Goal: Task Accomplishment & Management: Complete application form

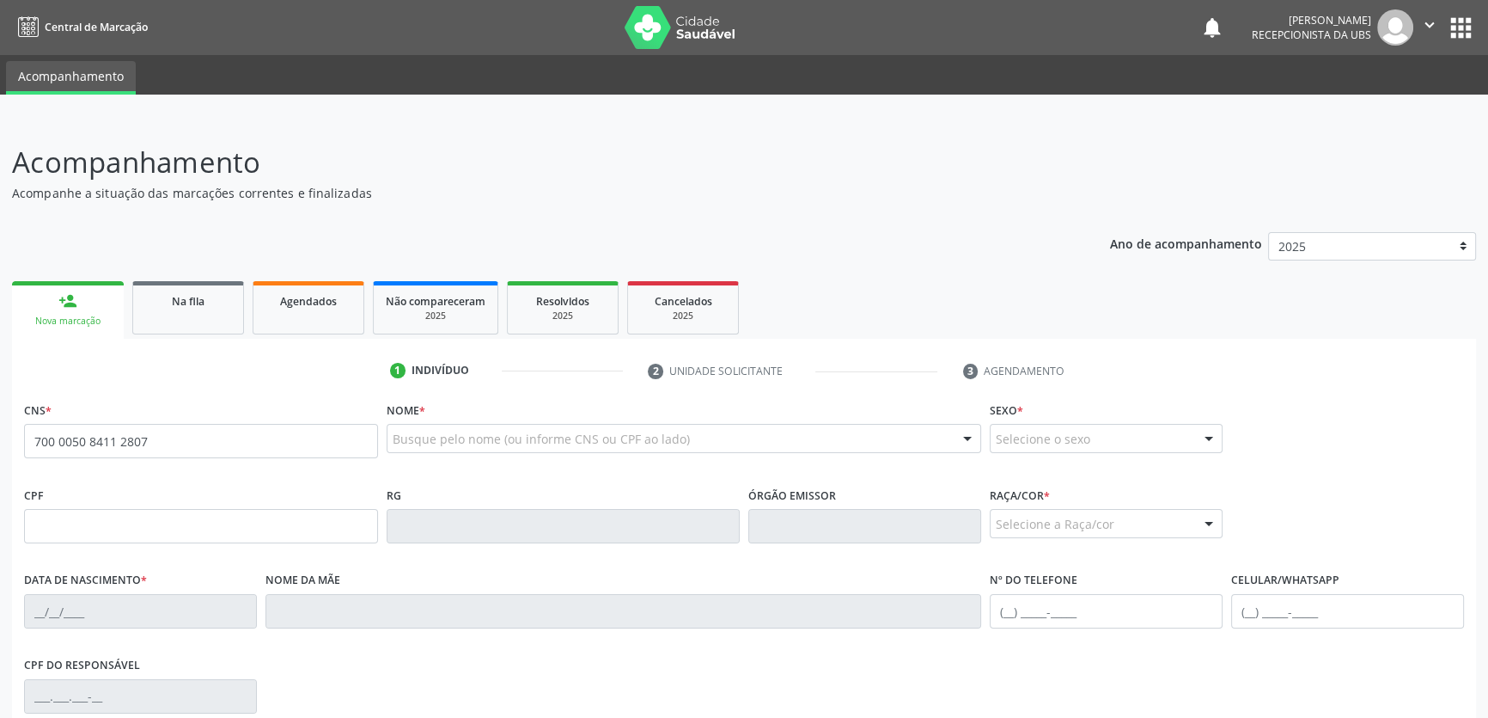
type input "700 0050 8411 2807"
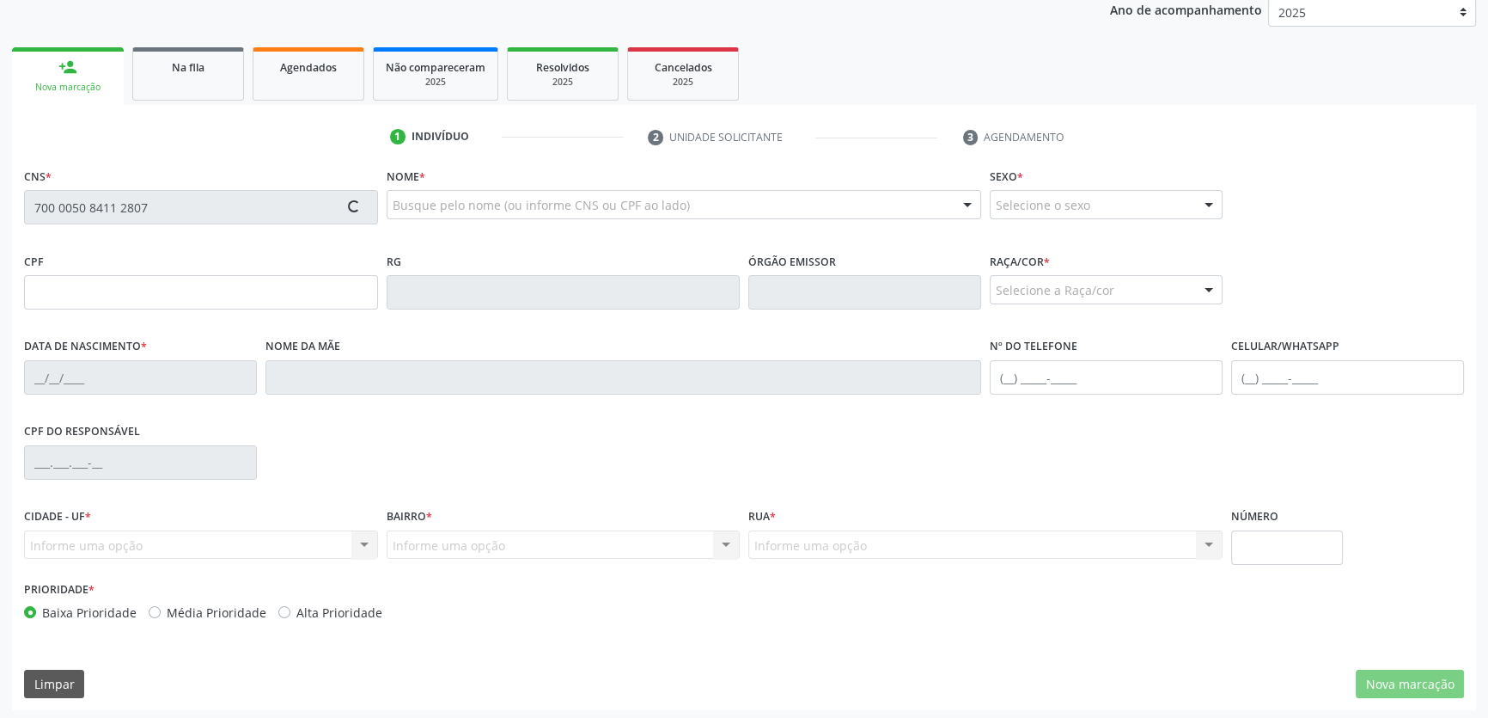
scroll to position [236, 0]
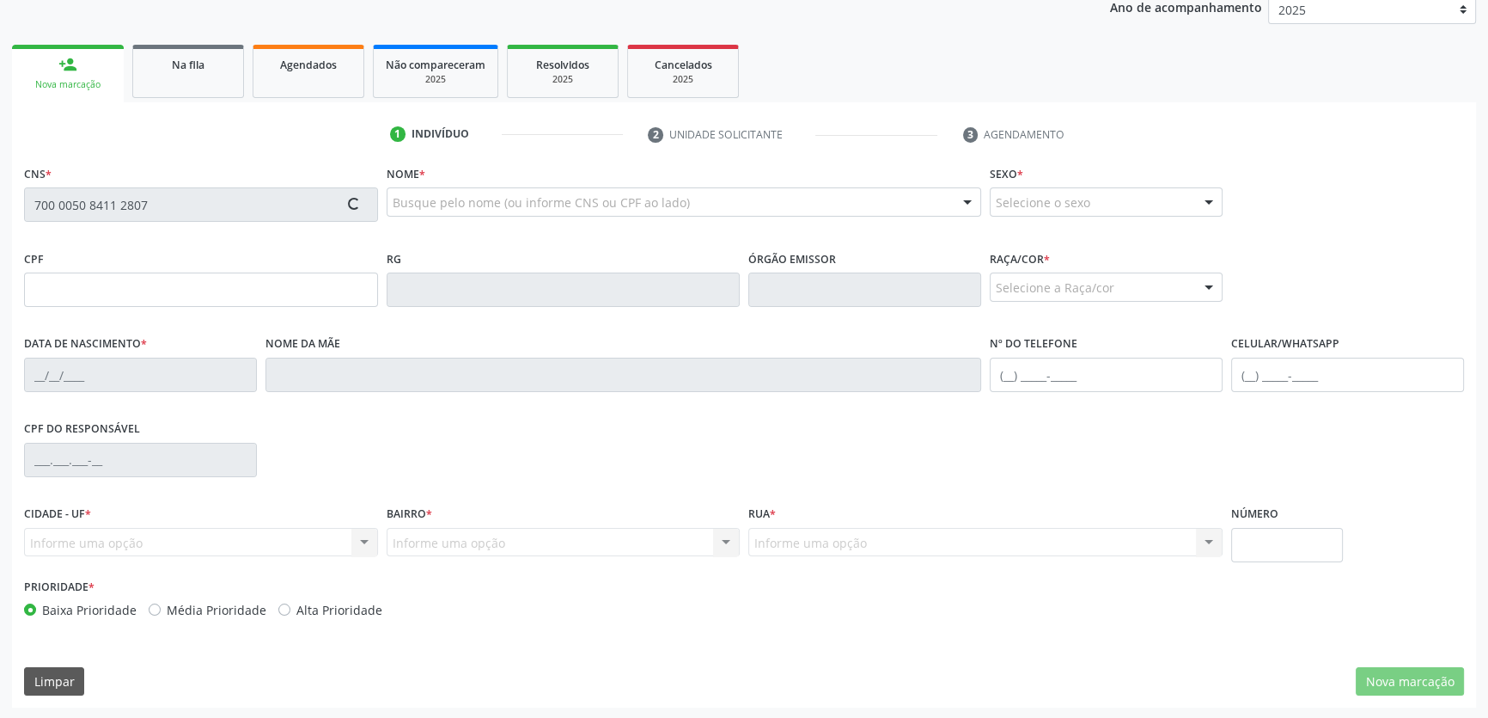
type input "143.188.614-90"
type input "3[DATE]"
type input "[PERSON_NAME]"
type input "[PHONE_NUMBER]"
type input "S/N"
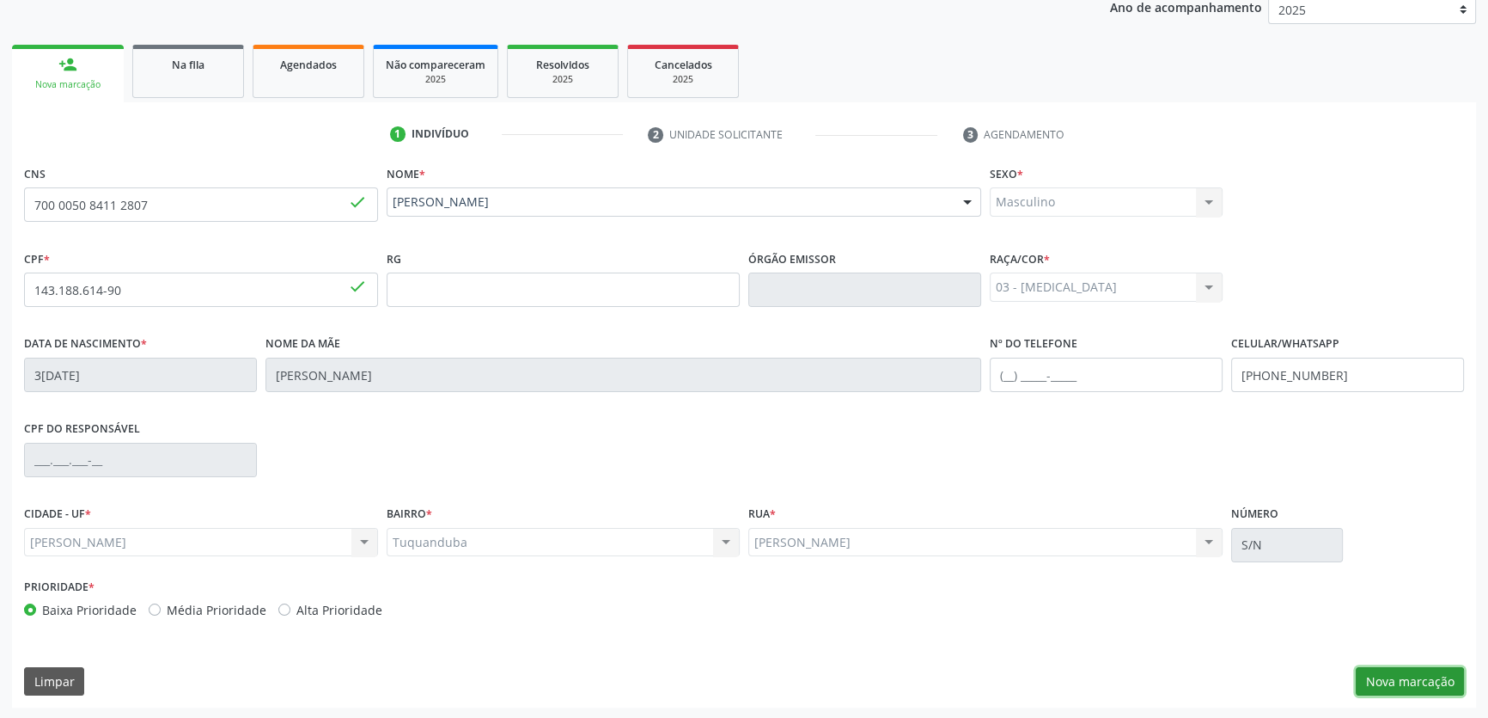
click at [1397, 669] on button "Nova marcação" at bounding box center [1410, 681] width 108 height 29
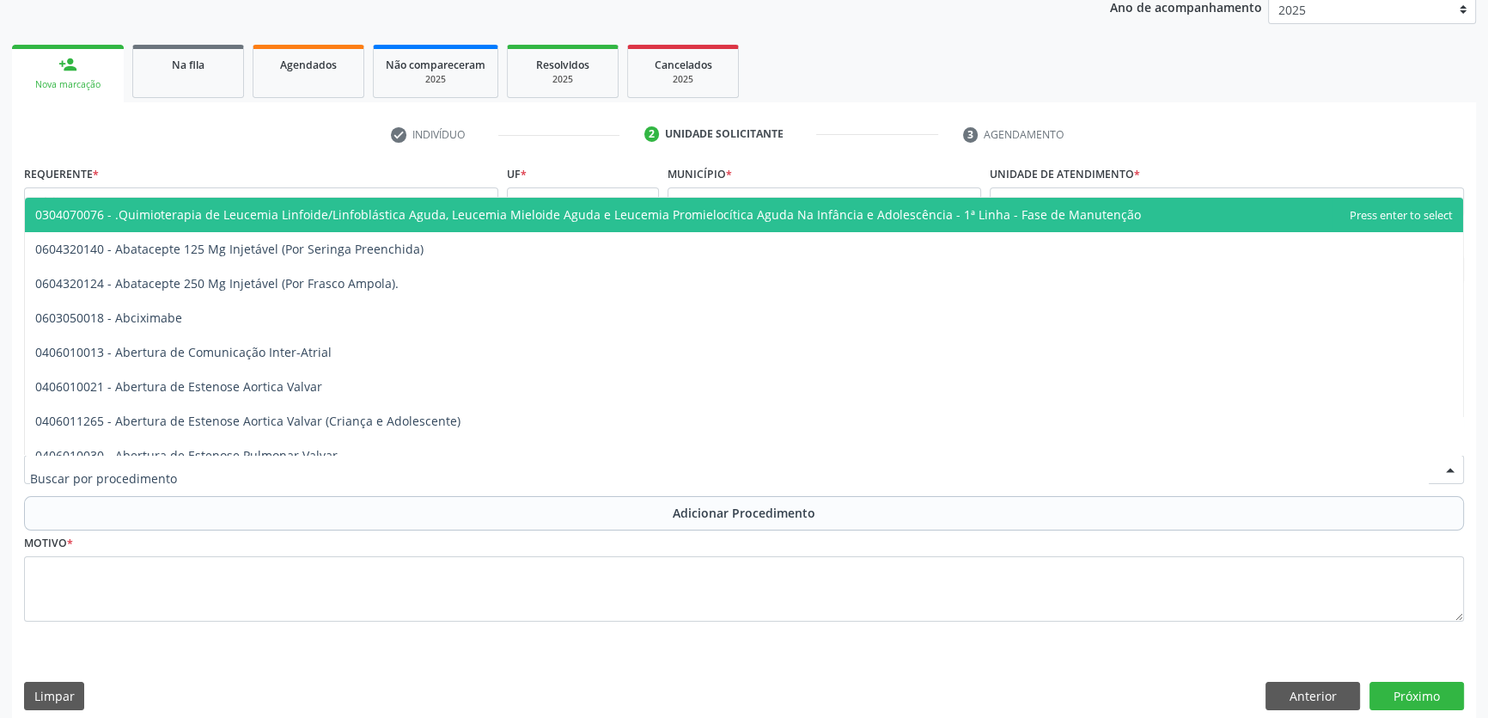
click at [209, 468] on div at bounding box center [744, 469] width 1440 height 29
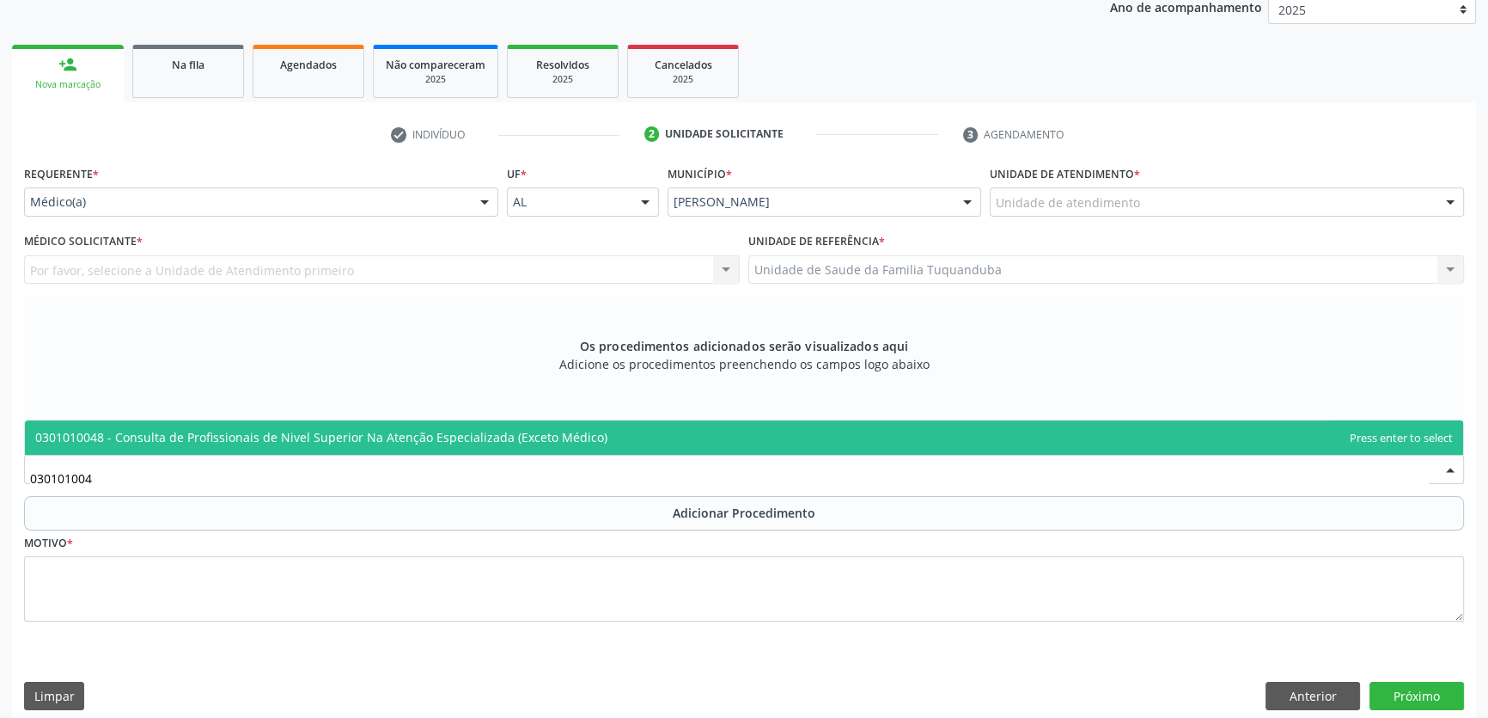
type input "0301010048"
click at [305, 440] on span "0301010048 - Consulta de Profissionais de Nivel Superior Na Atenção Especializa…" at bounding box center [321, 437] width 572 height 16
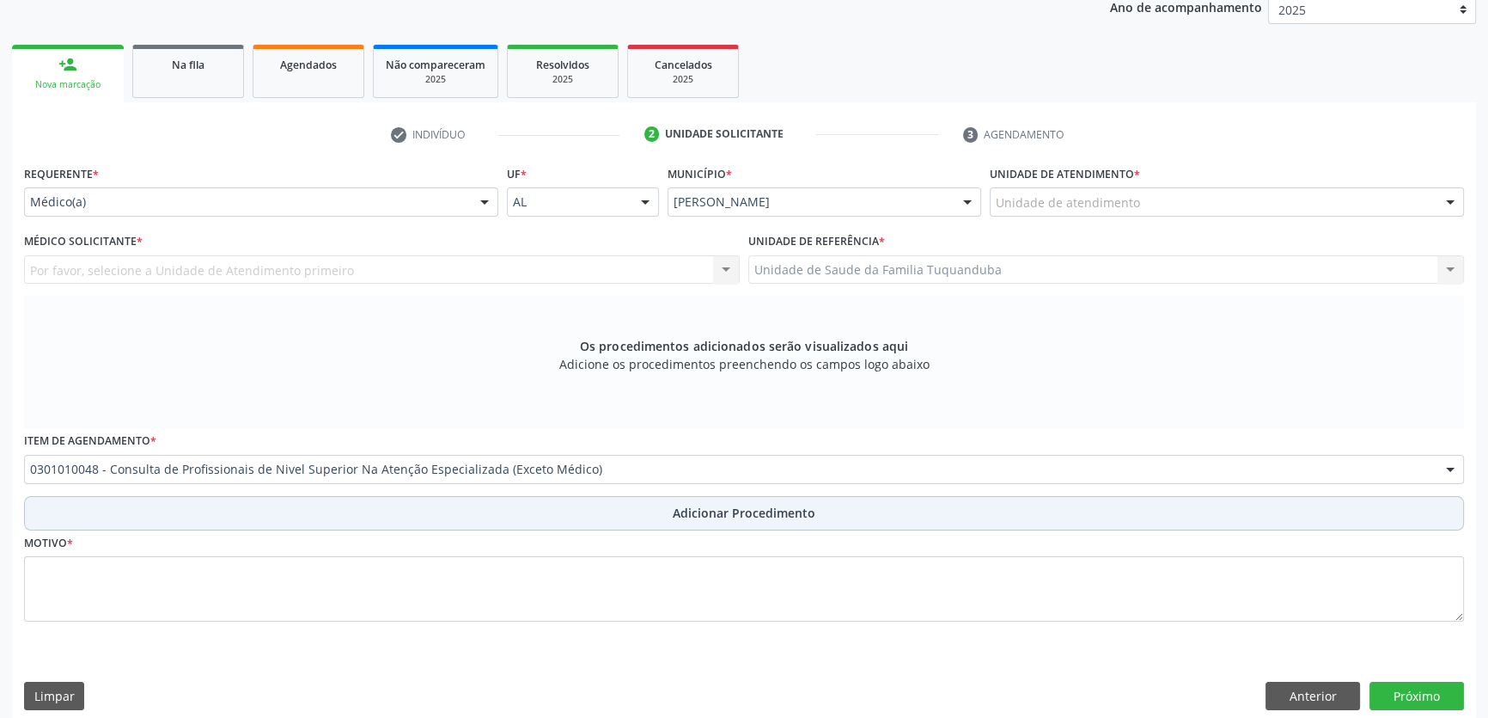
click at [351, 503] on button "Adicionar Procedimento" at bounding box center [744, 513] width 1440 height 34
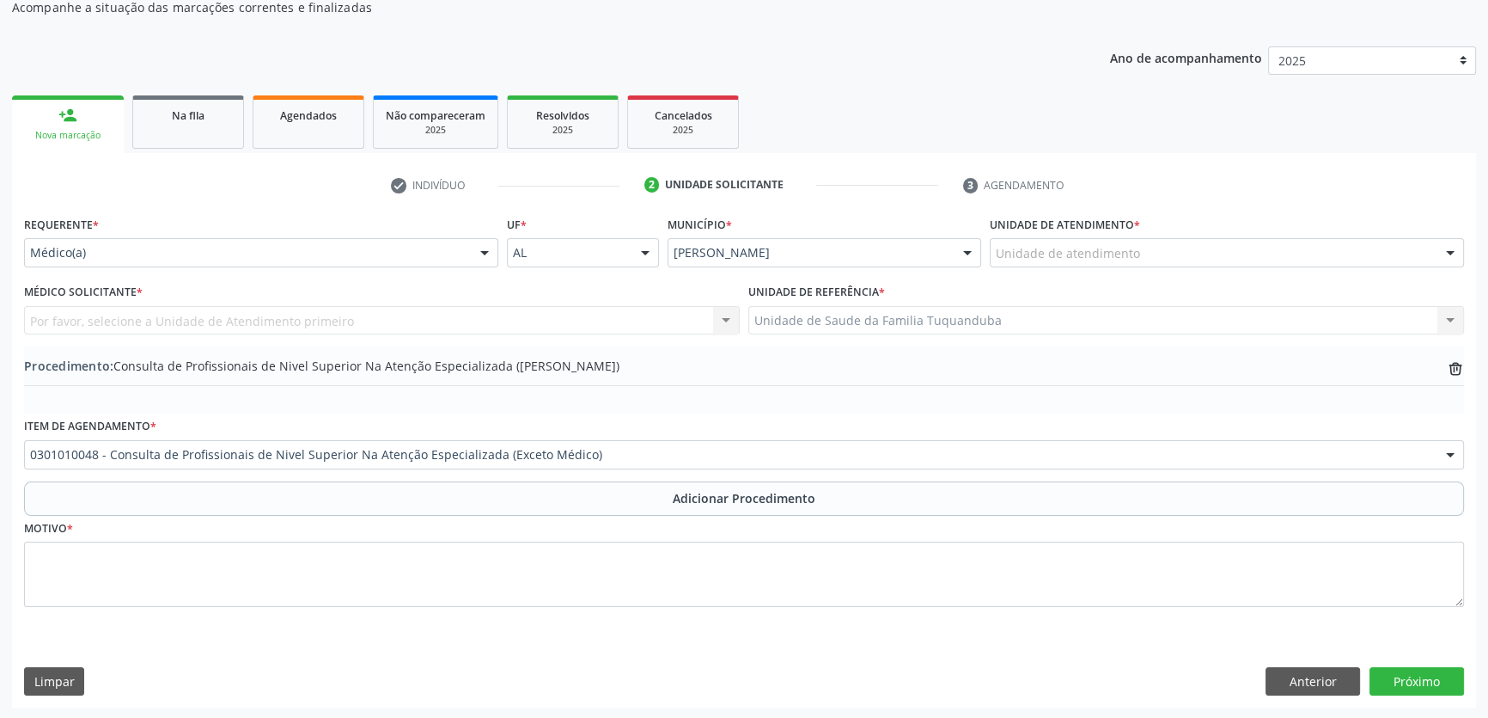
click at [328, 540] on div "Motivo *" at bounding box center [744, 561] width 1440 height 91
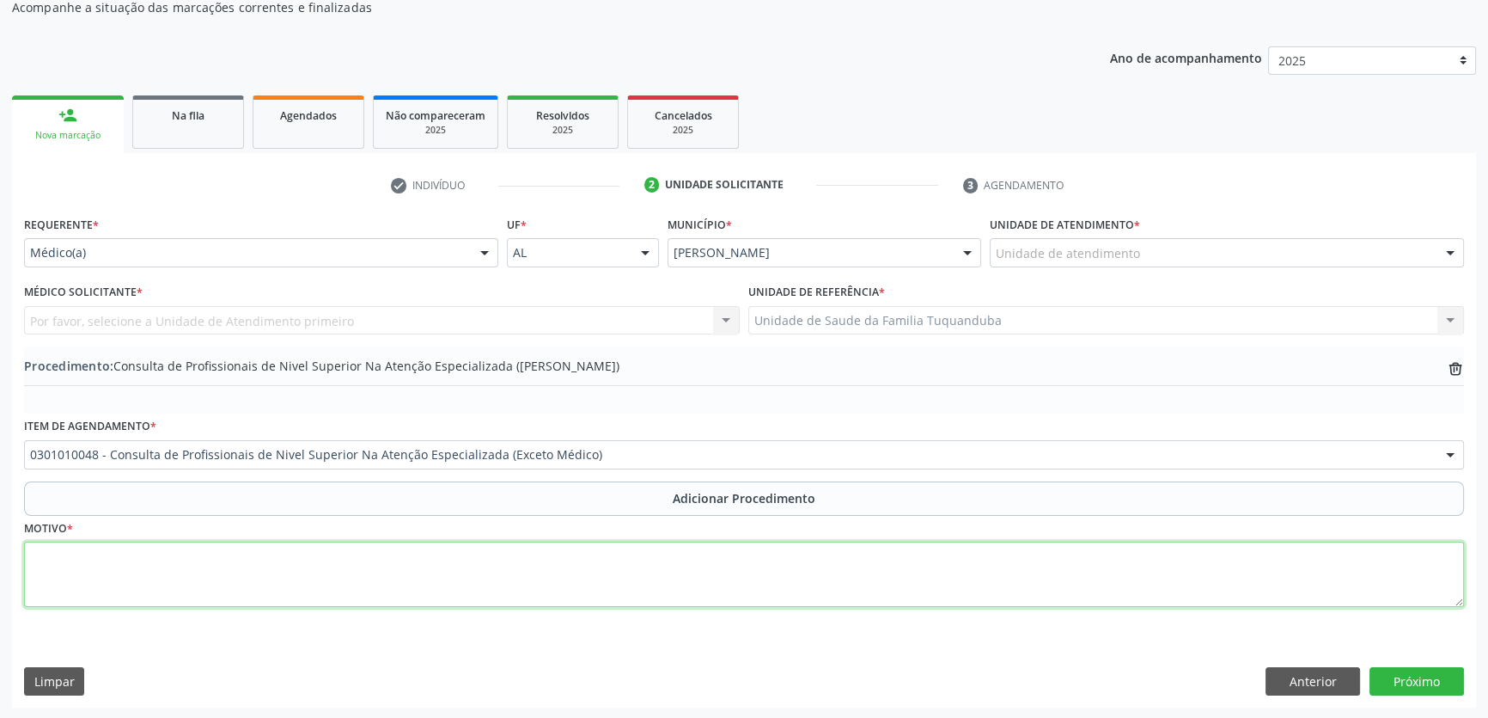
click at [316, 566] on textarea at bounding box center [744, 573] width 1440 height 65
type textarea "CEO. Endodontia."
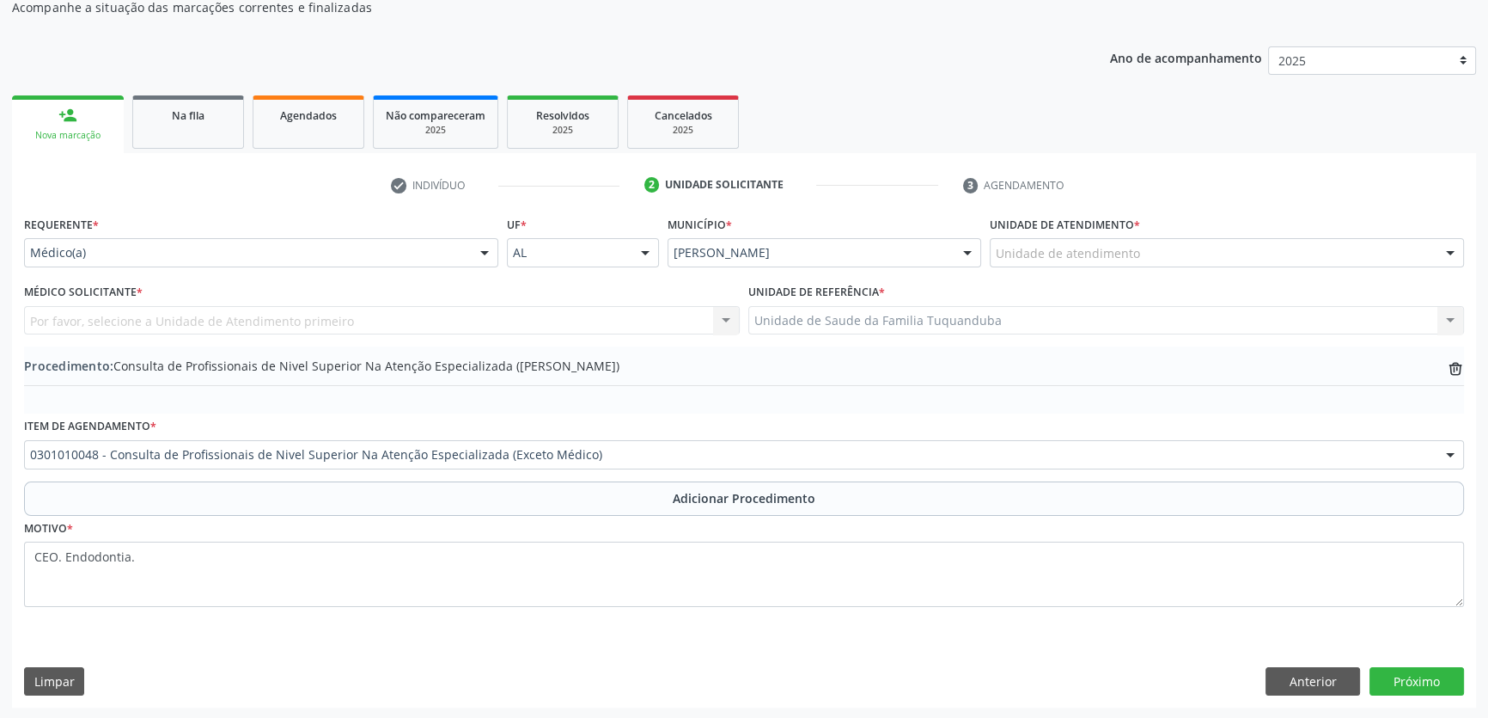
click at [1177, 254] on div "Unidade de atendimento" at bounding box center [1227, 252] width 474 height 29
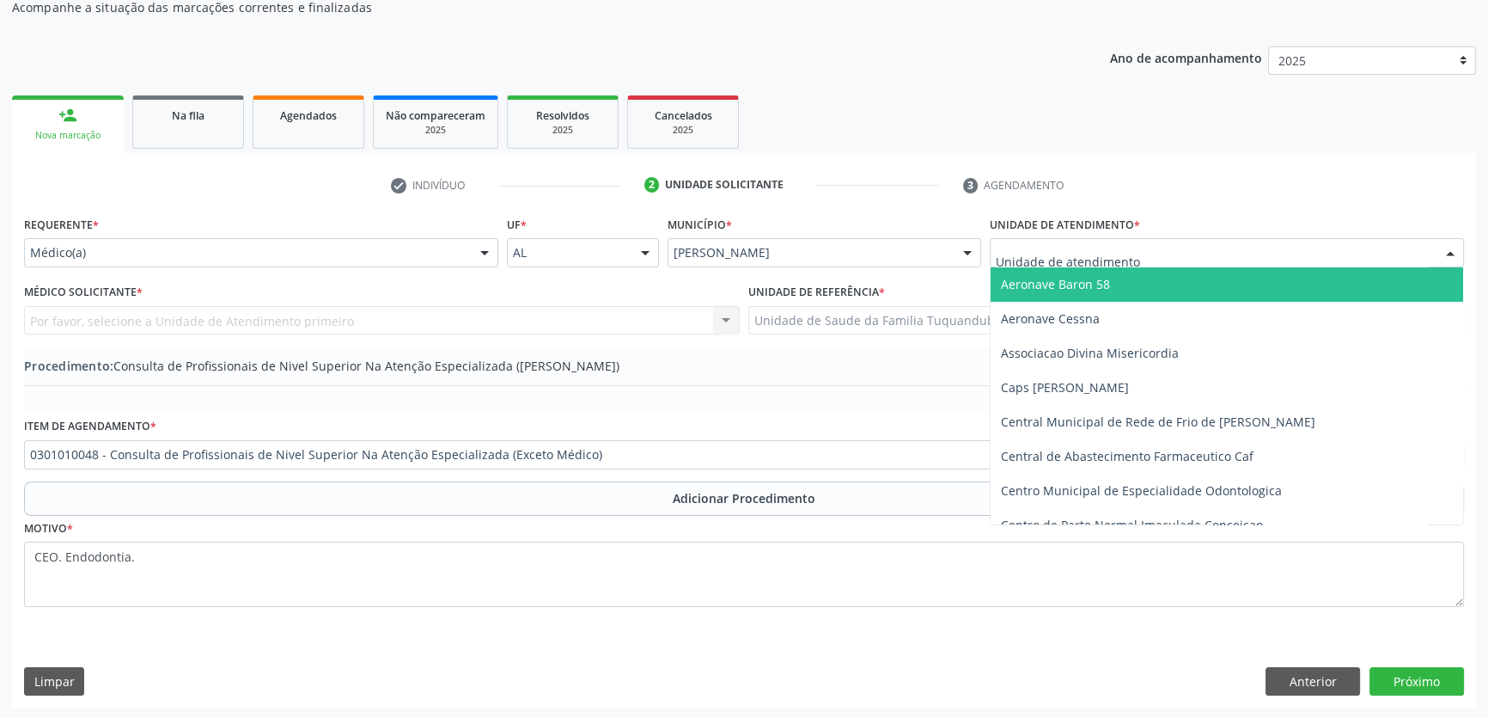
click at [468, 249] on div "Médico(a) Médico(a) Enfermeiro(a) Paciente Nenhum resultado encontrado para: " …" at bounding box center [261, 252] width 474 height 29
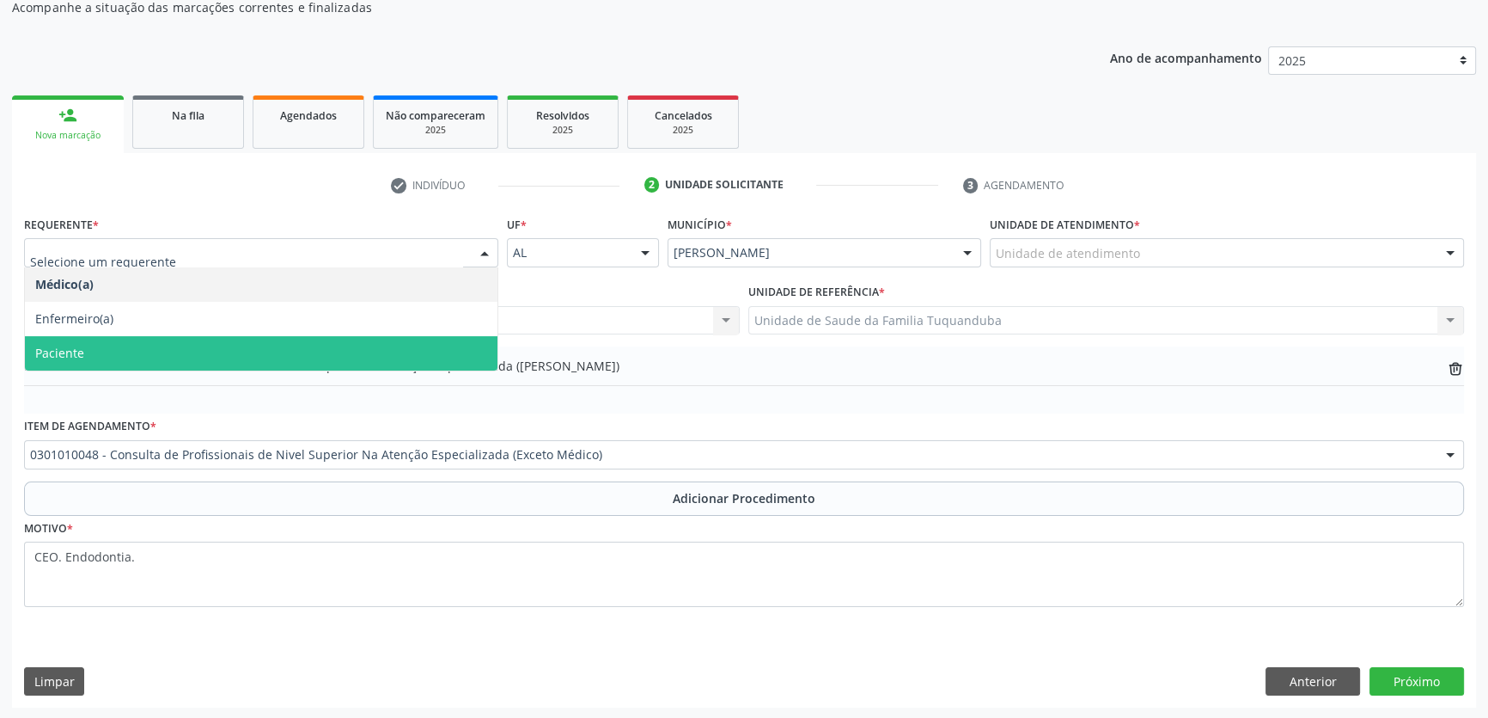
click at [356, 341] on span "Paciente" at bounding box center [261, 353] width 473 height 34
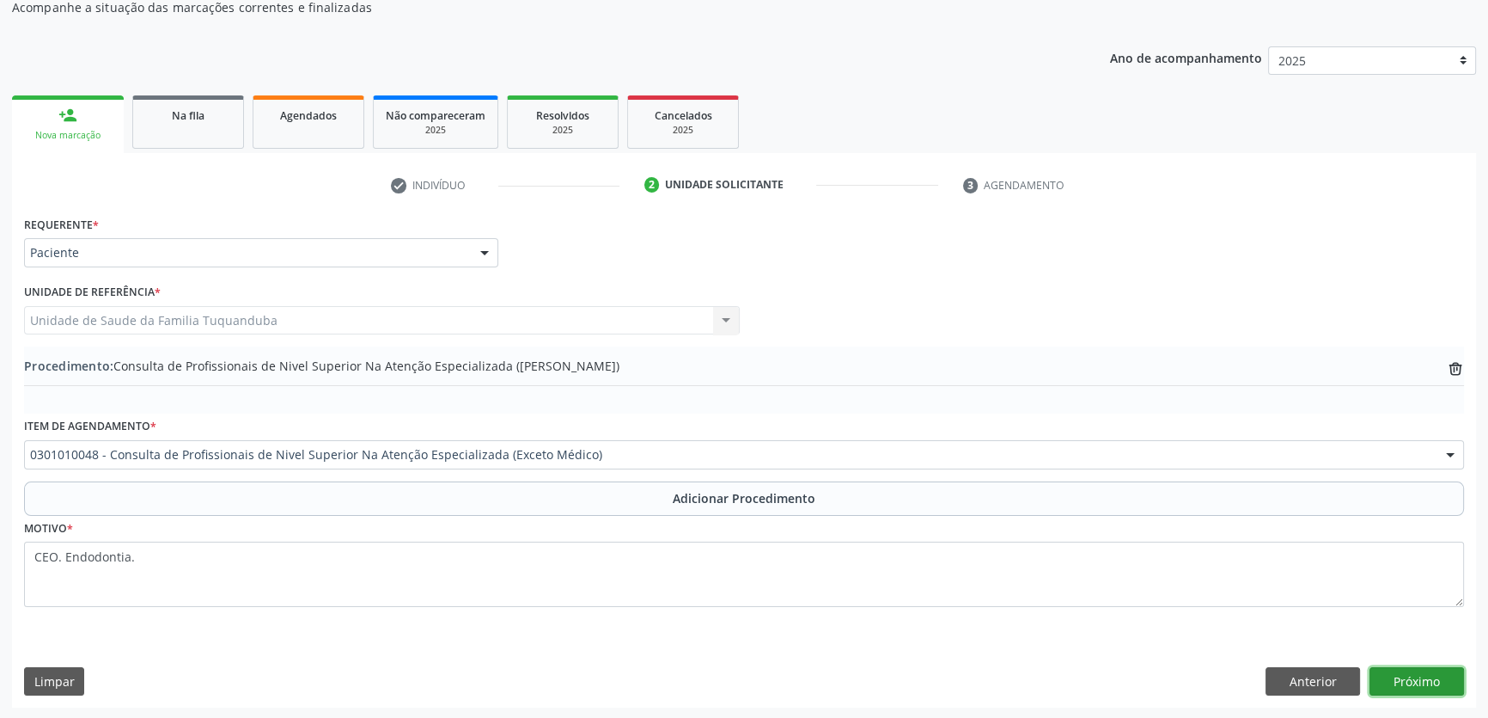
click at [1421, 675] on button "Próximo" at bounding box center [1417, 681] width 95 height 29
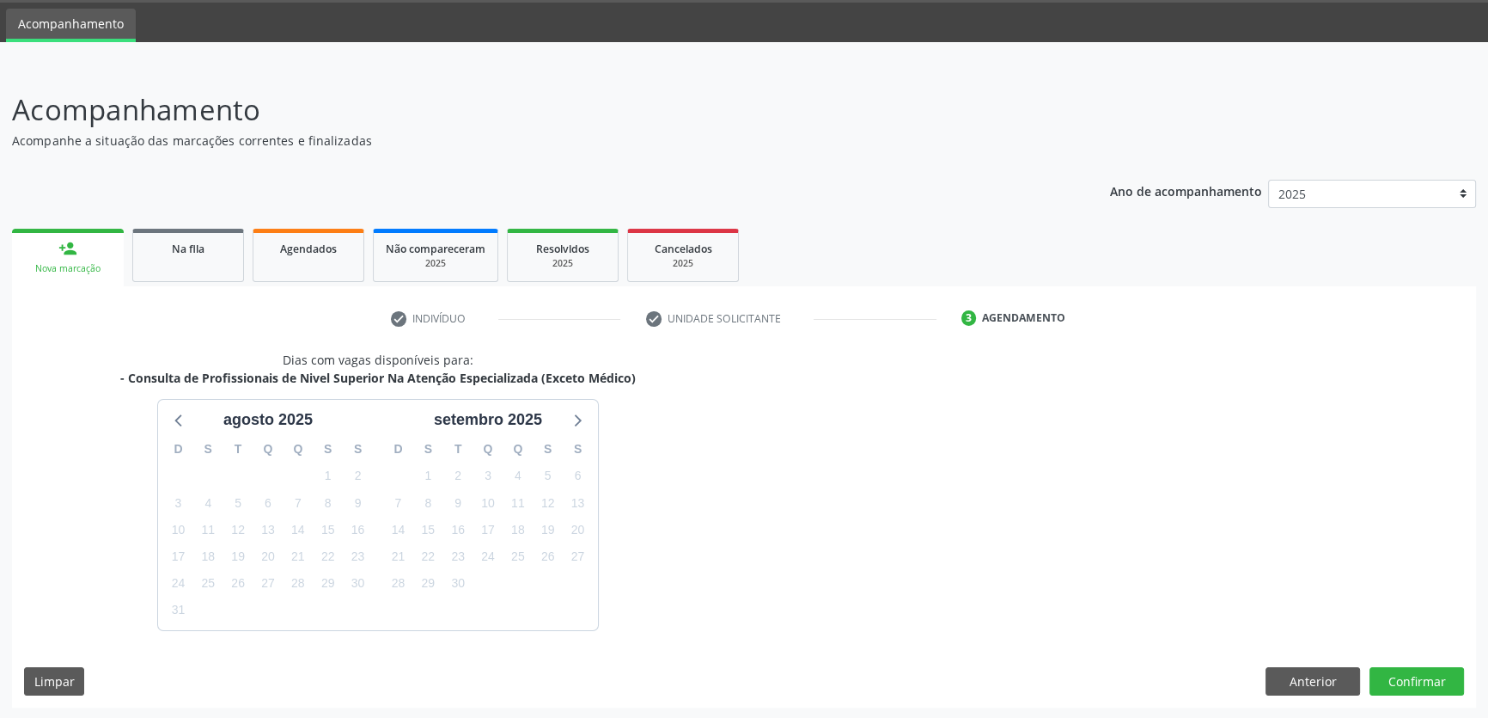
scroll to position [103, 0]
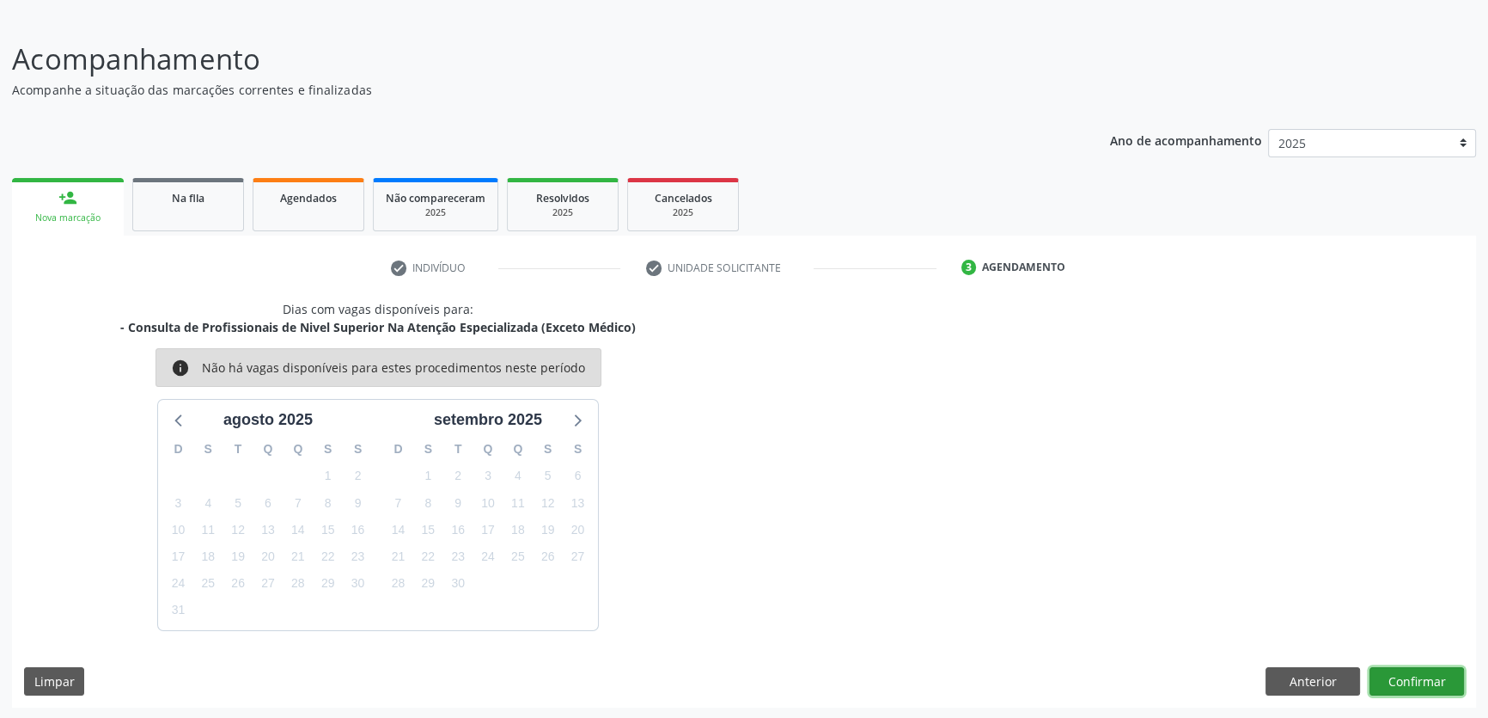
click at [1440, 680] on button "Confirmar" at bounding box center [1417, 681] width 95 height 29
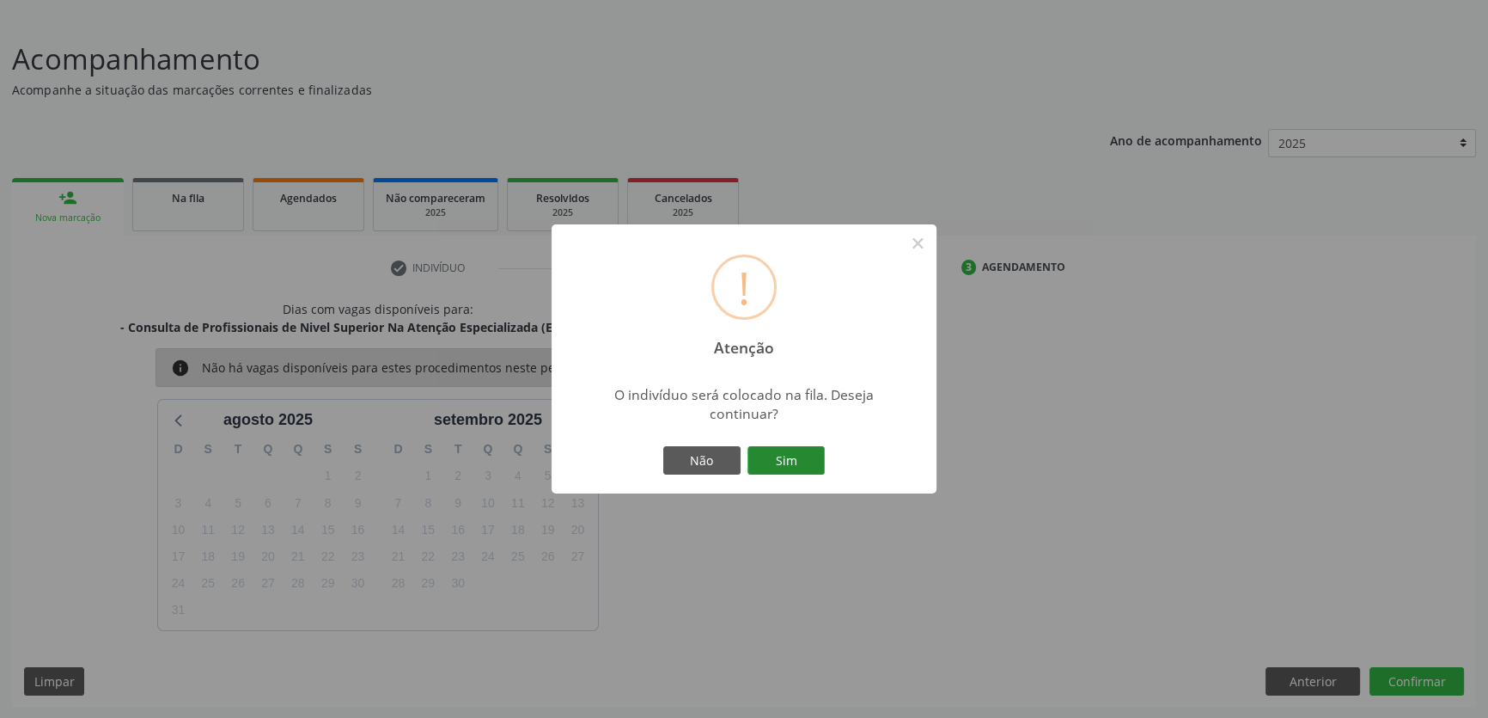
click at [766, 468] on button "Sim" at bounding box center [786, 460] width 77 height 29
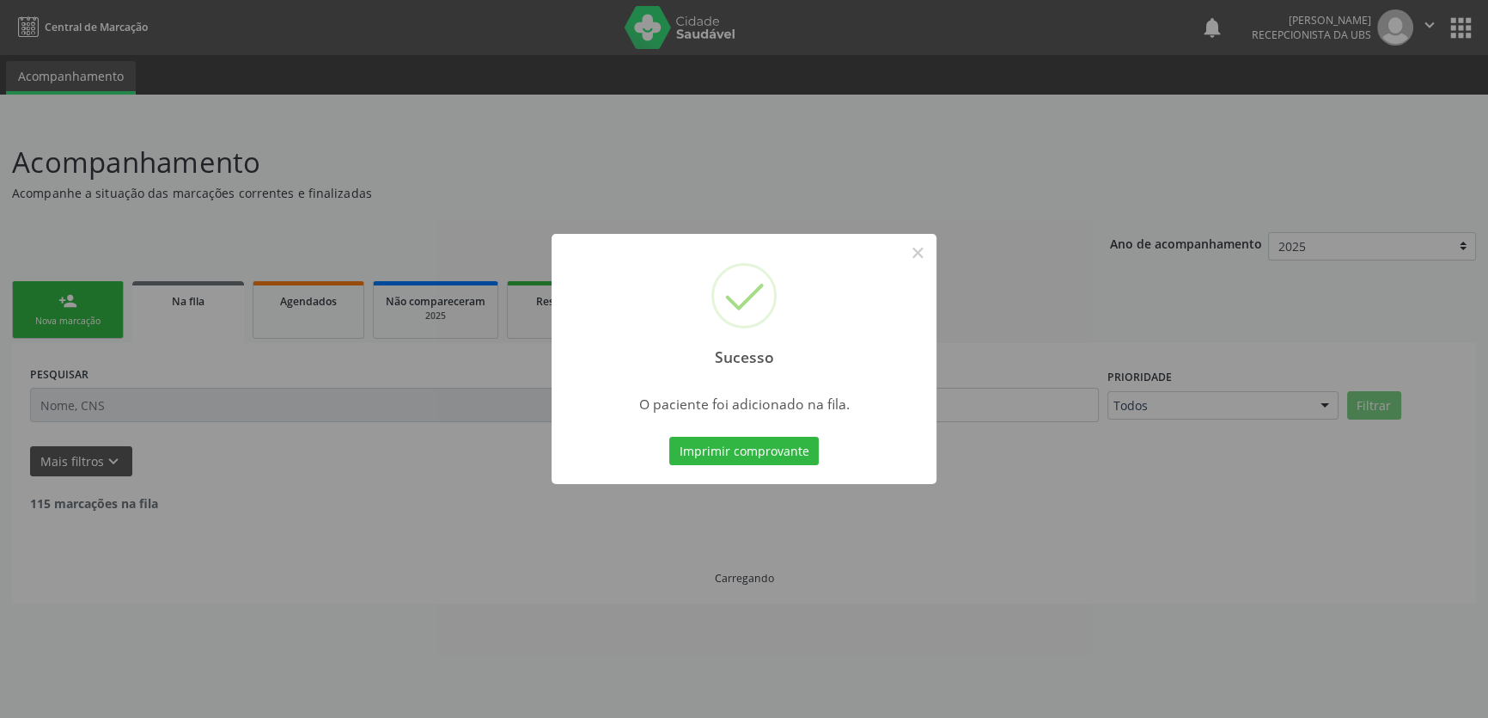
scroll to position [0, 0]
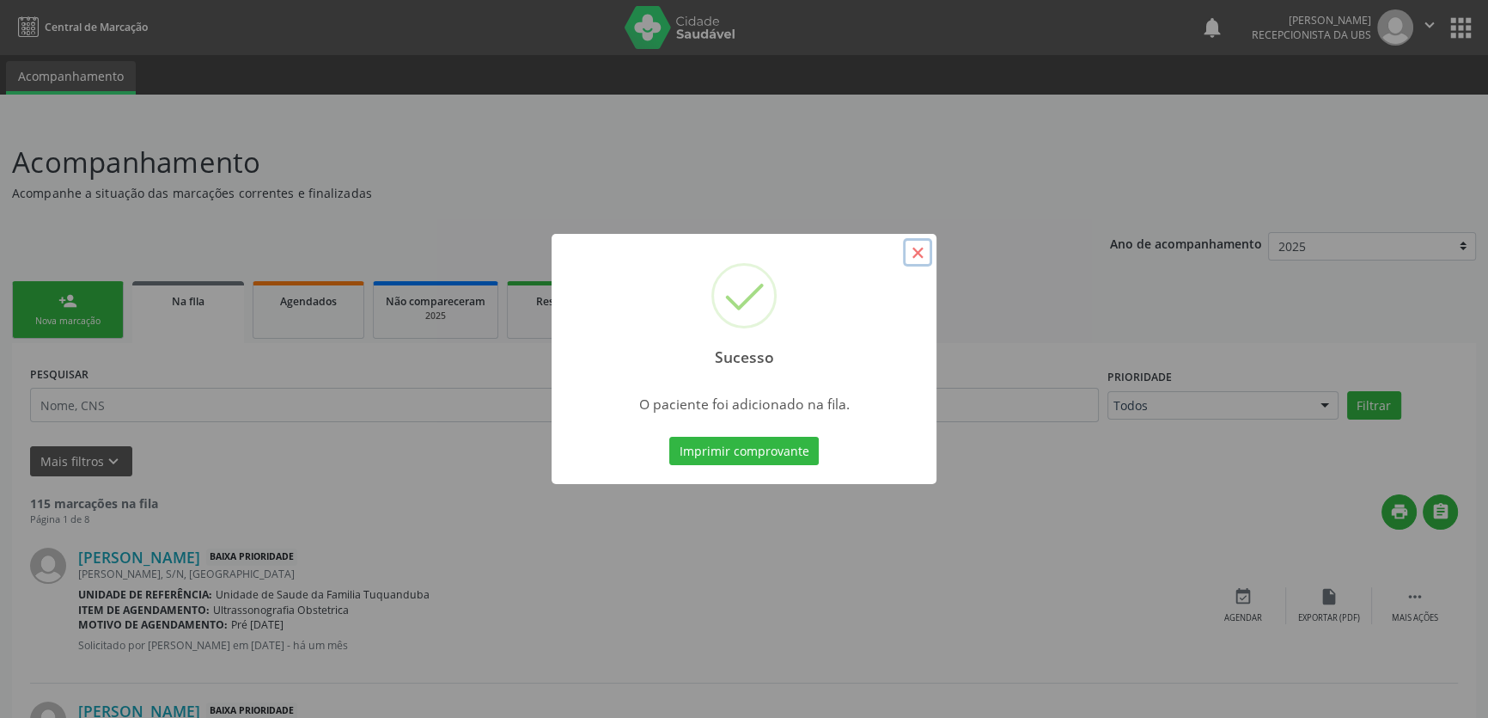
click at [920, 251] on button "×" at bounding box center [917, 252] width 29 height 29
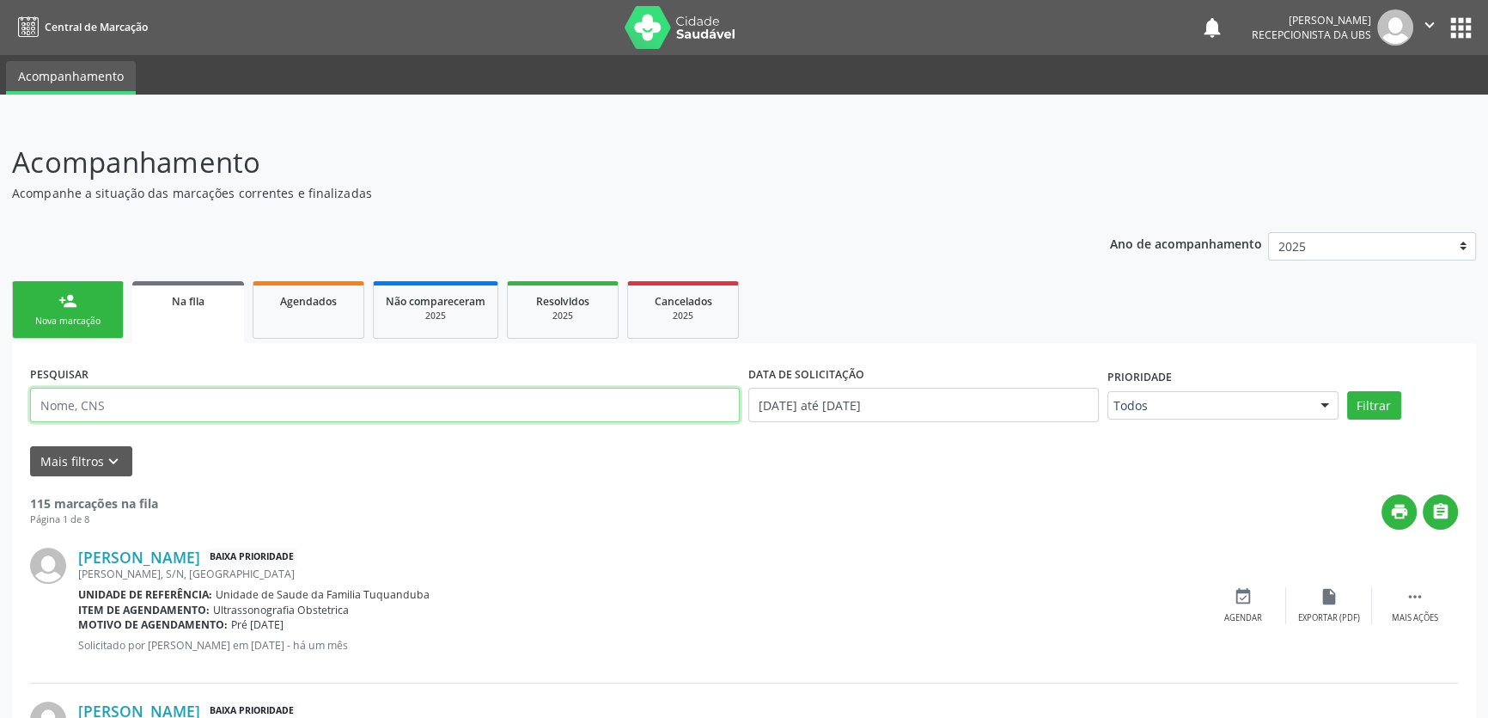
click at [174, 397] on input "text" at bounding box center [385, 405] width 710 height 34
click at [70, 294] on div "person_add" at bounding box center [67, 300] width 19 height 19
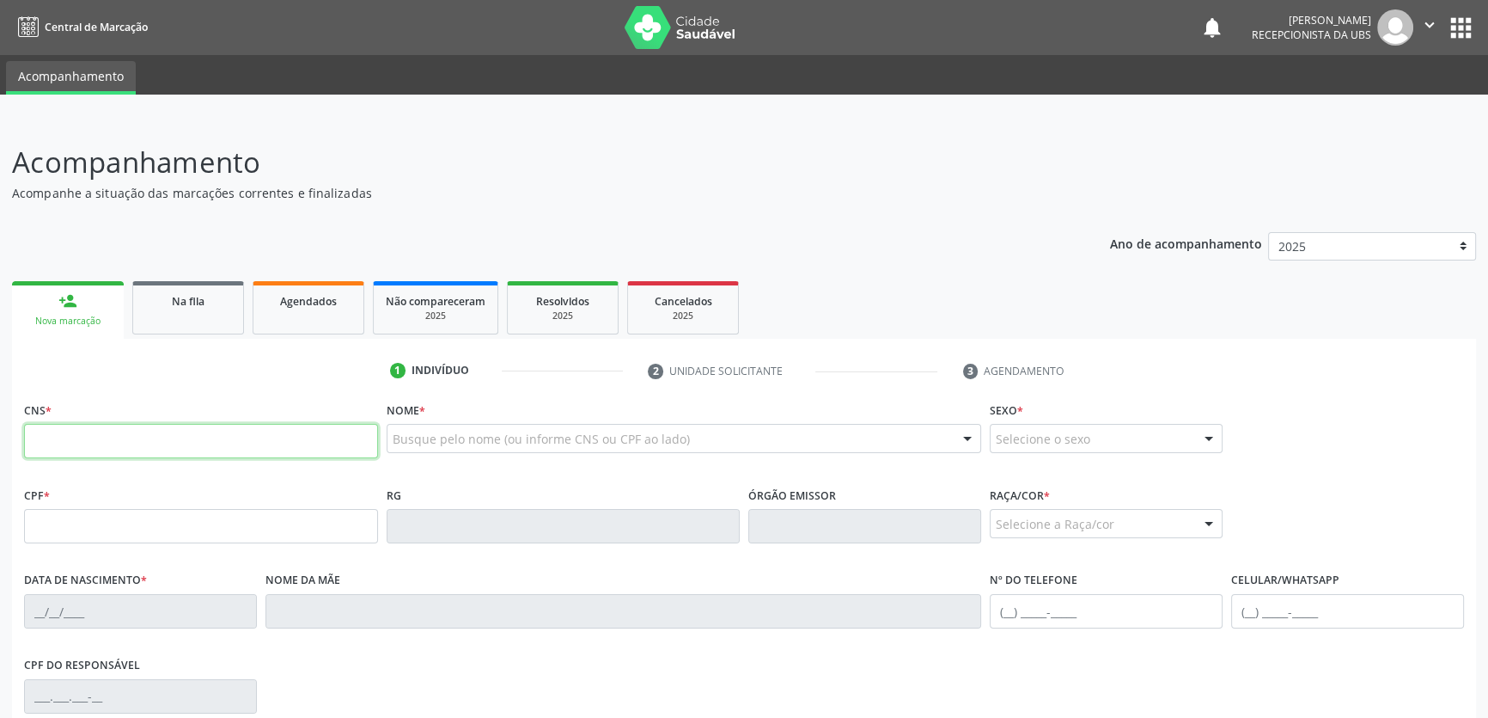
click at [116, 436] on input "text" at bounding box center [201, 441] width 354 height 34
type input "700"
drag, startPoint x: 224, startPoint y: 431, endPoint x: 17, endPoint y: 465, distance: 209.9
click at [17, 465] on div "CNS * 700 Nome * Busque pelo nome (ou informe CNS ou CPF ao lado) Nenhum result…" at bounding box center [744, 670] width 1464 height 547
paste input "700 0050 8411 2807"
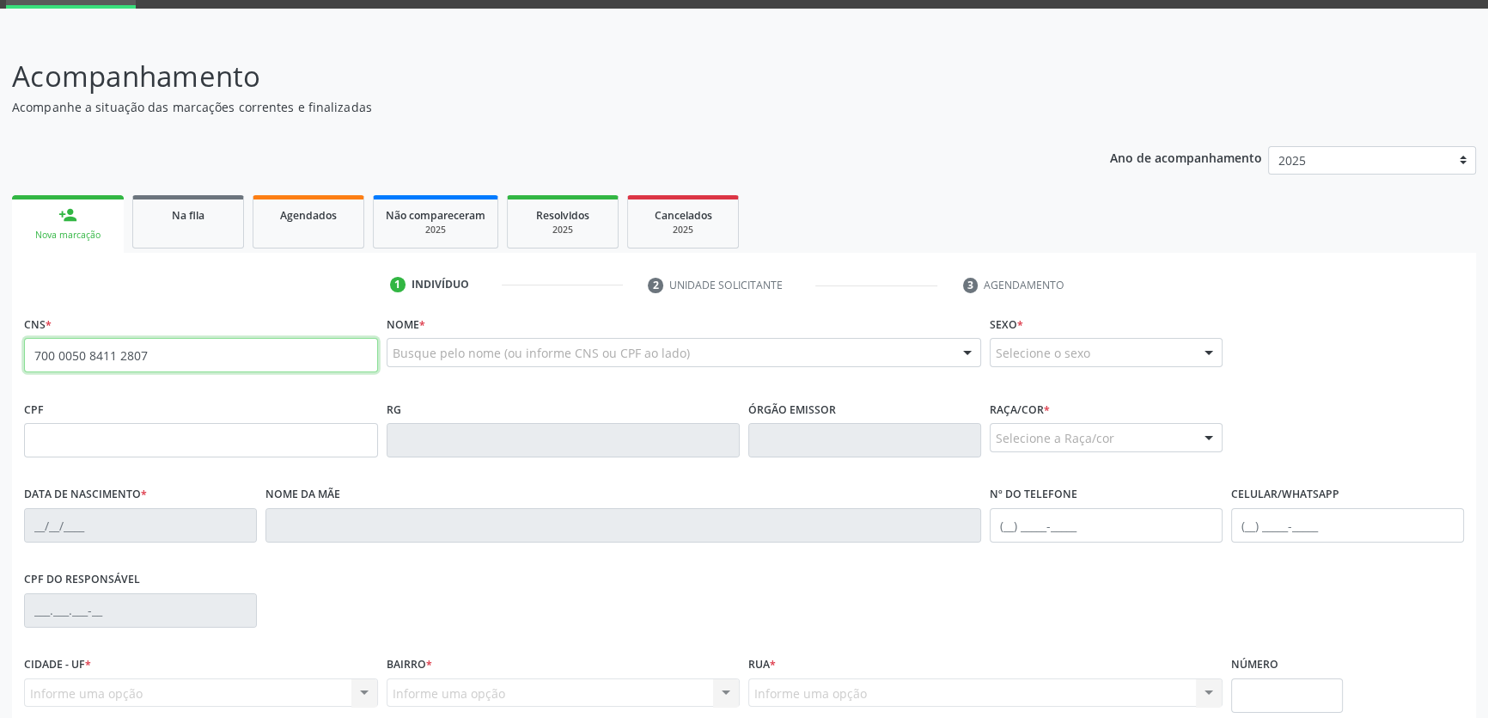
type input "700 0050 8411 2807"
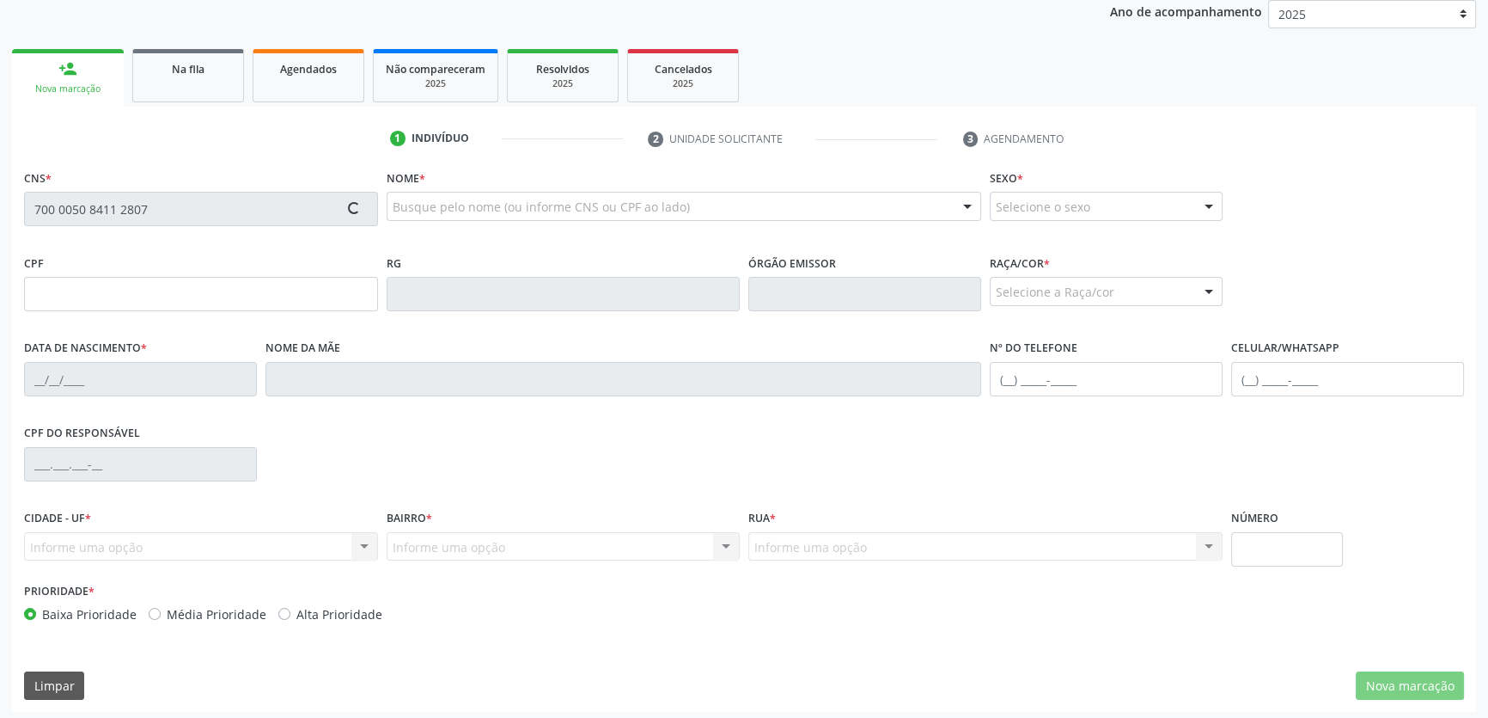
scroll to position [236, 0]
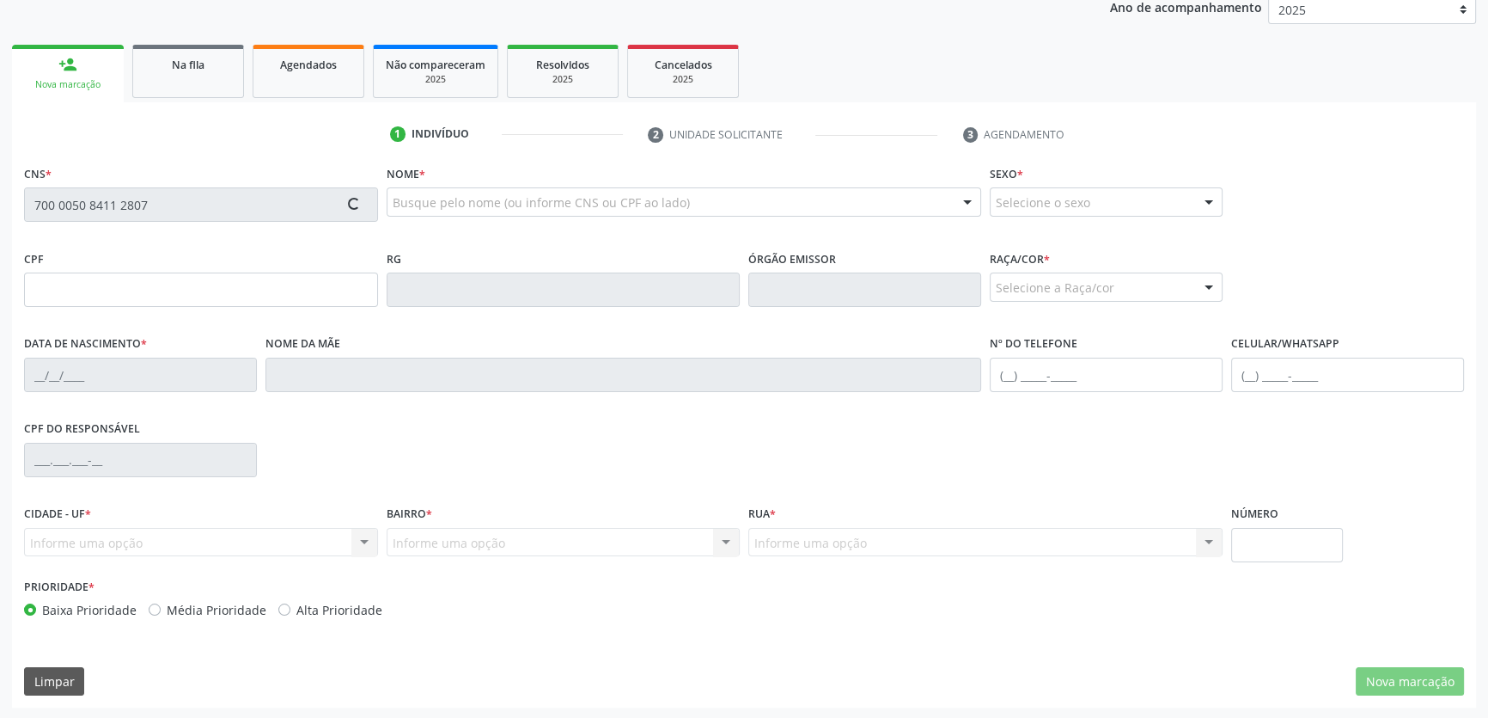
type input "143.188.614-90"
type input "3[DATE]"
type input "[PERSON_NAME]"
type input "[PHONE_NUMBER]"
type input "S/N"
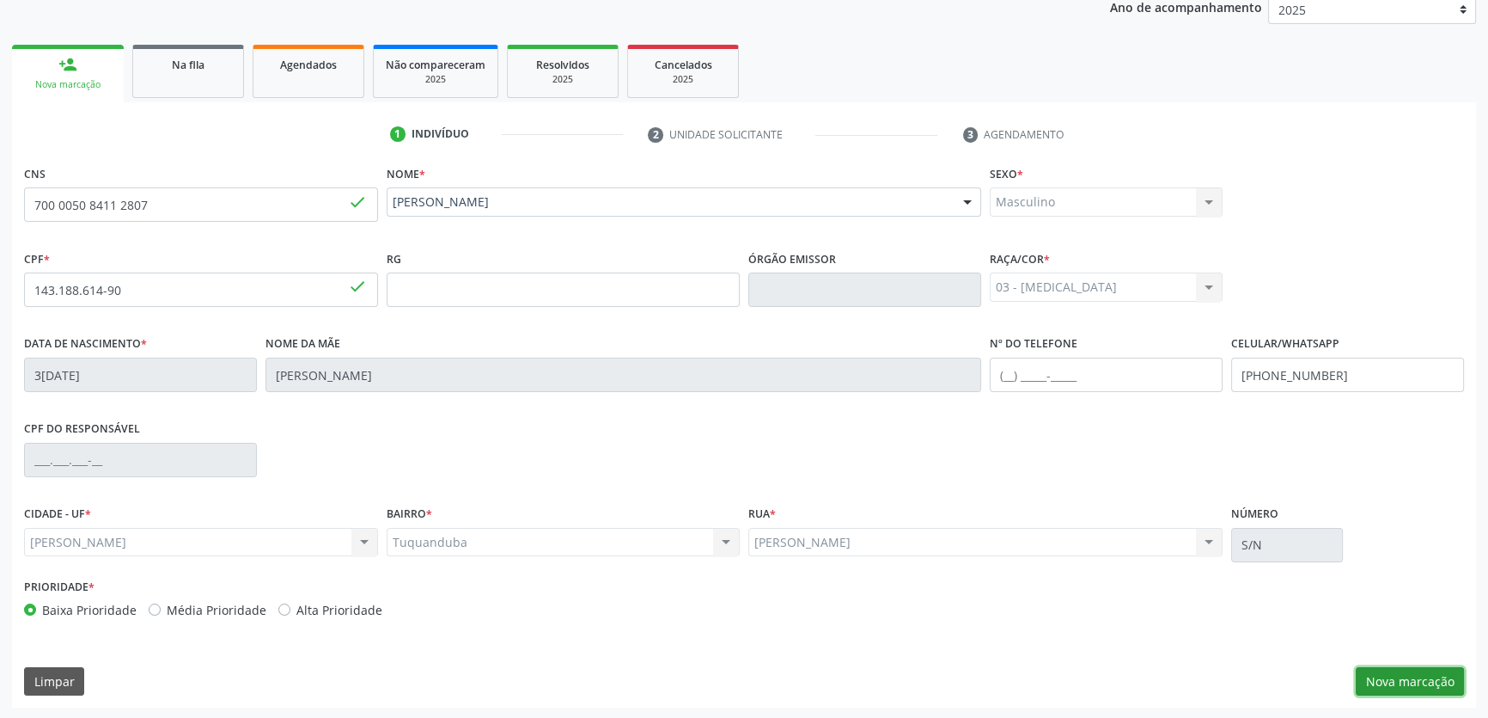
click at [1417, 674] on button "Nova marcação" at bounding box center [1410, 681] width 108 height 29
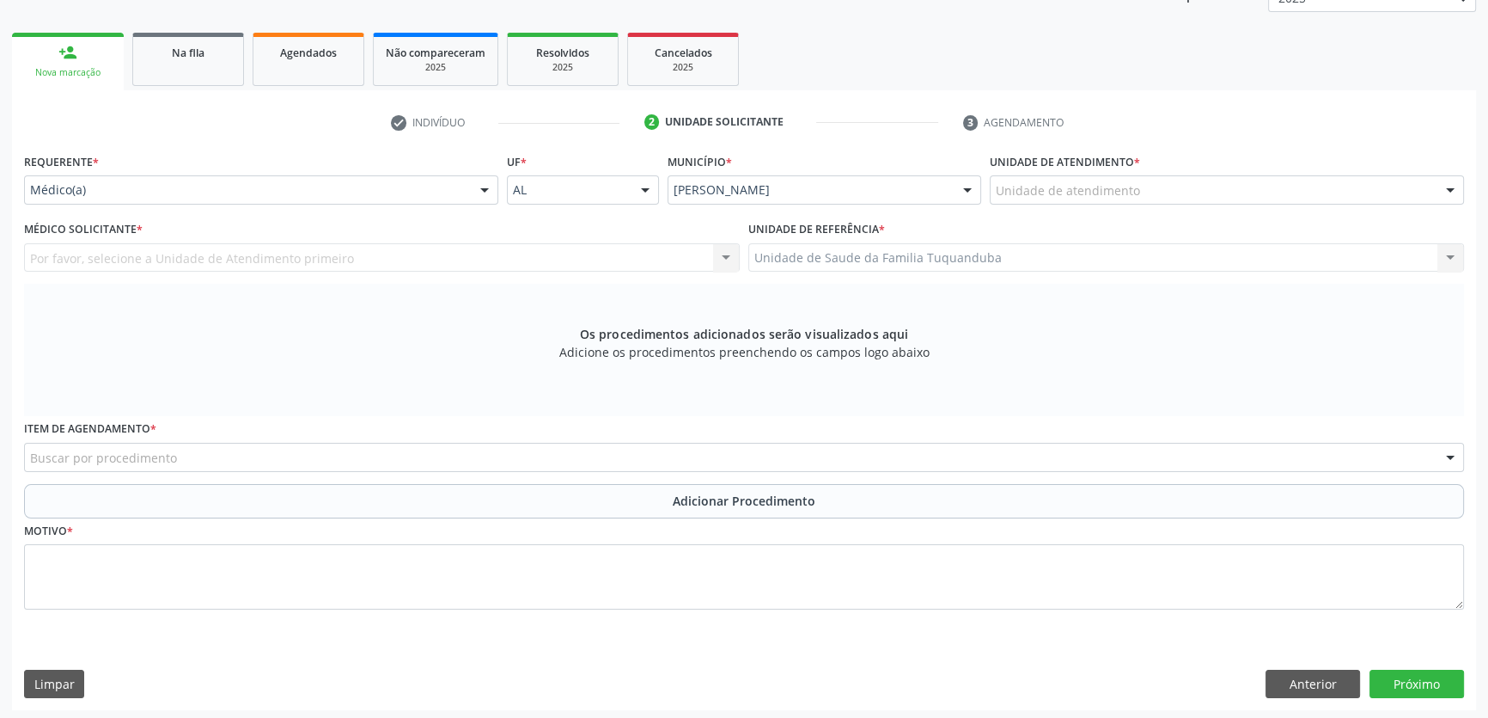
scroll to position [251, 0]
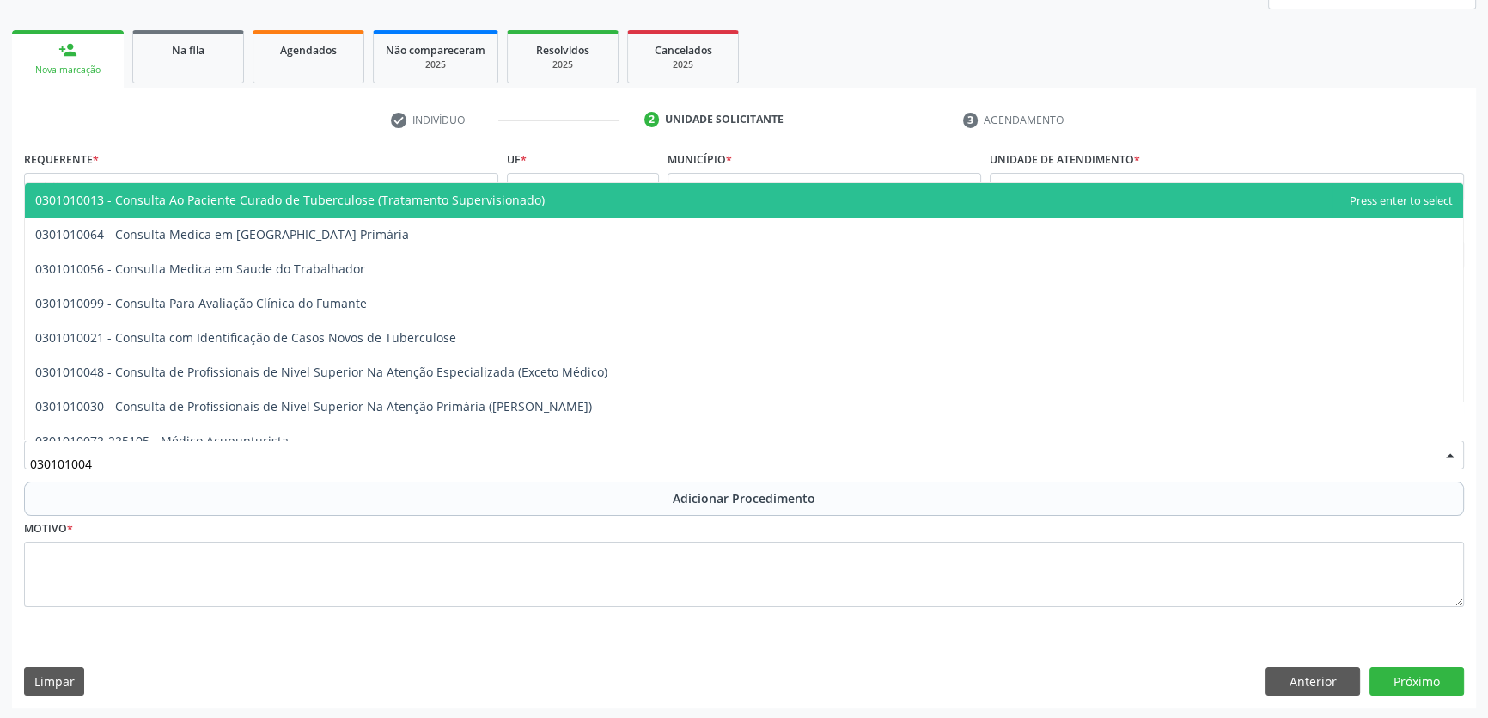
type input "0301010048"
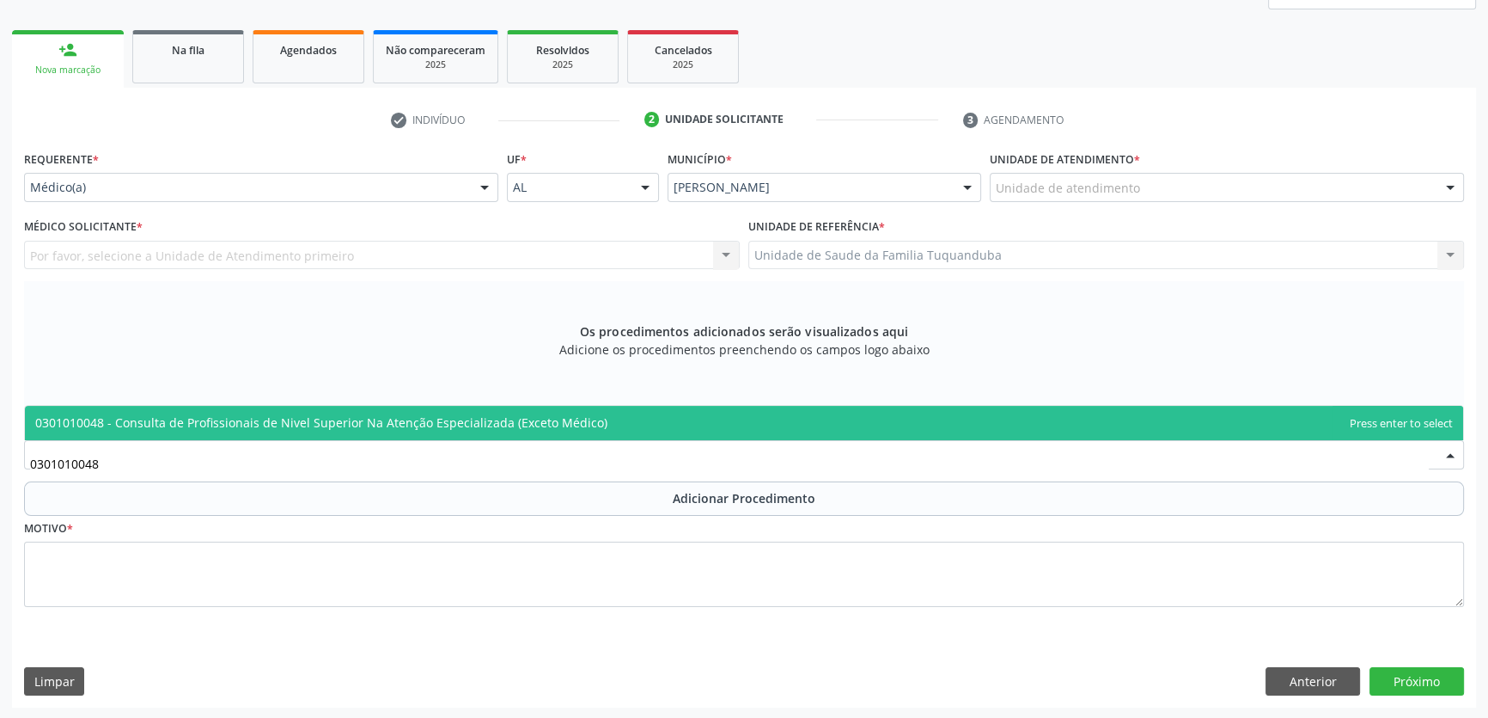
click at [210, 428] on span "0301010048 - Consulta de Profissionais de Nivel Superior Na Atenção Especializa…" at bounding box center [321, 422] width 572 height 16
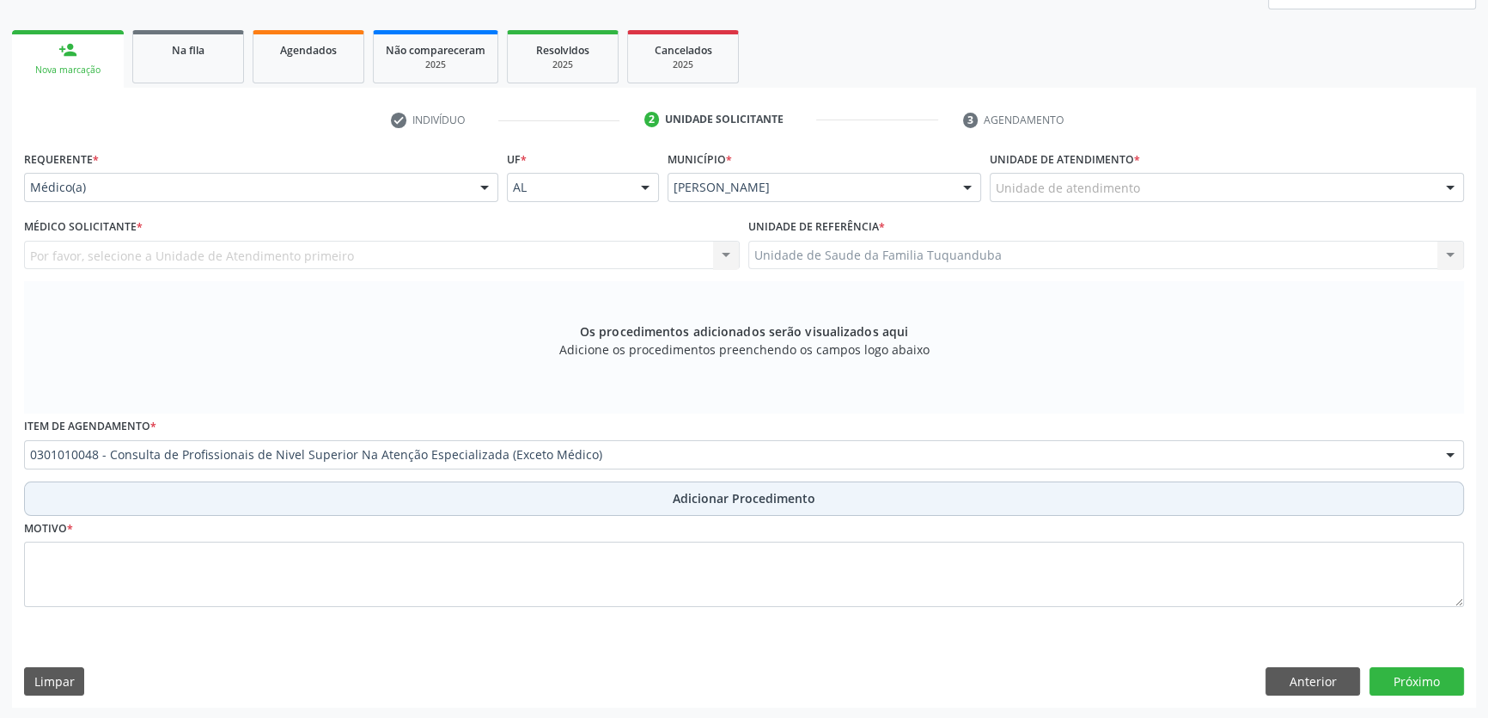
click at [272, 494] on button "Adicionar Procedimento" at bounding box center [744, 498] width 1440 height 34
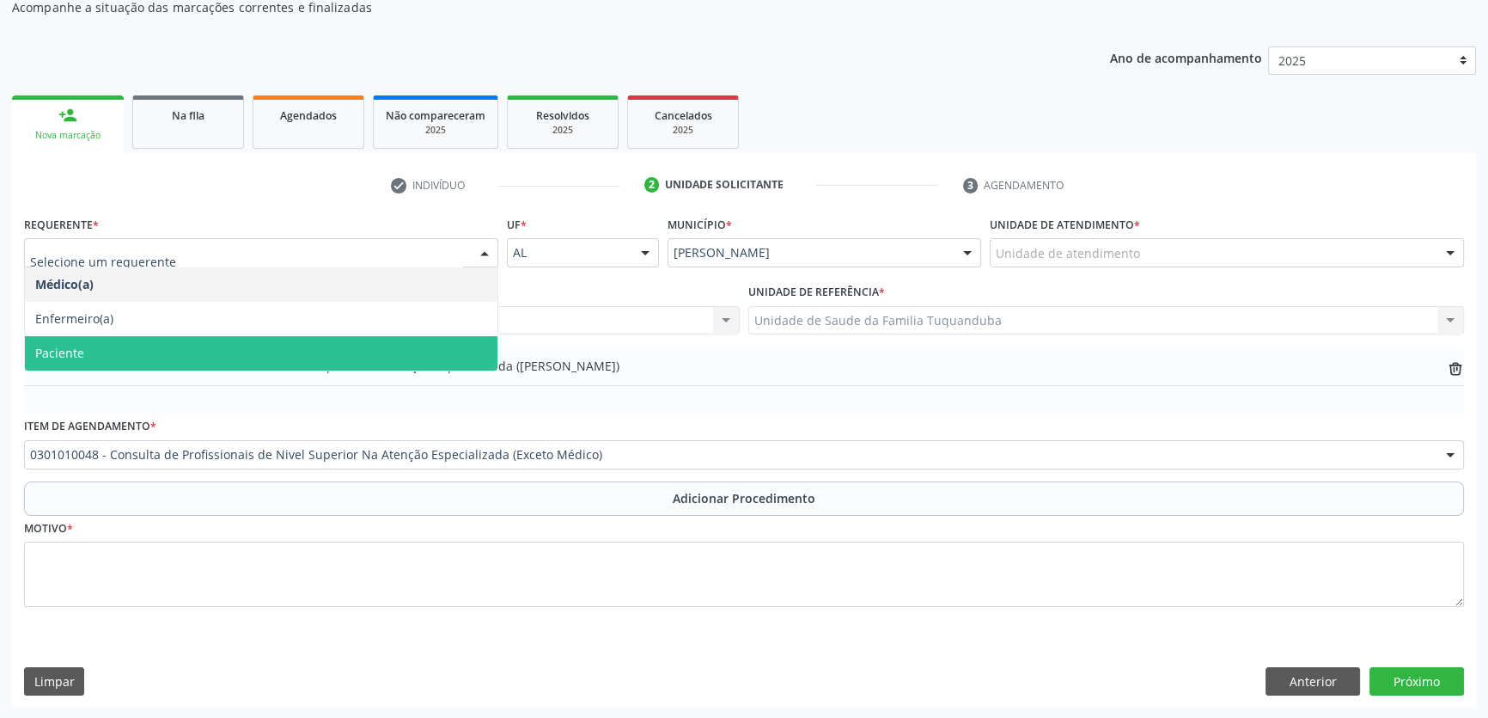
click at [296, 364] on span "Paciente" at bounding box center [261, 353] width 473 height 34
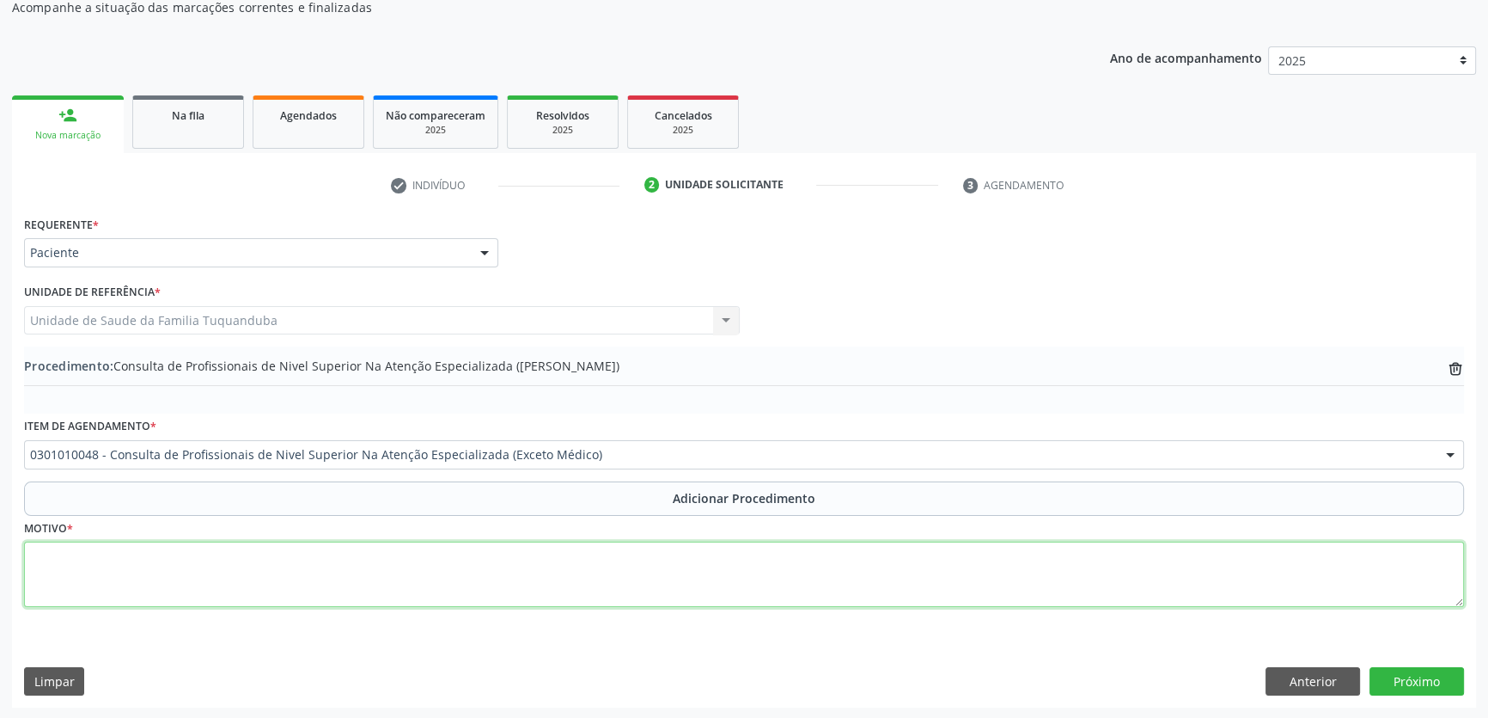
click at [272, 574] on textarea at bounding box center [744, 573] width 1440 height 65
type textarea "CEO. Radiografia periapical dos elementos 45 e 45 + realização de endodontia em…"
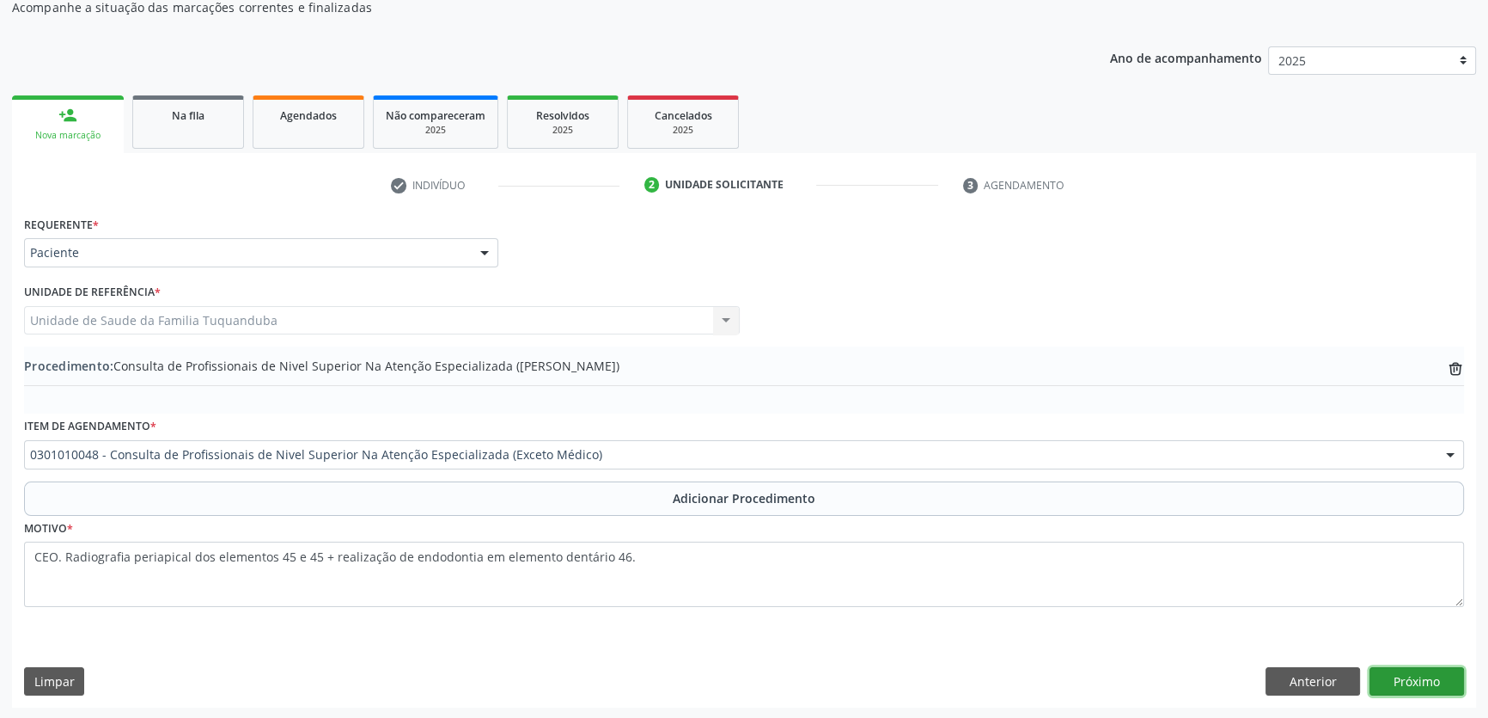
click at [1423, 669] on button "Próximo" at bounding box center [1417, 681] width 95 height 29
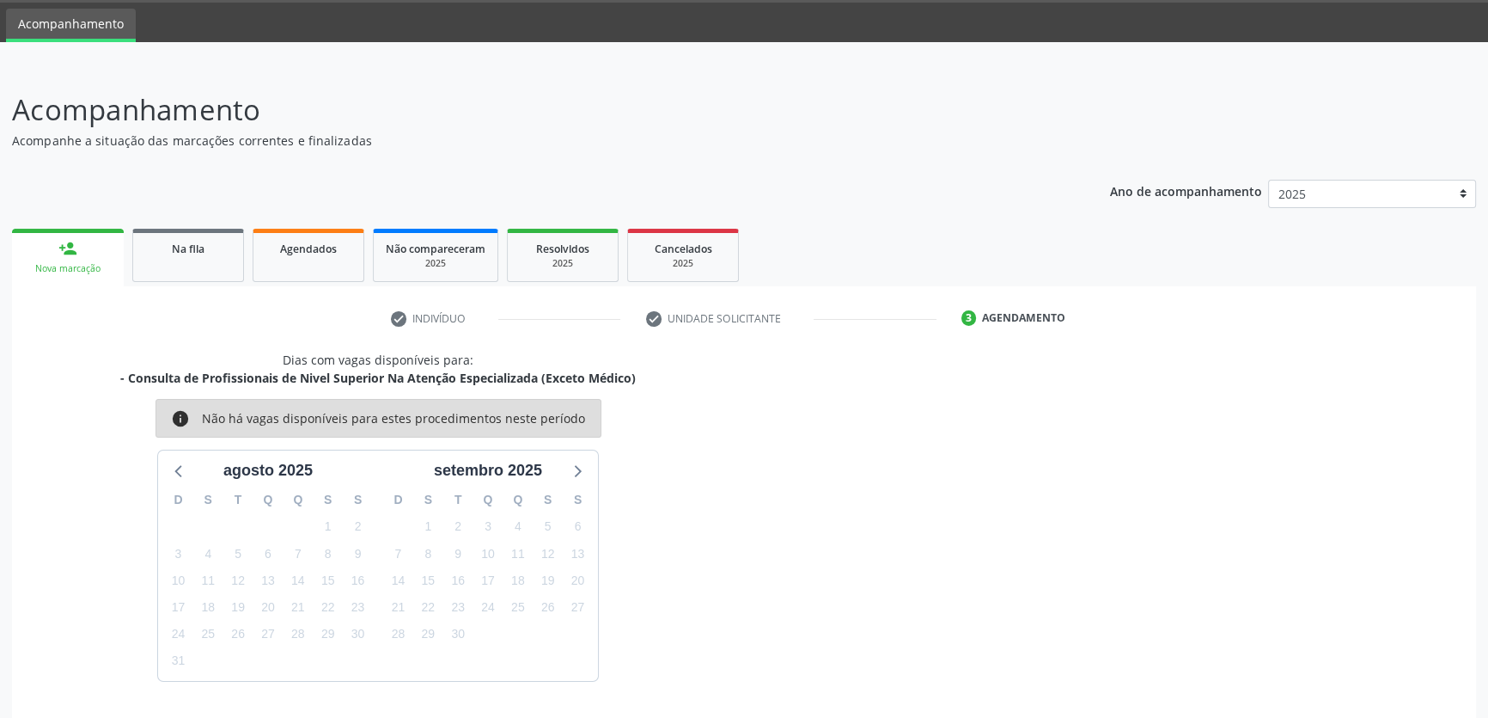
scroll to position [103, 0]
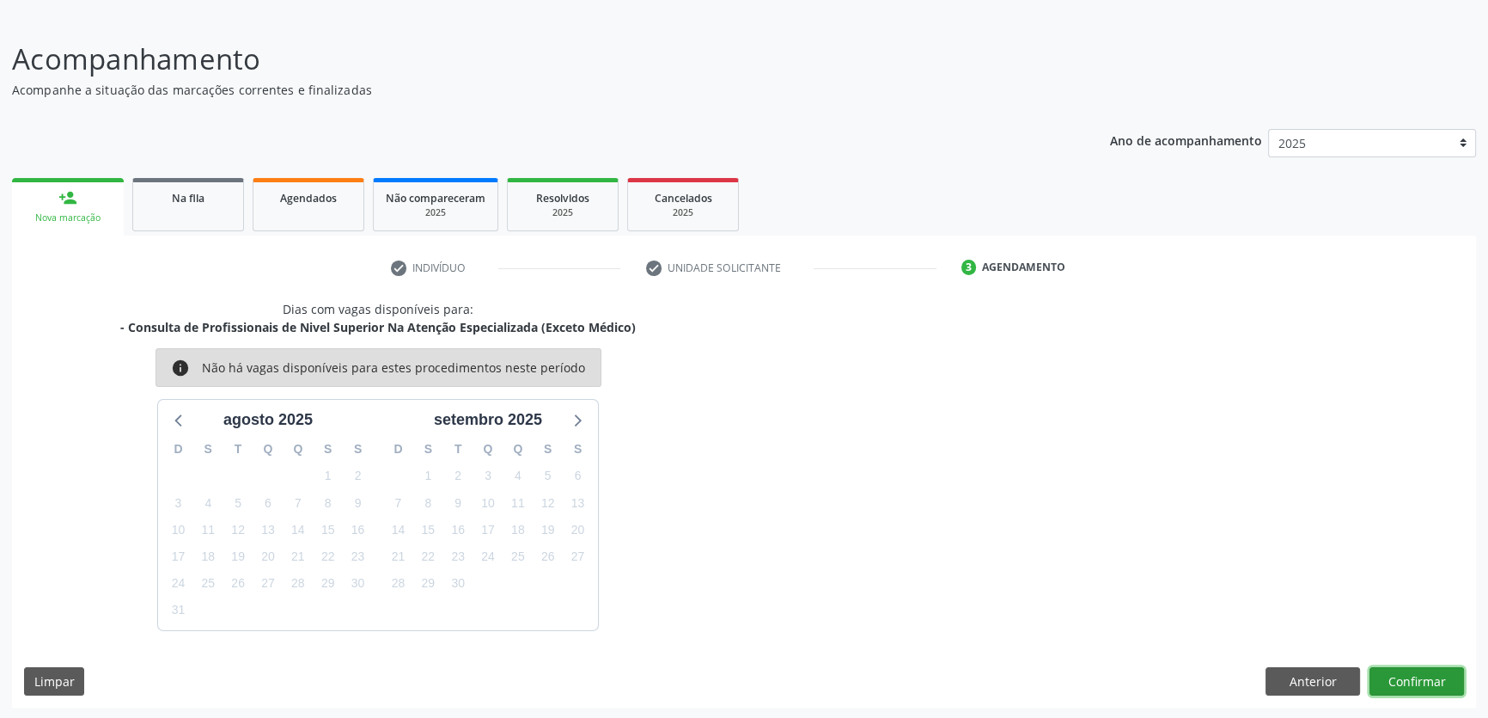
click at [1412, 678] on button "Confirmar" at bounding box center [1417, 681] width 95 height 29
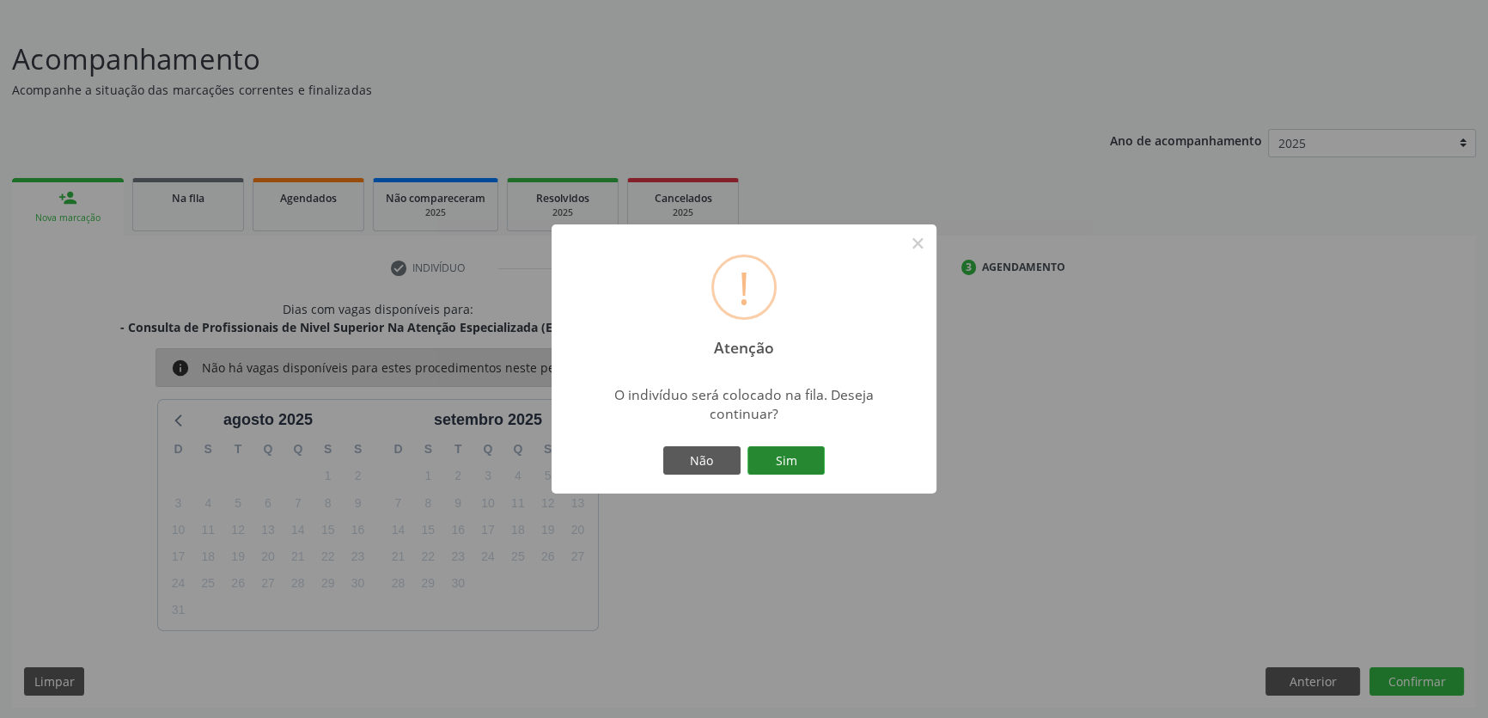
click at [785, 461] on button "Sim" at bounding box center [786, 460] width 77 height 29
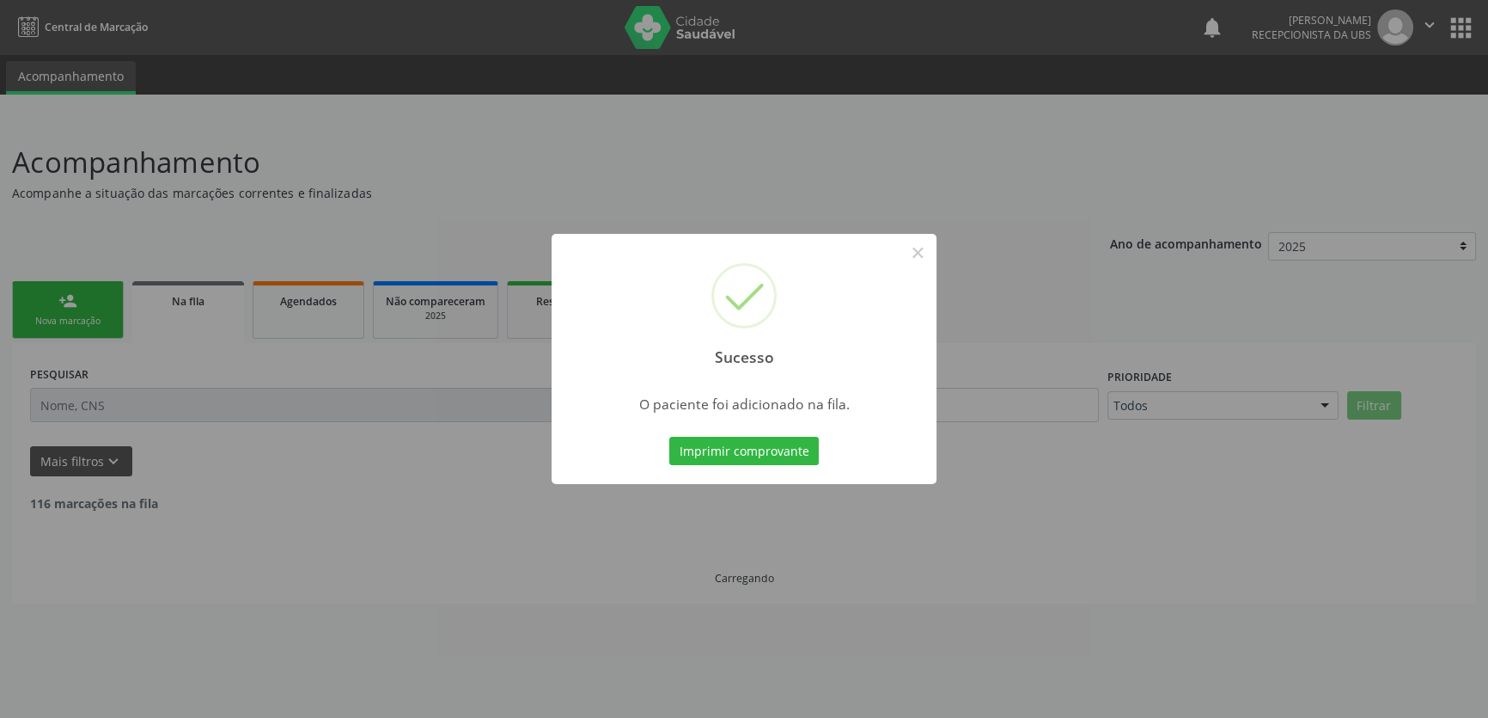
scroll to position [0, 0]
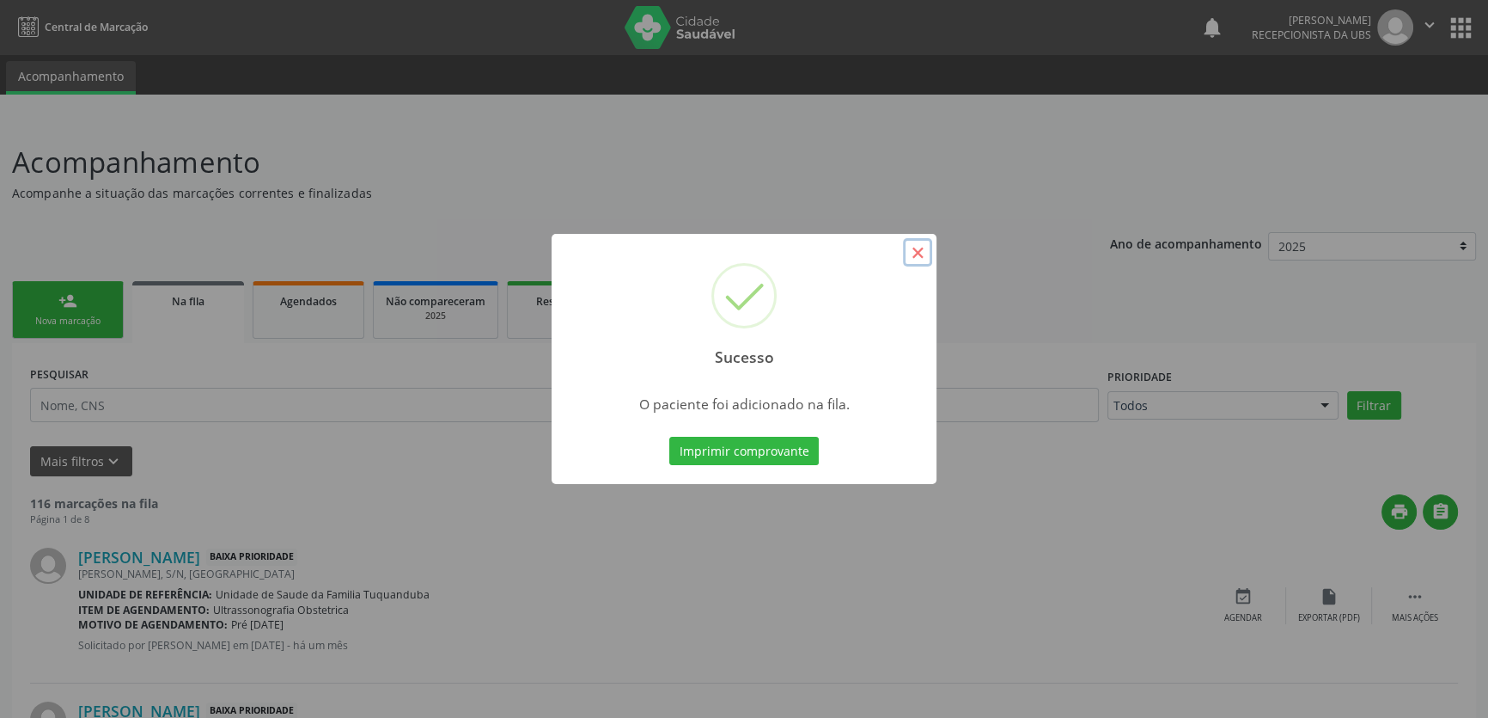
click at [918, 254] on button "×" at bounding box center [917, 252] width 29 height 29
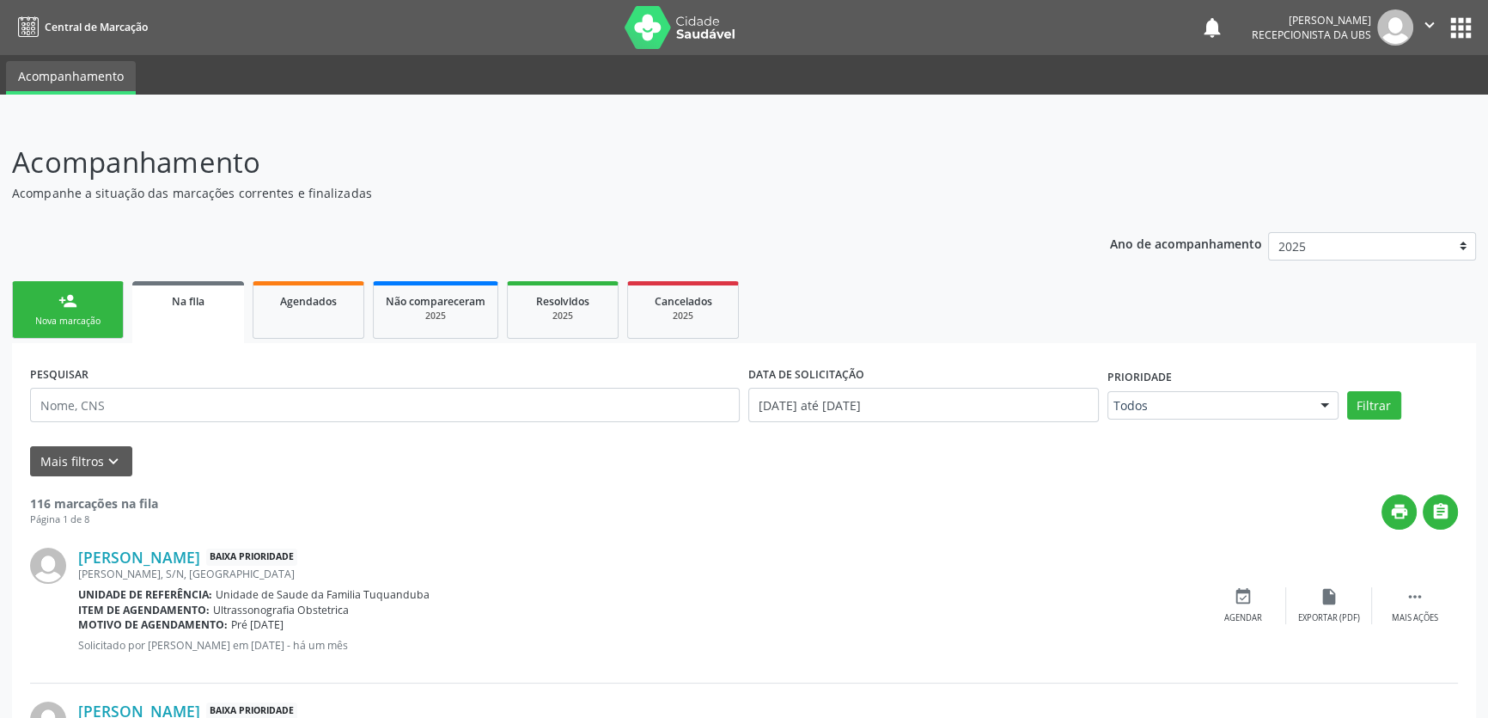
click at [89, 293] on link "person_add Nova marcação" at bounding box center [68, 310] width 112 height 58
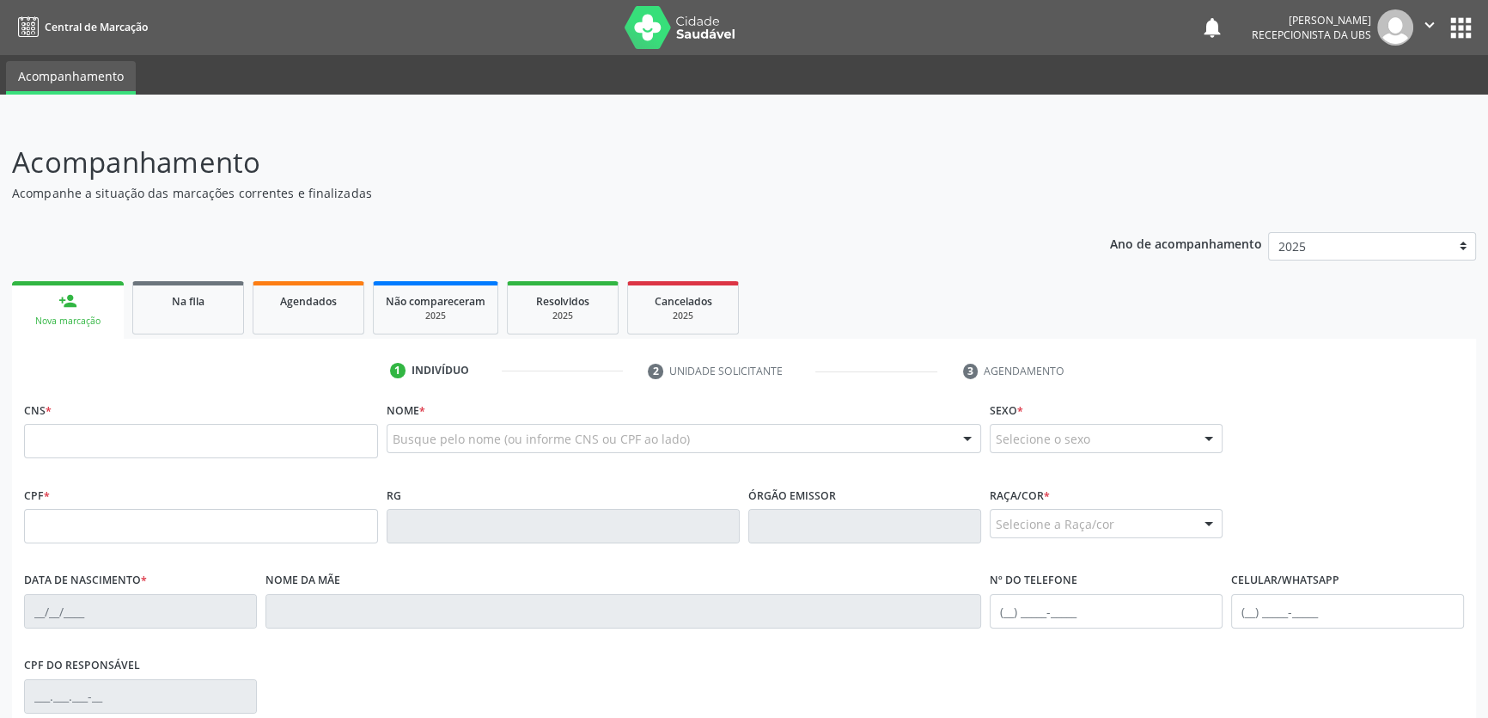
click at [104, 465] on fieldset "CNS *" at bounding box center [201, 433] width 354 height 73
click at [111, 437] on input "text" at bounding box center [201, 441] width 354 height 34
type input "705 1063 9095 0440"
type input "177.462.574-10"
type input "1[DATE]"
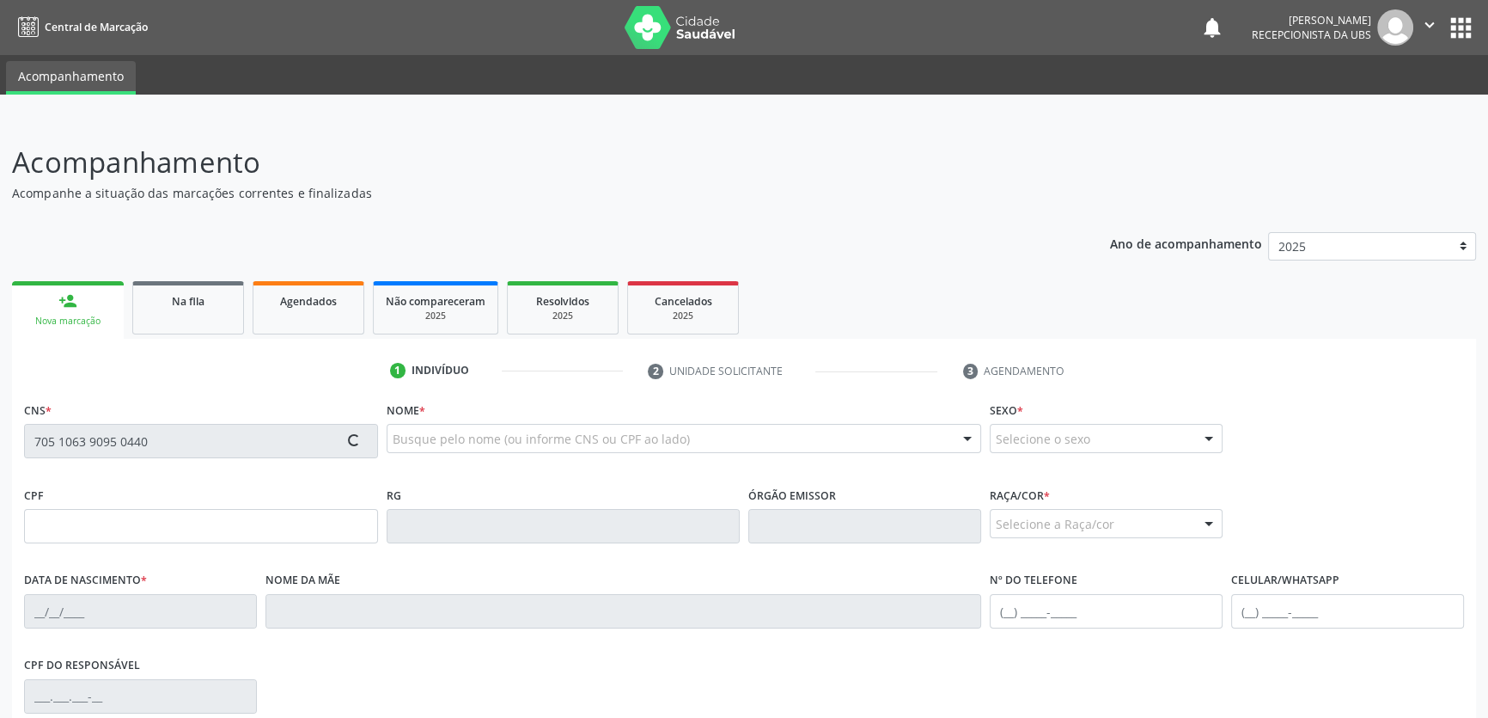
type input "[PERSON_NAME]"
type input "[PHONE_NUMBER]"
type input "S/N"
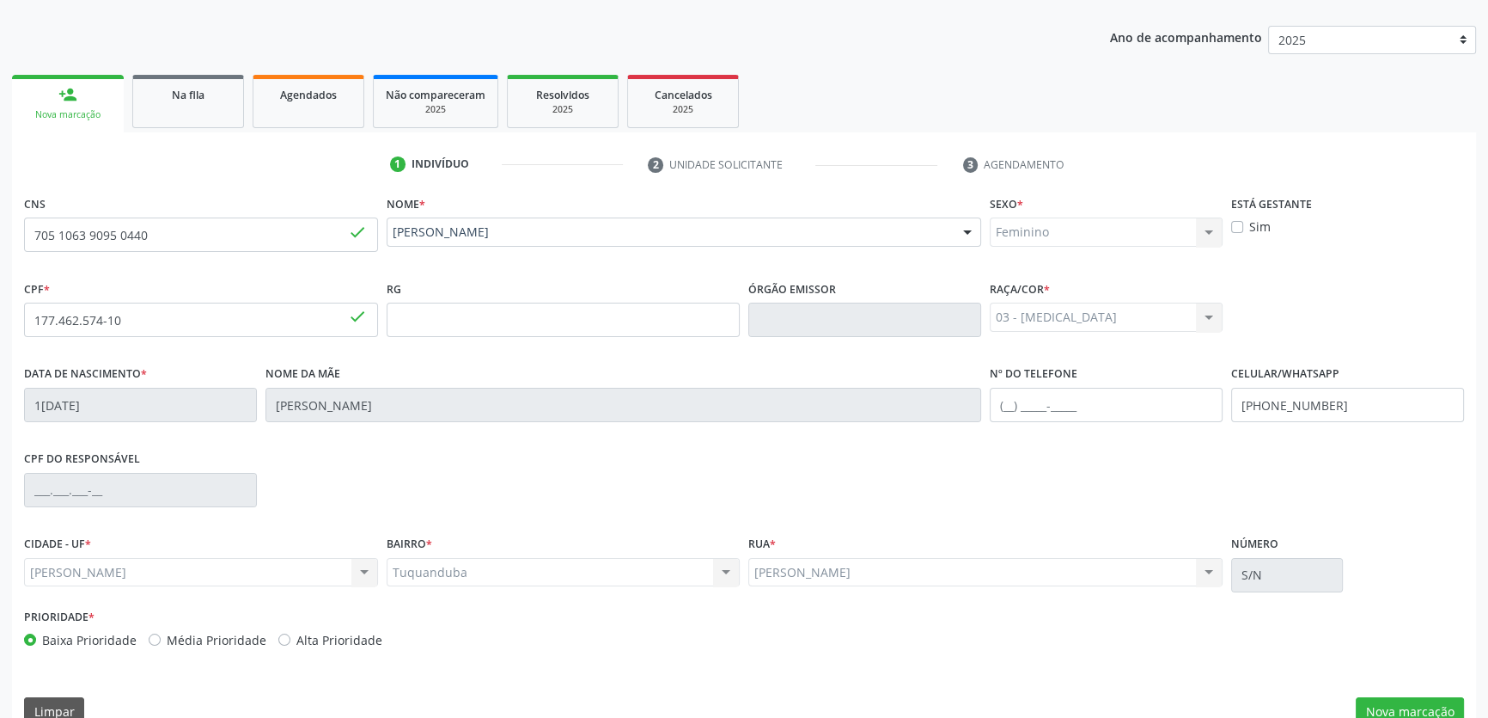
scroll to position [236, 0]
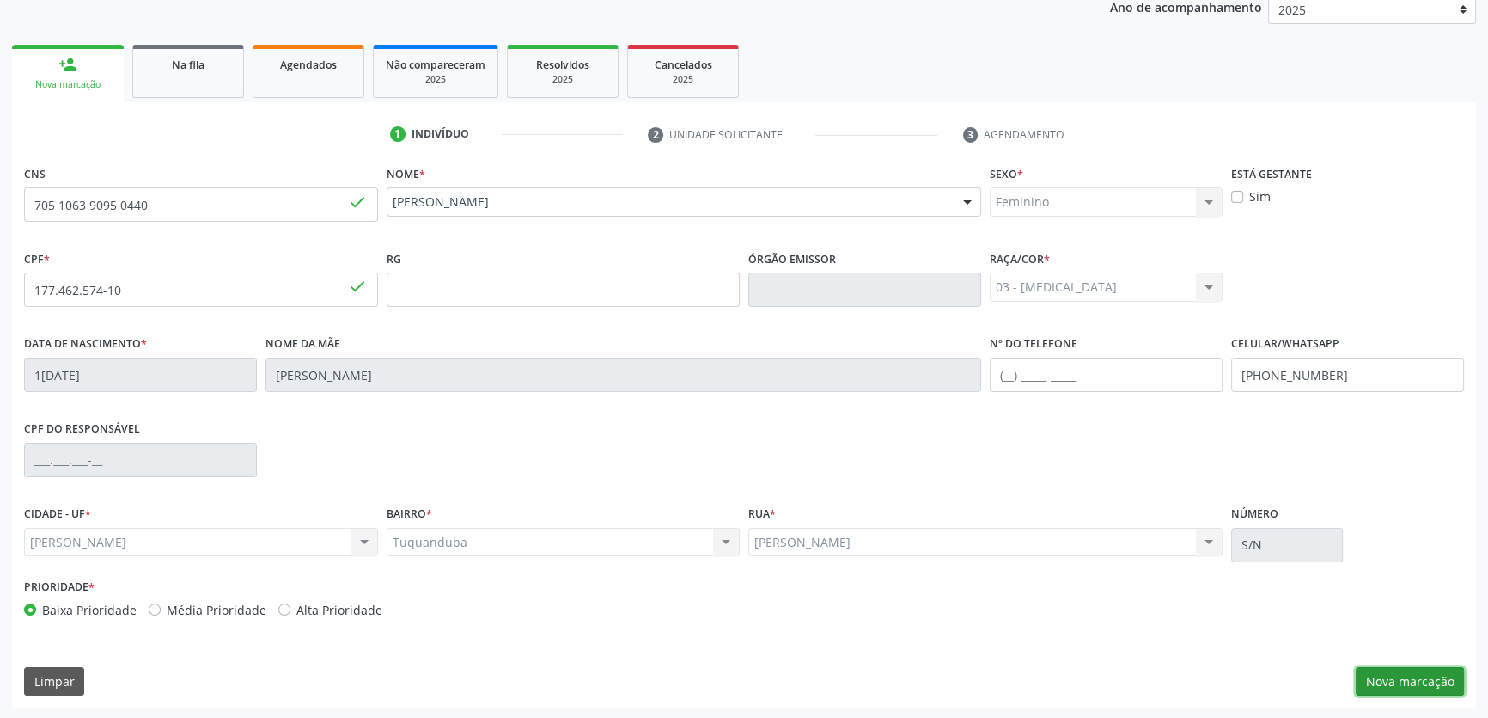
click at [1433, 667] on button "Nova marcação" at bounding box center [1410, 681] width 108 height 29
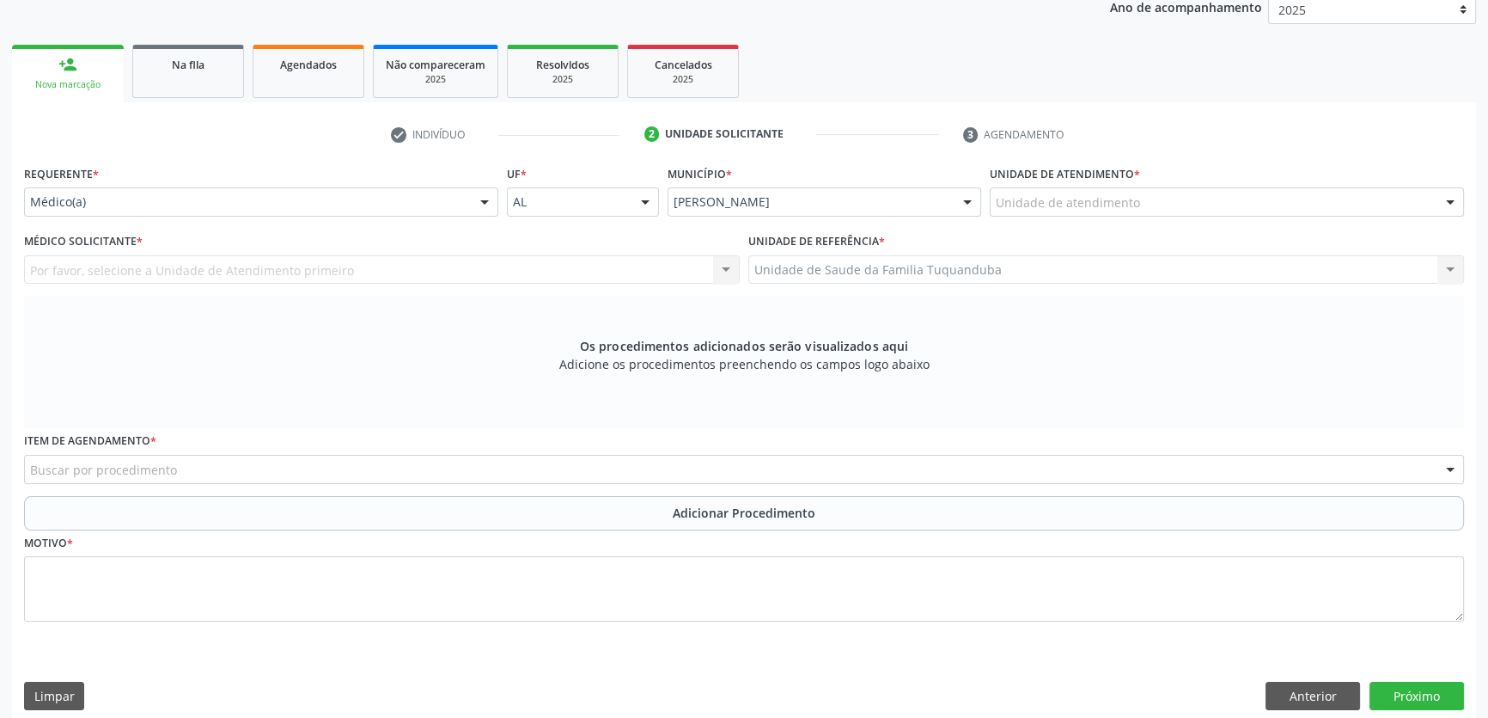
click at [200, 213] on div "Médico(a)" at bounding box center [261, 201] width 474 height 29
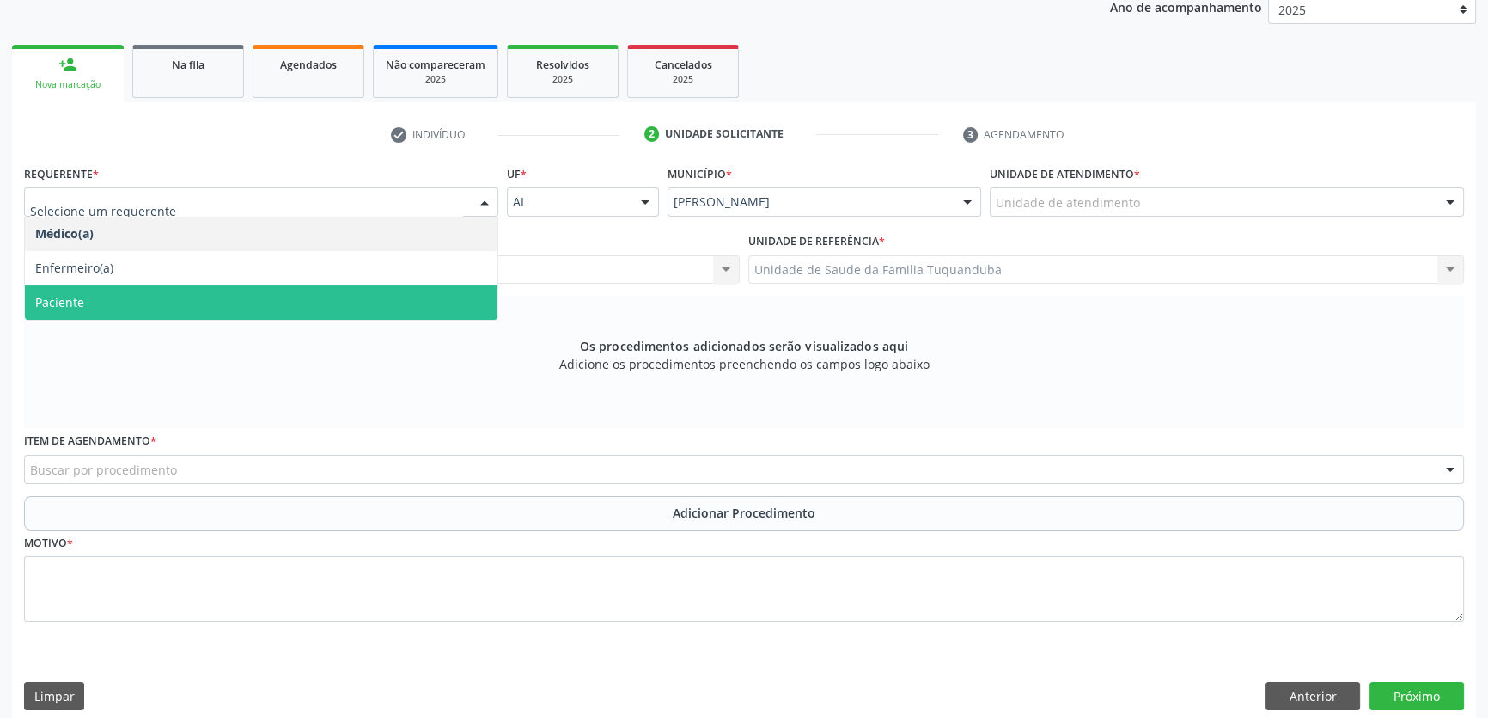
click at [164, 308] on span "Paciente" at bounding box center [261, 302] width 473 height 34
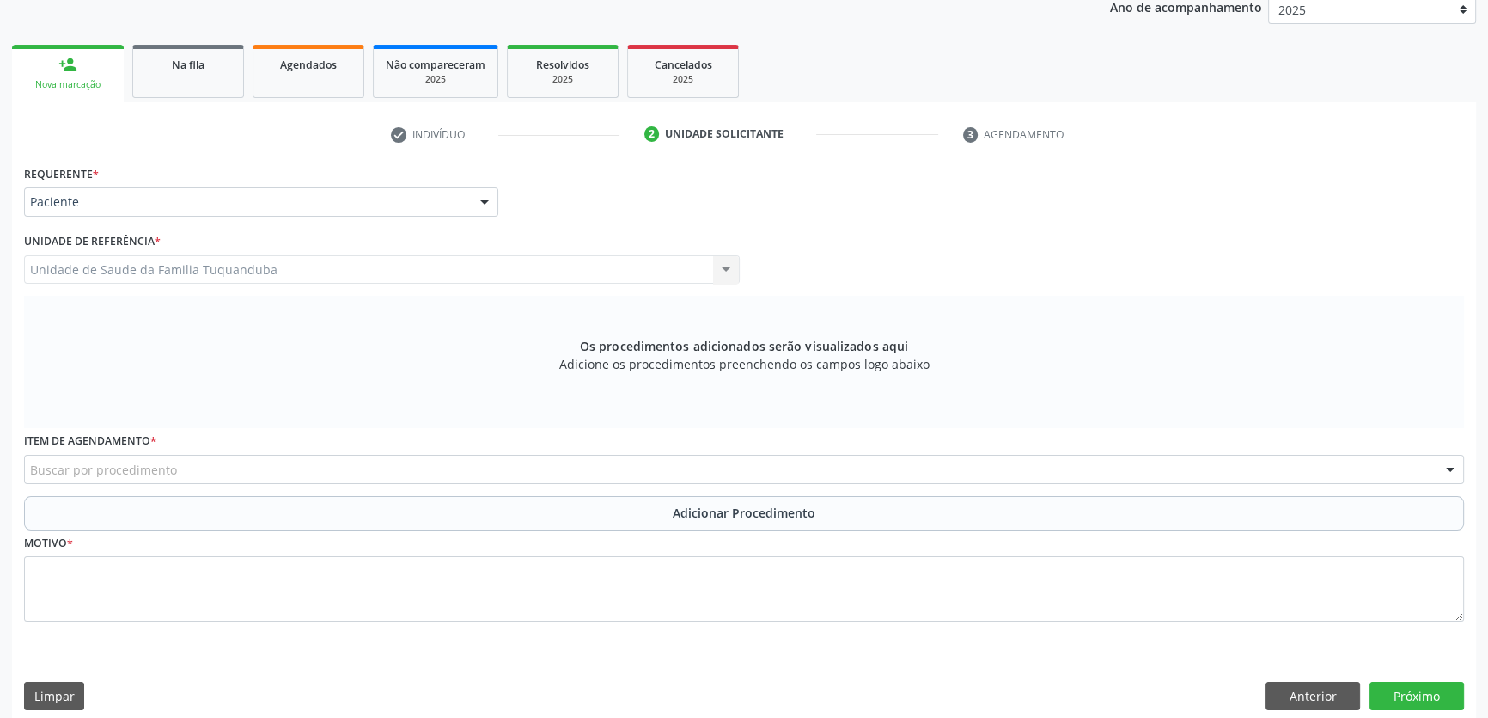
click at [306, 460] on div "Buscar por procedimento" at bounding box center [744, 469] width 1440 height 29
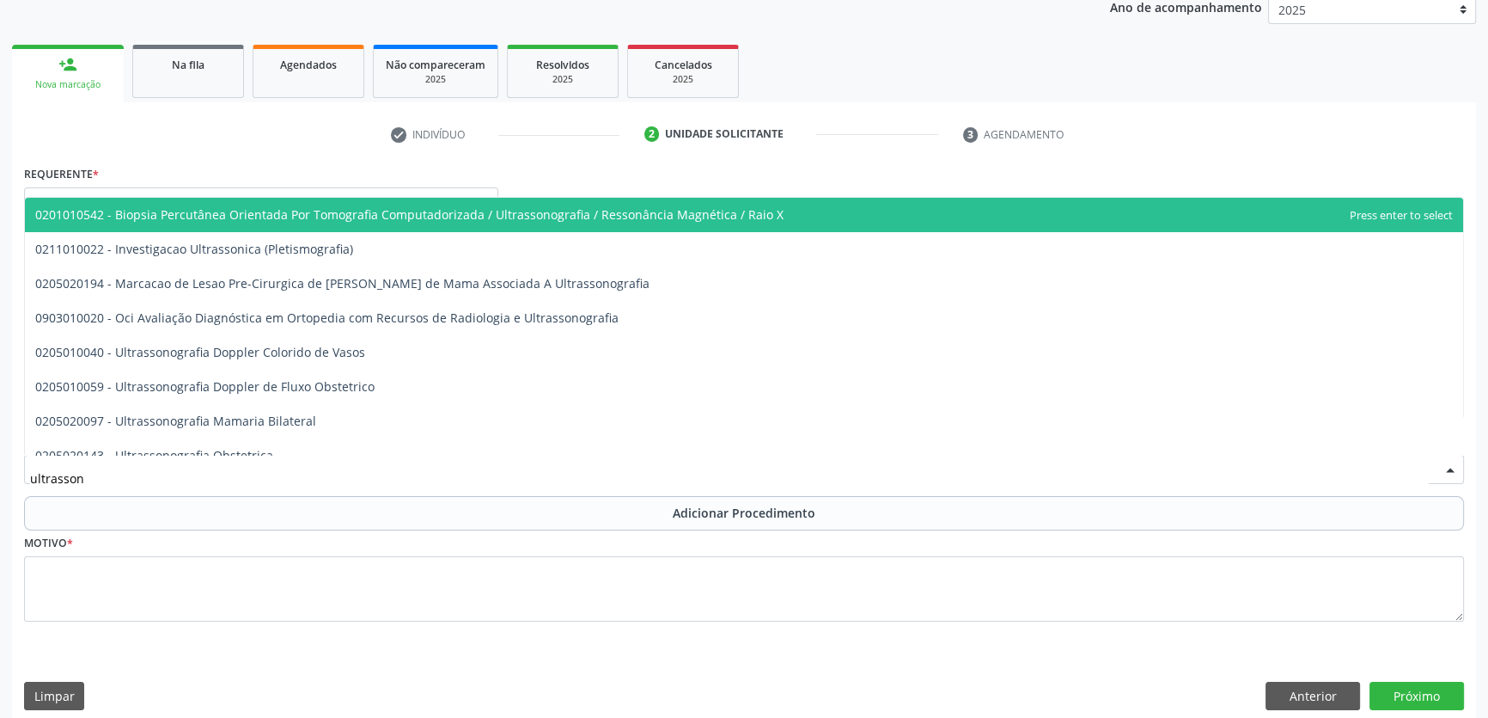
type input "ultrasson"
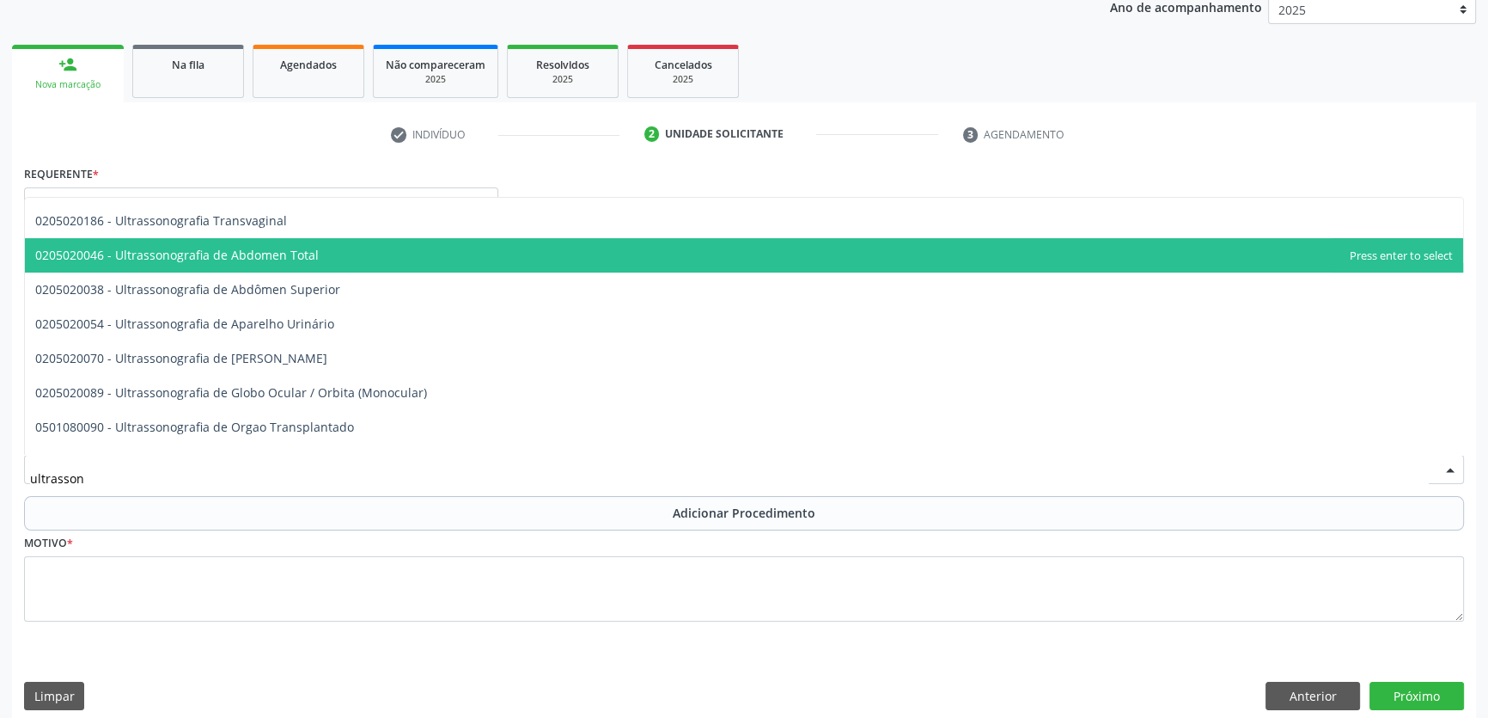
scroll to position [390, 0]
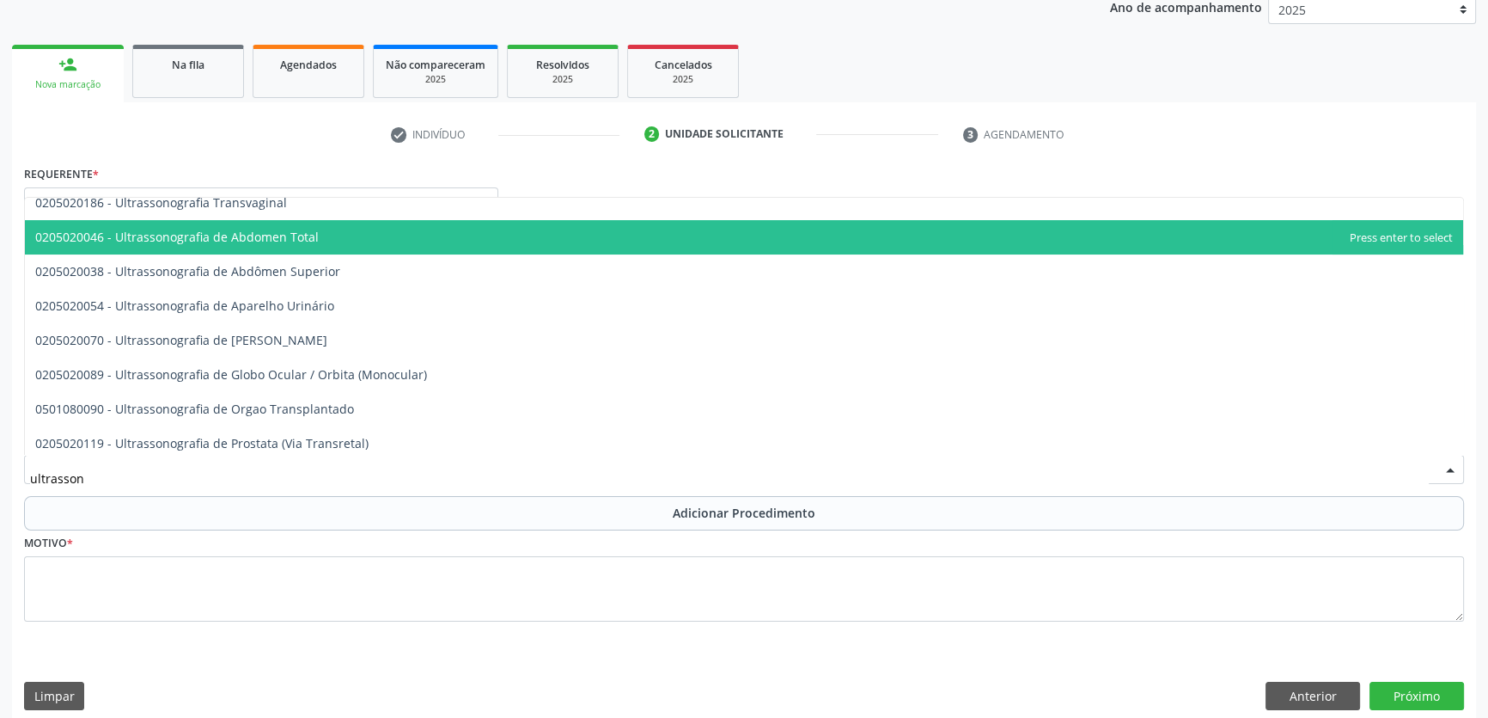
click at [285, 242] on span "0205020046 - Ultrassonografia de Abdomen Total" at bounding box center [177, 237] width 284 height 16
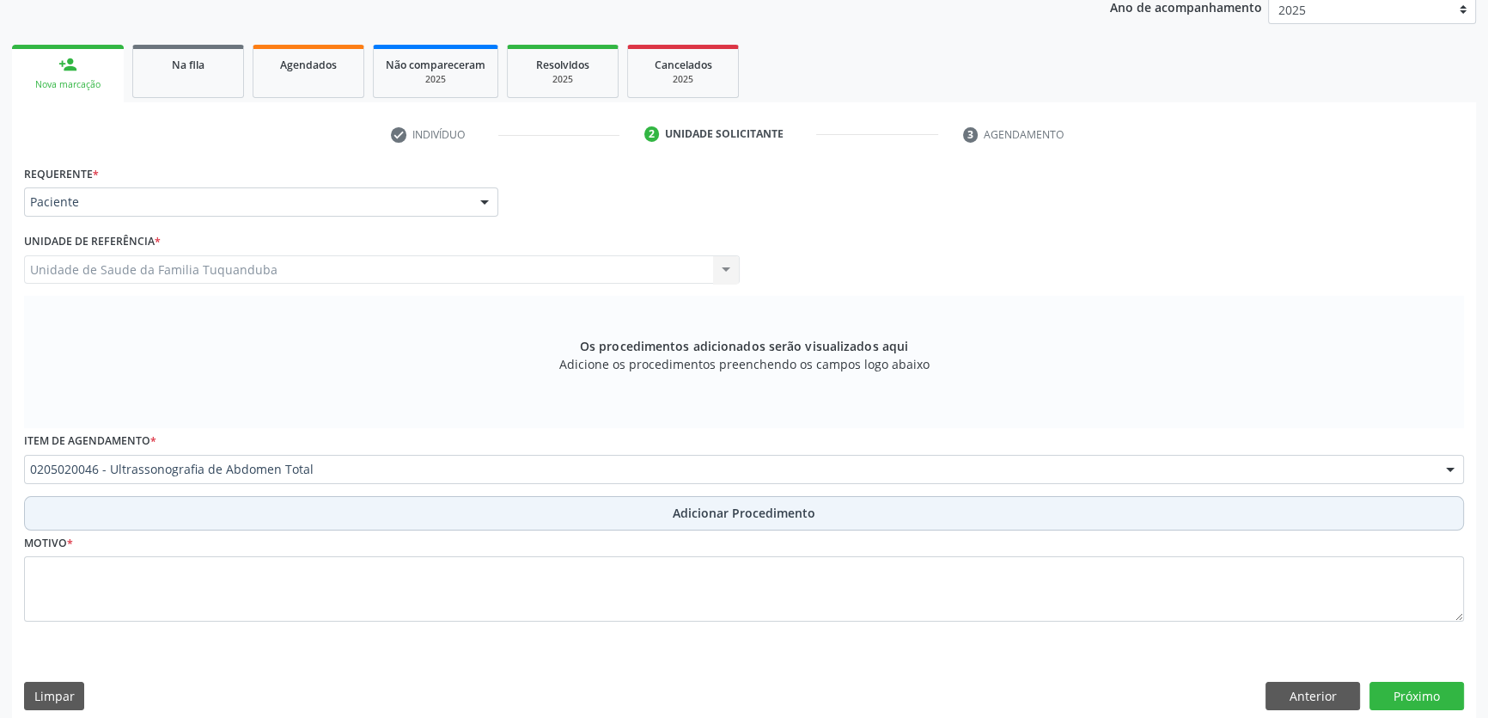
click at [538, 504] on button "Adicionar Procedimento" at bounding box center [744, 513] width 1440 height 34
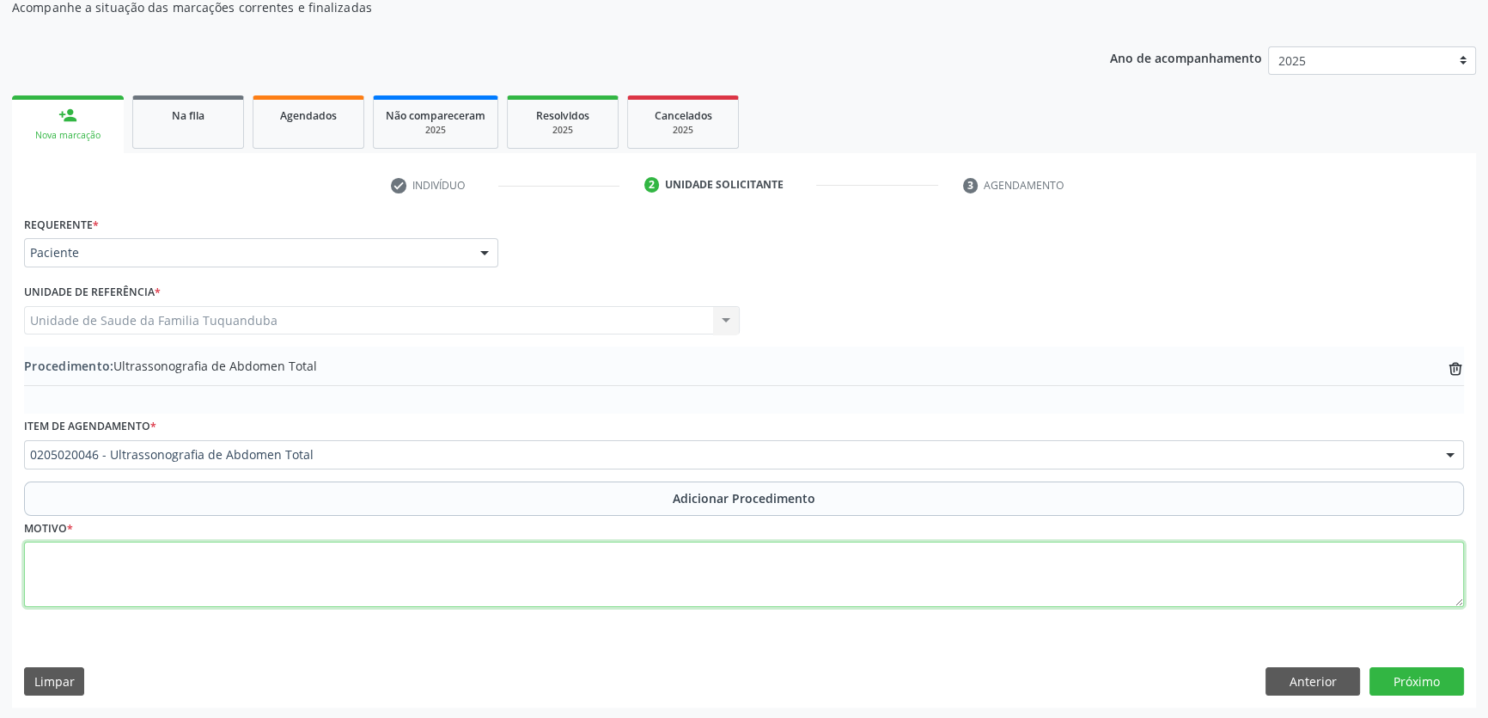
click at [461, 574] on textarea at bounding box center [744, 573] width 1440 height 65
type textarea "Dores abdominais."
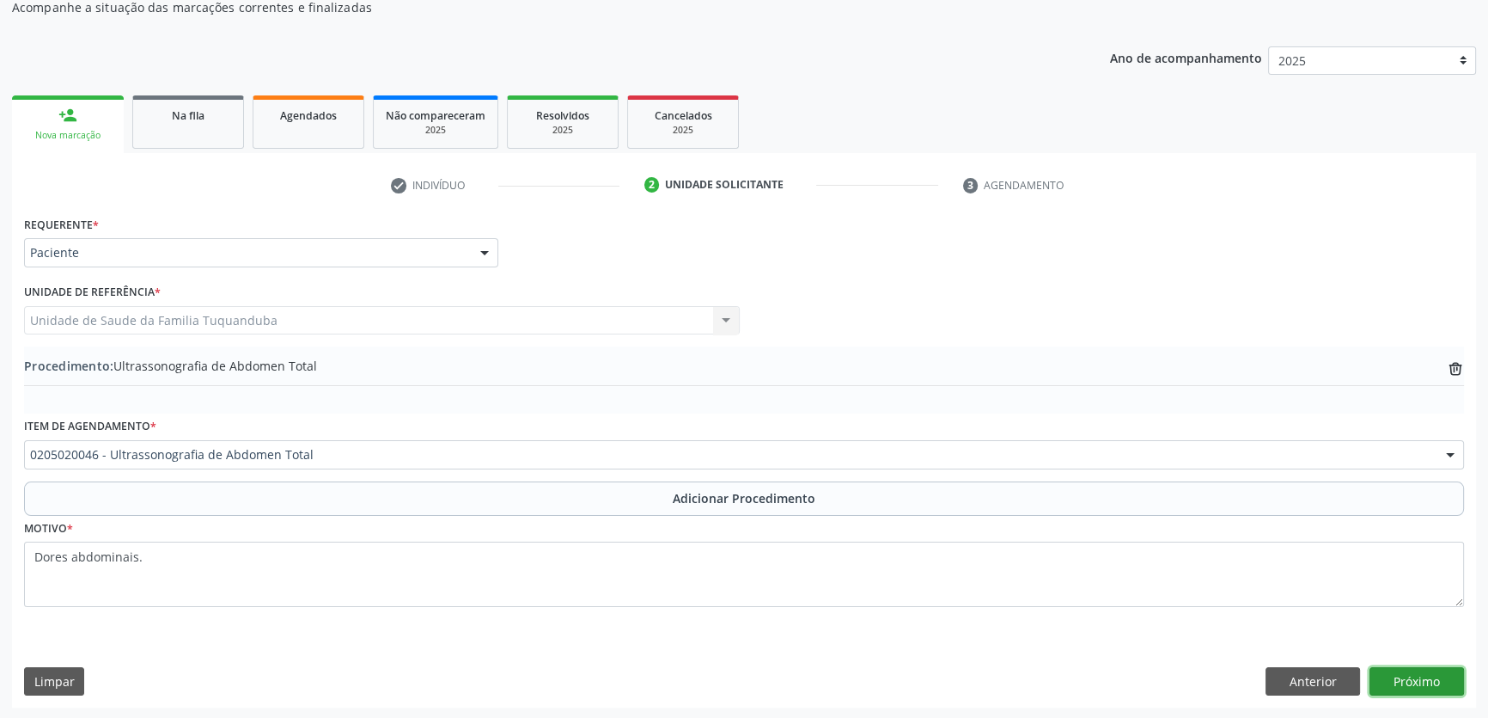
click at [1443, 670] on button "Próximo" at bounding box center [1417, 681] width 95 height 29
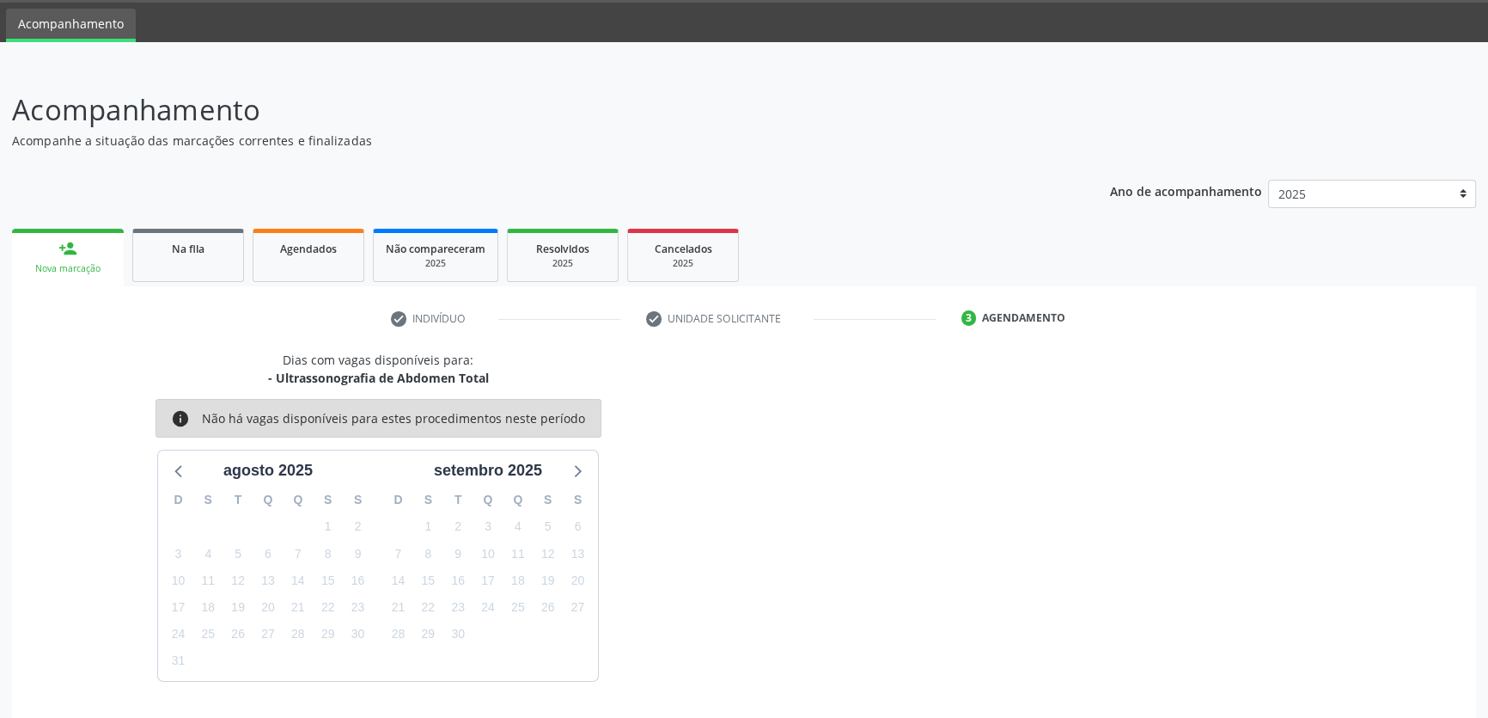
scroll to position [103, 0]
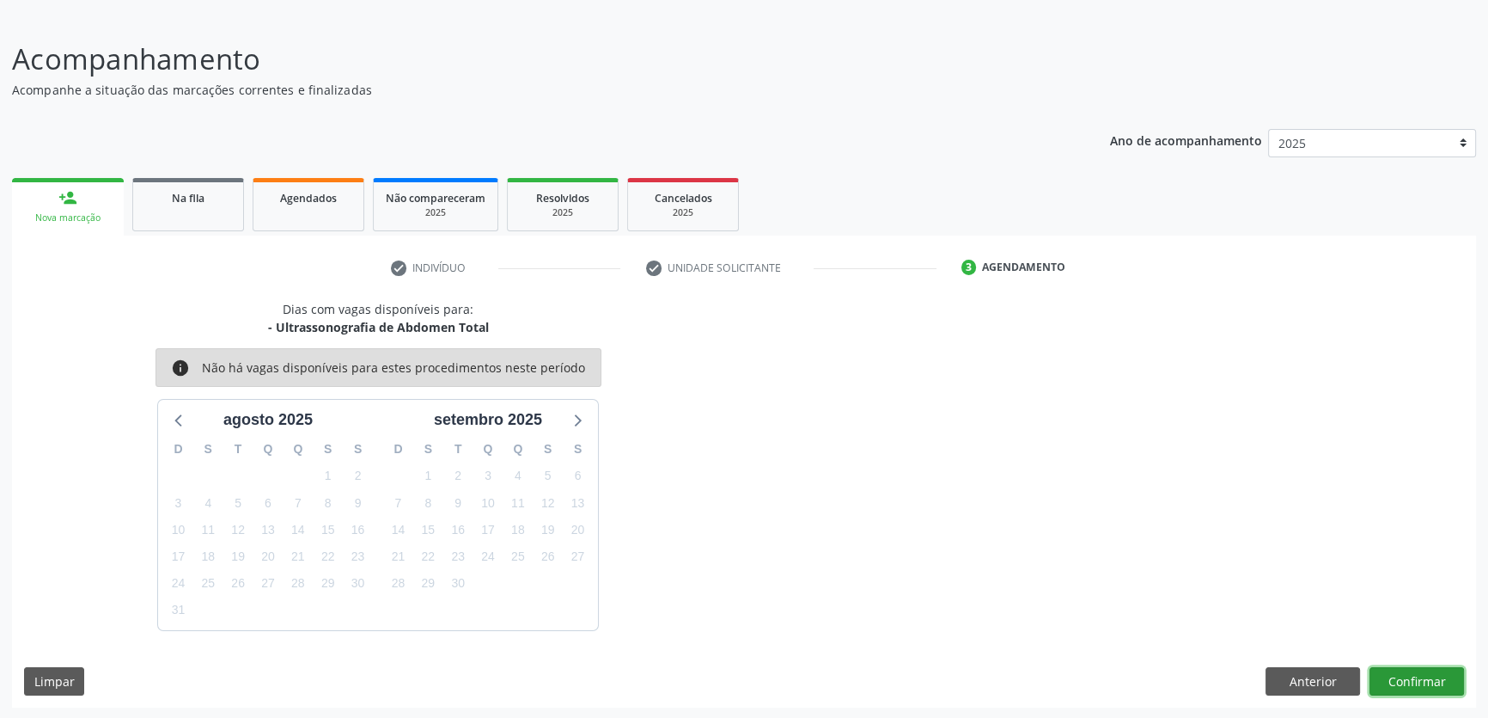
click at [1397, 681] on button "Confirmar" at bounding box center [1417, 681] width 95 height 29
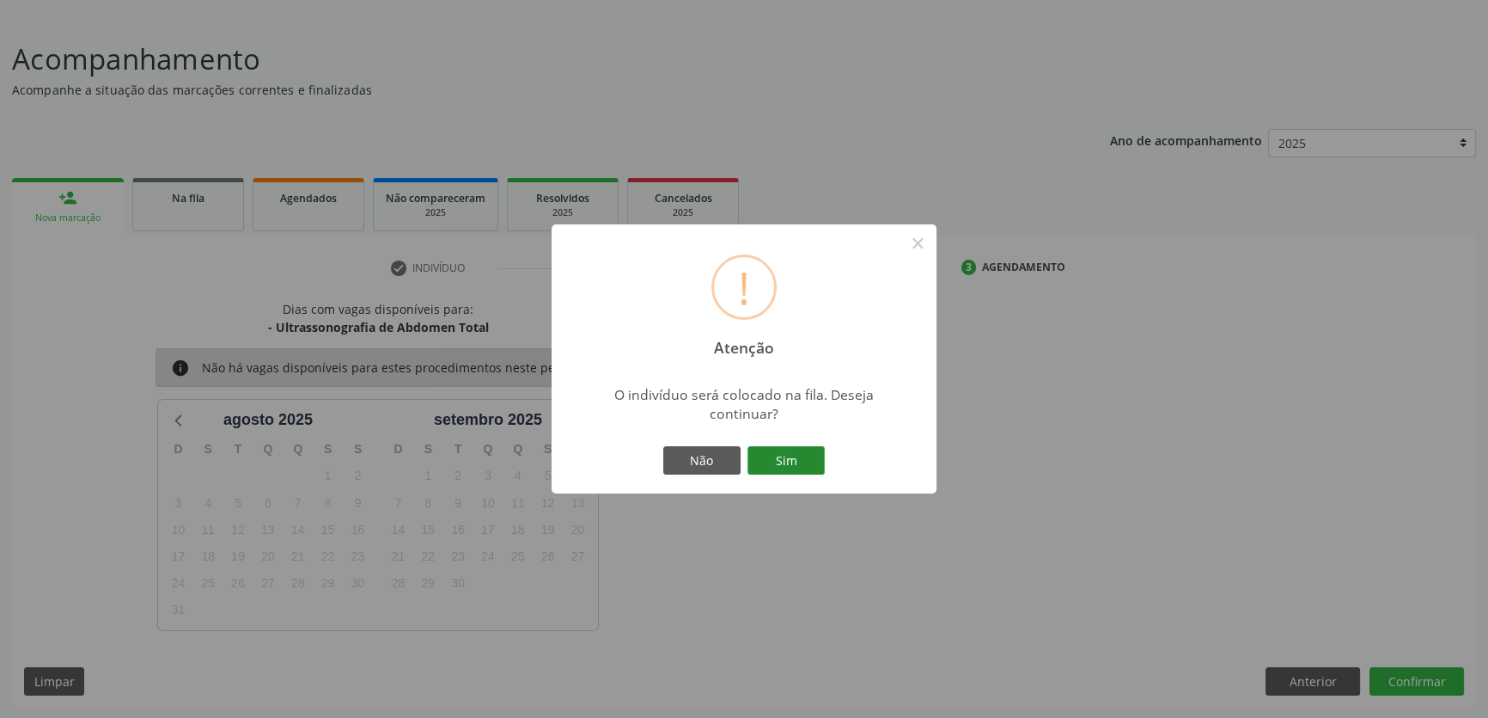
click at [798, 458] on button "Sim" at bounding box center [786, 460] width 77 height 29
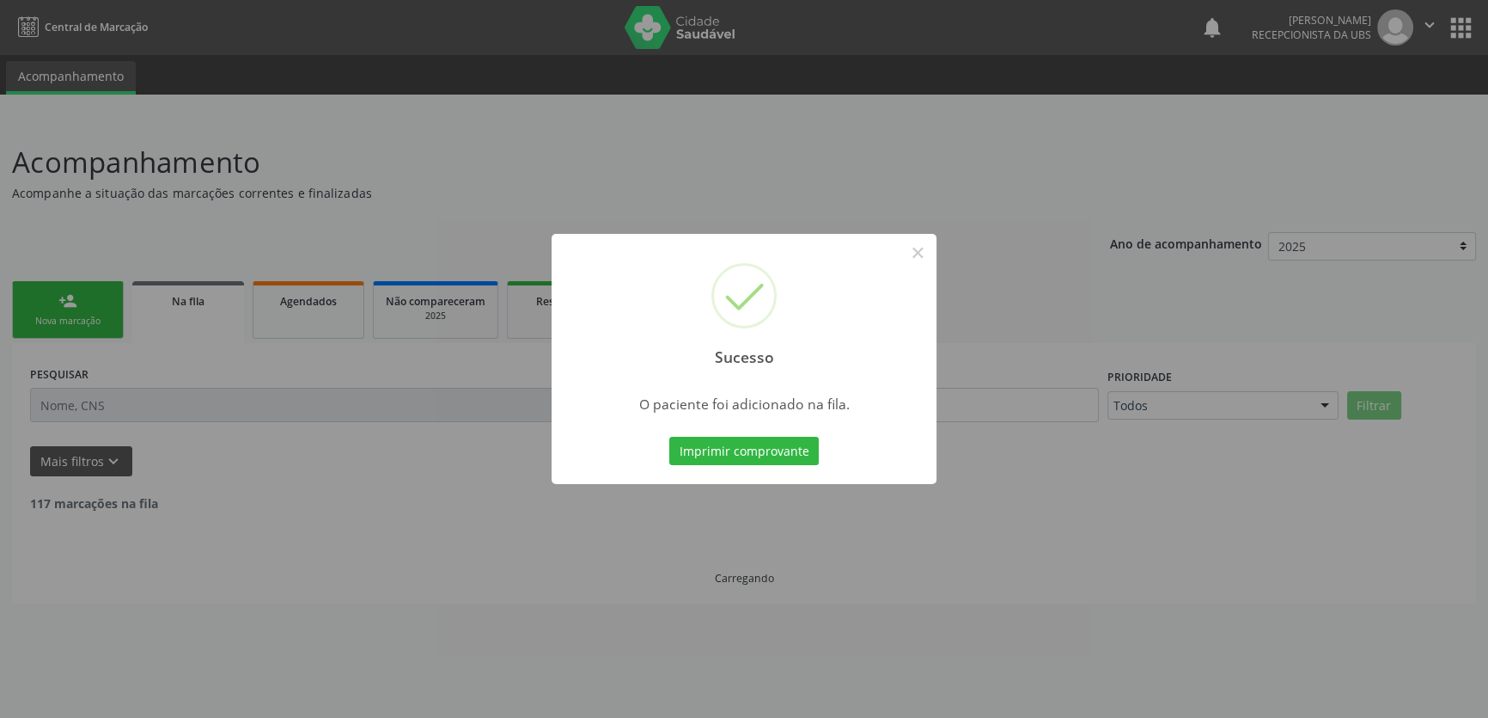
scroll to position [0, 0]
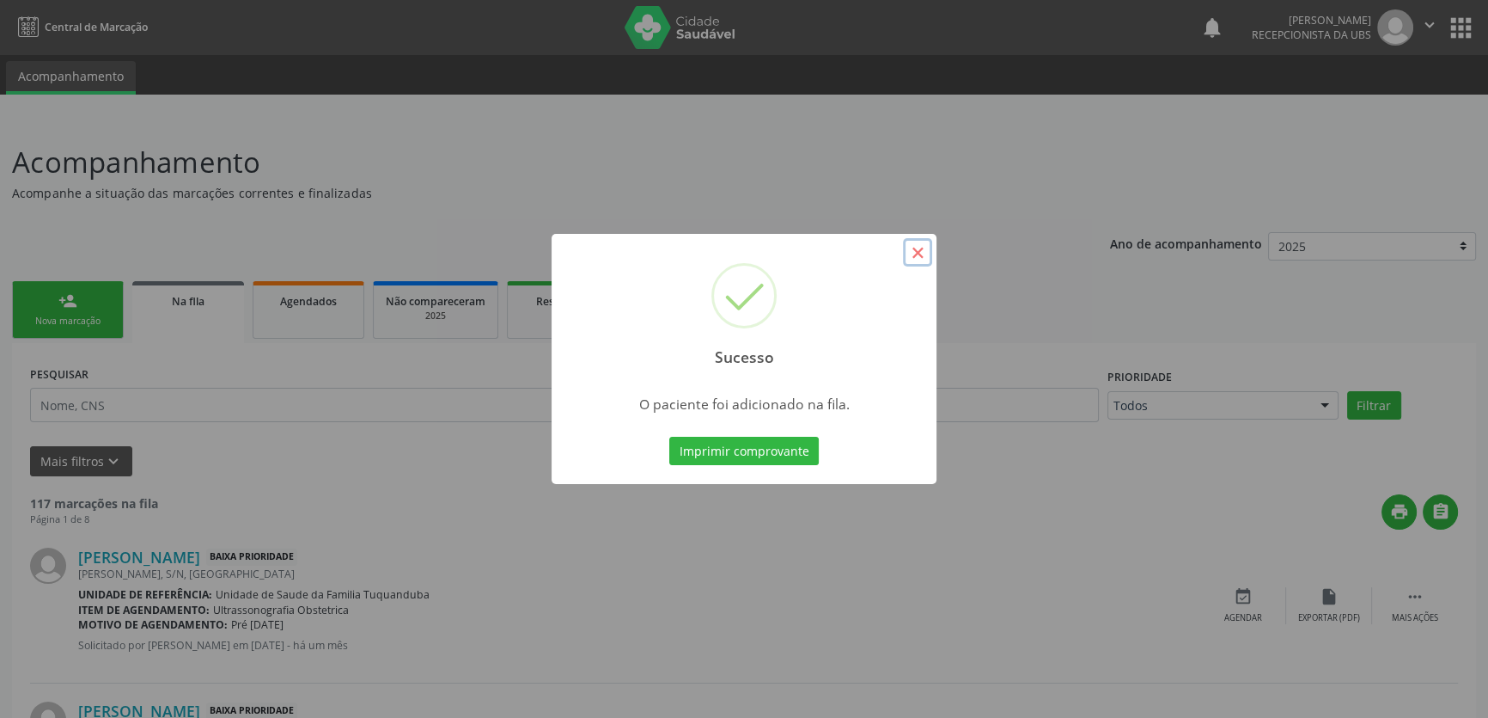
click at [920, 254] on button "×" at bounding box center [917, 252] width 29 height 29
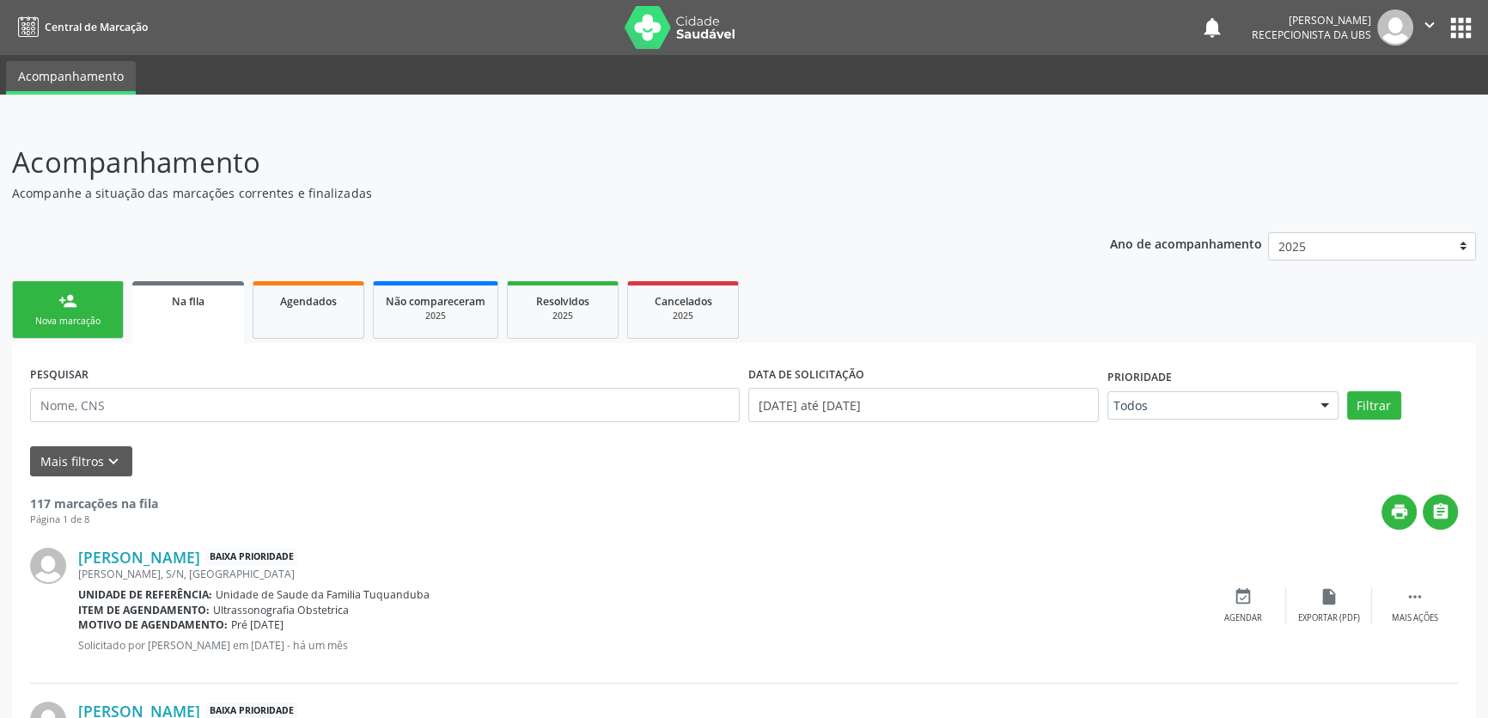
click at [103, 327] on link "person_add Nova marcação" at bounding box center [68, 310] width 112 height 58
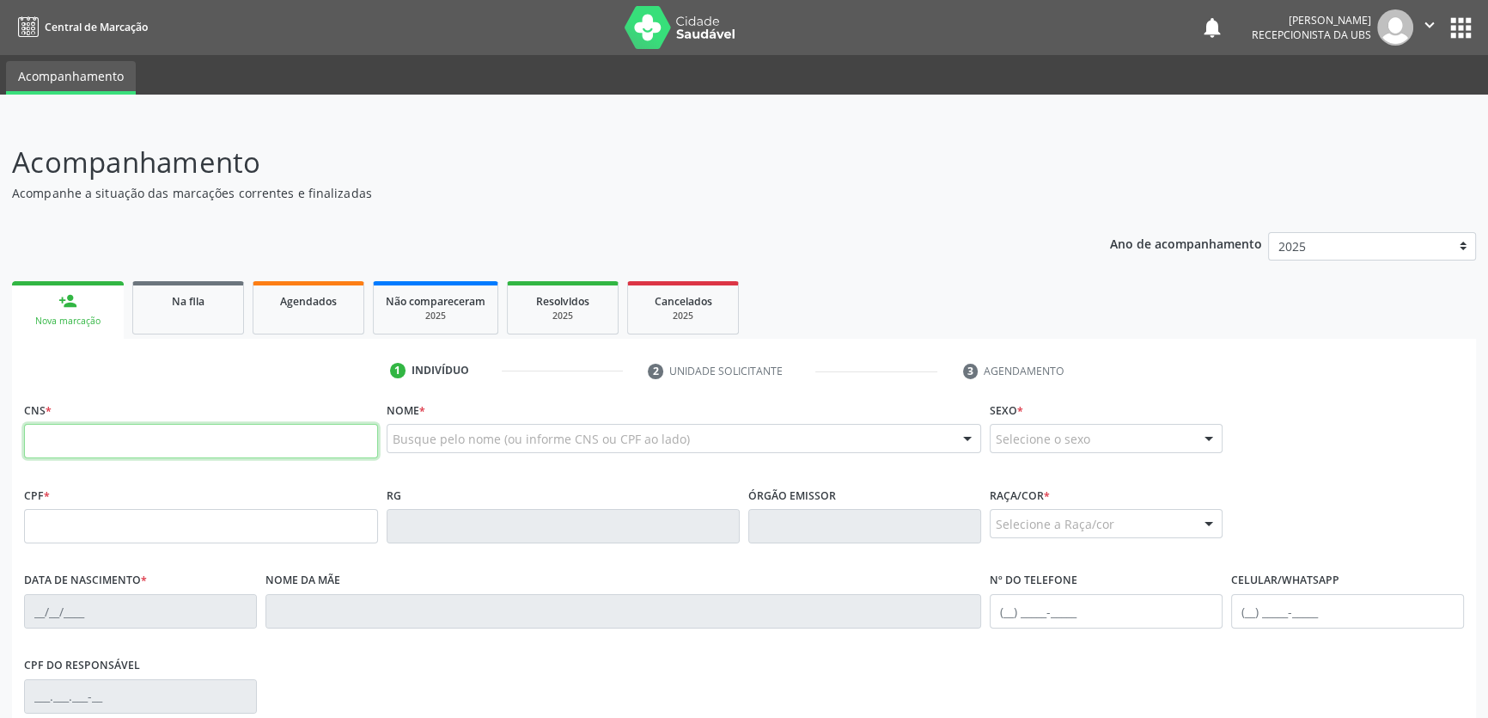
click at [188, 426] on input "text" at bounding box center [201, 441] width 354 height 34
type input "706 2020 0855 2367"
type input "184.042.364-10"
type input "0[DATE]"
type input "[PERSON_NAME]"
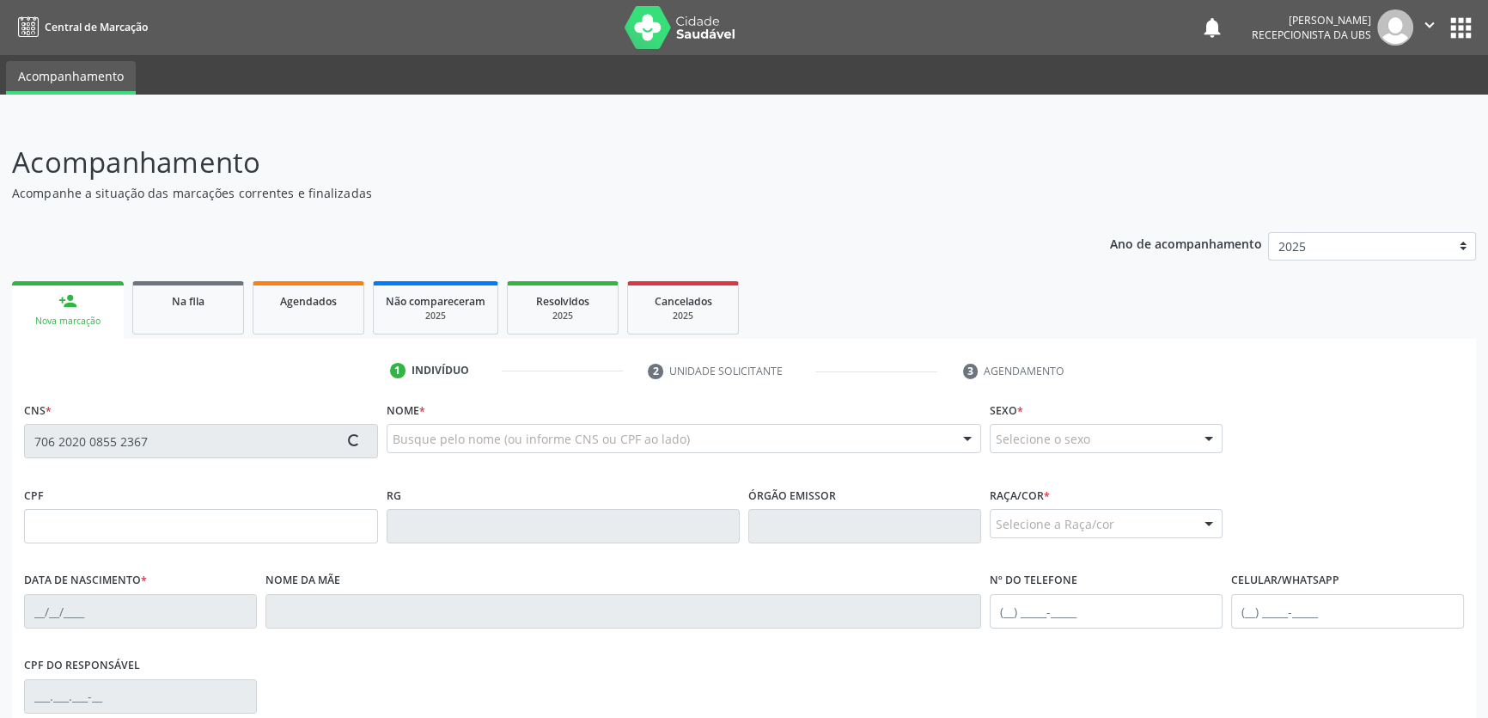
type input "[PHONE_NUMBER]"
type input "S/N"
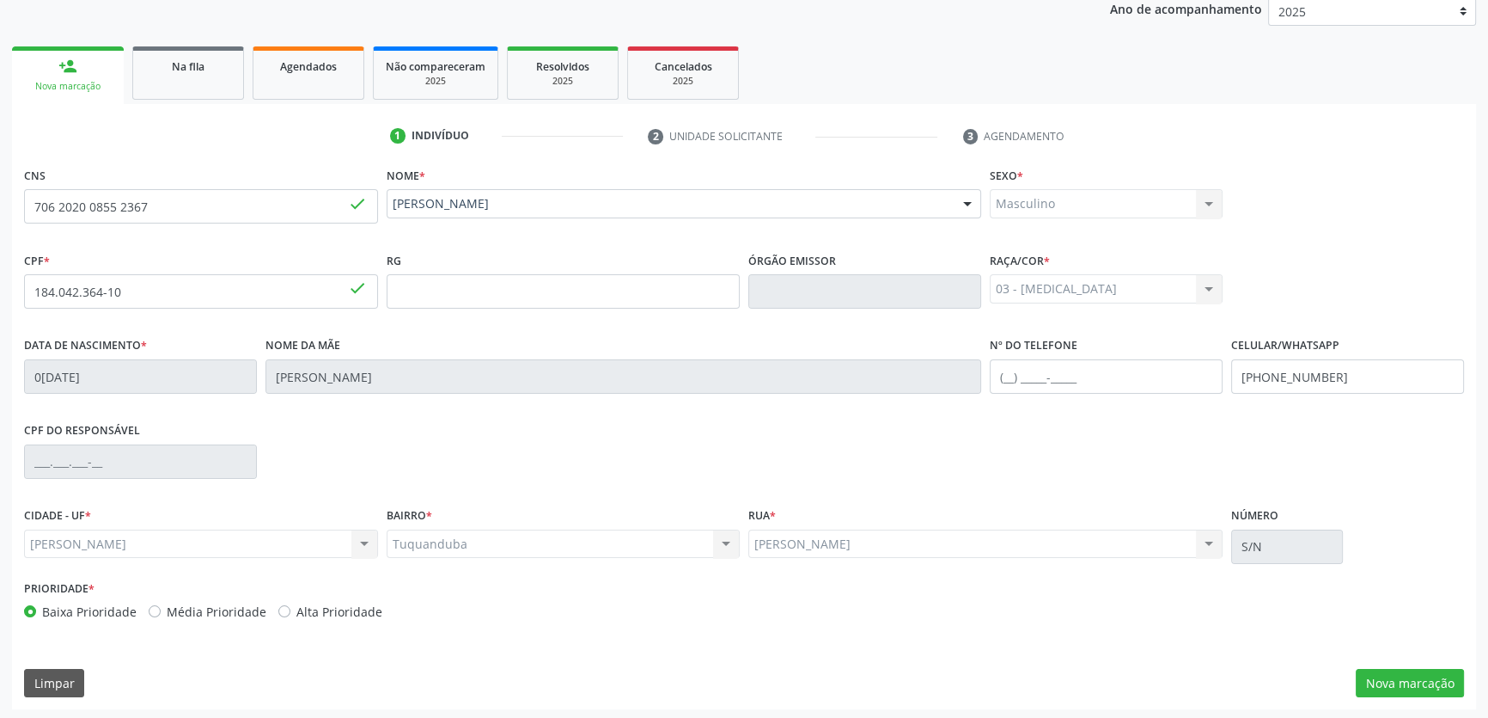
scroll to position [236, 0]
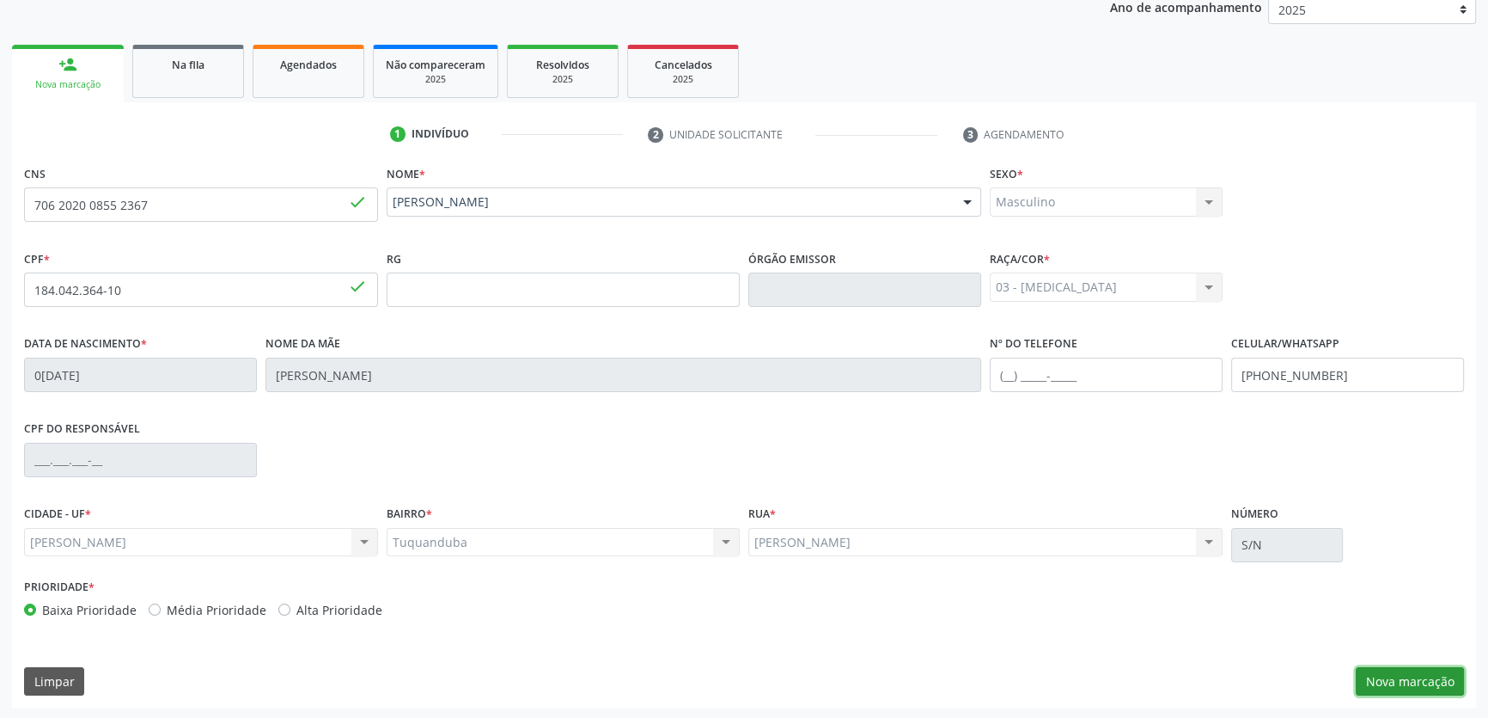
click at [1397, 667] on button "Nova marcação" at bounding box center [1410, 681] width 108 height 29
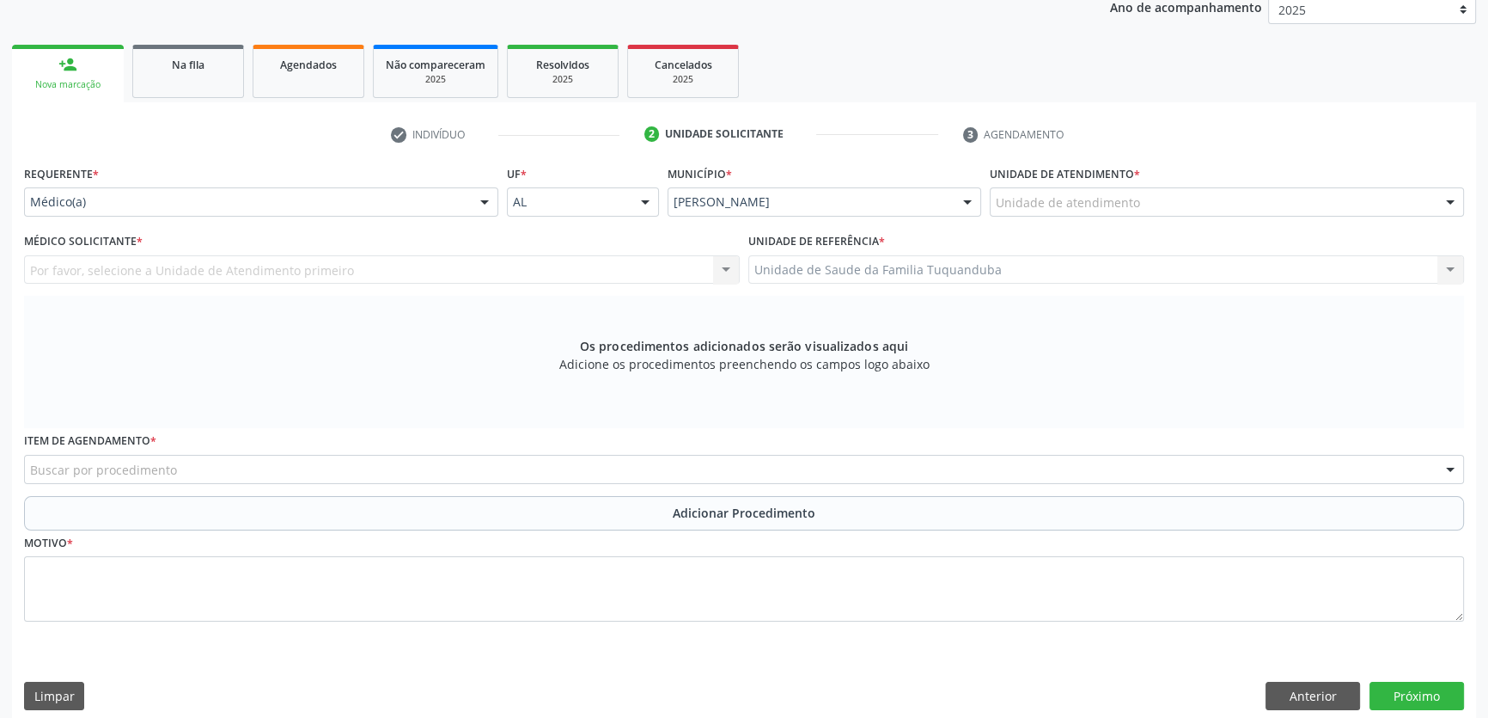
click at [799, 474] on div "Buscar por procedimento" at bounding box center [744, 469] width 1440 height 29
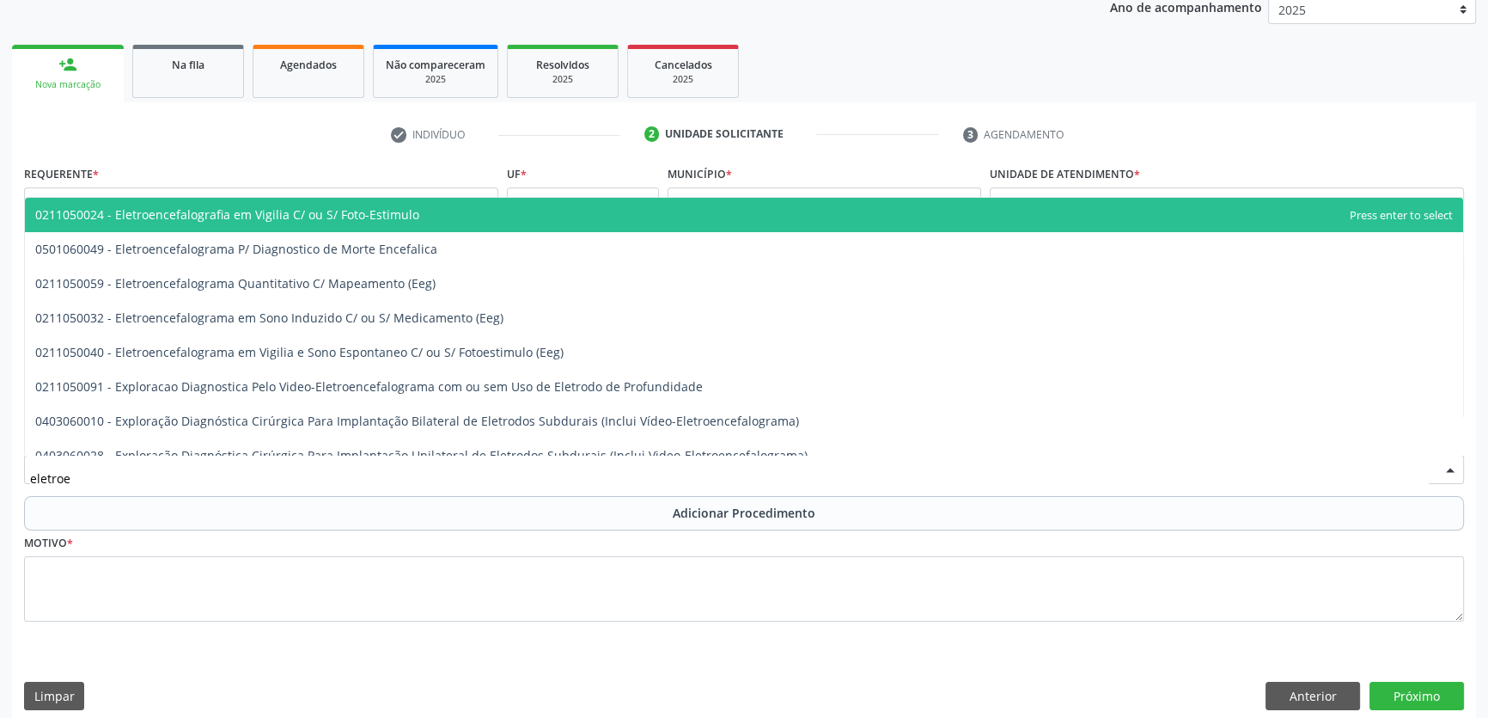
type input "eletroen"
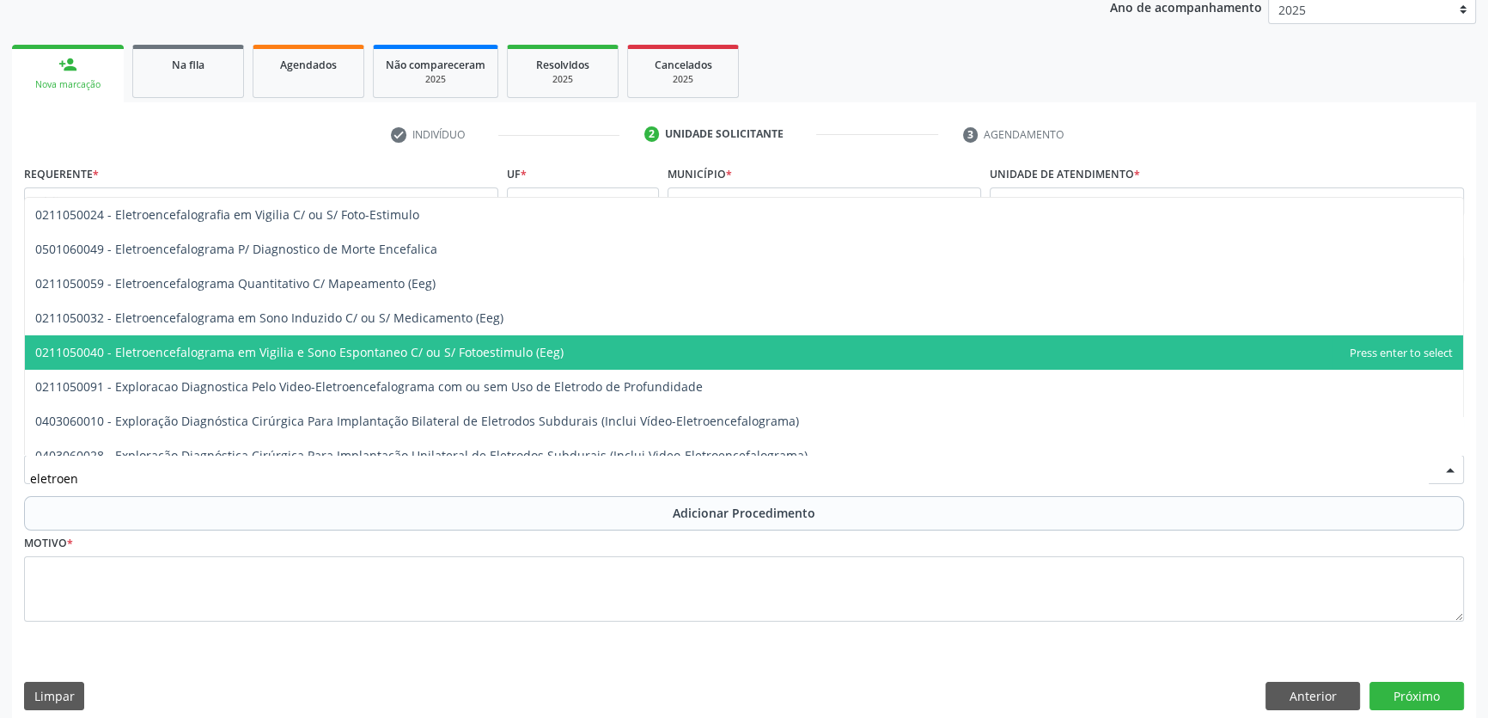
click at [328, 358] on span "0211050040 - Eletroencefalograma em Vigilia e Sono Espontaneo C/ ou S/ Fotoesti…" at bounding box center [299, 352] width 529 height 16
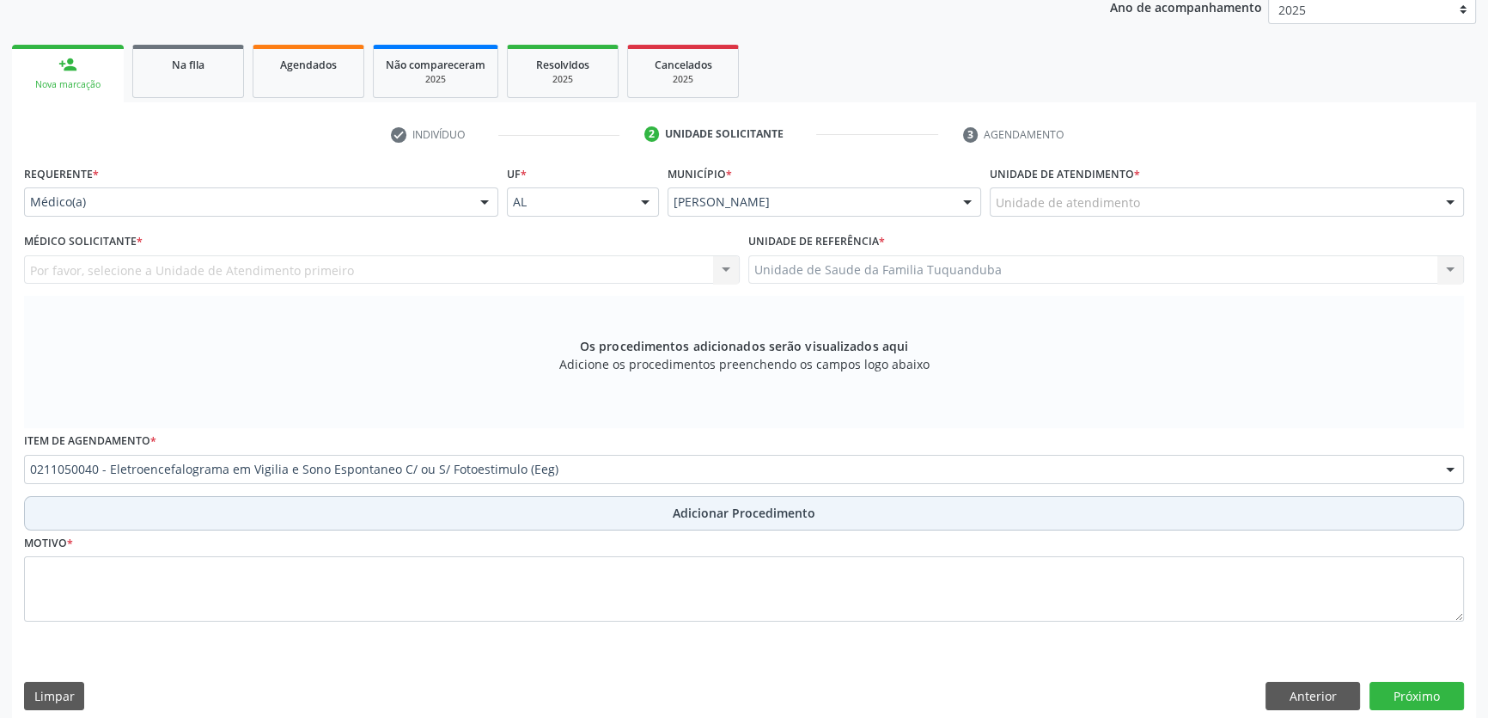
click at [535, 514] on button "Adicionar Procedimento" at bounding box center [744, 513] width 1440 height 34
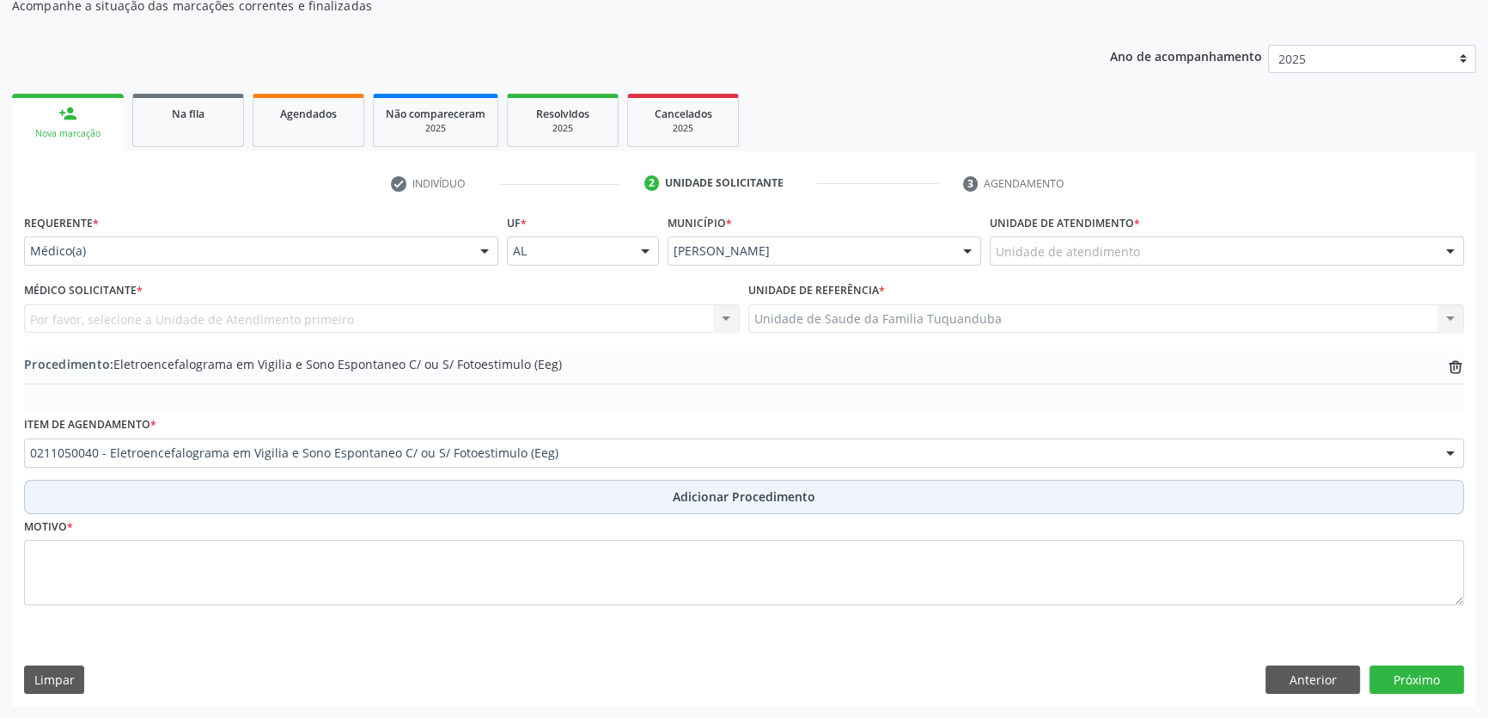
scroll to position [186, 0]
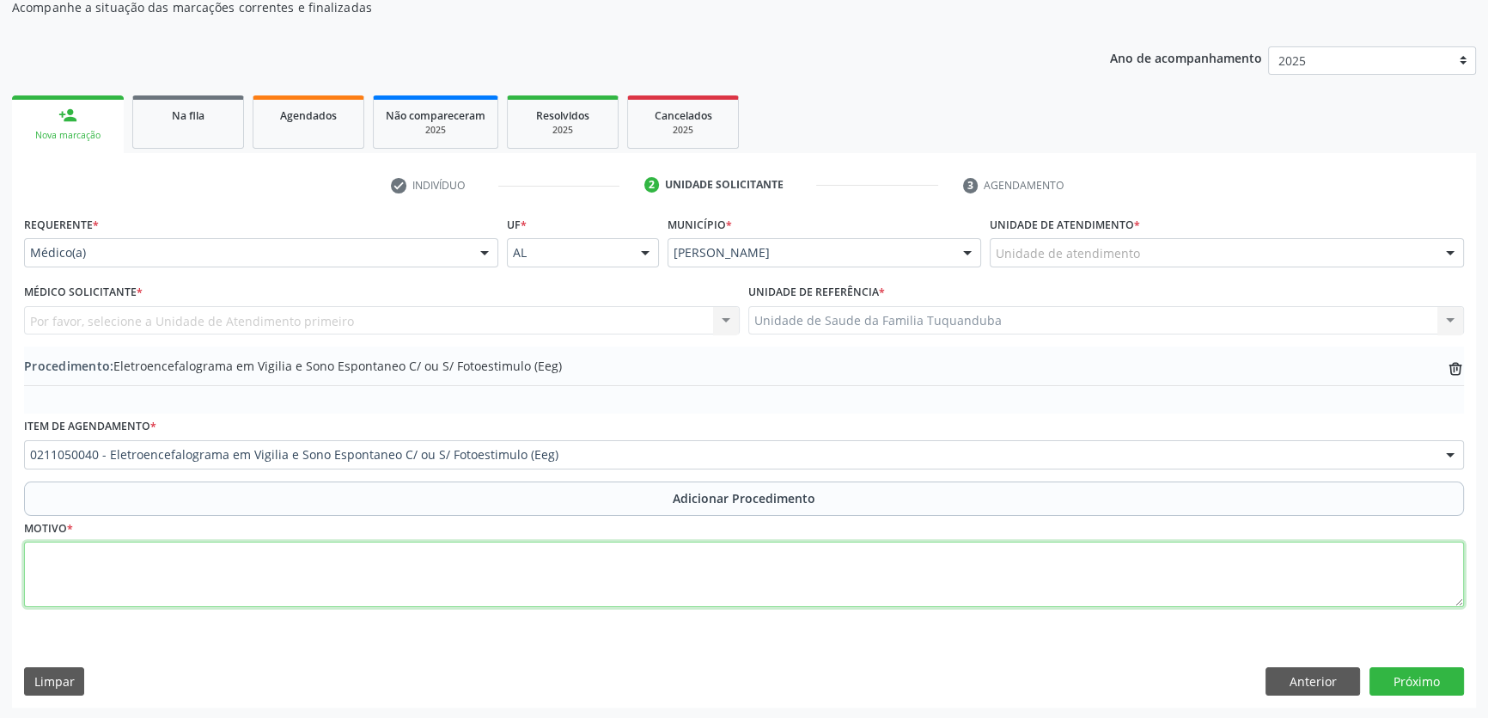
click at [522, 562] on textarea at bounding box center [744, 573] width 1440 height 65
click at [82, 559] on textarea "Convulções" at bounding box center [744, 573] width 1440 height 65
click at [74, 550] on textarea "Convulções" at bounding box center [744, 573] width 1440 height 65
click at [80, 558] on textarea "Convulções" at bounding box center [744, 573] width 1440 height 65
drag, startPoint x: 150, startPoint y: 553, endPoint x: 29, endPoint y: 576, distance: 122.5
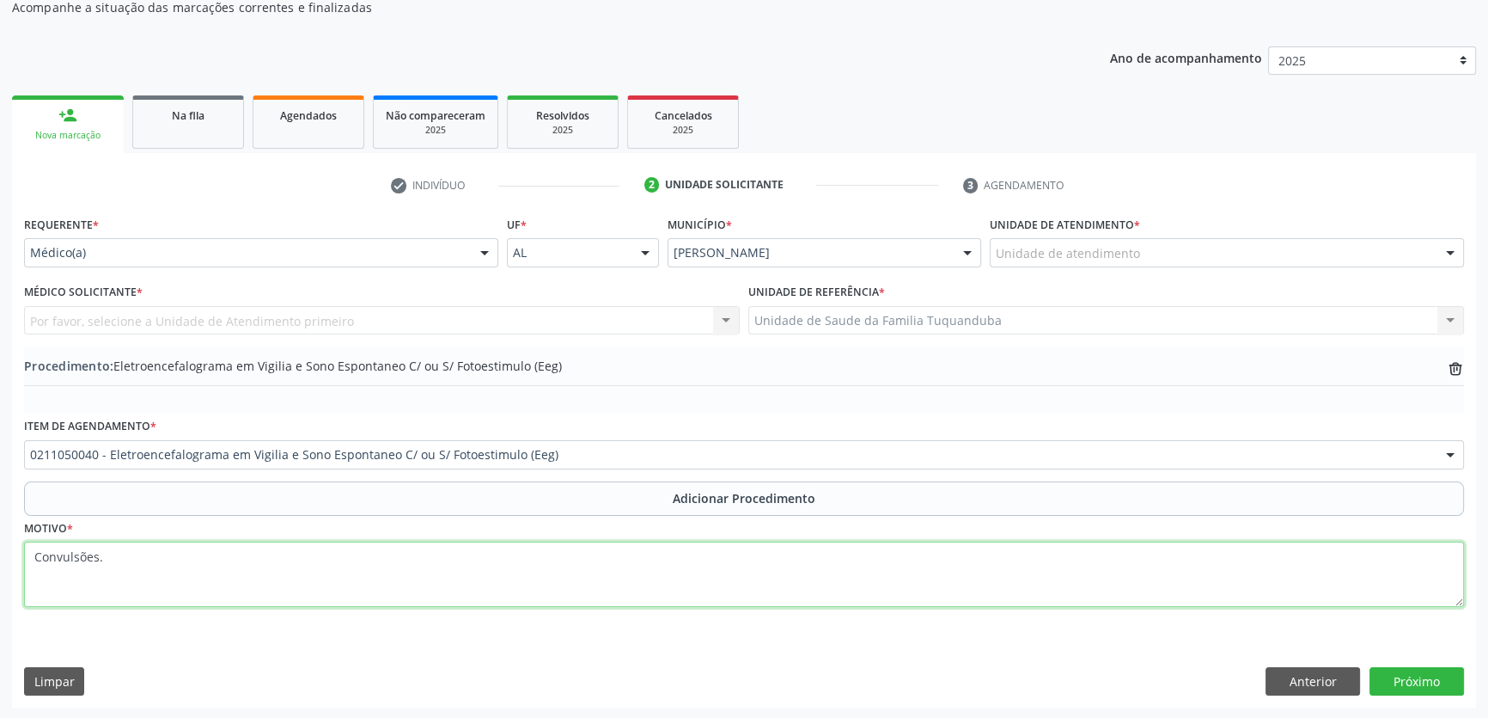
click at [29, 576] on textarea "Convulsões." at bounding box center [744, 573] width 1440 height 65
paste textarea "crise convulsiva"
type textarea "Paciente com crise convulsiva."
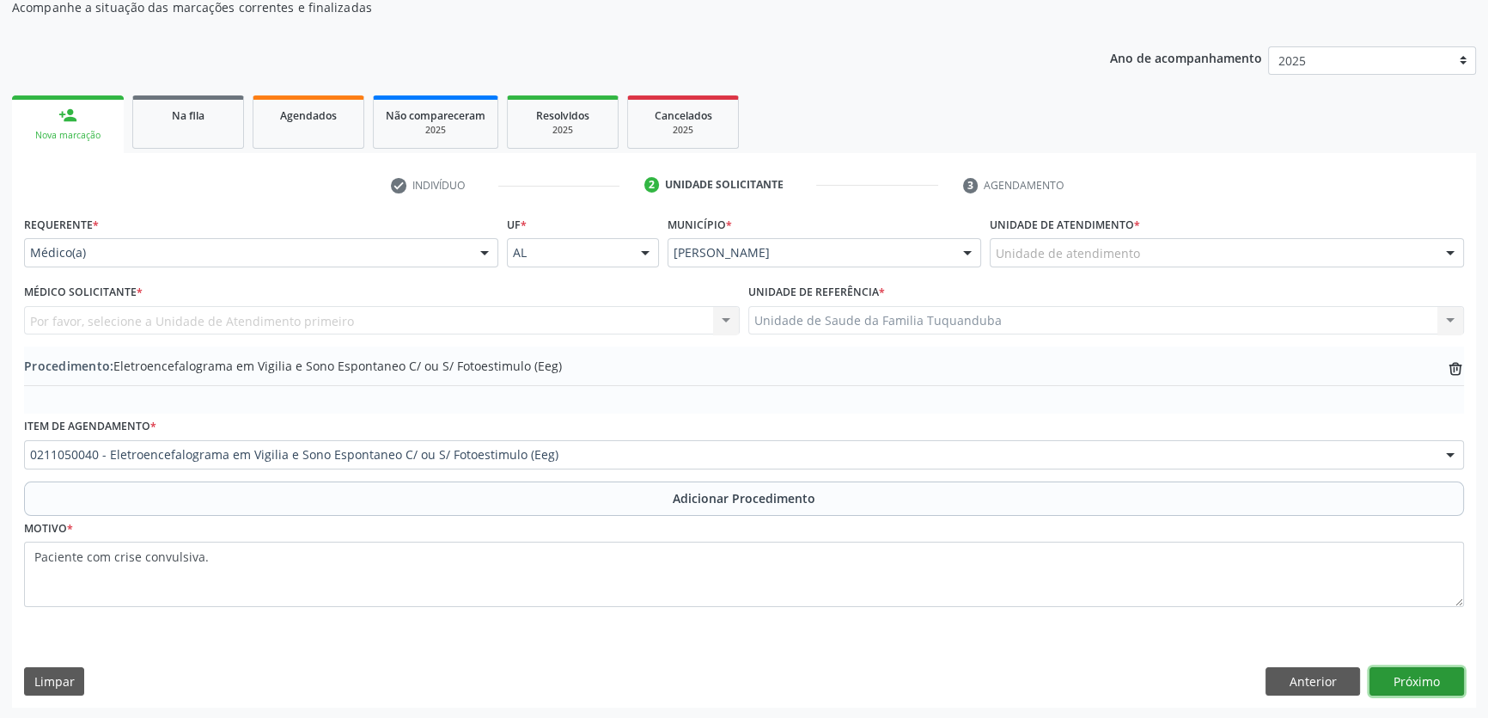
click at [1429, 681] on button "Próximo" at bounding box center [1417, 681] width 95 height 29
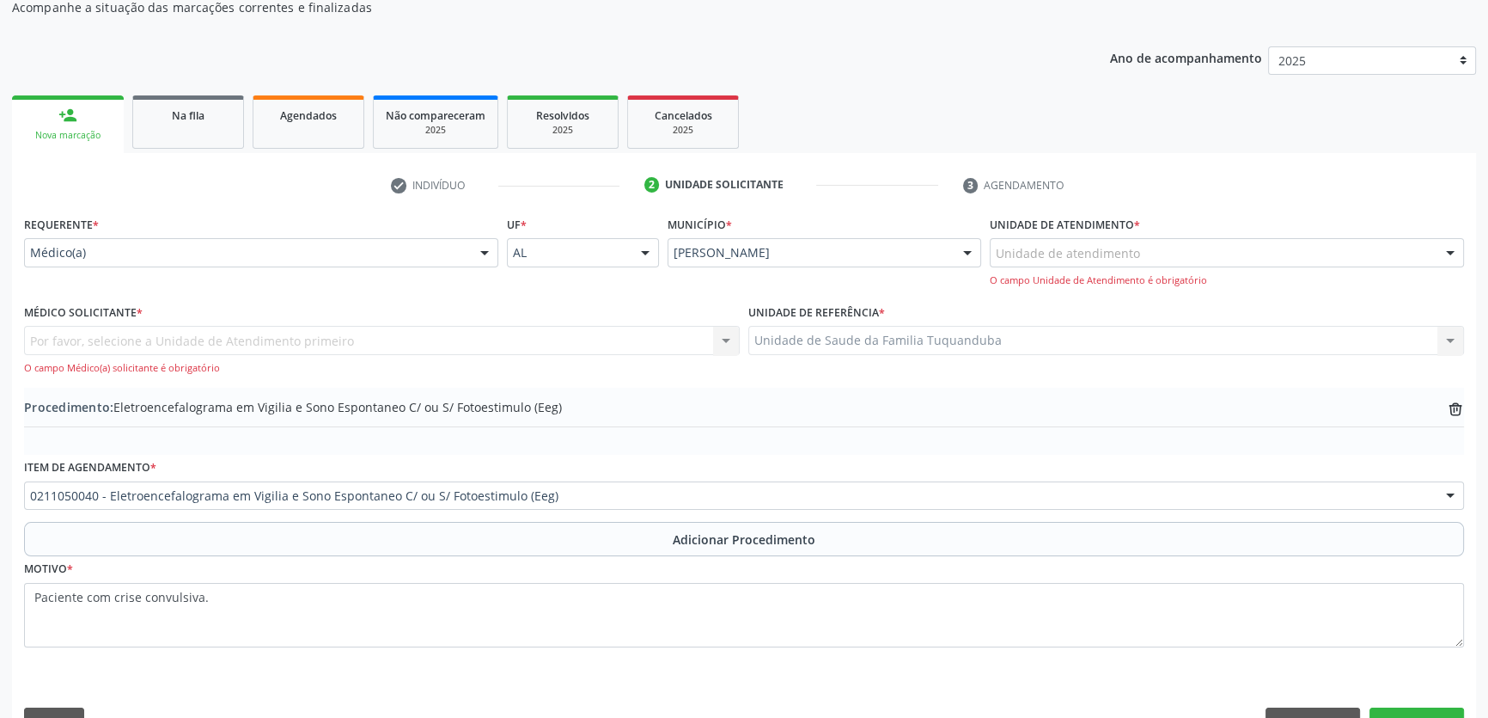
click at [196, 263] on div "Médico(a)" at bounding box center [261, 252] width 474 height 29
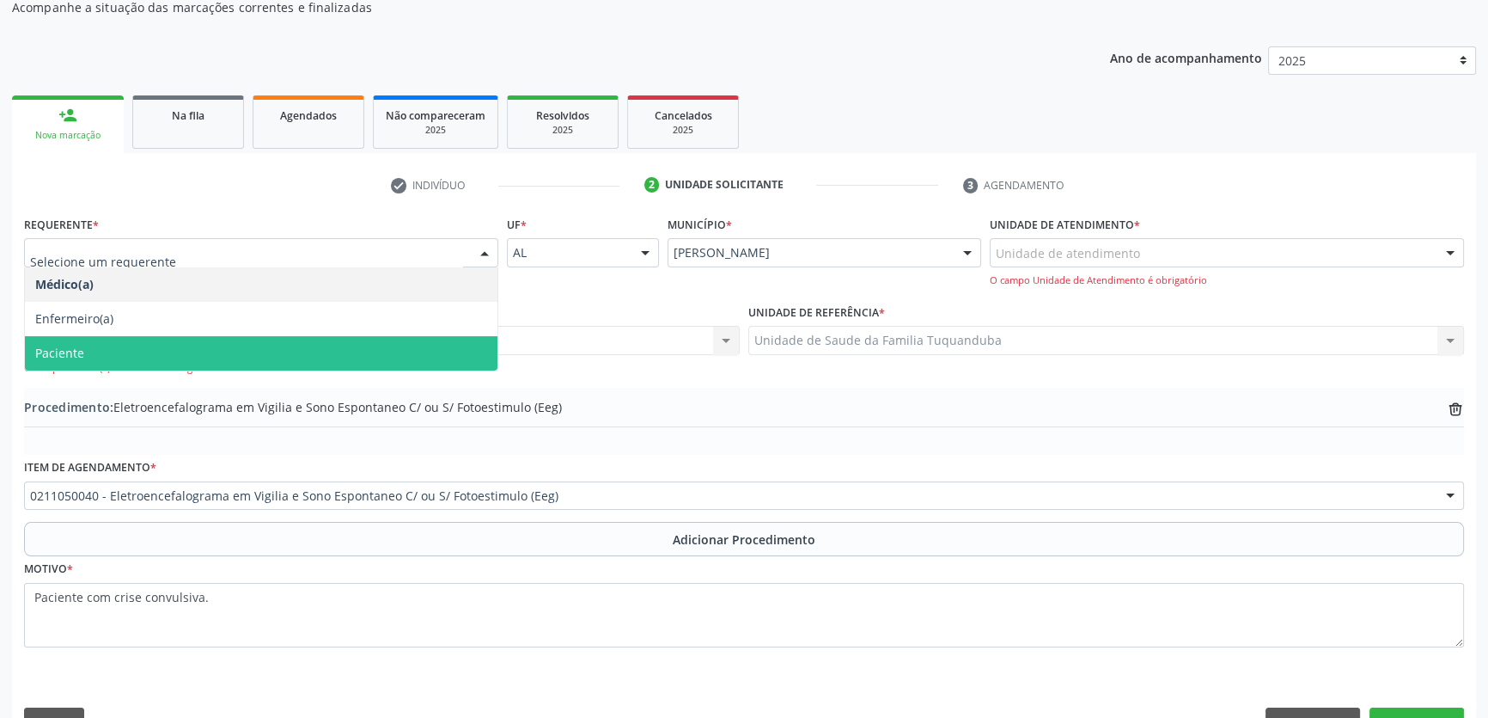
click at [138, 340] on span "Paciente" at bounding box center [261, 353] width 473 height 34
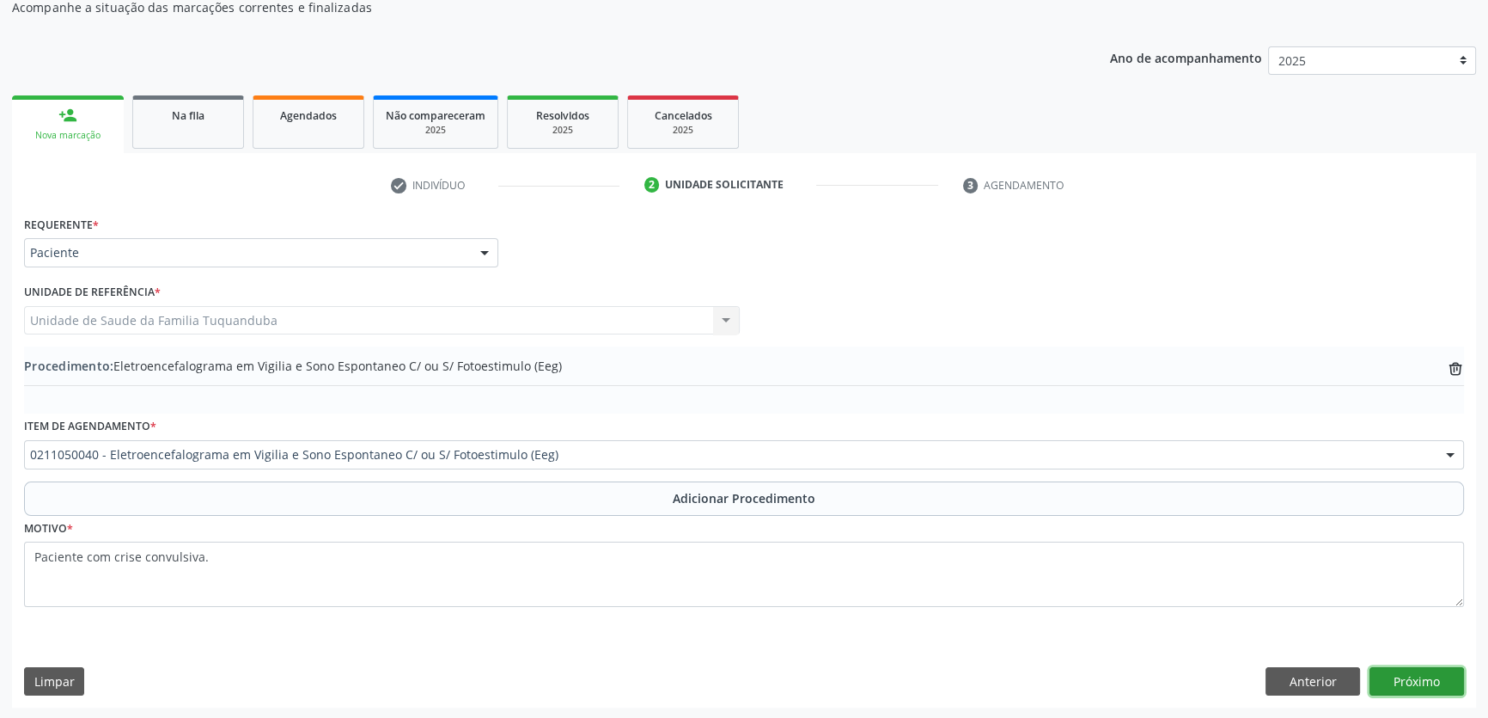
click at [1407, 673] on button "Próximo" at bounding box center [1417, 681] width 95 height 29
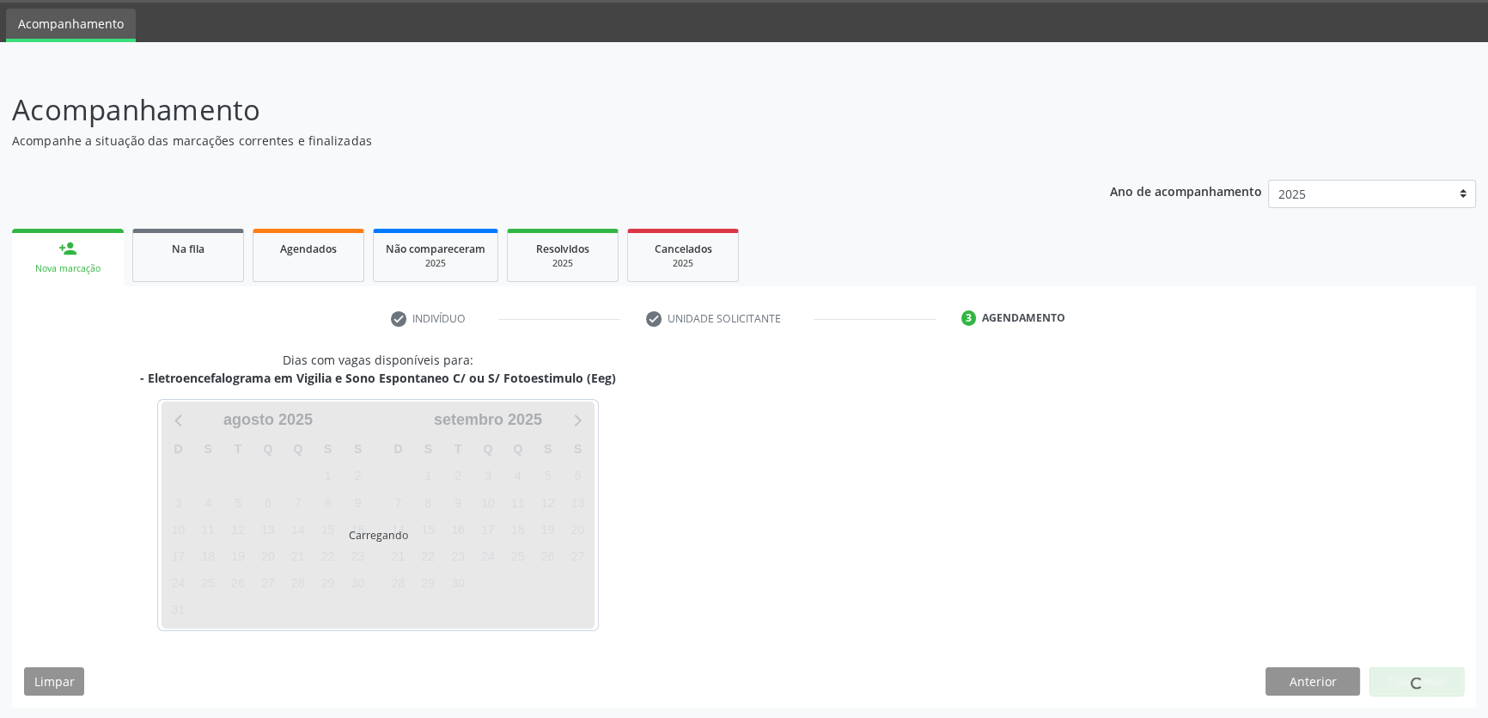
scroll to position [103, 0]
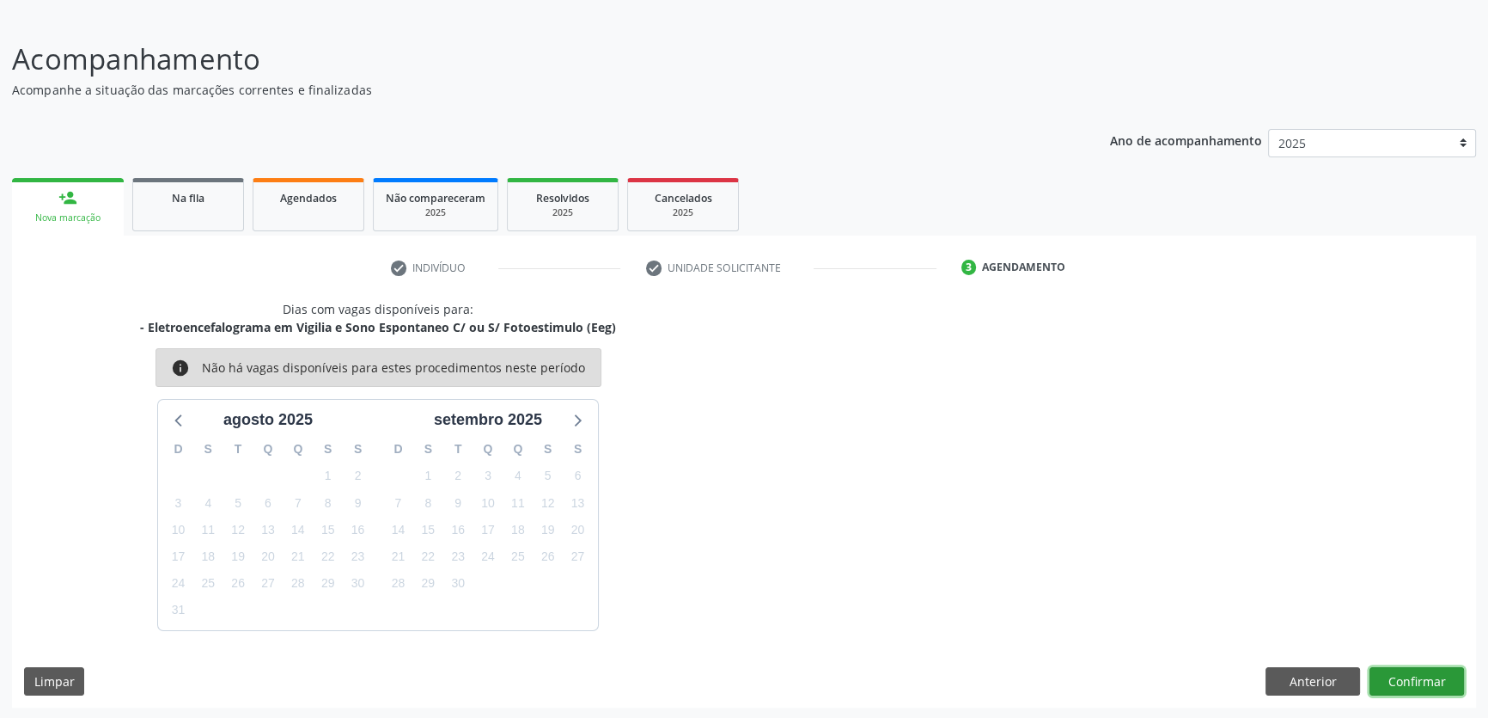
click at [1421, 670] on button "Confirmar" at bounding box center [1417, 681] width 95 height 29
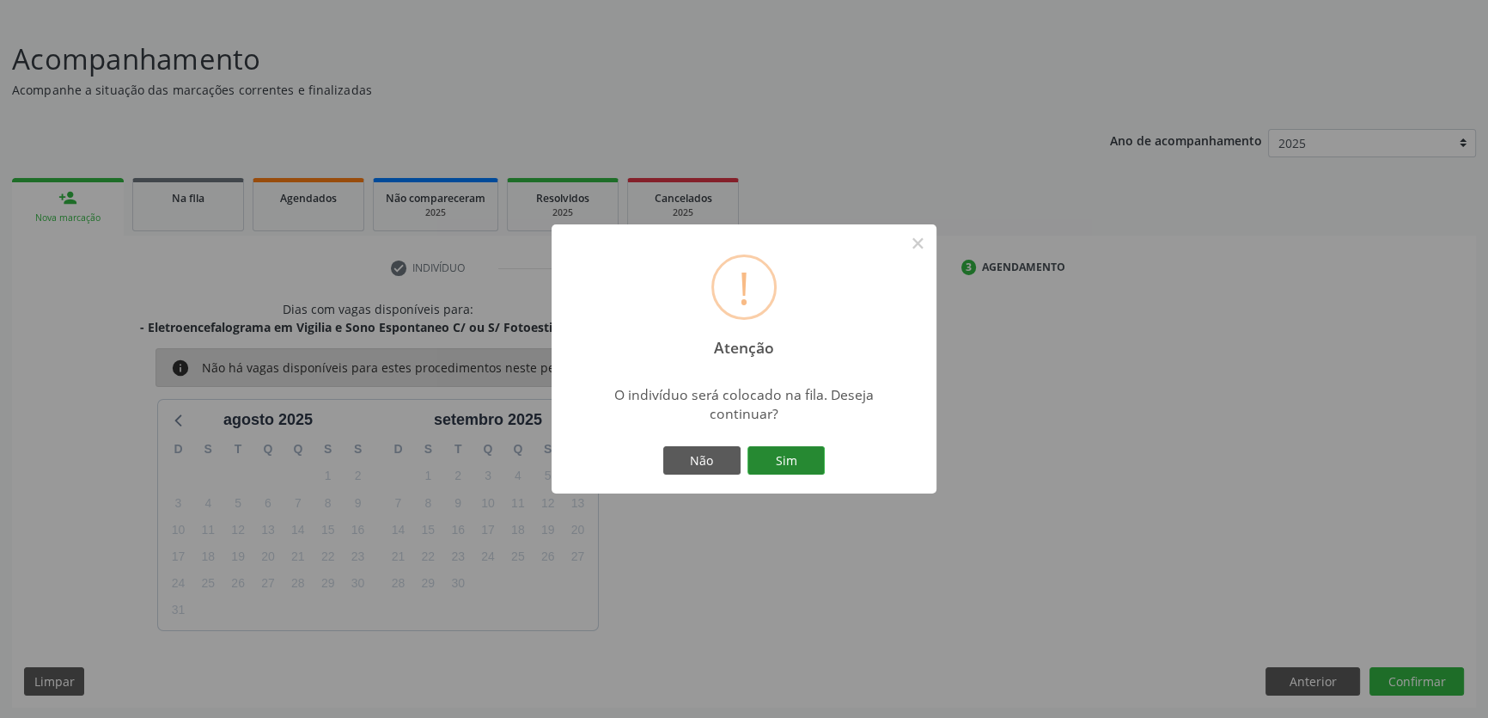
click at [786, 465] on button "Sim" at bounding box center [786, 460] width 77 height 29
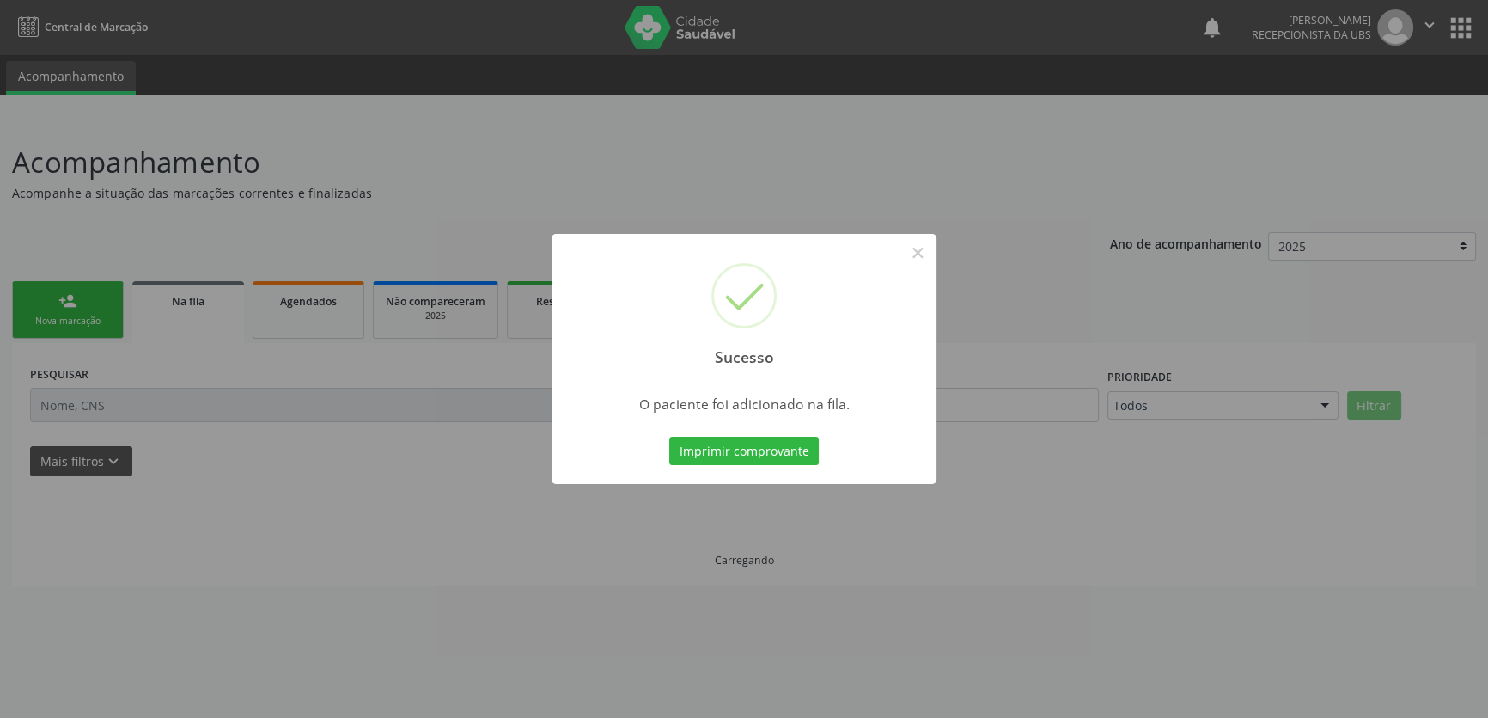
scroll to position [0, 0]
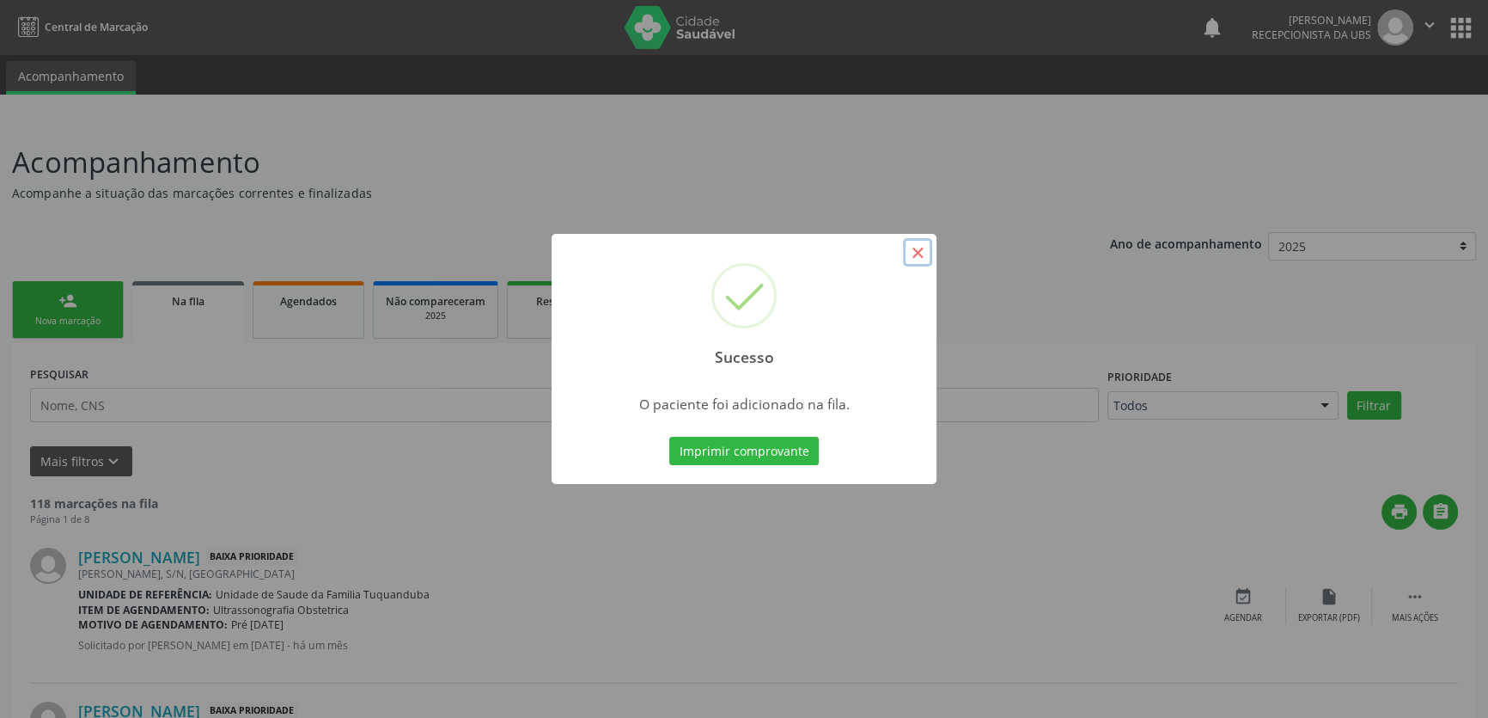
click at [916, 258] on button "×" at bounding box center [917, 252] width 29 height 29
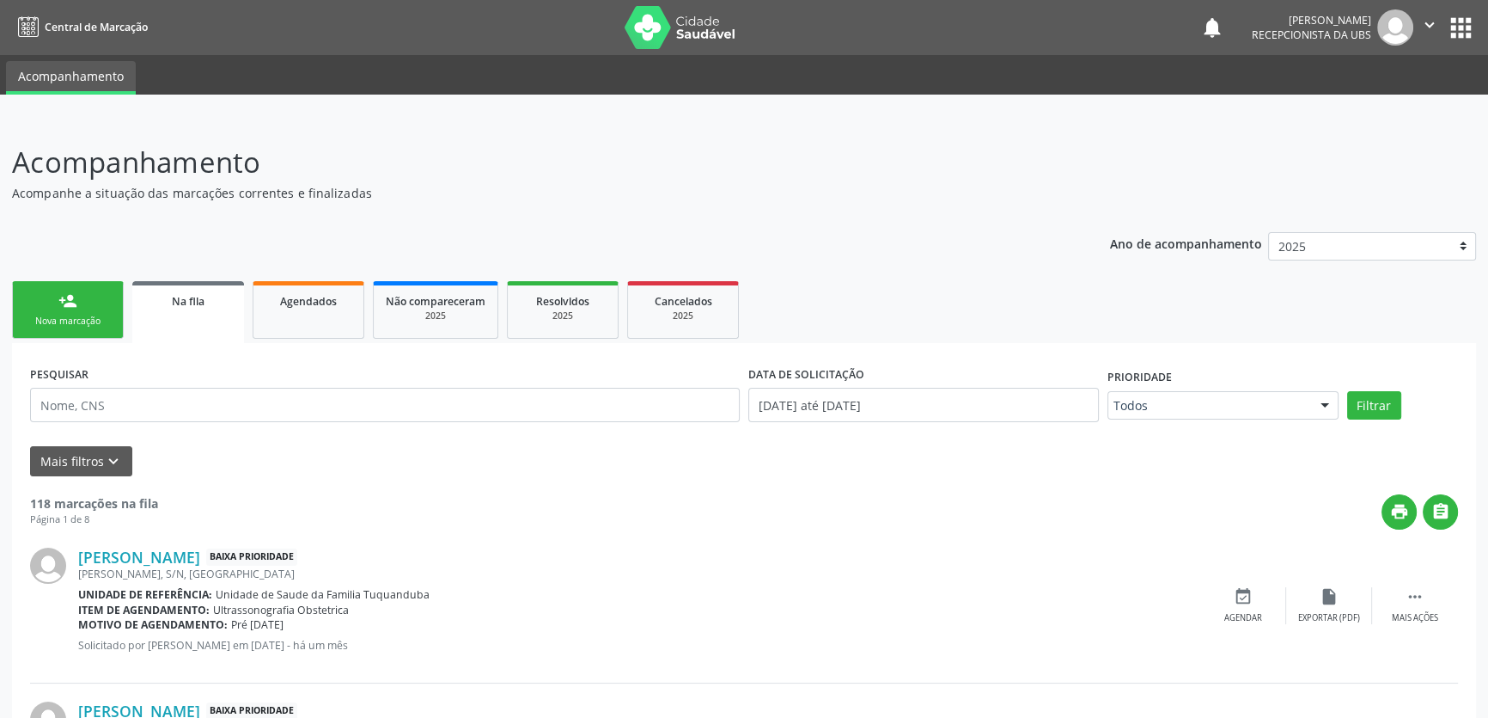
click at [77, 312] on link "person_add Nova marcação" at bounding box center [68, 310] width 112 height 58
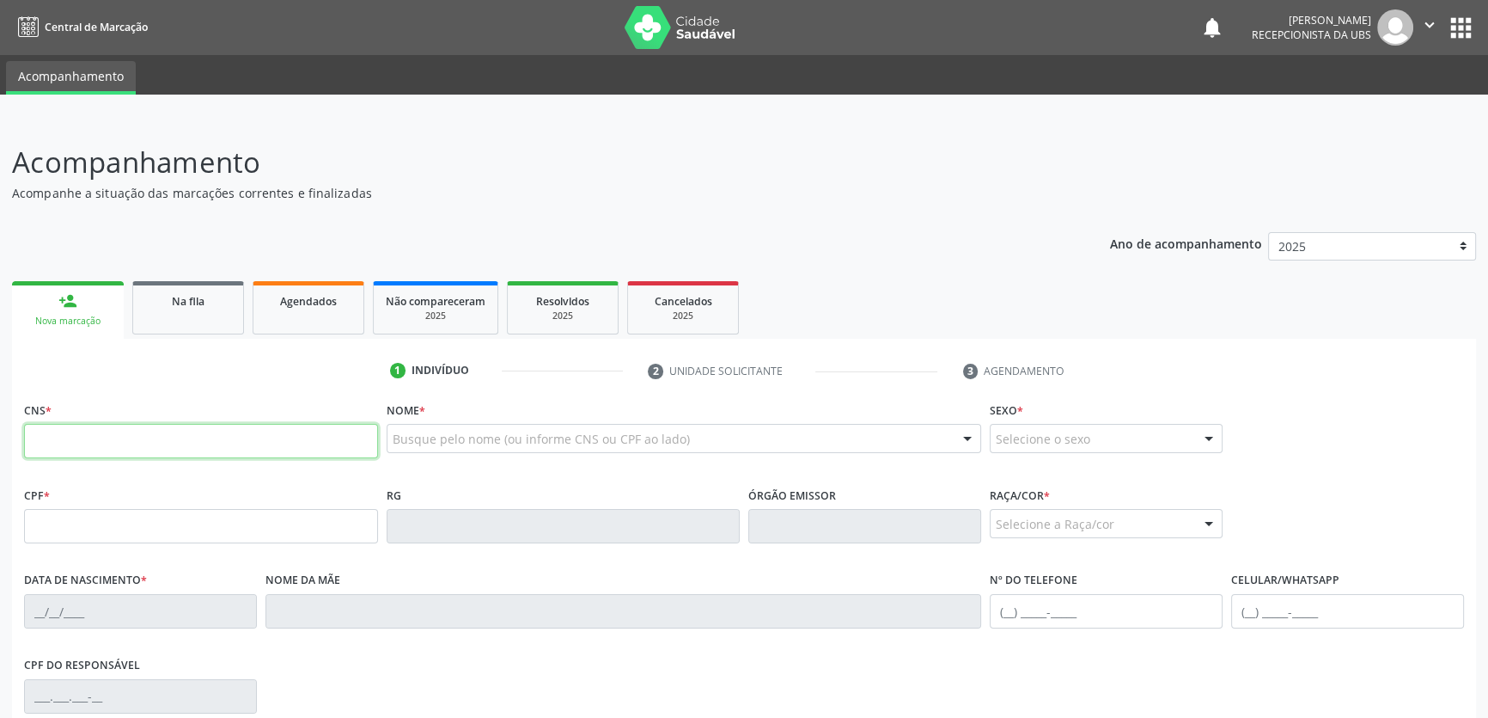
click at [143, 436] on input "text" at bounding box center [201, 441] width 354 height 34
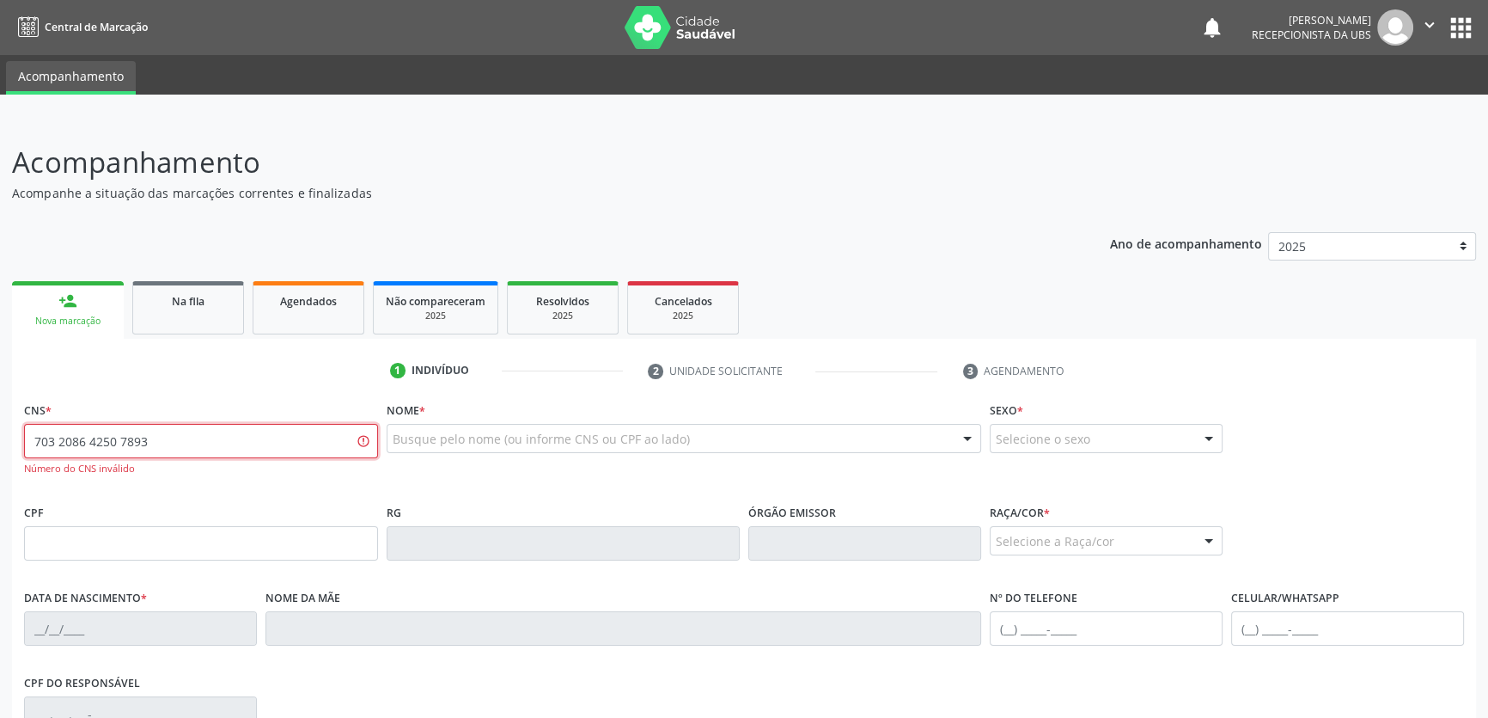
type input "703 2086 4250 7893"
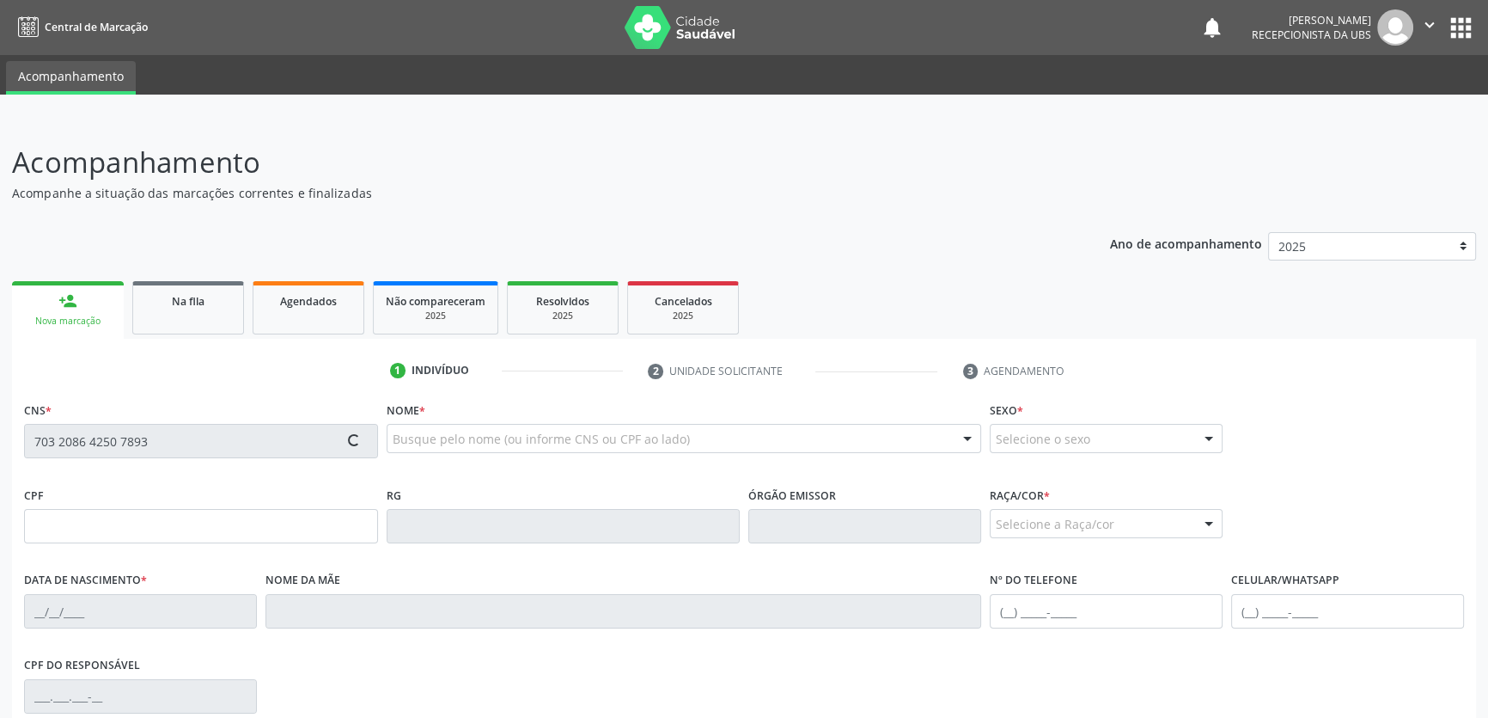
type input "163.843.344-53"
type input "[DATE]"
type input "[PERSON_NAME]"
type input "[PHONE_NUMBER]"
type input "S/N"
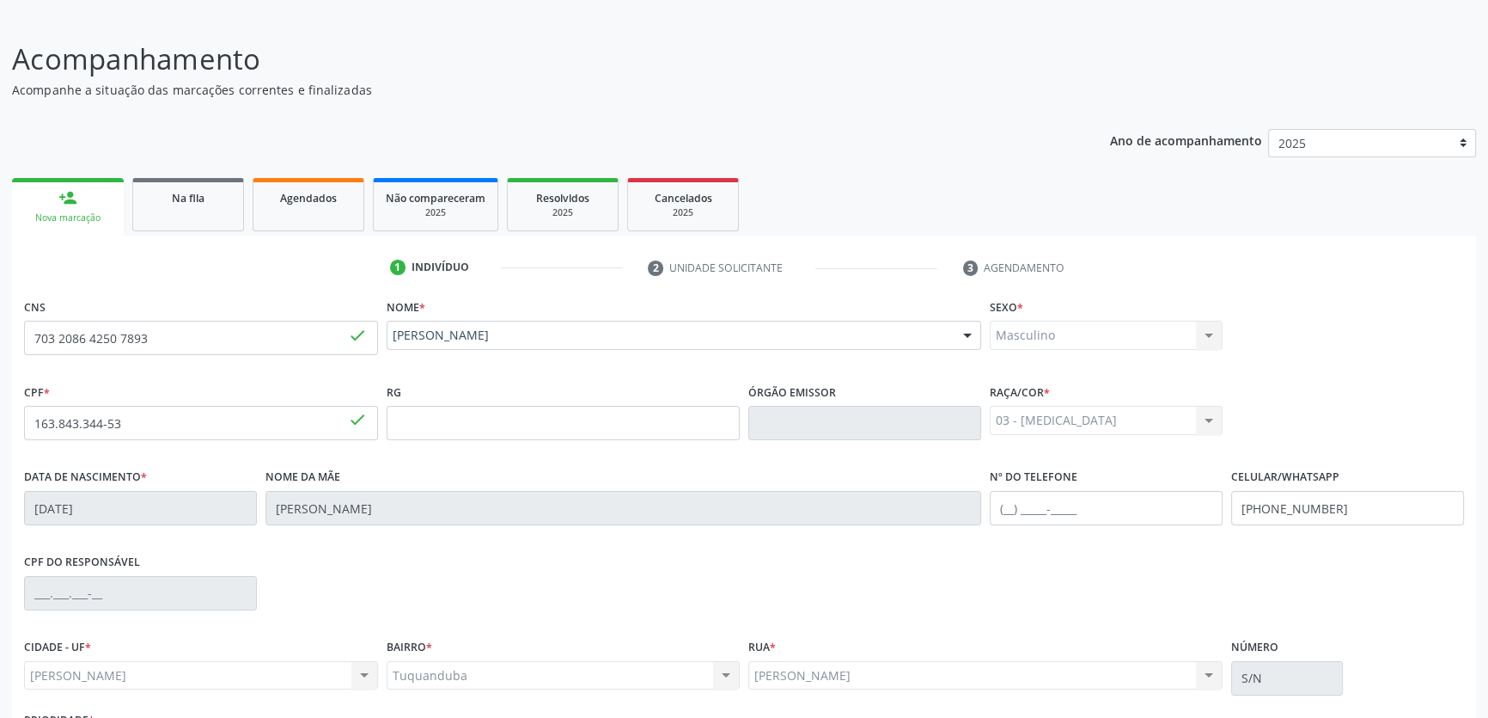
scroll to position [236, 0]
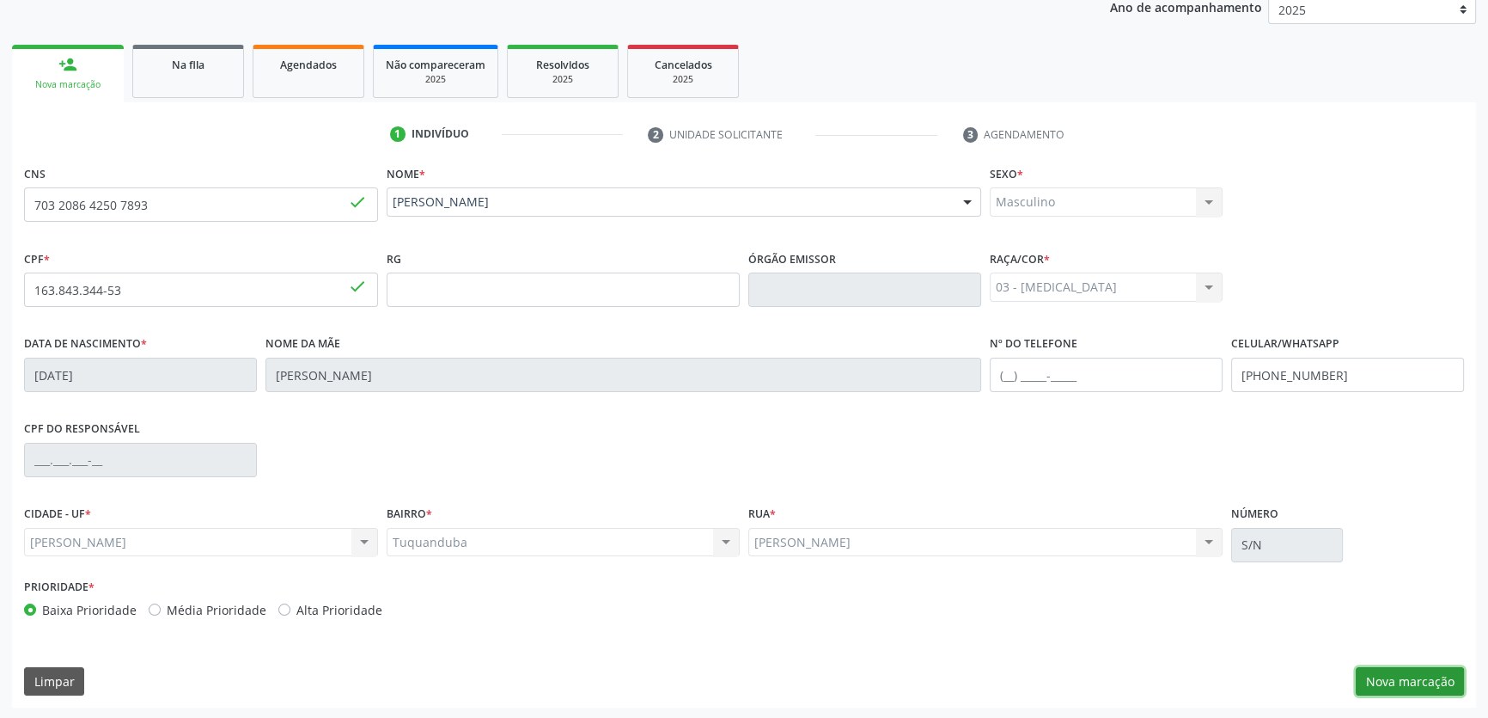
click at [1407, 690] on button "Nova marcação" at bounding box center [1410, 681] width 108 height 29
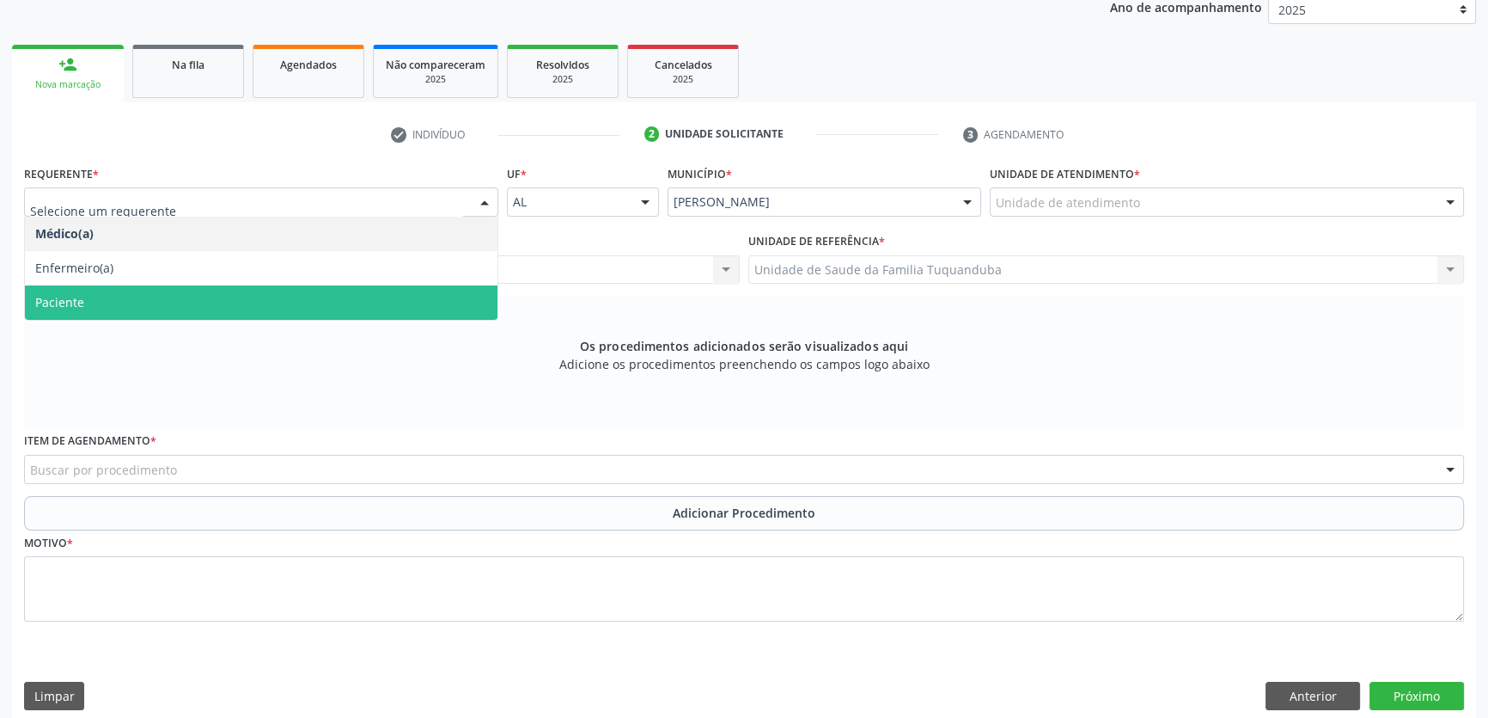
click at [264, 295] on span "Paciente" at bounding box center [261, 302] width 473 height 34
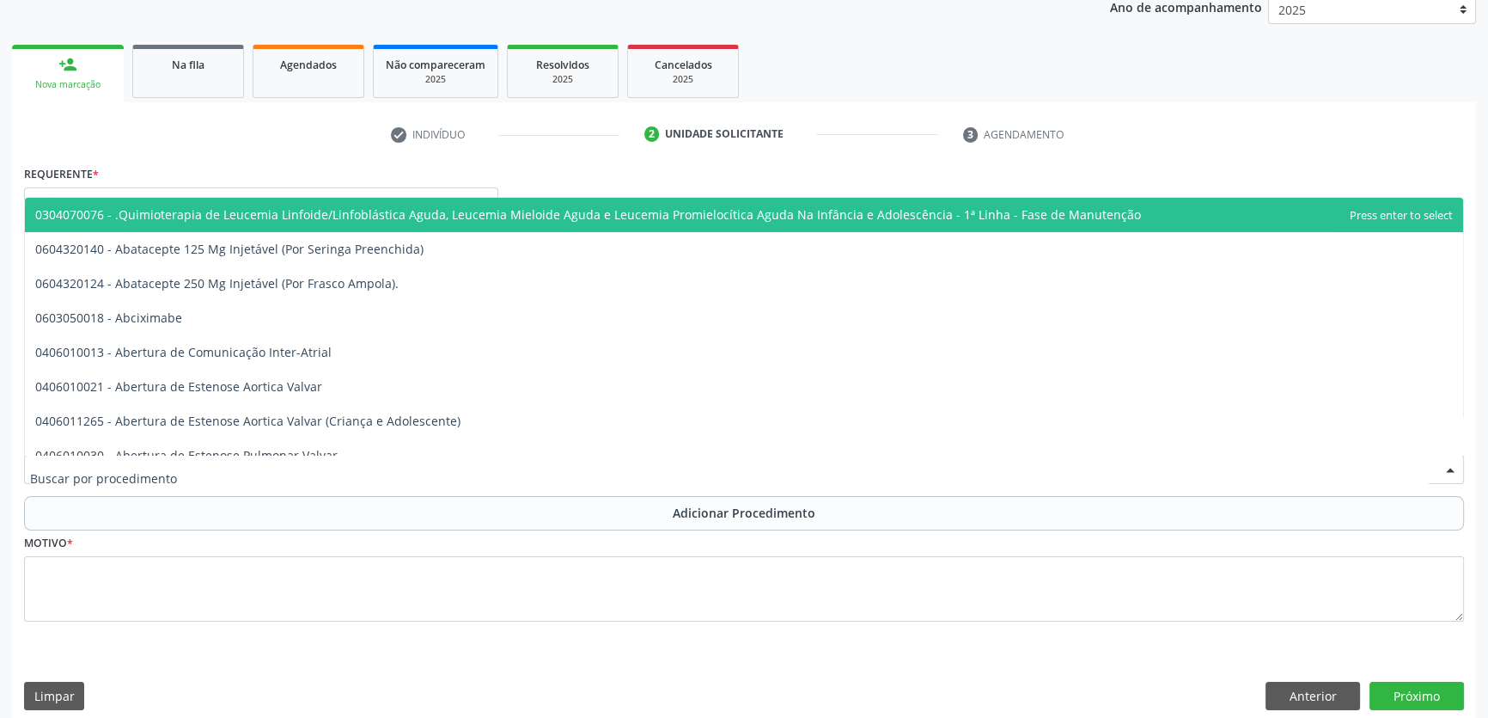
click at [321, 469] on div at bounding box center [744, 469] width 1440 height 29
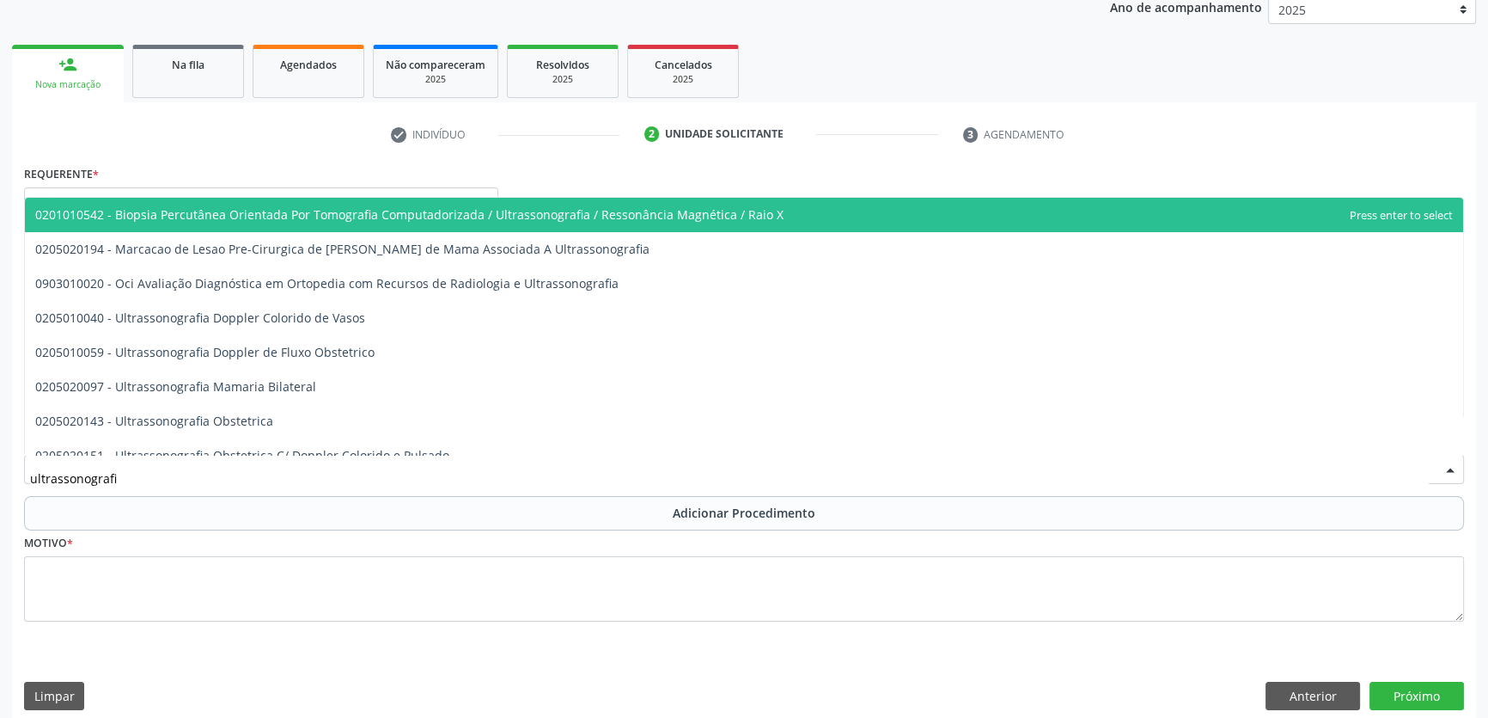
type input "ultrassonografia"
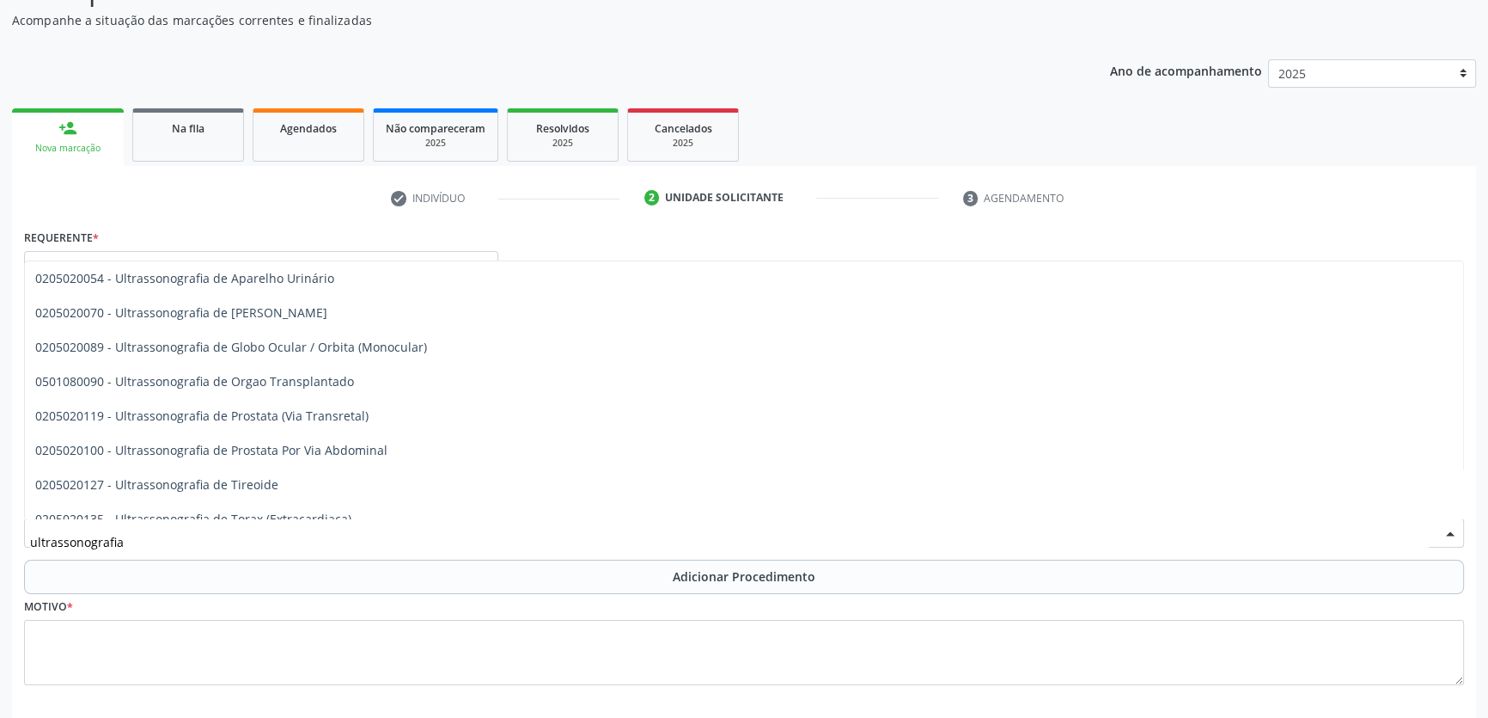
scroll to position [464, 0]
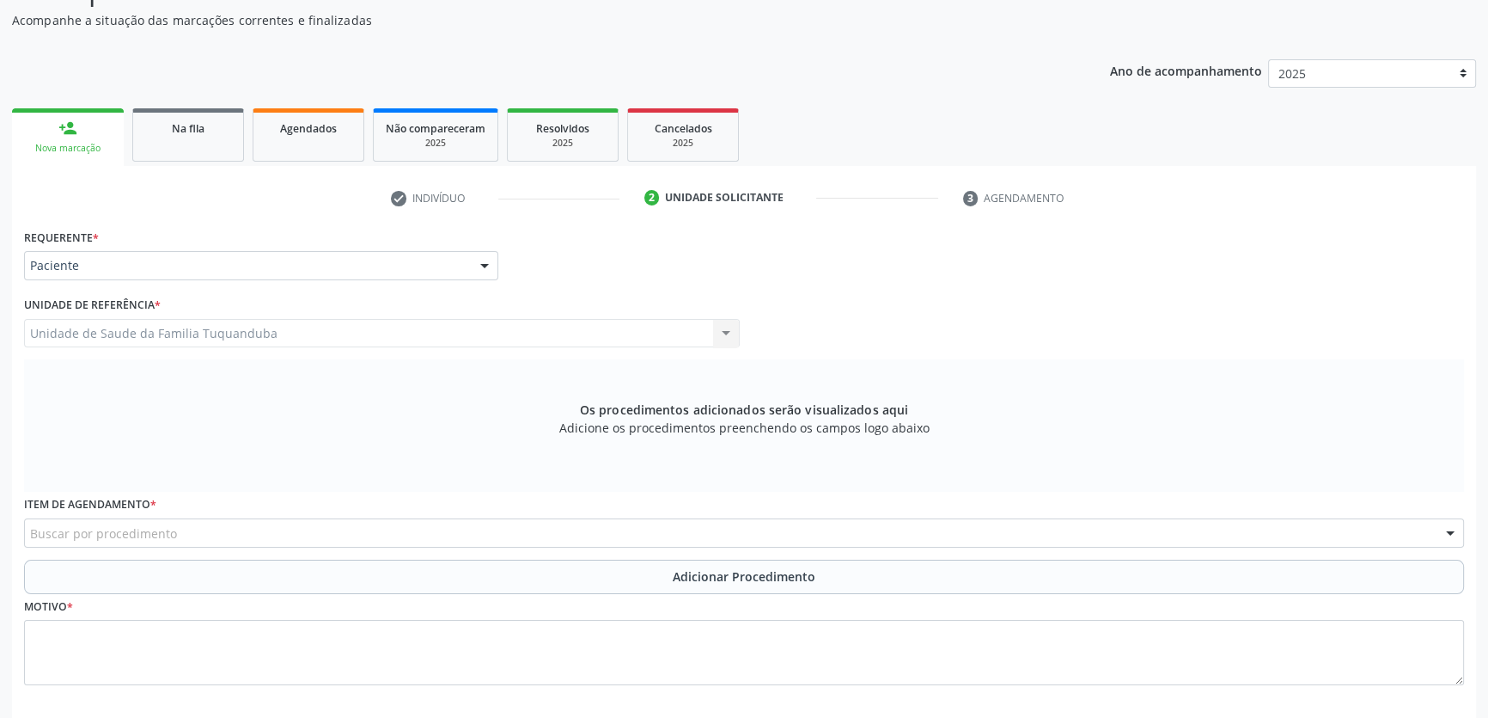
click at [111, 138] on link "person_add Nova marcação" at bounding box center [68, 137] width 112 height 58
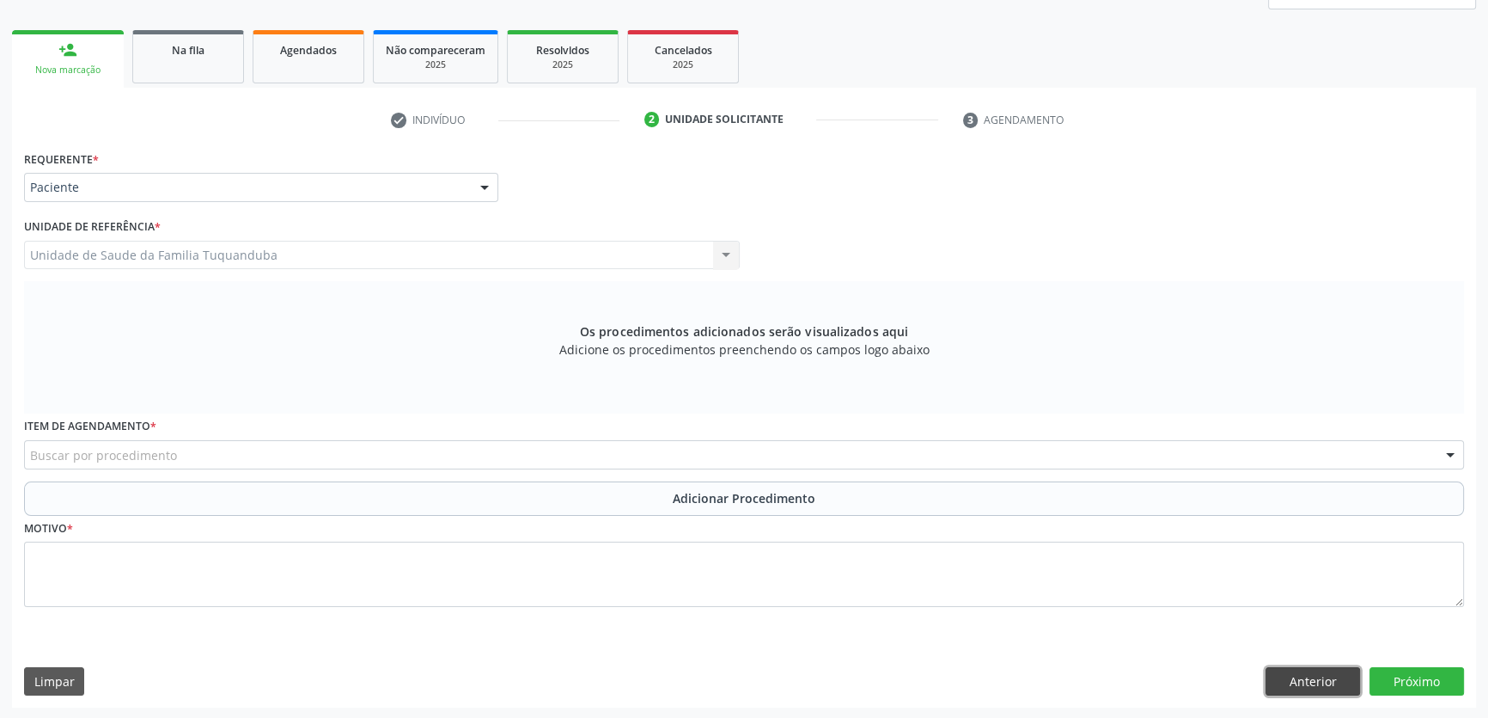
click at [1342, 675] on button "Anterior" at bounding box center [1313, 681] width 95 height 29
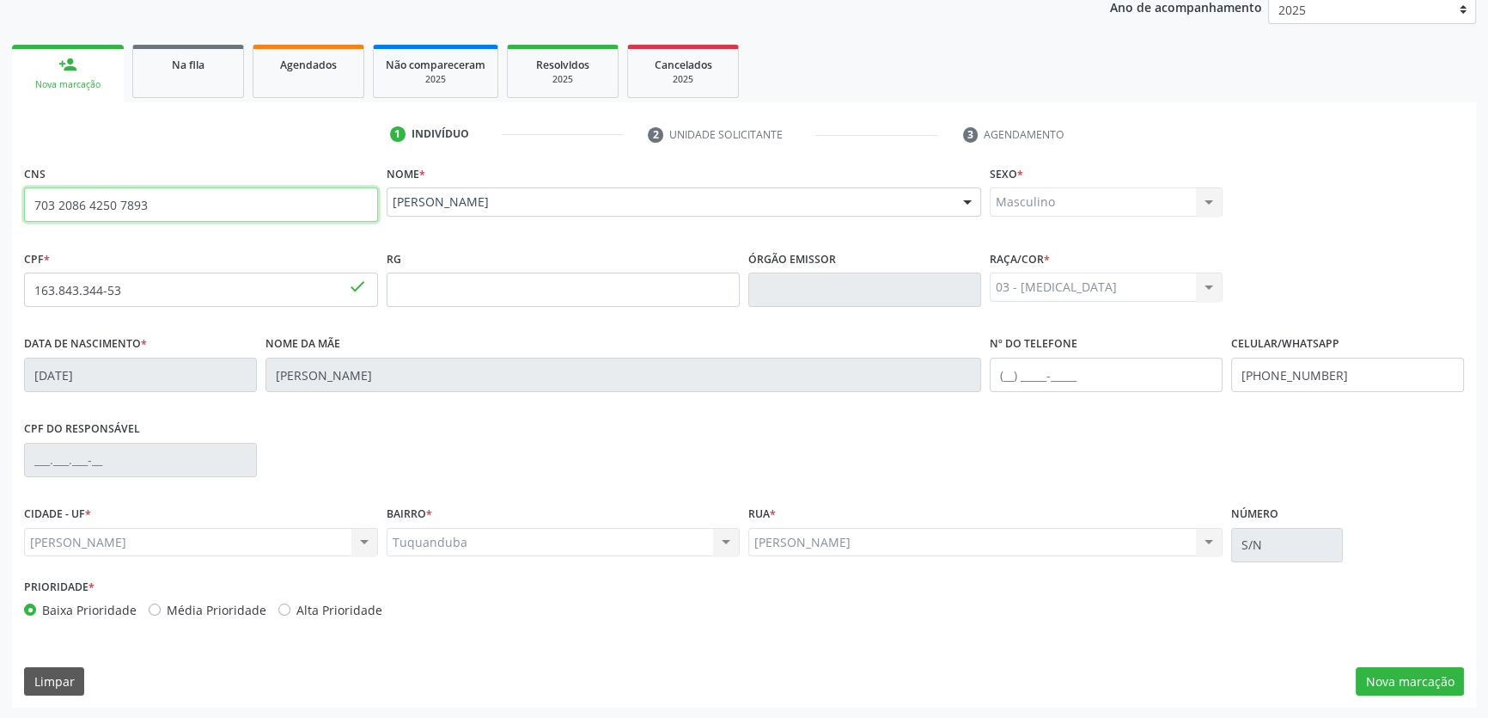
click at [166, 187] on input "703 2086 4250 7893" at bounding box center [201, 204] width 354 height 34
drag, startPoint x: 166, startPoint y: 186, endPoint x: 0, endPoint y: 207, distance: 167.2
click at [0, 207] on div "Acompanhamento Acompanhe a situação das marcações correntes e finalizadas Relat…" at bounding box center [744, 300] width 1488 height 837
type input "702 6082 7927 3242"
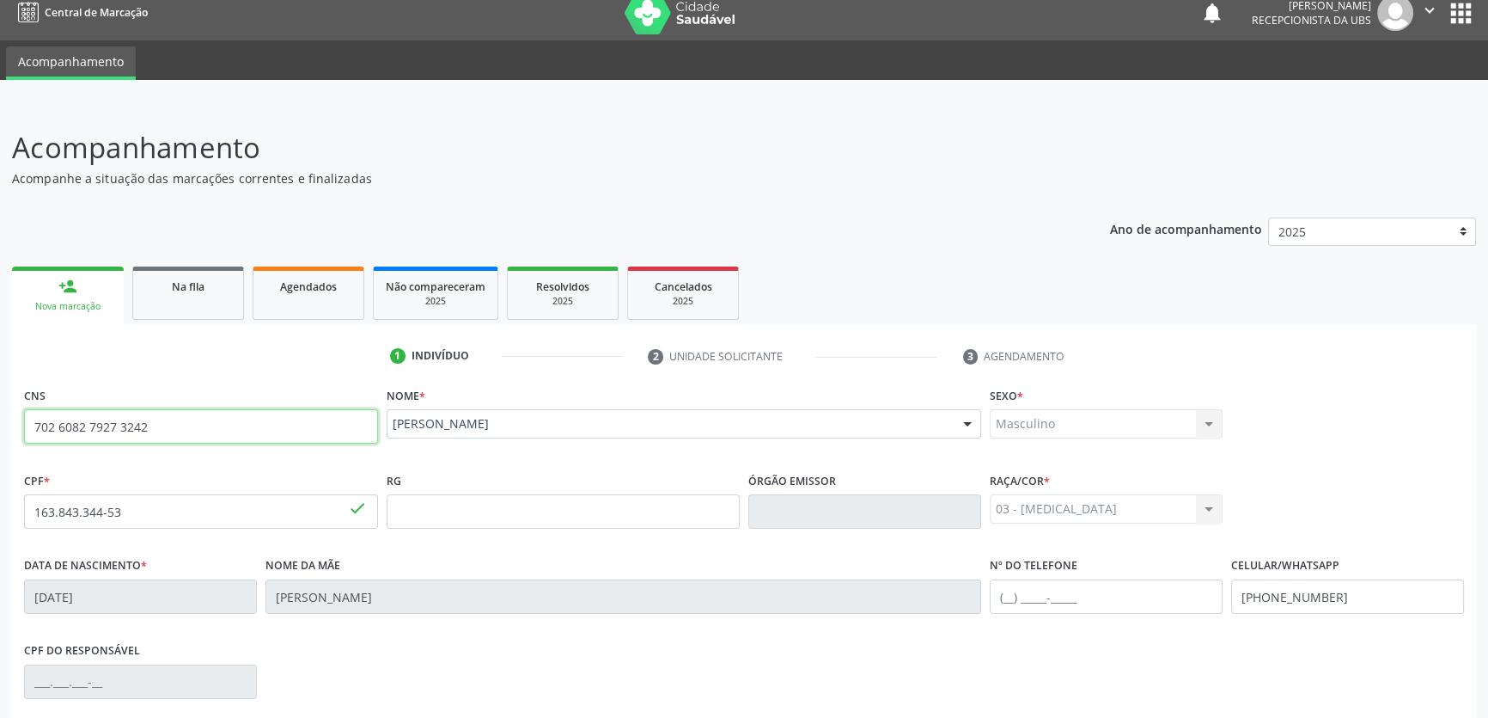
scroll to position [2, 0]
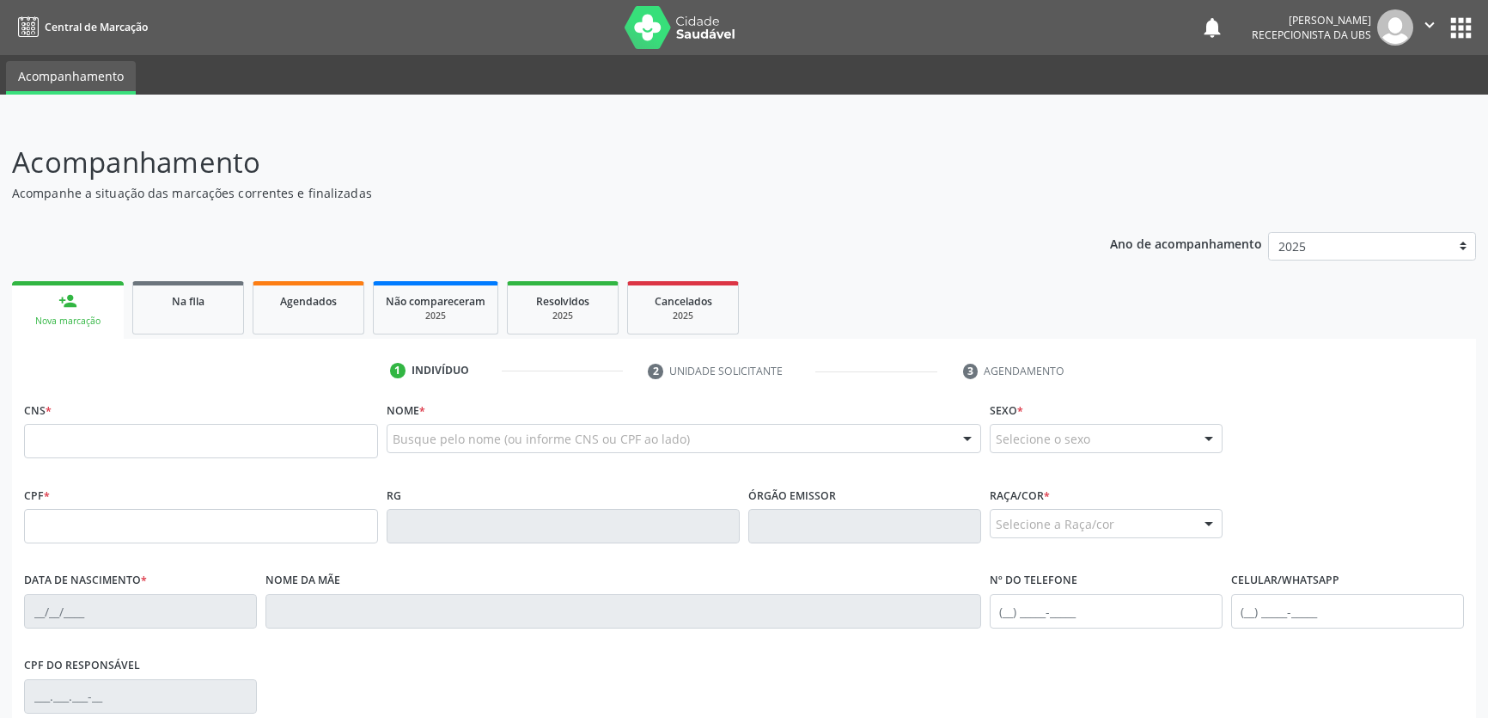
scroll to position [2, 0]
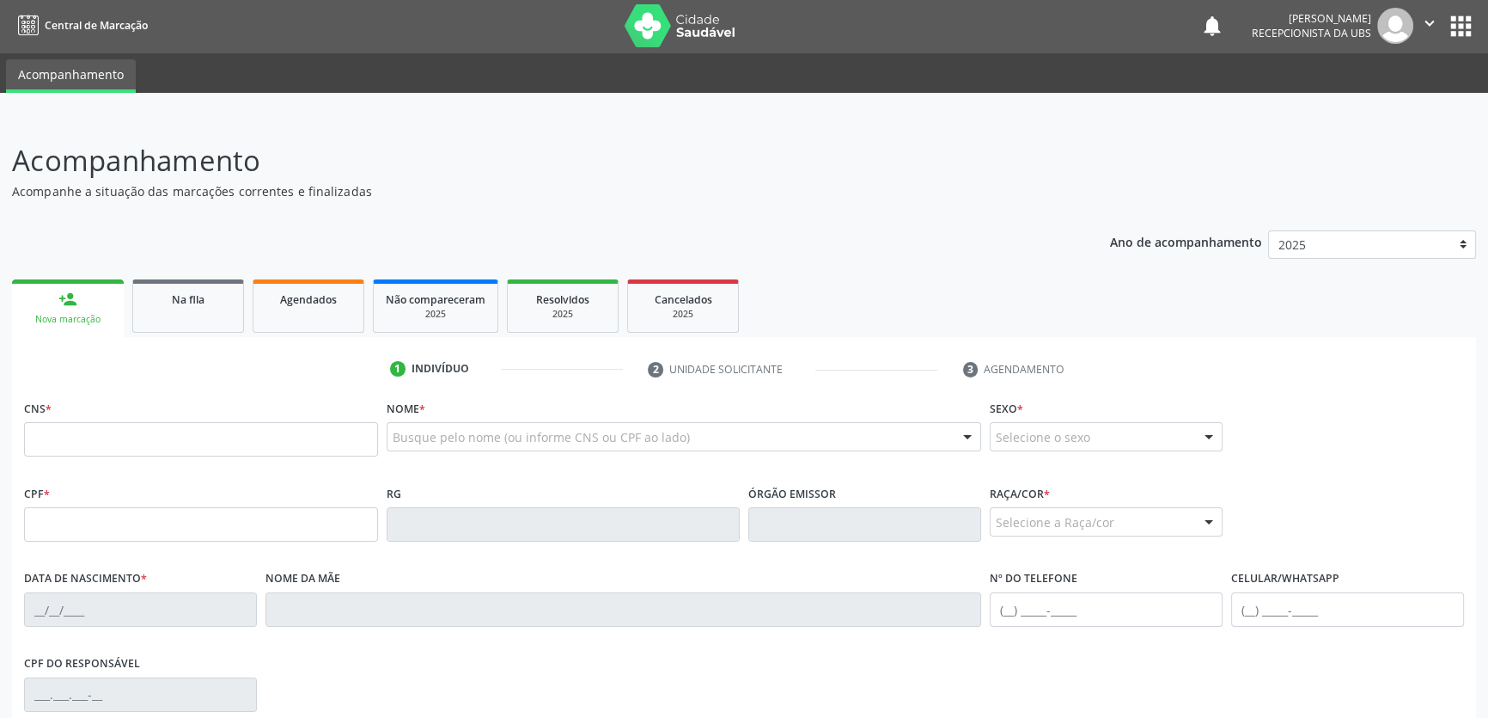
click at [138, 425] on input "text" at bounding box center [201, 439] width 354 height 34
click at [76, 433] on input "text" at bounding box center [201, 439] width 354 height 34
type input "702 6082 7927 3242"
type input "177.457.404-79"
type input "[DATE]"
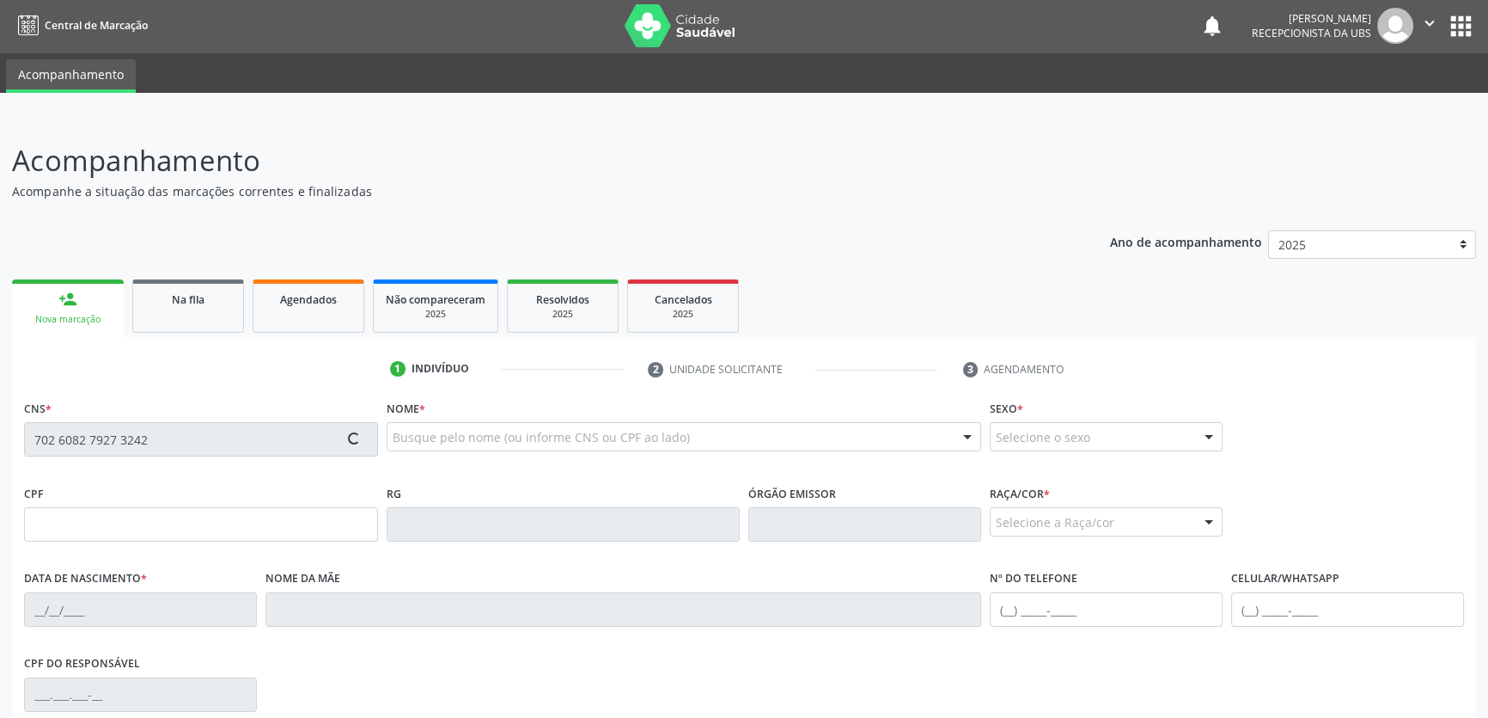
type input "[PERSON_NAME]"
type input "[PHONE_NUMBER]"
type input "S/N"
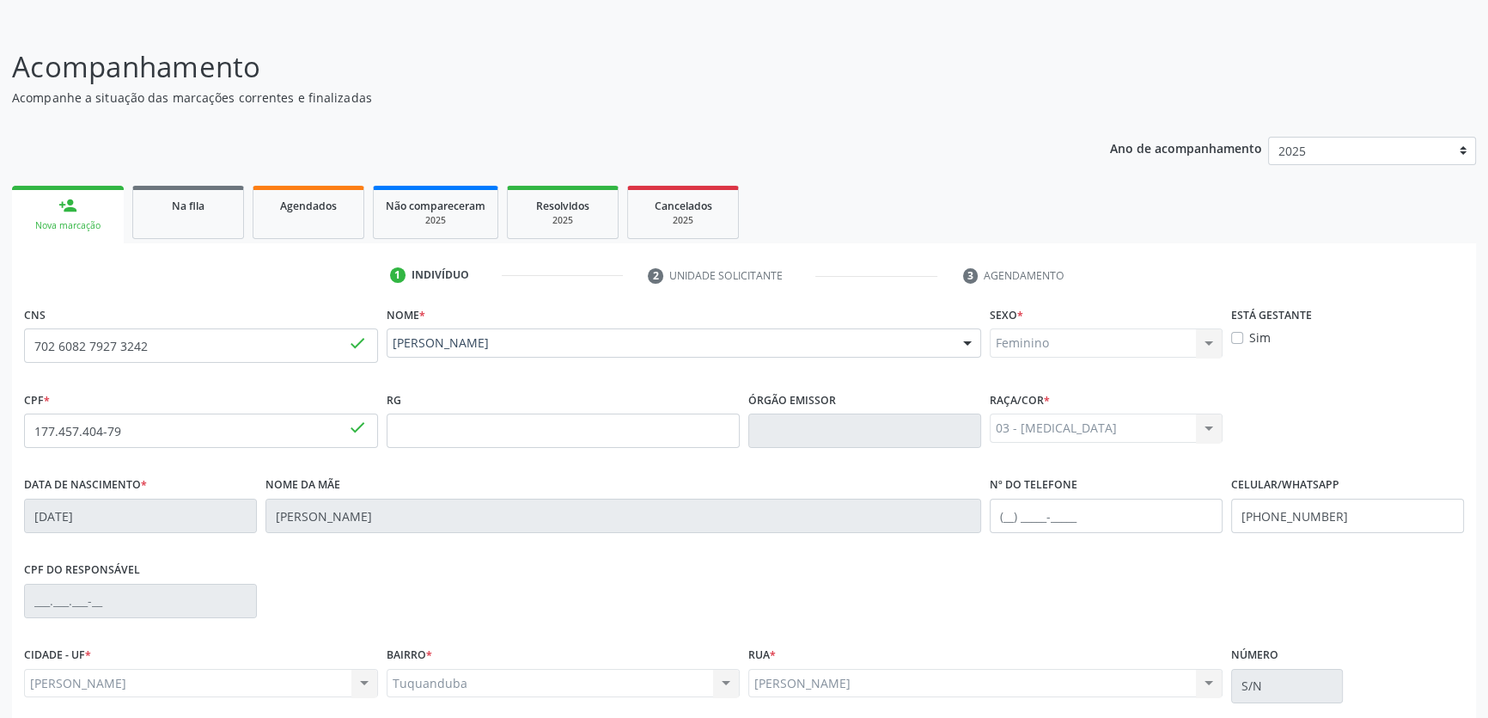
scroll to position [236, 0]
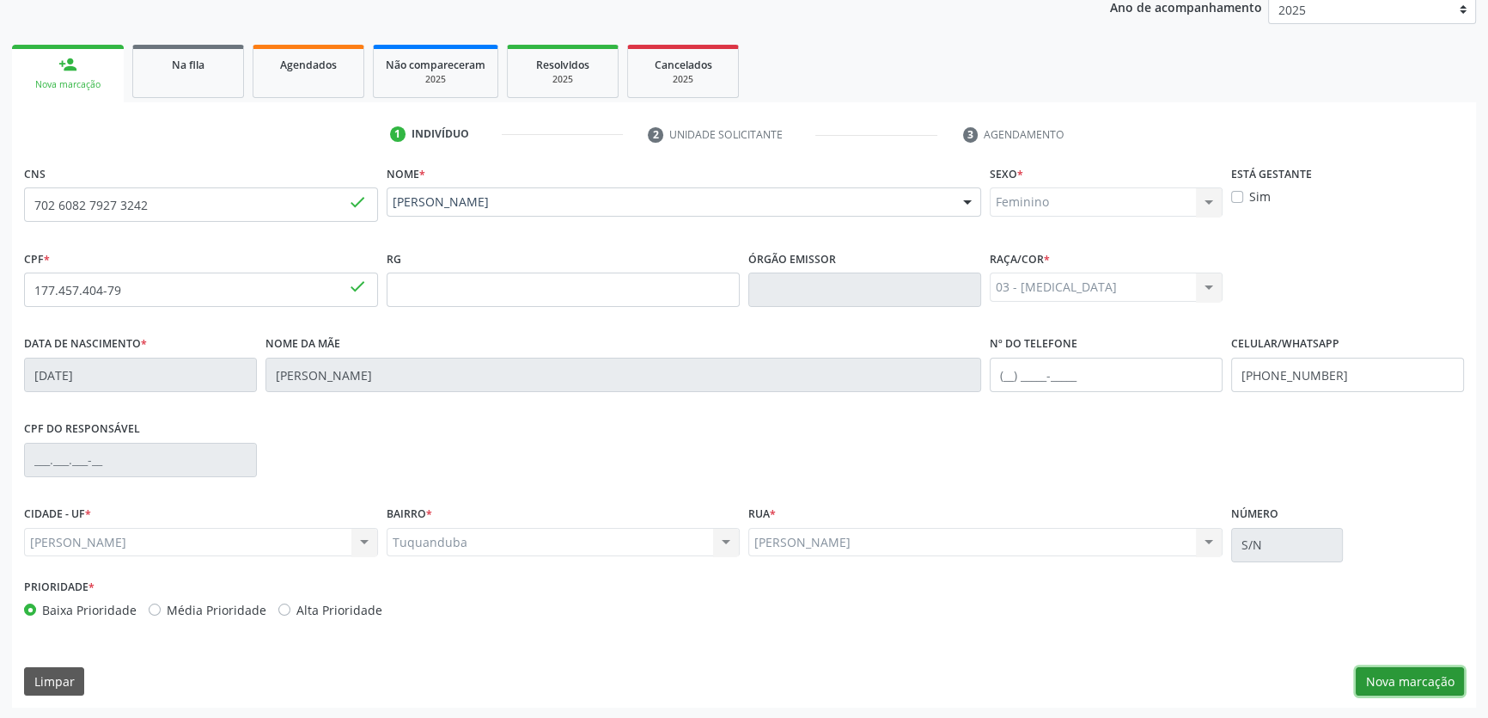
click at [1391, 680] on button "Nova marcação" at bounding box center [1410, 681] width 108 height 29
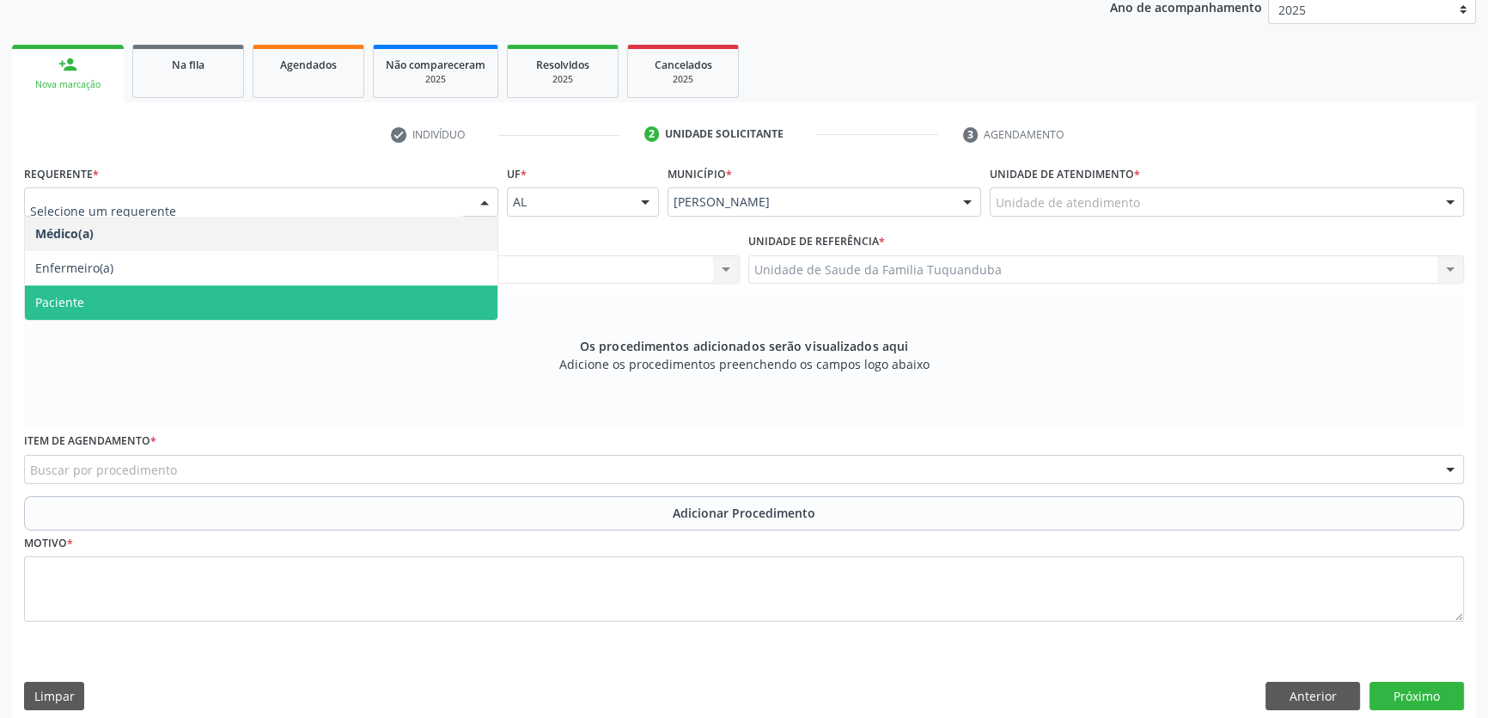
click at [139, 298] on span "Paciente" at bounding box center [261, 302] width 473 height 34
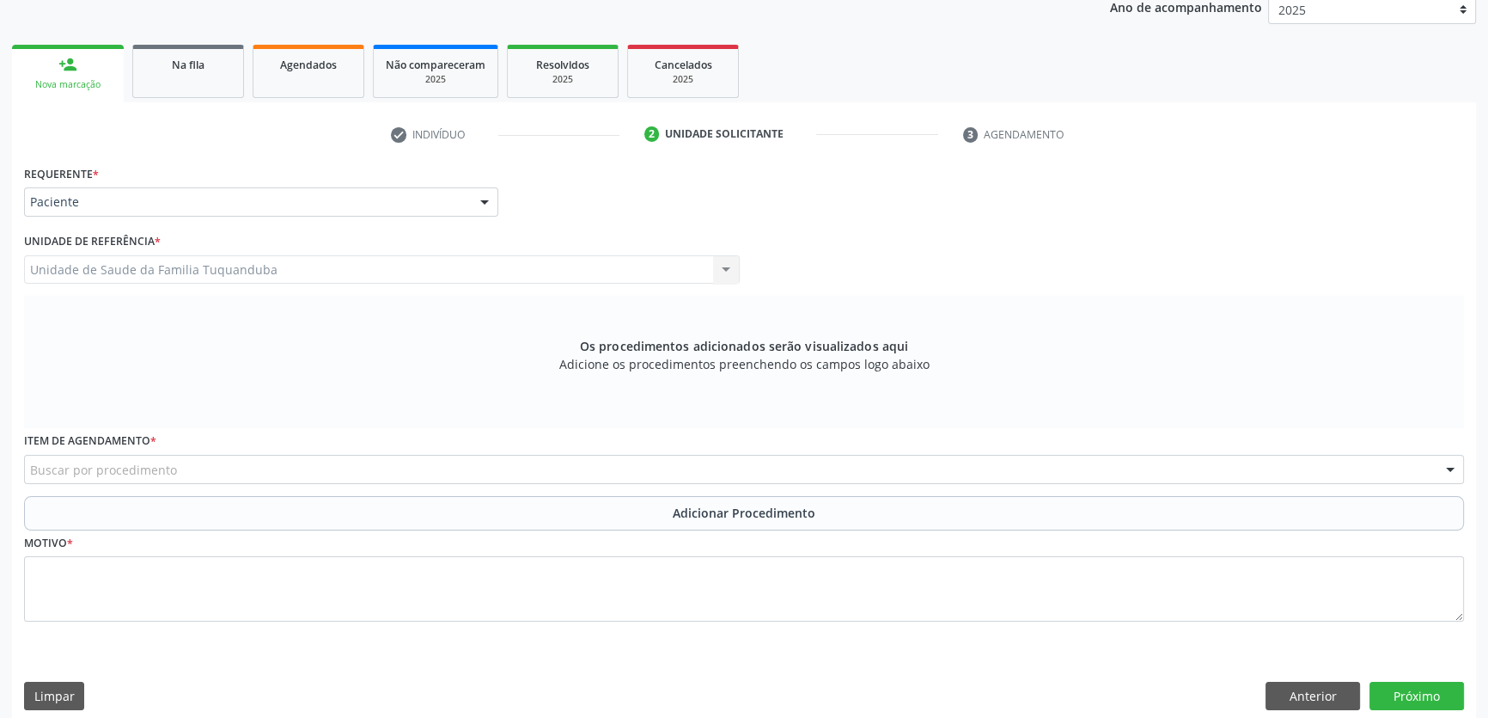
click at [198, 466] on div "Buscar por procedimento" at bounding box center [744, 469] width 1440 height 29
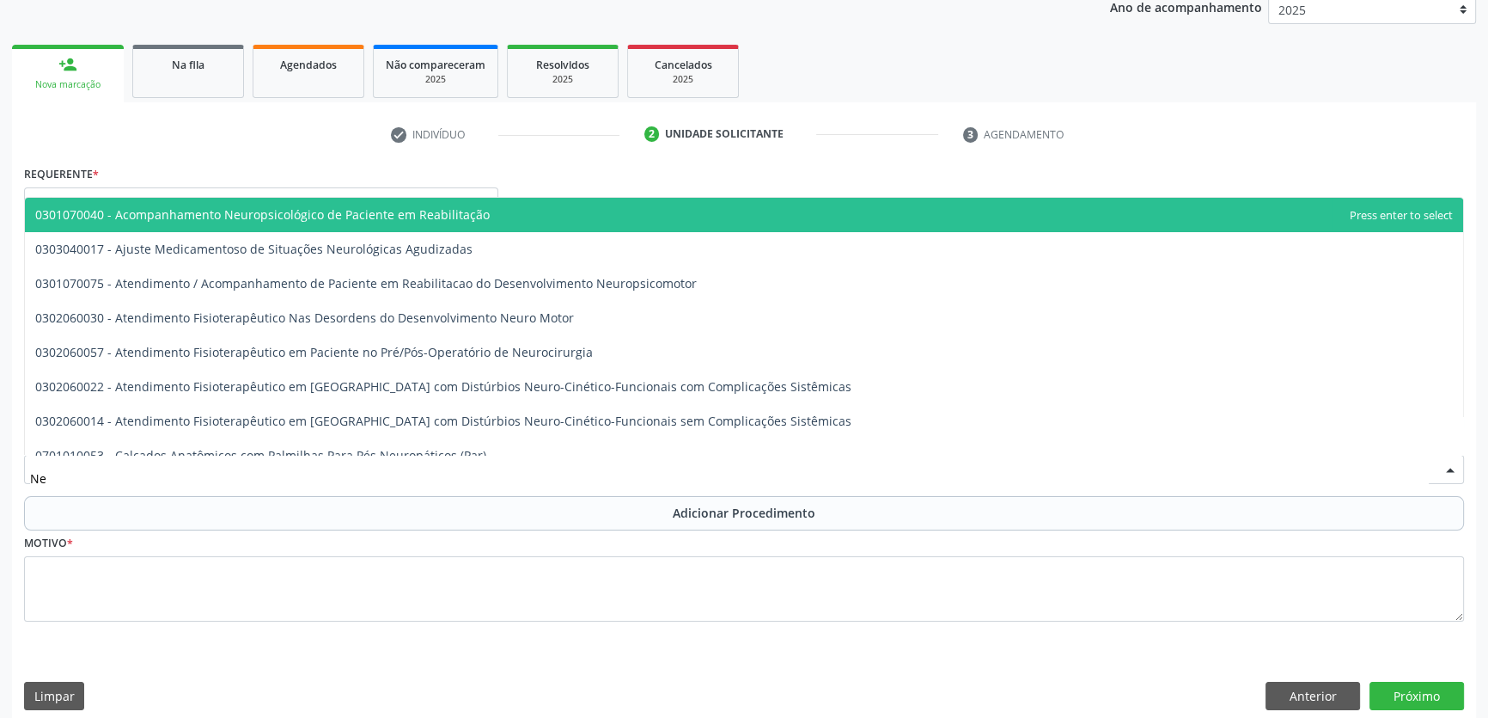
type input "N"
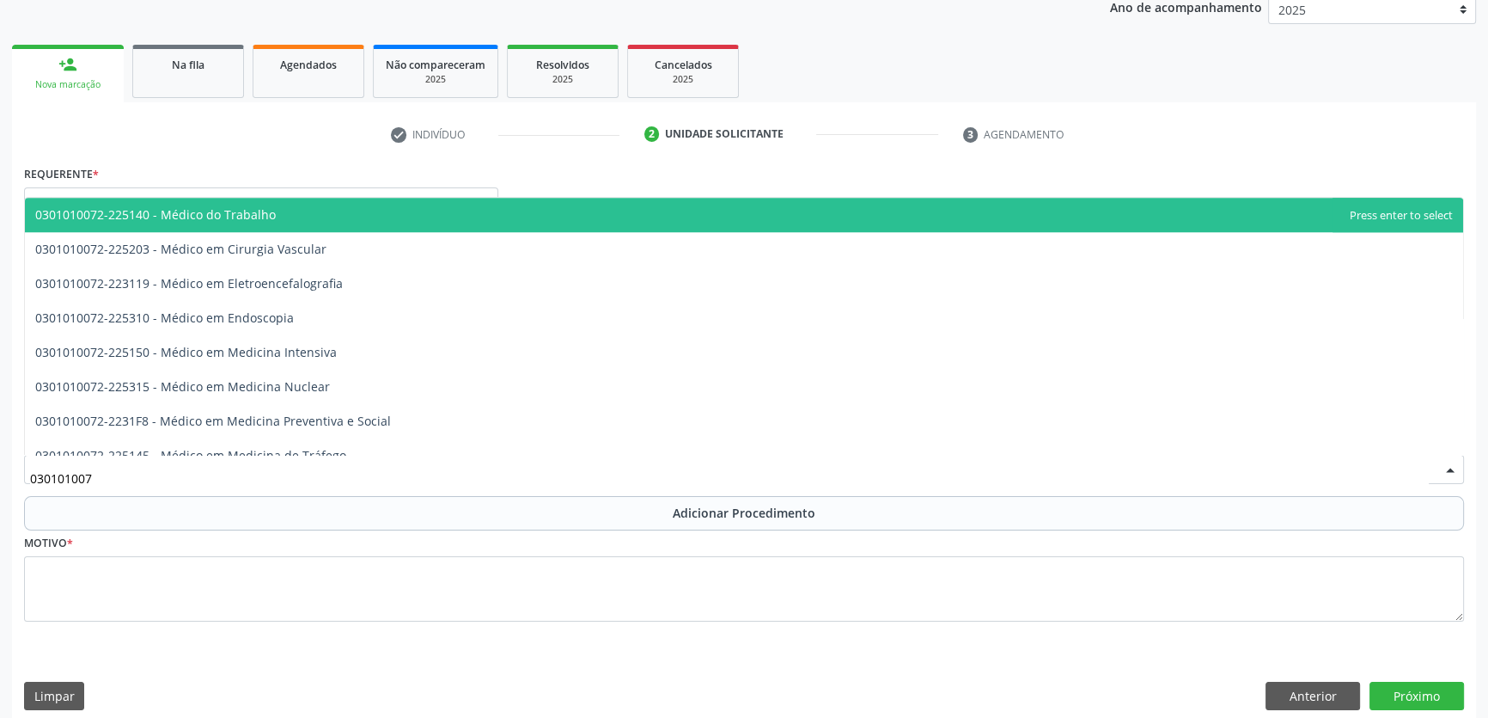
scroll to position [2028, 0]
type input "0301010072"
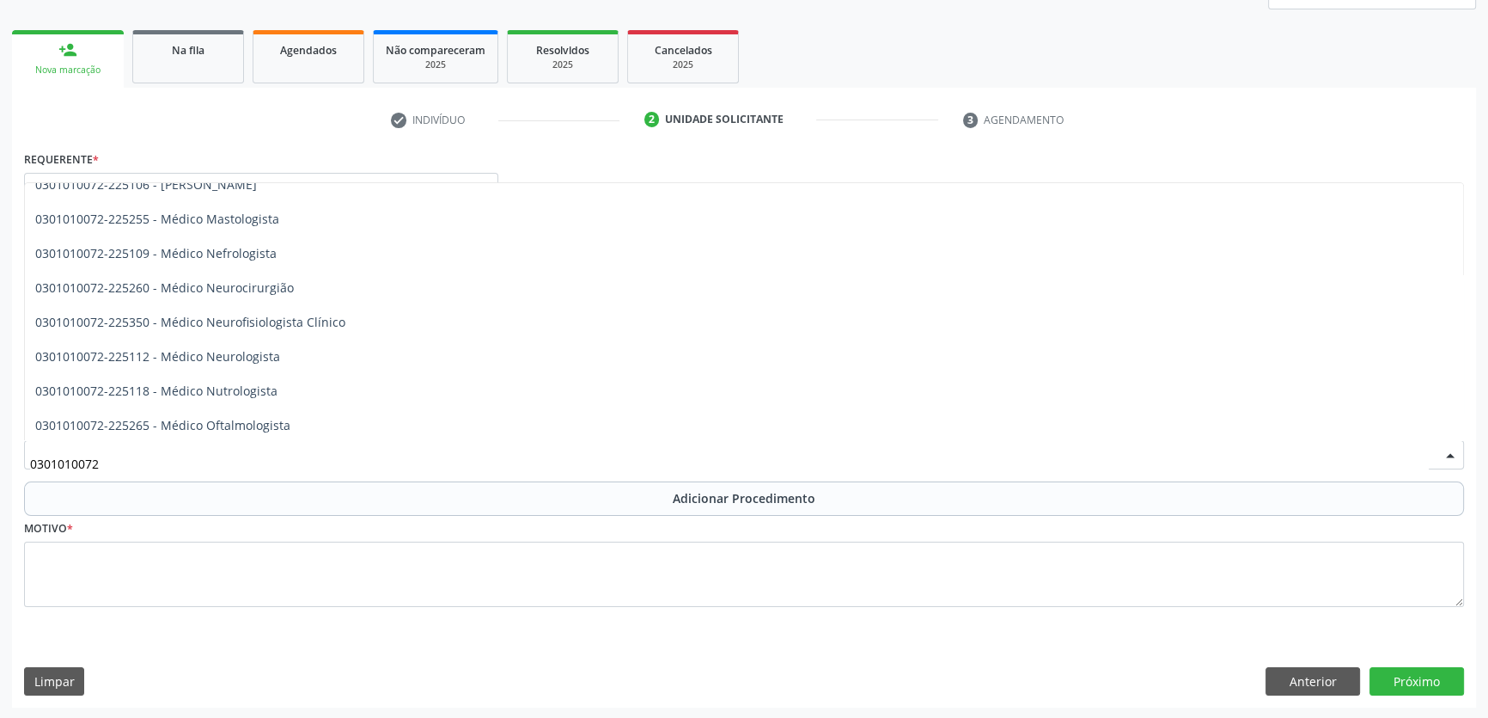
scroll to position [1177, 0]
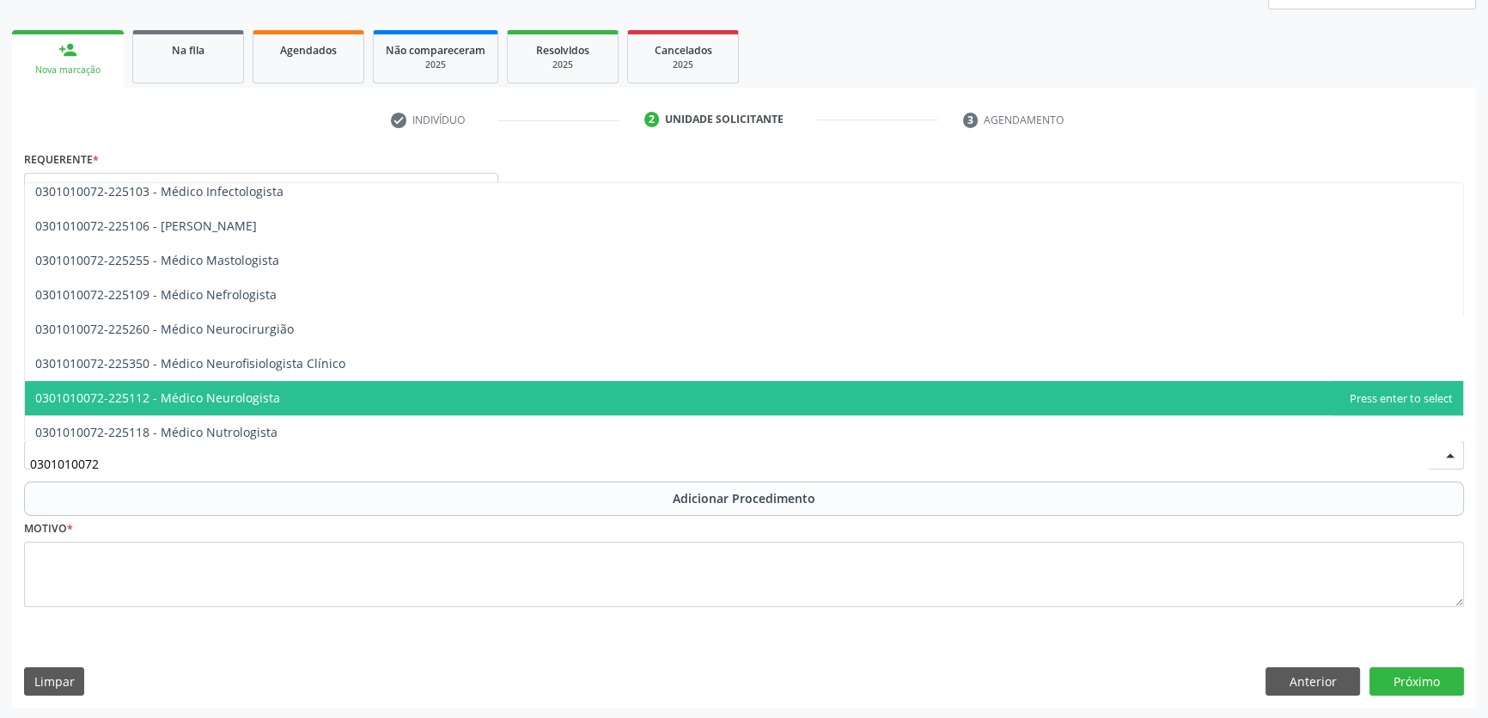
click at [222, 389] on span "0301010072-225112 - Médico Neurologista" at bounding box center [157, 397] width 245 height 16
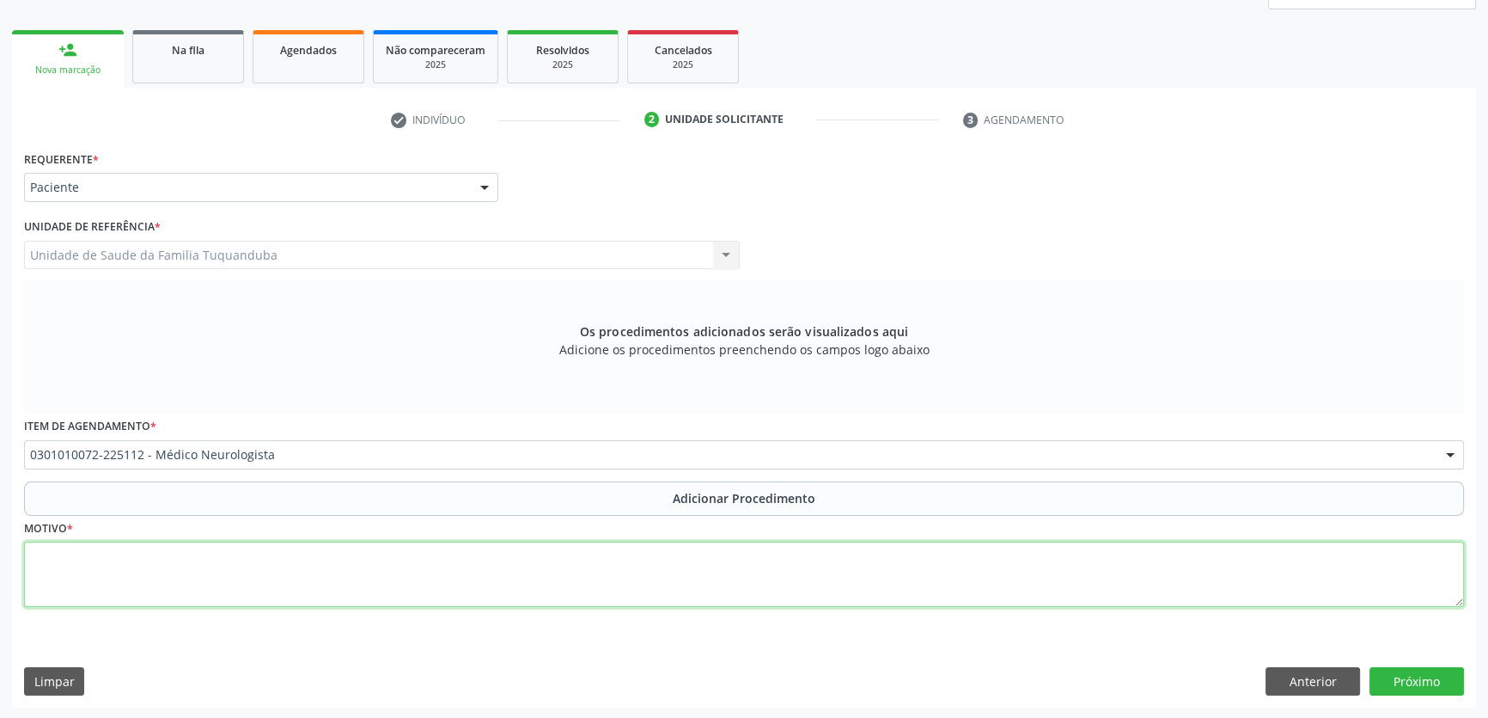
click at [229, 552] on textarea at bounding box center [744, 573] width 1440 height 65
click at [1126, 565] on textarea "Criança. Encaminhar ao Neuropediatra" at bounding box center [744, 573] width 1440 height 65
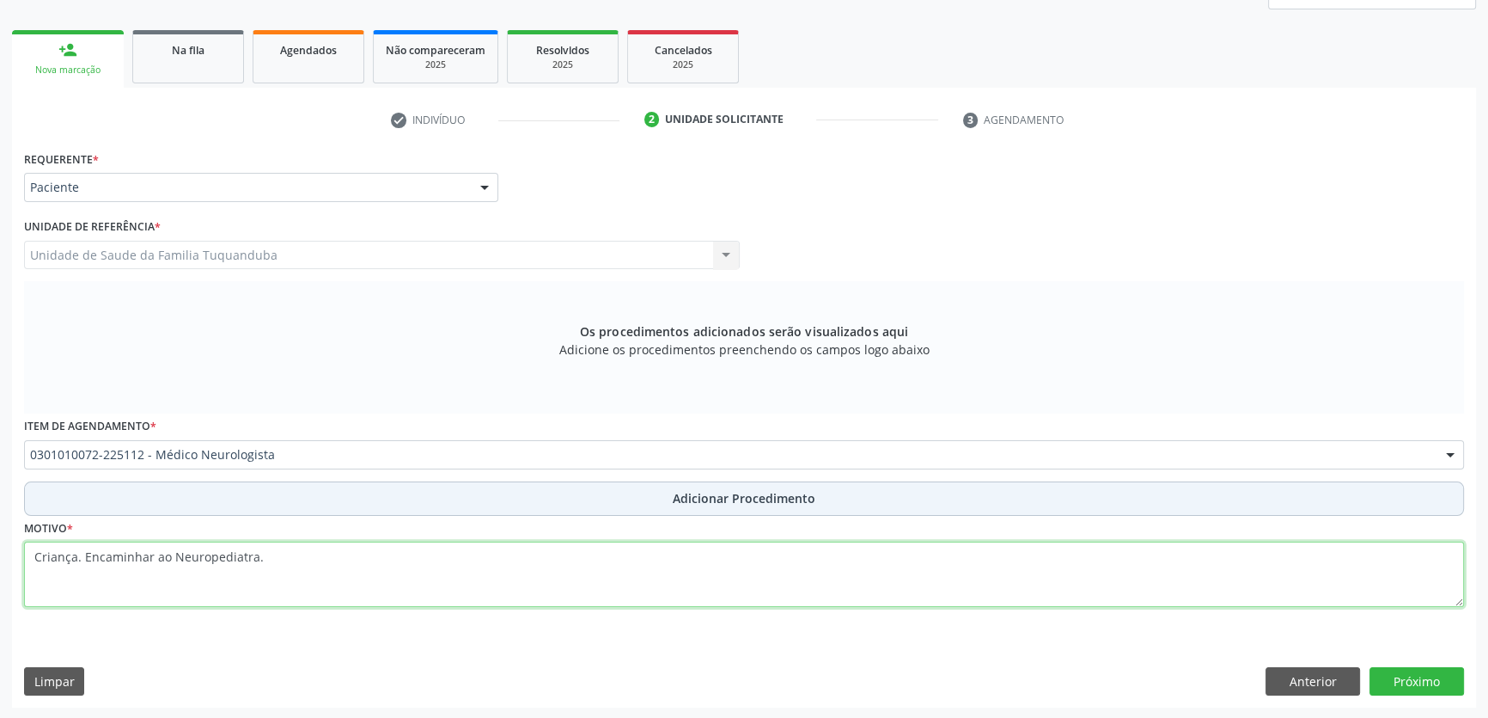
type textarea "Criança. Encaminhar ao Neuropediatra."
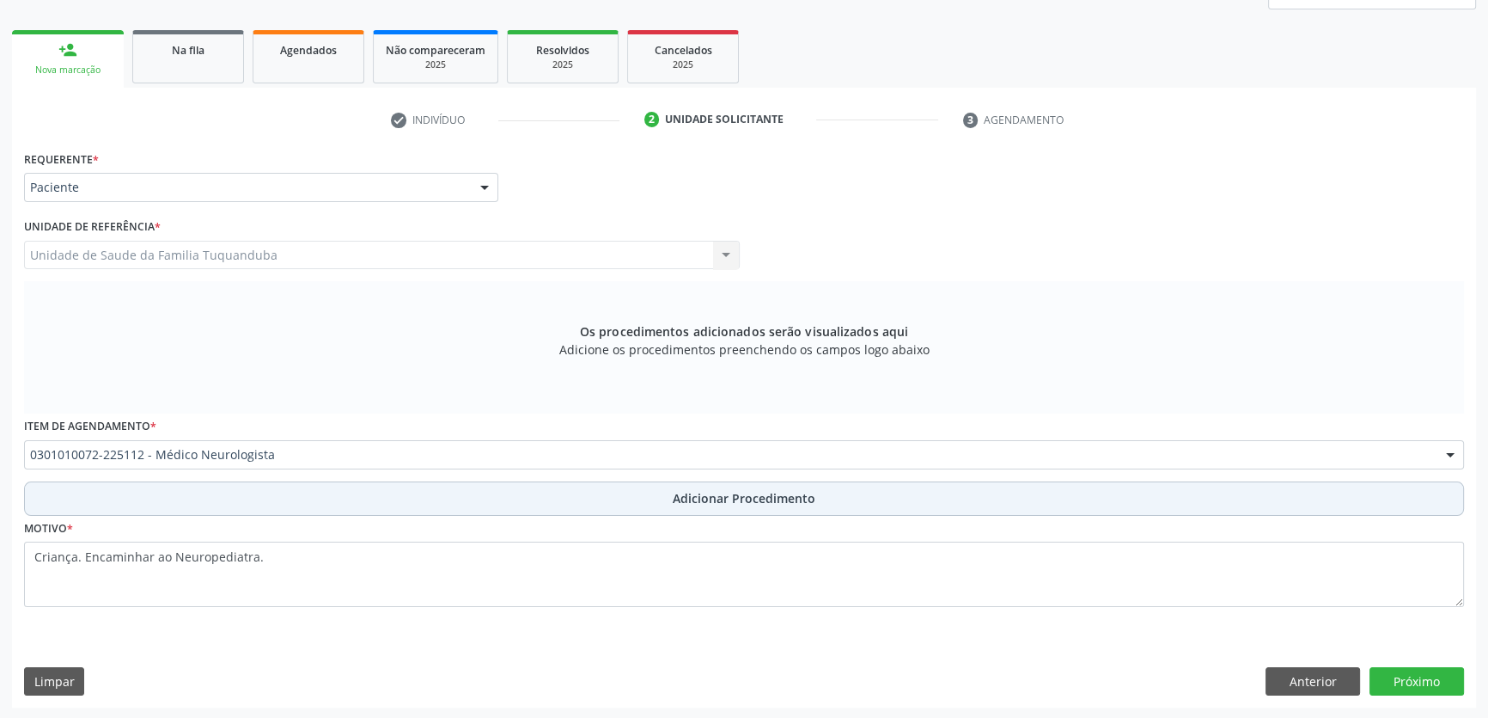
click at [567, 500] on button "Adicionar Procedimento" at bounding box center [744, 498] width 1440 height 34
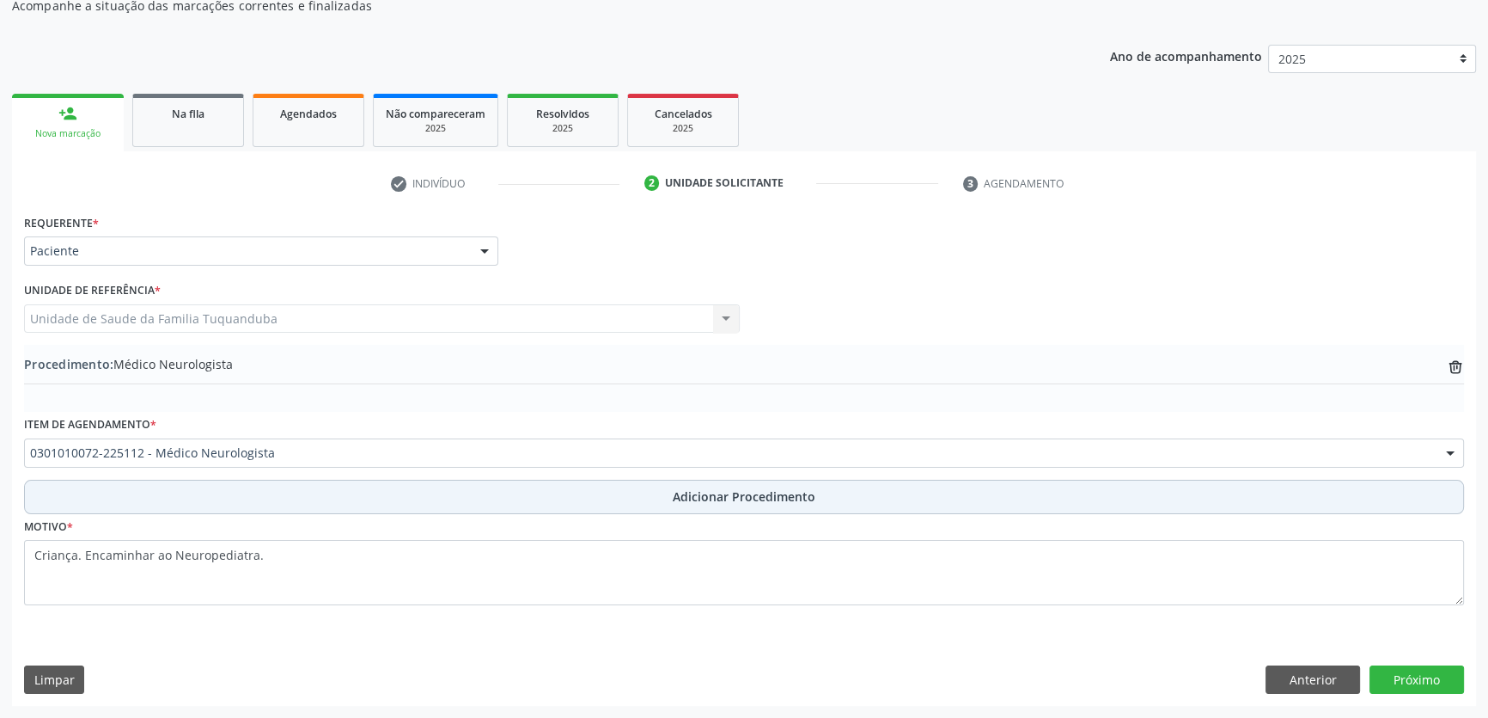
scroll to position [186, 0]
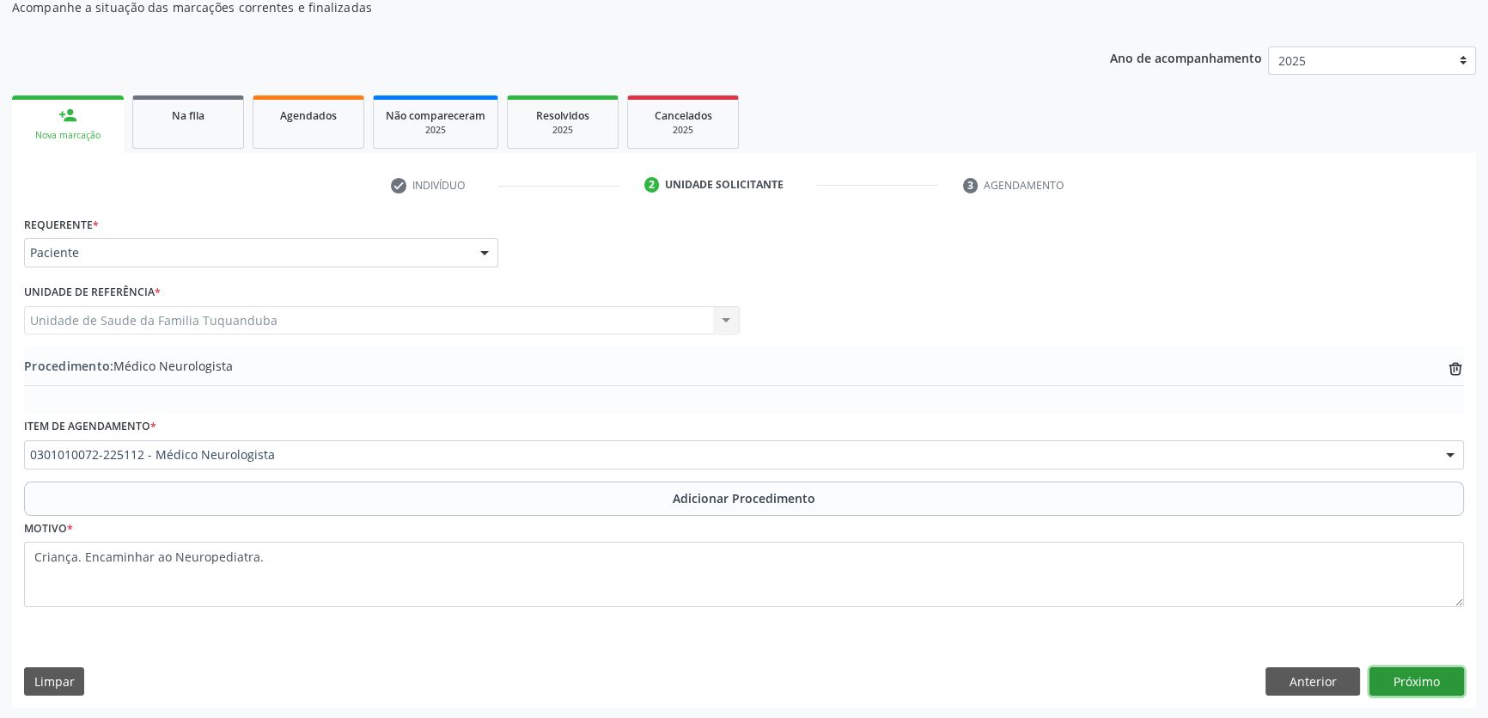
click at [1434, 679] on button "Próximo" at bounding box center [1417, 681] width 95 height 29
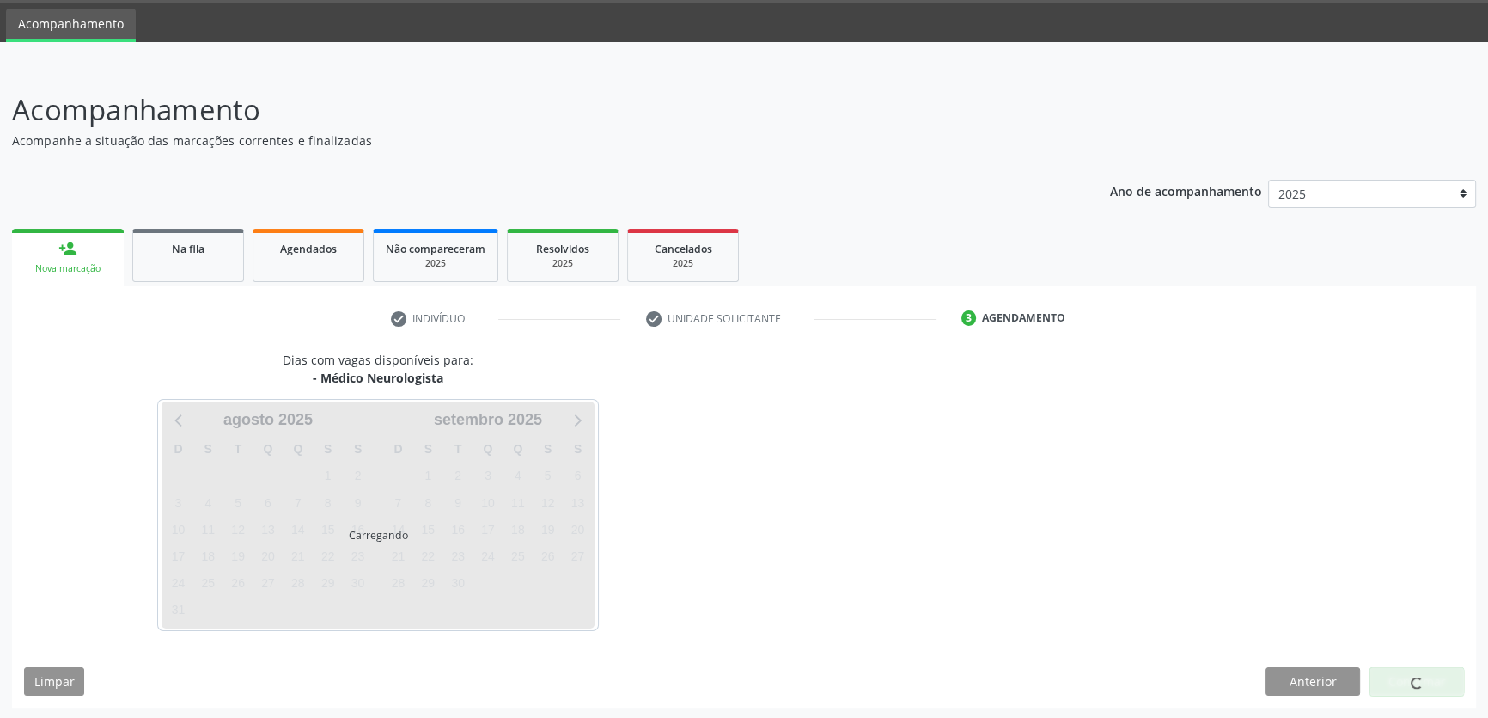
scroll to position [103, 0]
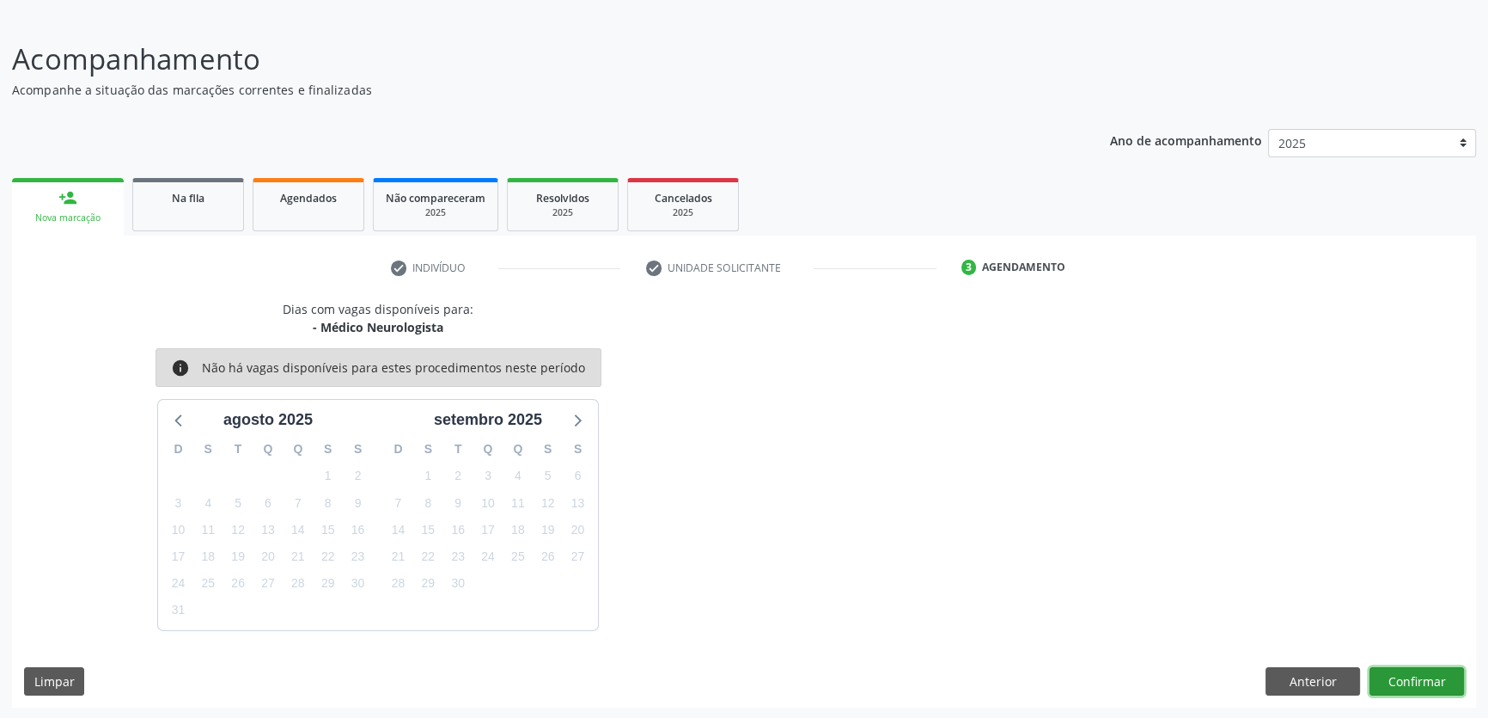
click at [1434, 679] on button "Confirmar" at bounding box center [1417, 681] width 95 height 29
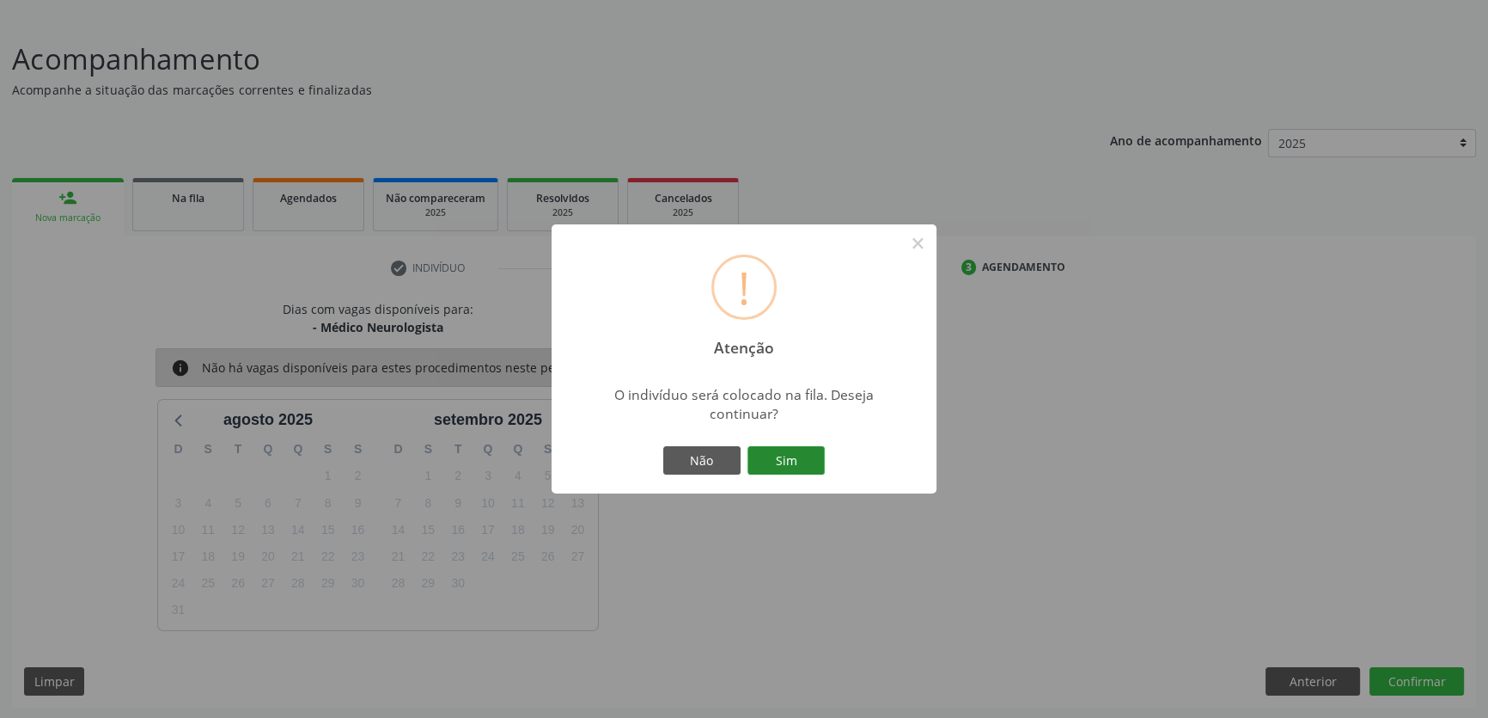
click at [798, 458] on button "Sim" at bounding box center [786, 460] width 77 height 29
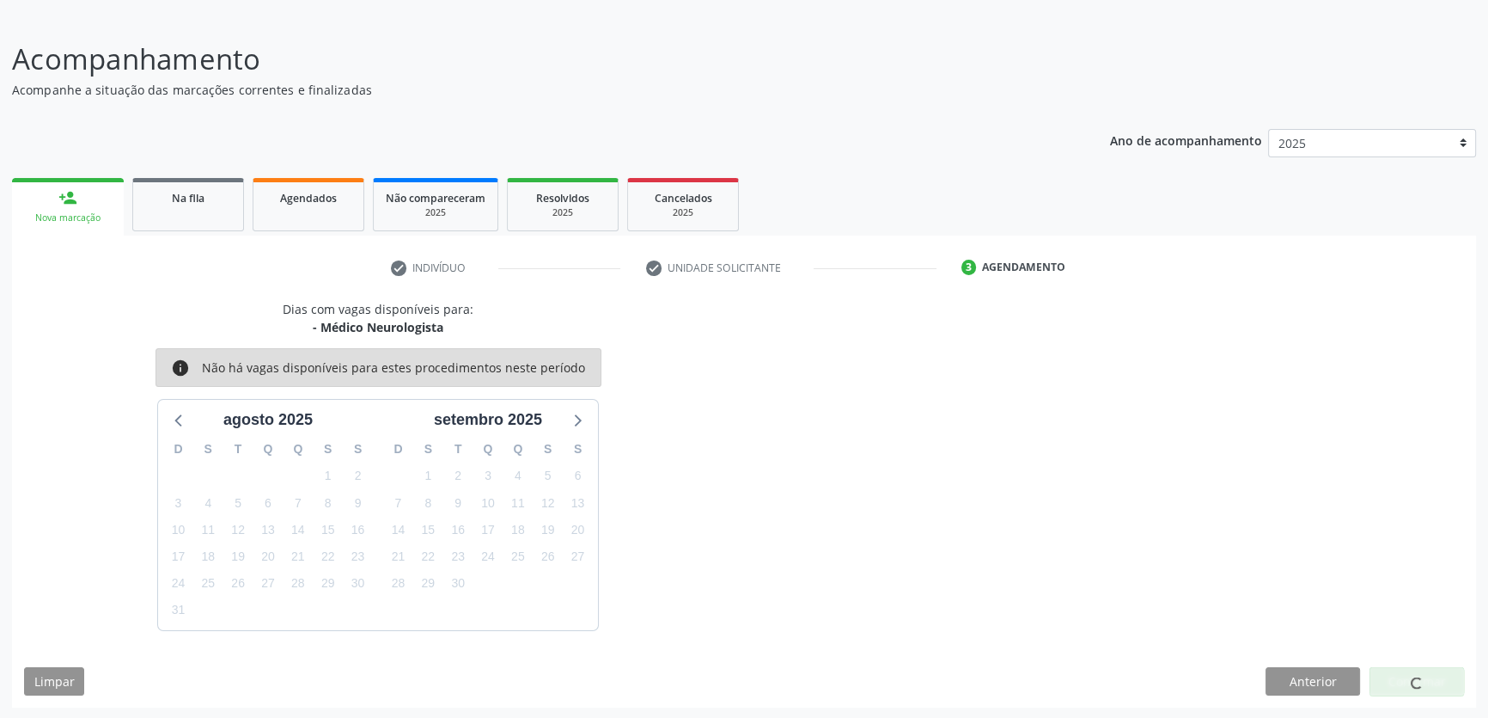
scroll to position [0, 0]
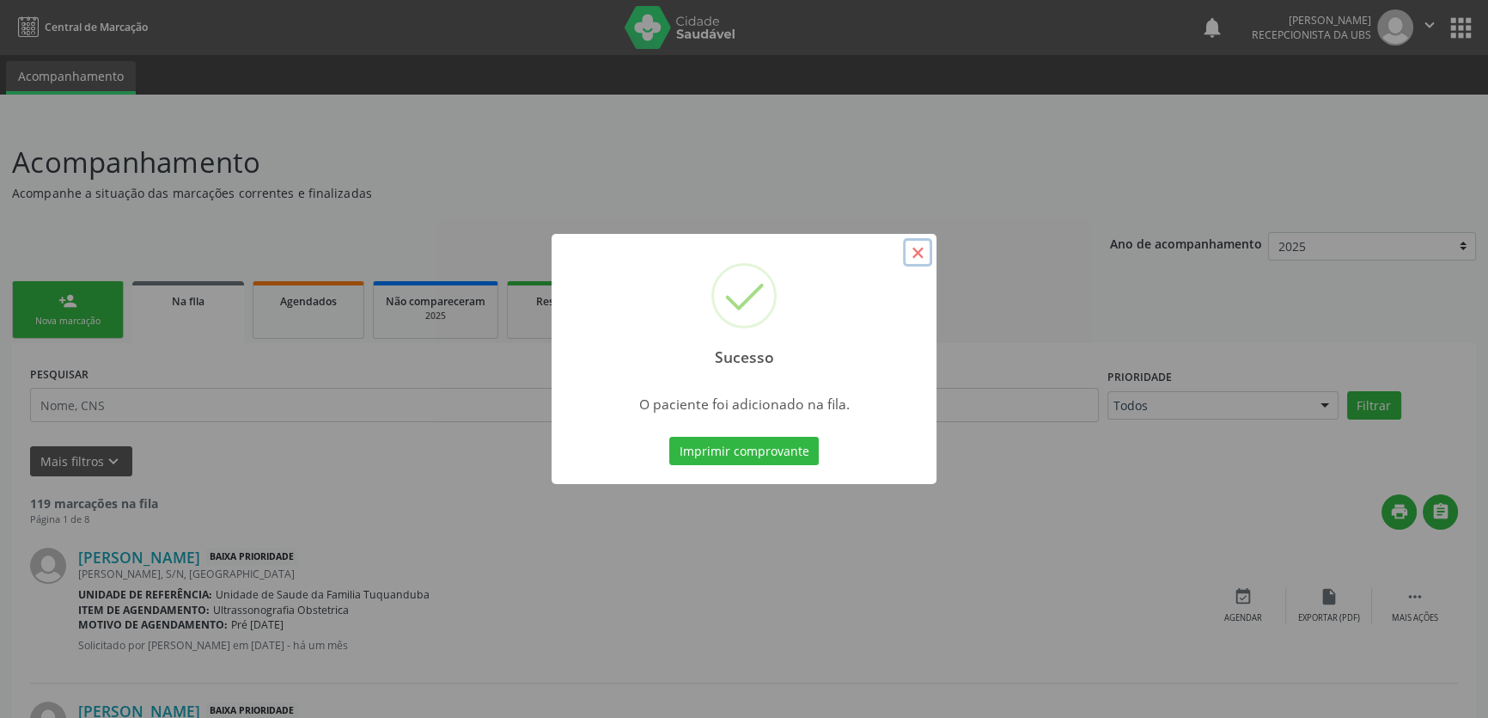
click at [911, 254] on button "×" at bounding box center [917, 252] width 29 height 29
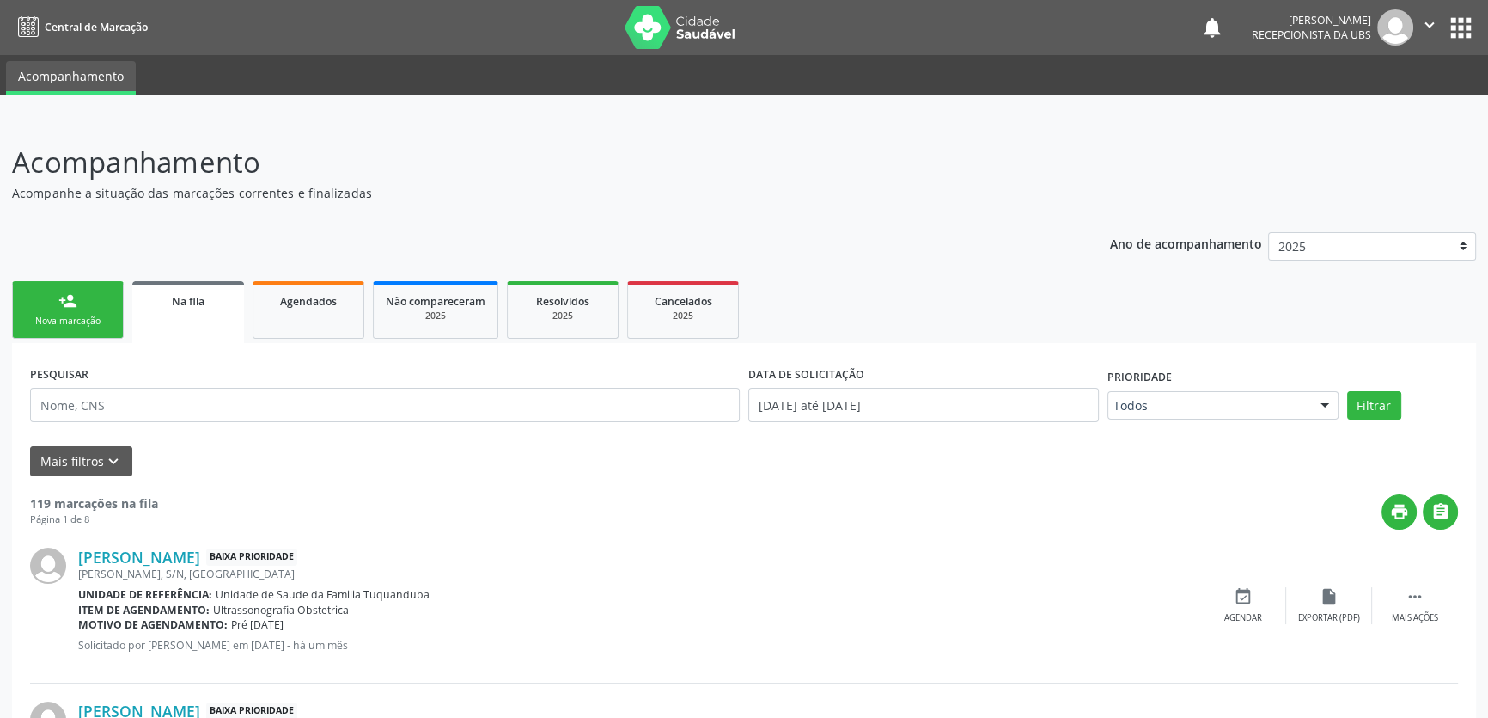
click at [86, 315] on div "Nova marcação" at bounding box center [68, 321] width 86 height 13
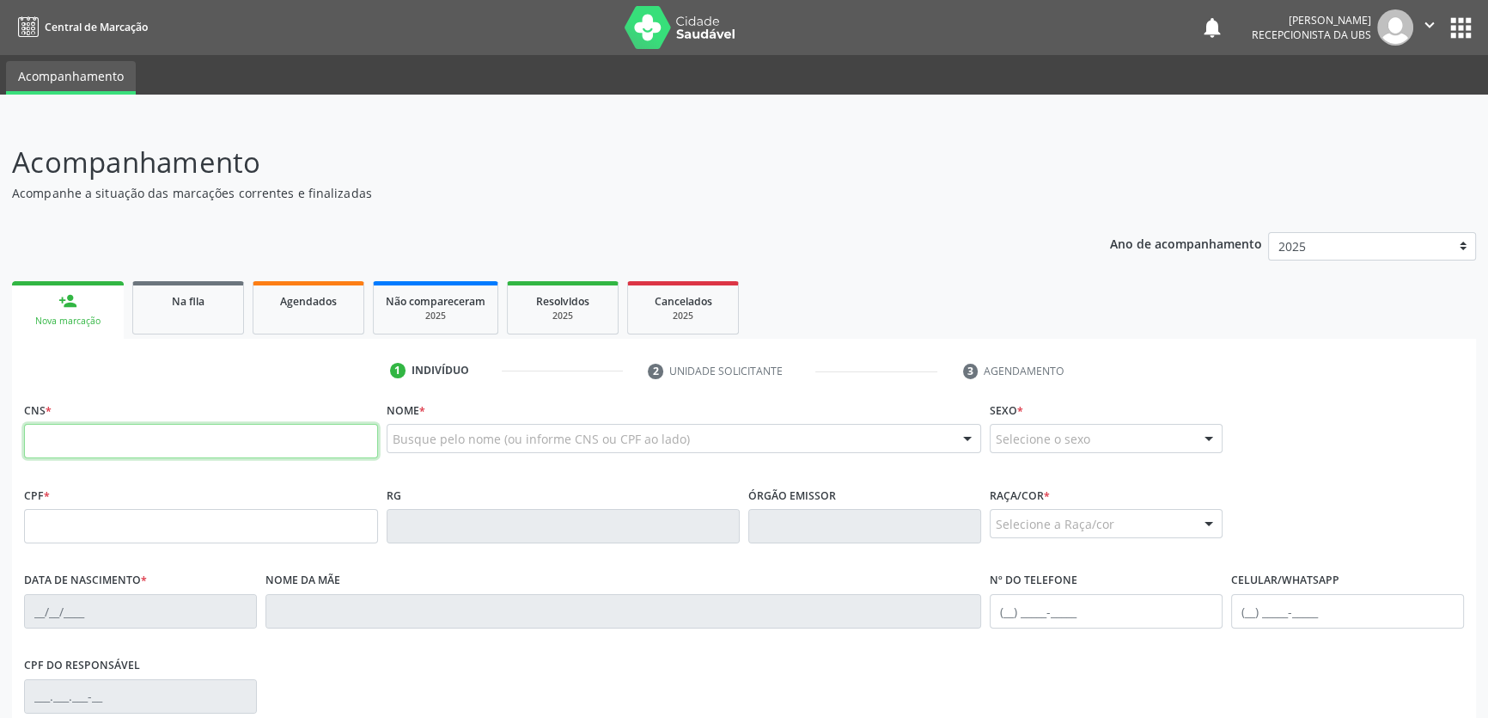
click at [241, 447] on input "text" at bounding box center [201, 441] width 354 height 34
type input "708 6025 5558 5189"
click at [0, 441] on div "Acompanhamento Acompanhe a situação das marcações correntes e finalizadas Relat…" at bounding box center [744, 537] width 1488 height 837
click at [102, 495] on div "CPF" at bounding box center [201, 512] width 354 height 61
type input "09/04/2021"
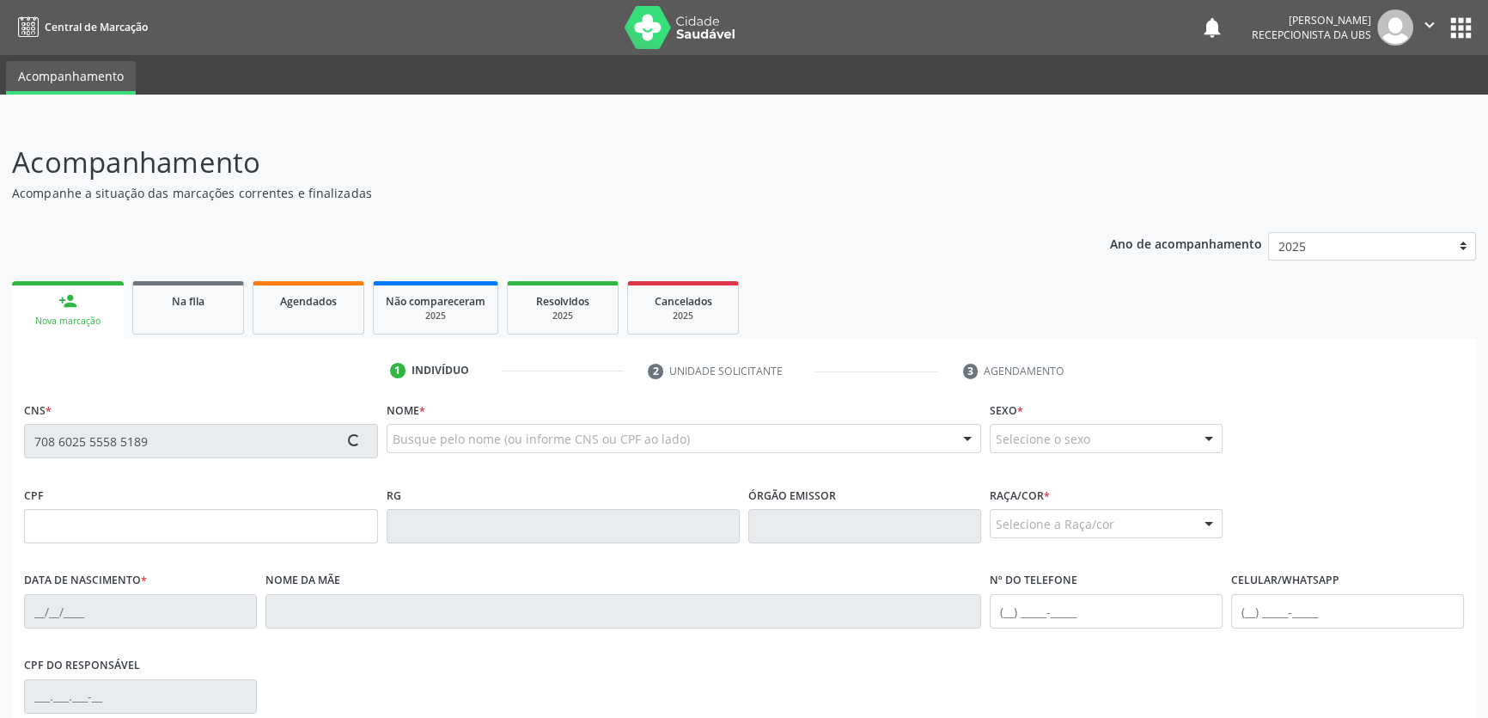
type input "Alexsandra Lima da Silva"
type input "(82) 99331-7204"
type input "S/N"
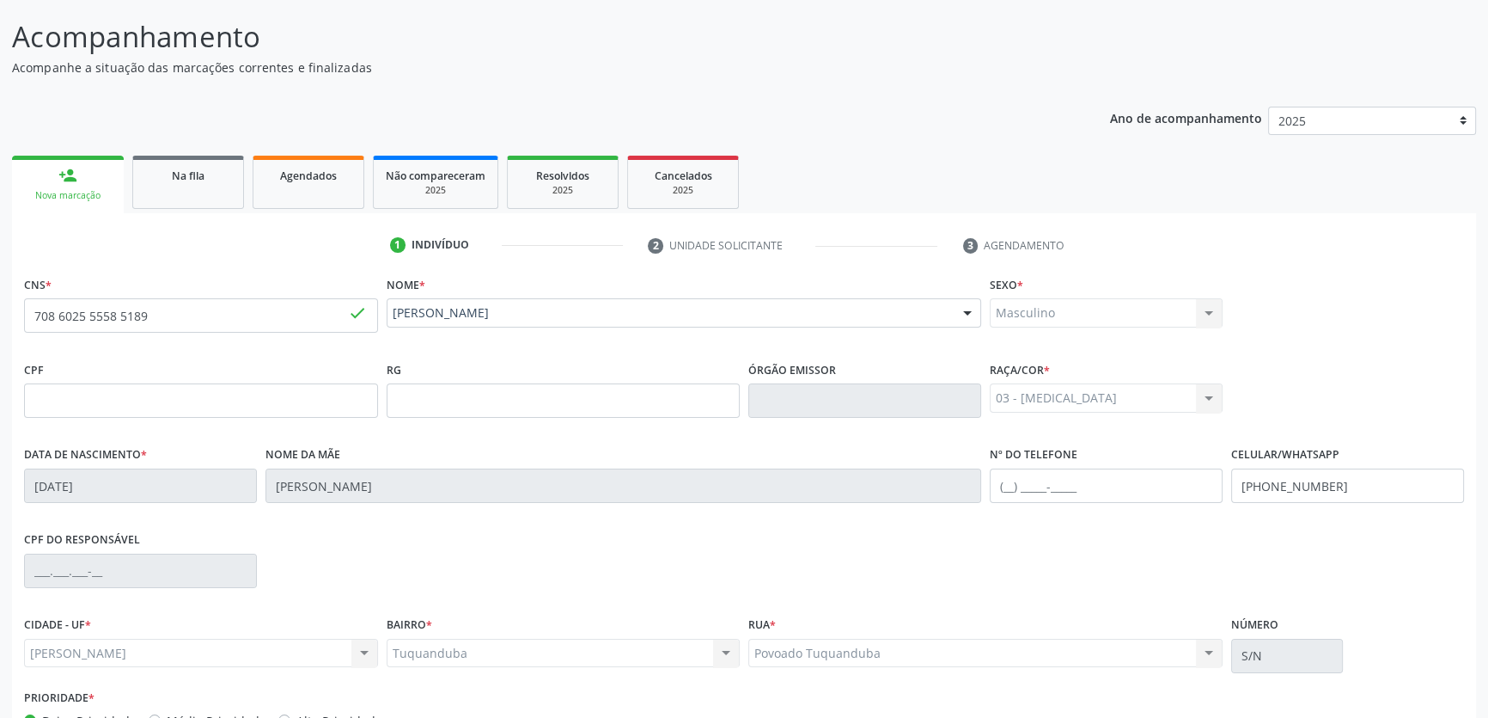
scroll to position [236, 0]
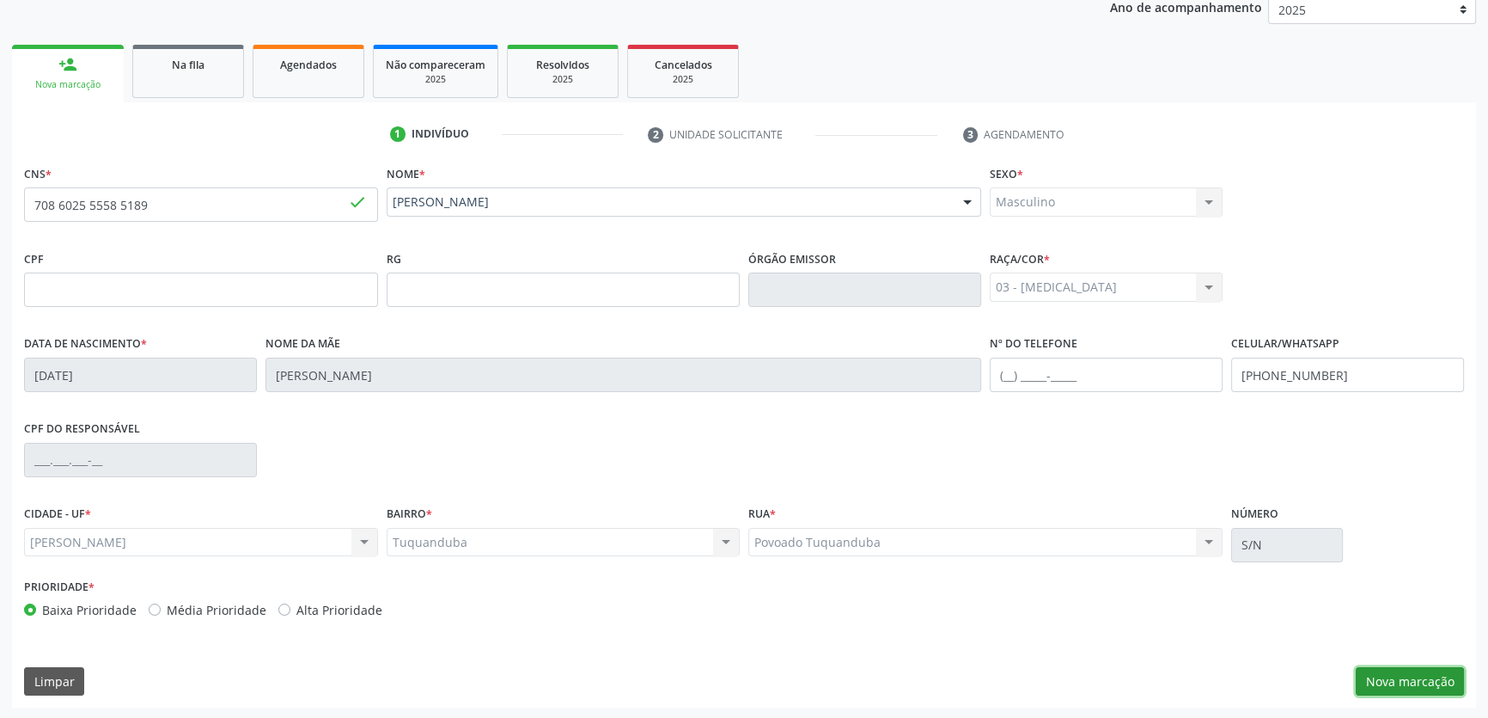
click at [1409, 667] on button "Nova marcação" at bounding box center [1410, 681] width 108 height 29
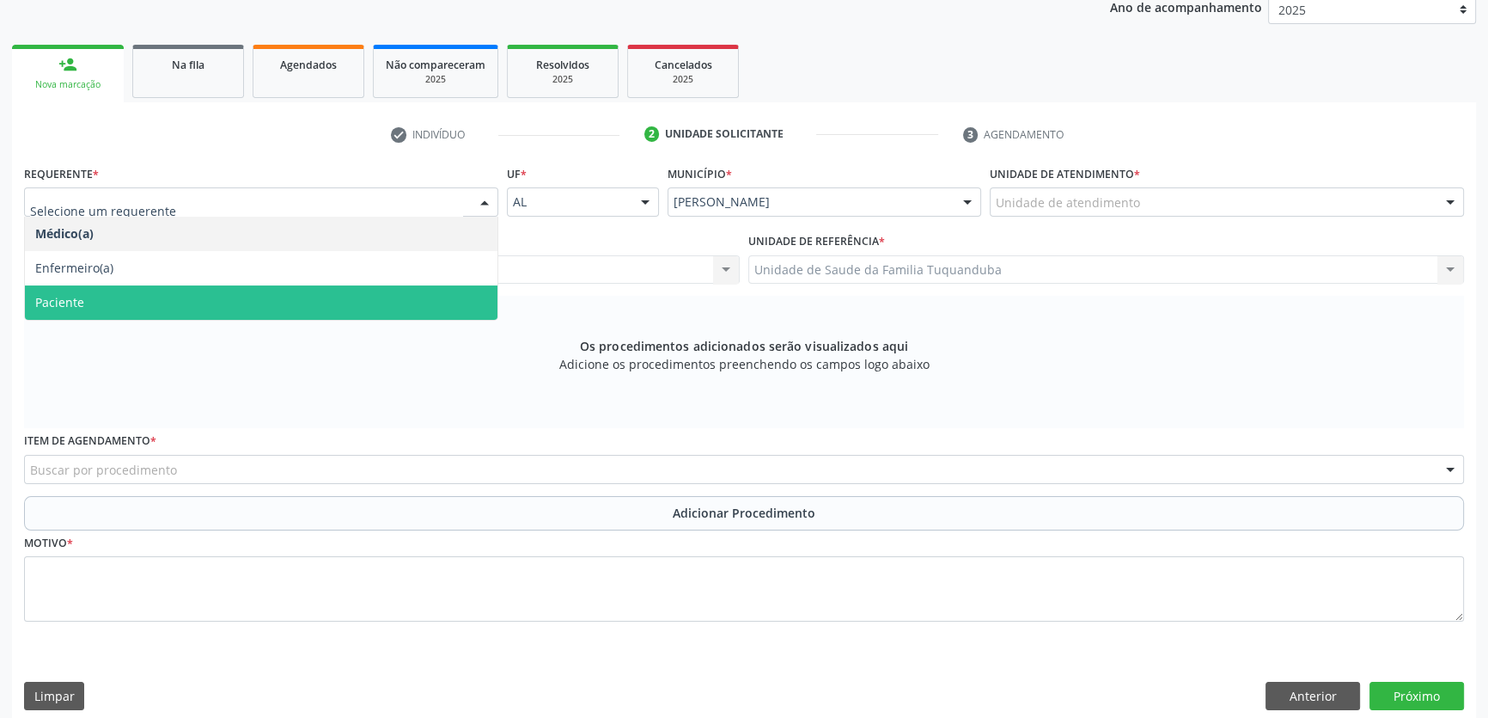
click at [217, 286] on span "Paciente" at bounding box center [261, 302] width 473 height 34
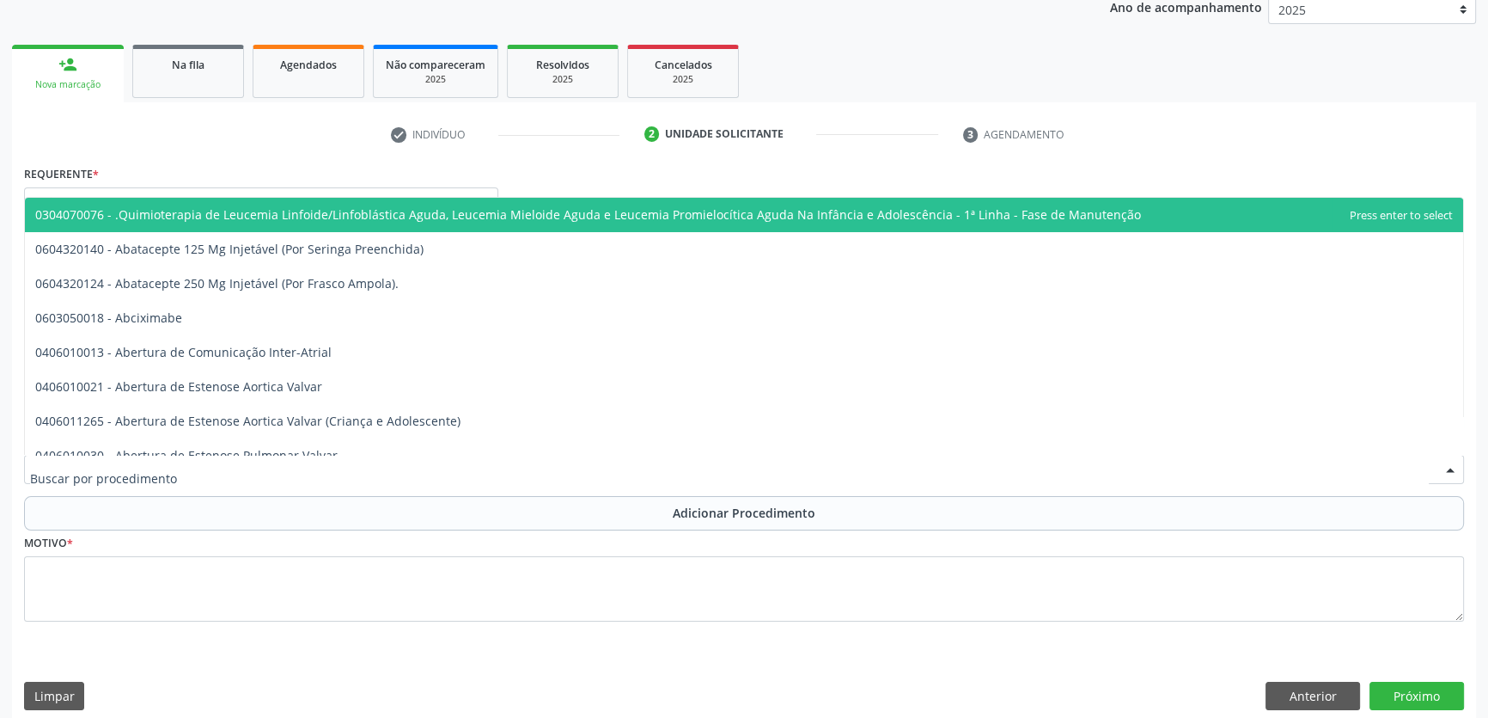
click at [240, 464] on div at bounding box center [744, 469] width 1440 height 29
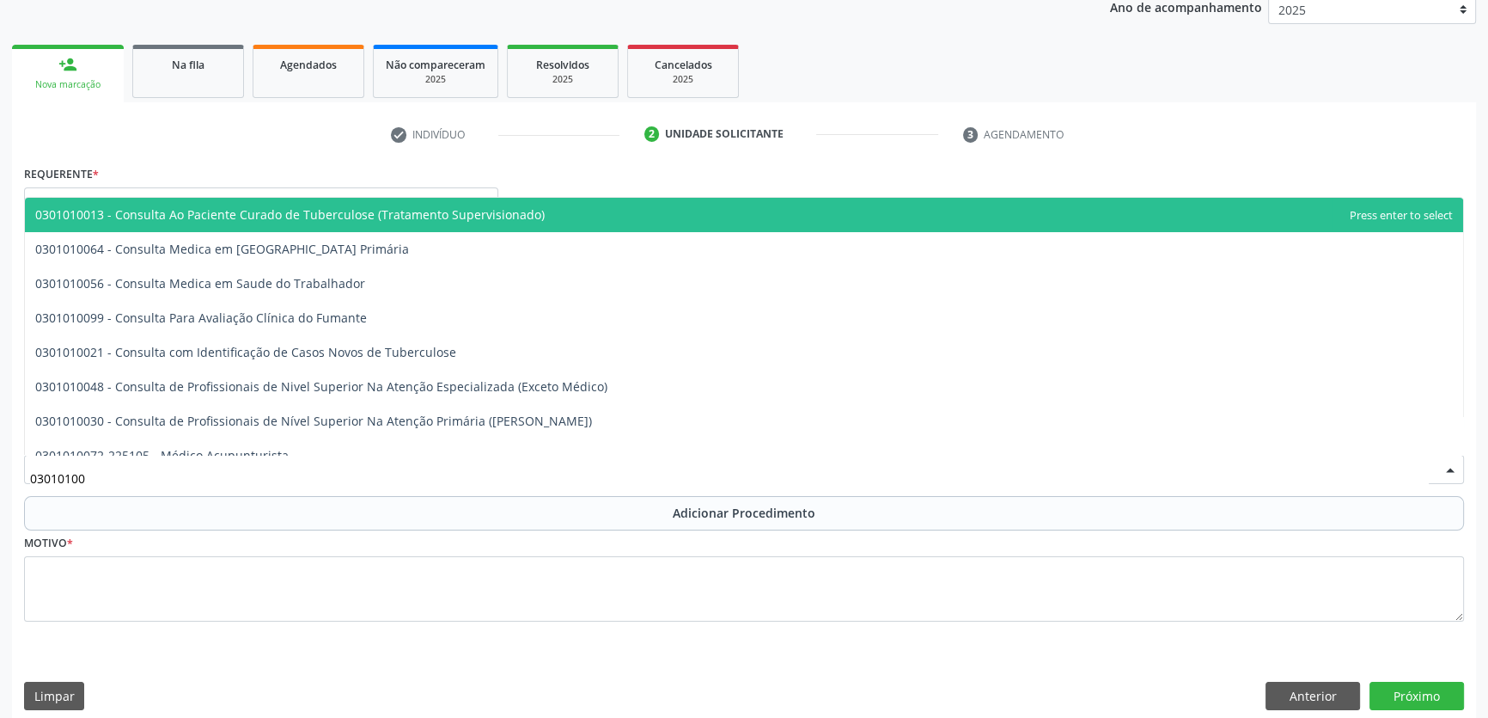
type input "030101004"
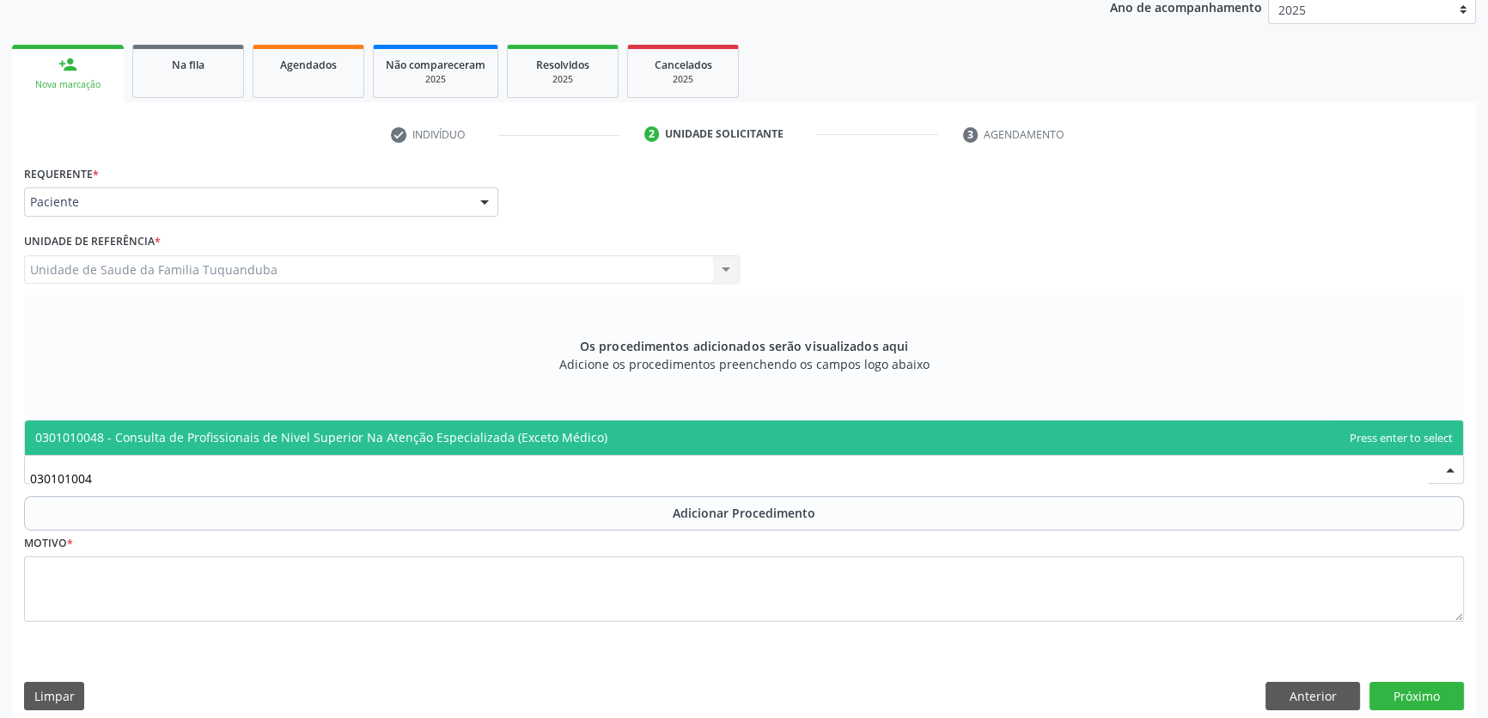
click at [248, 437] on span "0301010048 - Consulta de Profissionais de Nivel Superior Na Atenção Especializa…" at bounding box center [321, 437] width 572 height 16
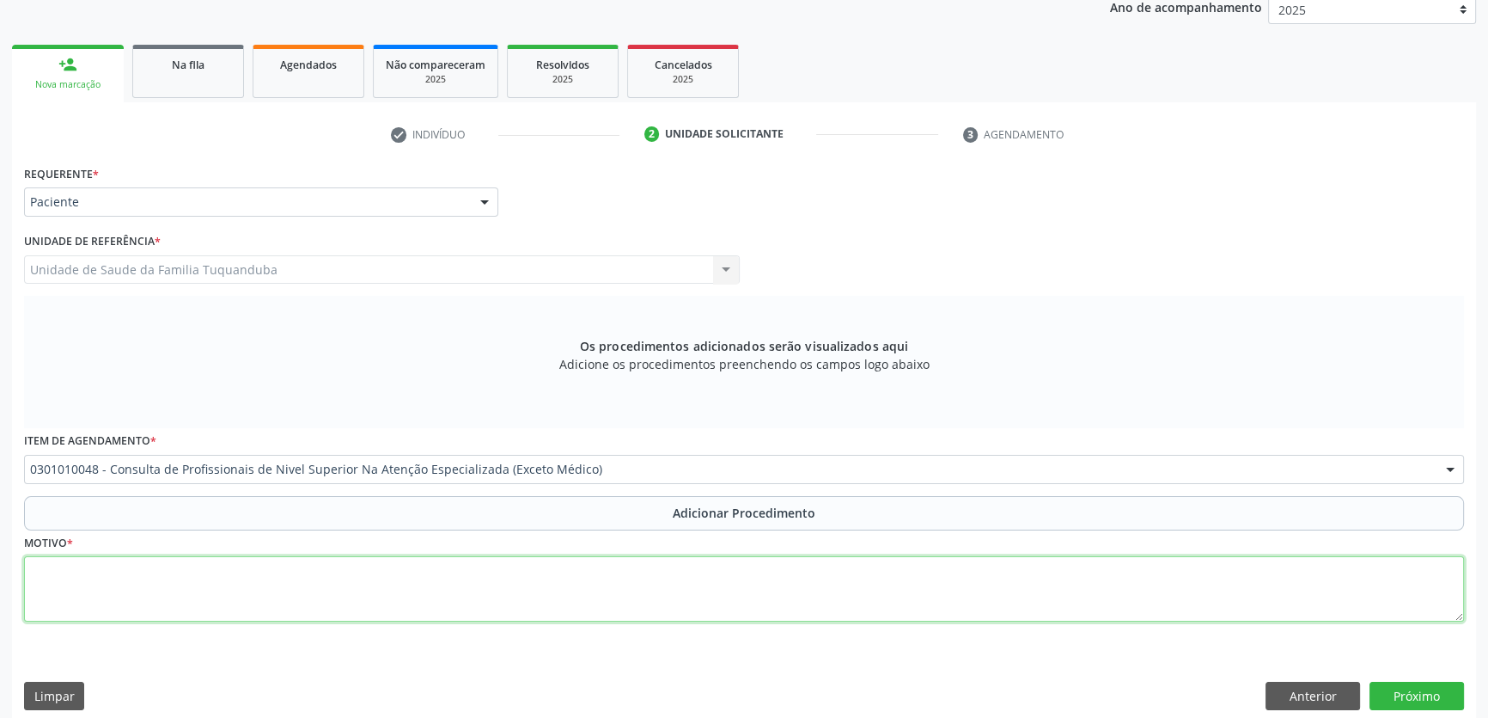
click at [218, 563] on textarea at bounding box center [744, 588] width 1440 height 65
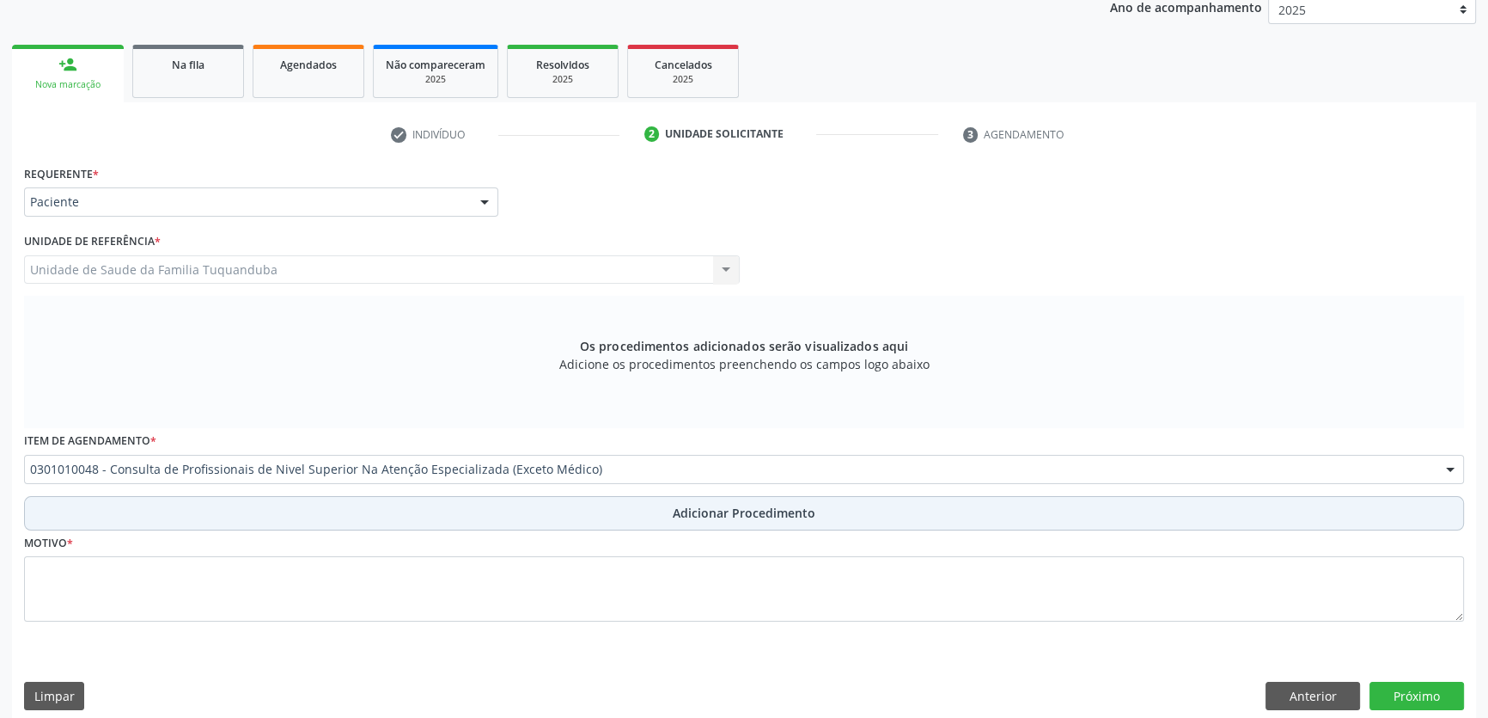
click at [266, 501] on button "Adicionar Procedimento" at bounding box center [744, 513] width 1440 height 34
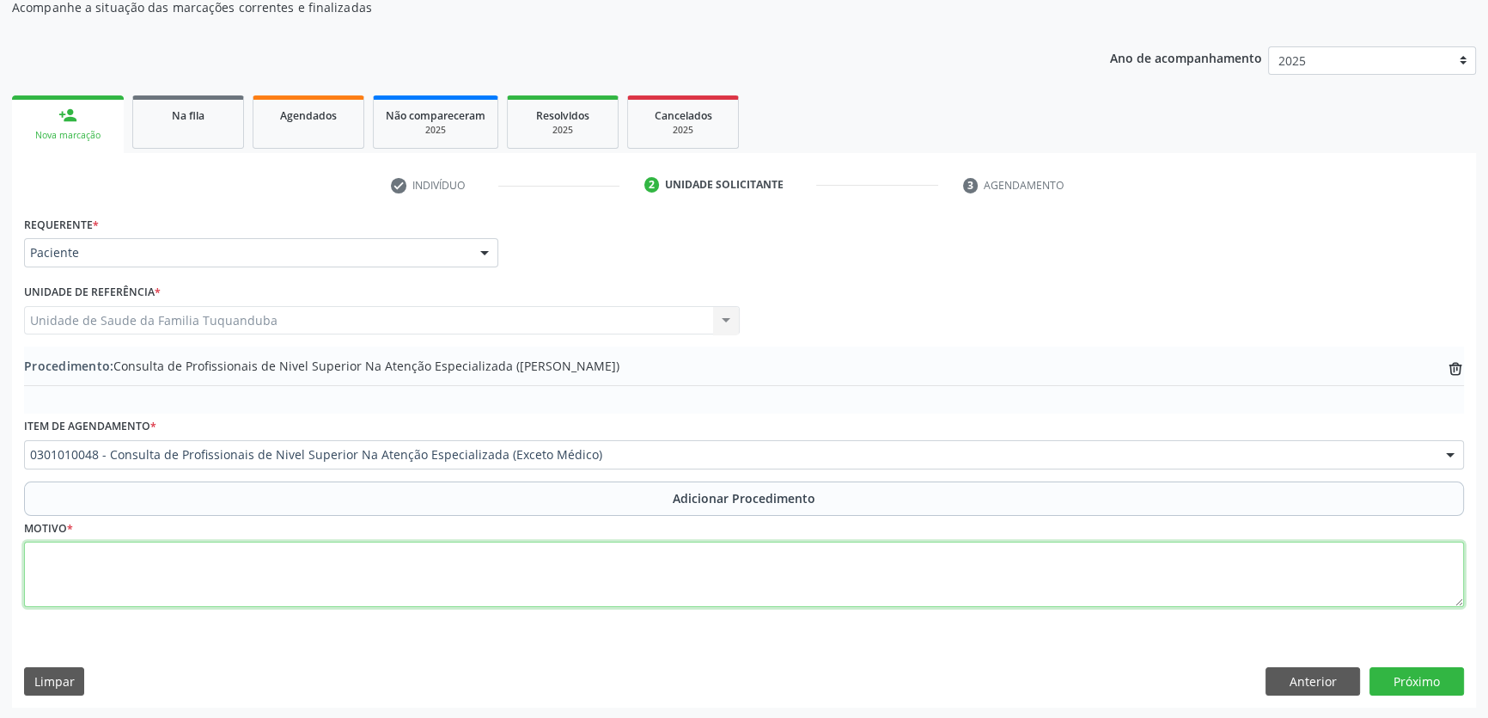
click at [253, 547] on textarea at bounding box center [744, 573] width 1440 height 65
type textarea "Psicologia infantil. Paciente com alteração importante com prejuízo nas relaçõe…"
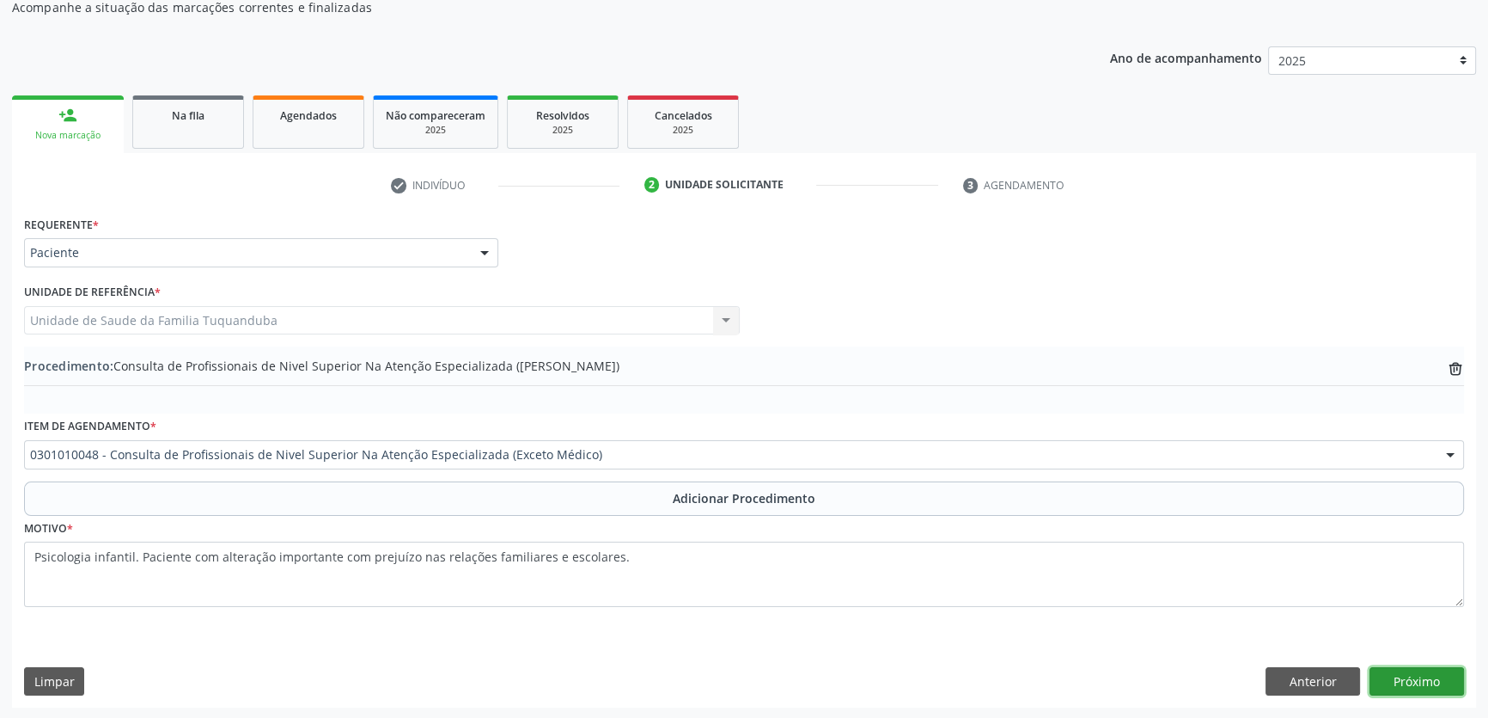
click at [1418, 684] on button "Próximo" at bounding box center [1417, 681] width 95 height 29
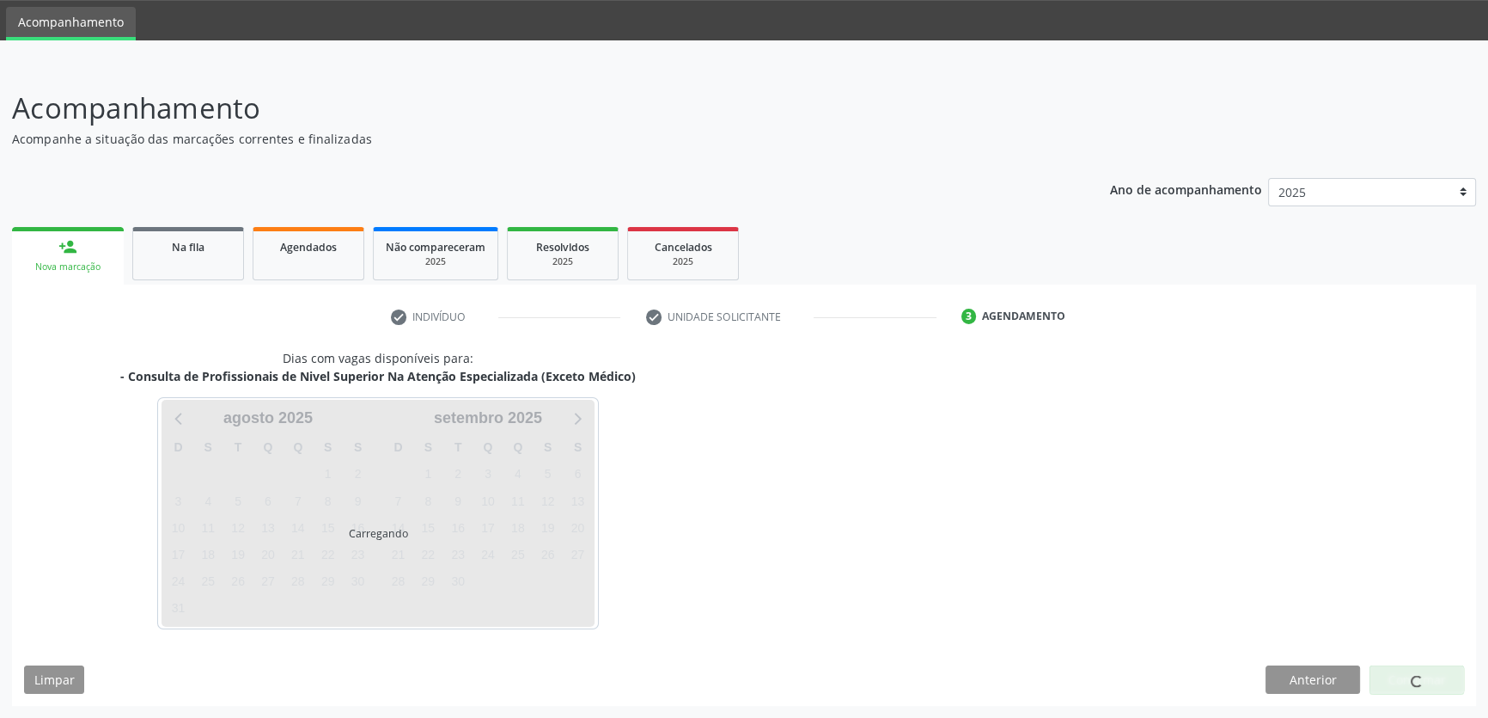
scroll to position [52, 0]
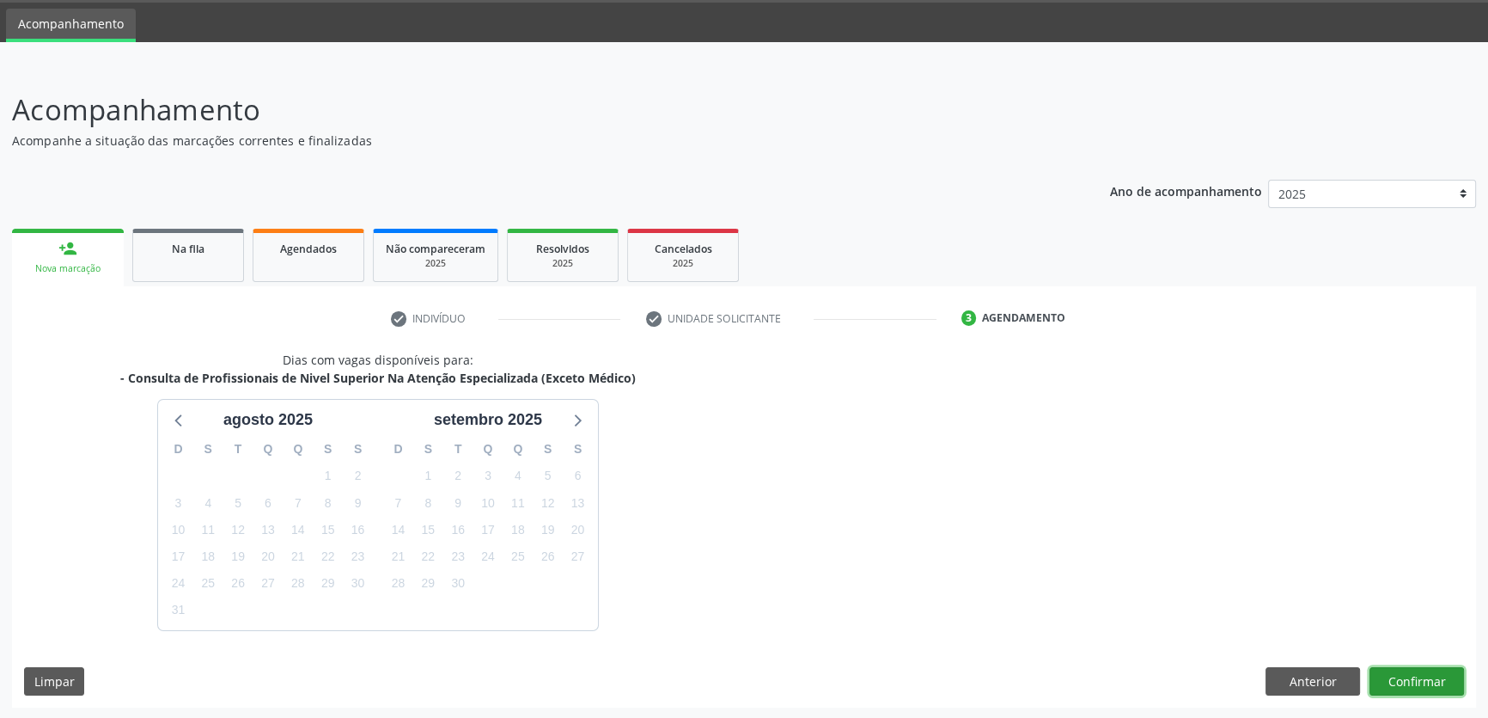
click at [1415, 672] on button "Confirmar" at bounding box center [1417, 681] width 95 height 29
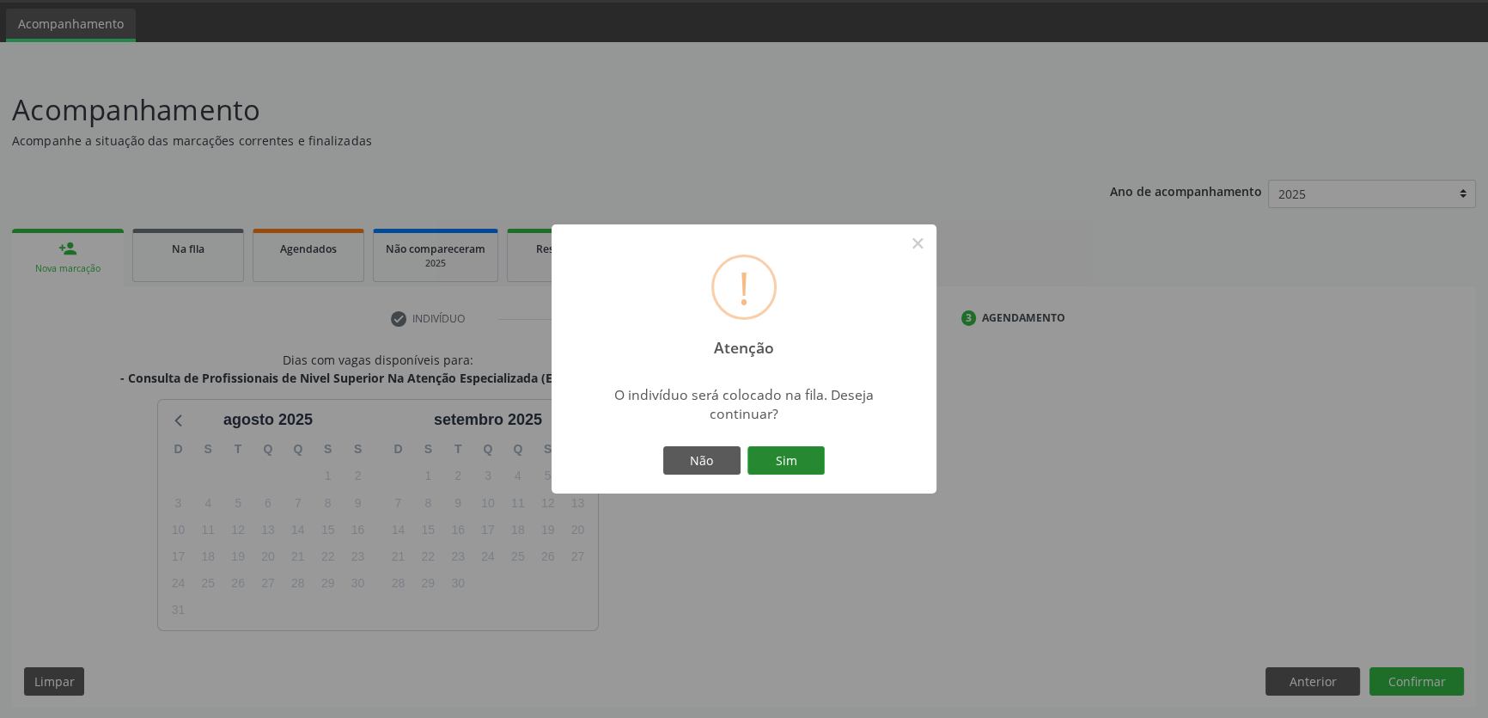
click at [790, 446] on button "Sim" at bounding box center [786, 460] width 77 height 29
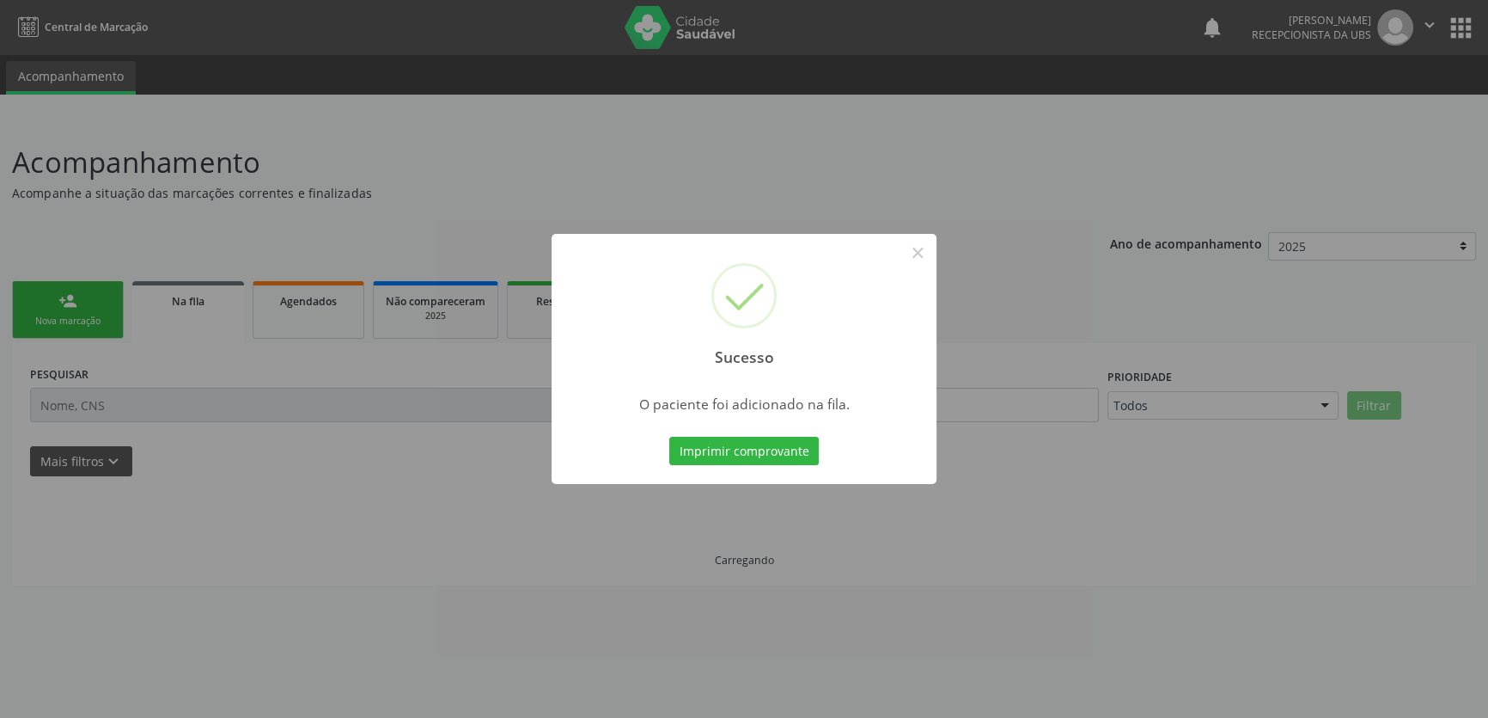
scroll to position [0, 0]
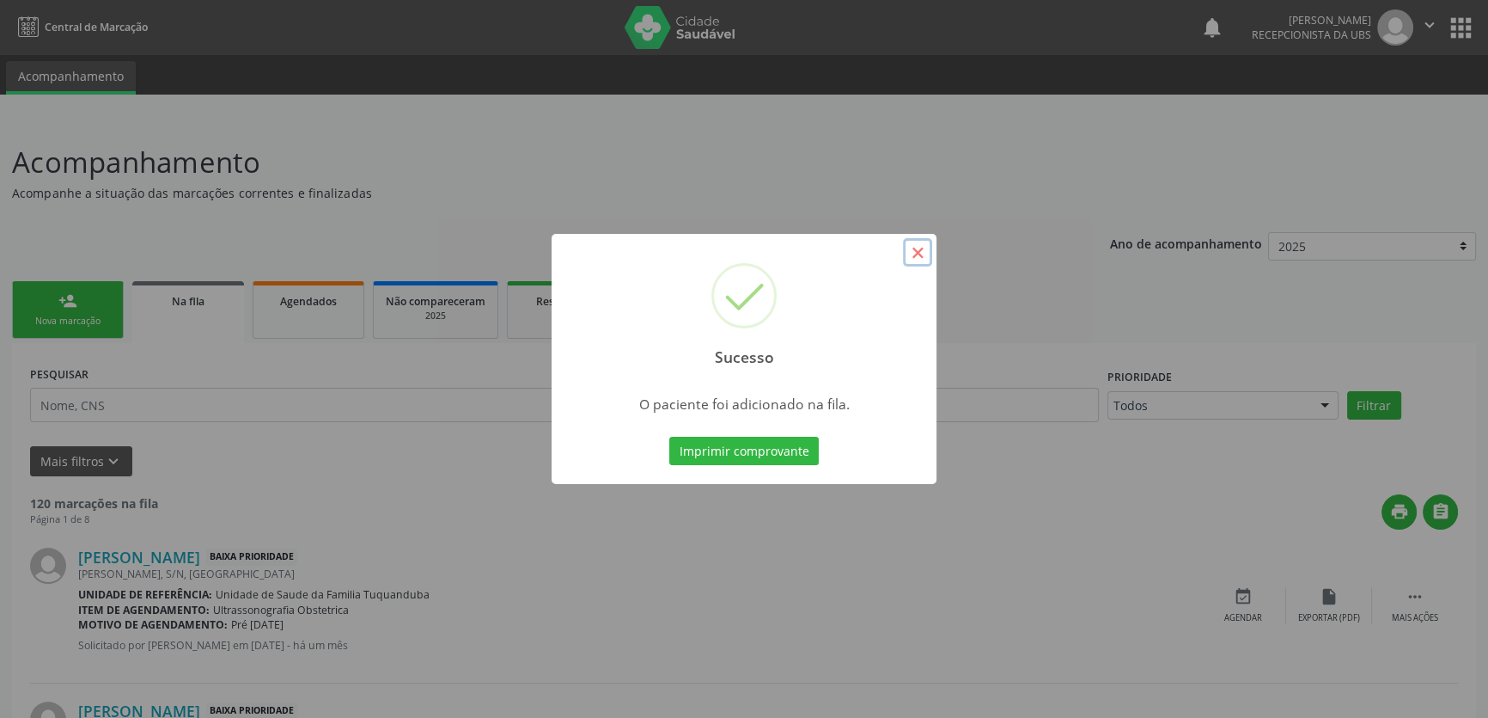
click at [931, 260] on button "×" at bounding box center [917, 252] width 29 height 29
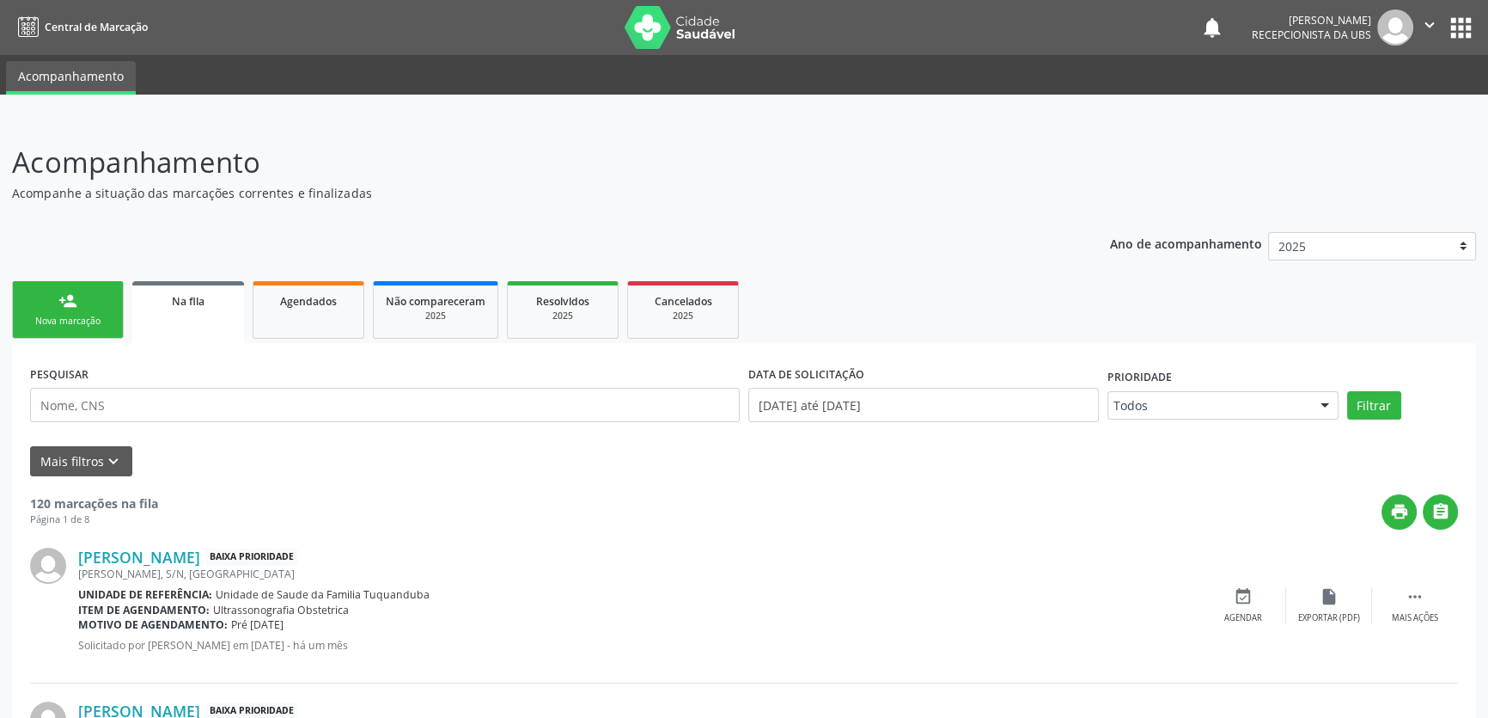
click at [51, 315] on div "Nova marcação" at bounding box center [68, 321] width 86 height 13
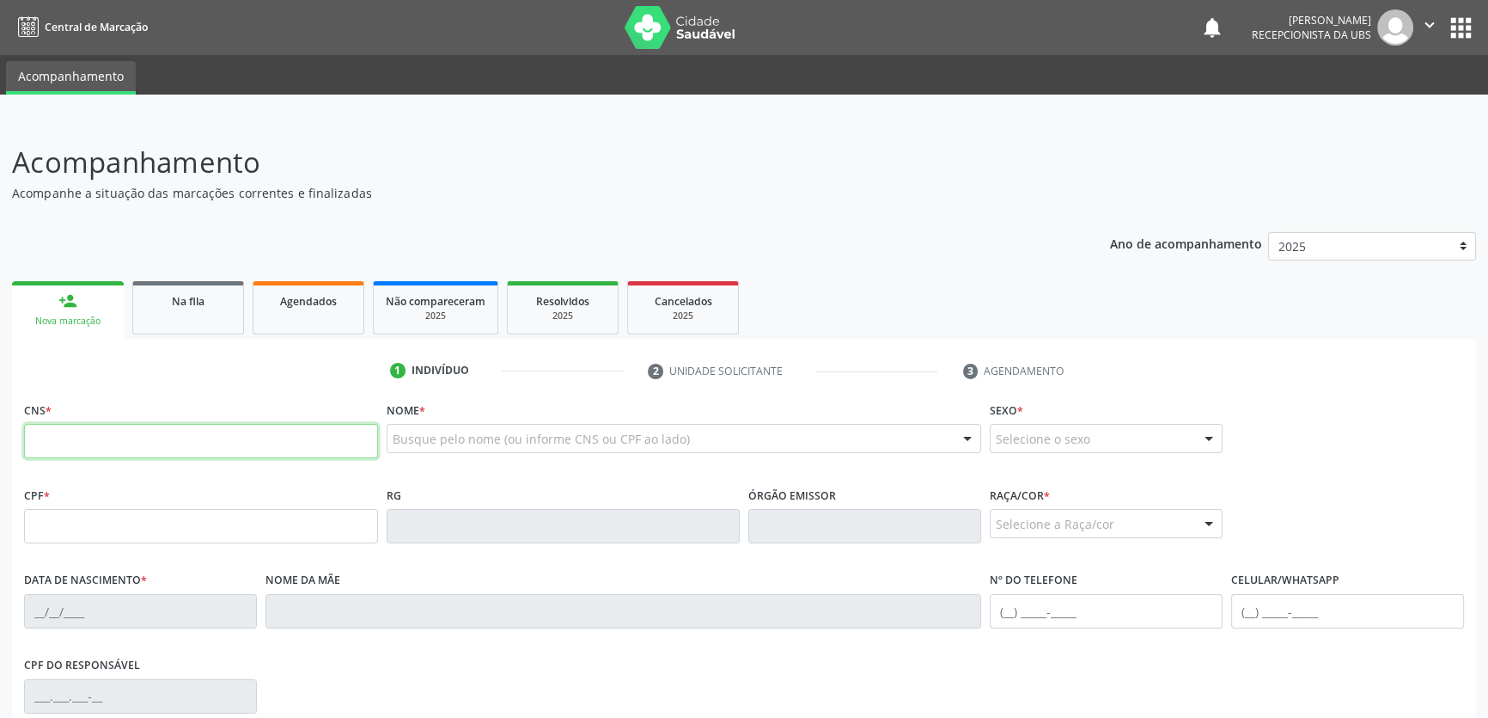
paste input "708 6025 5558 5189"
type input "708 6025 5558 5189"
type input "09/04/2021"
type input "Alexsandra Lima da Silva"
type input "(82) 99331-7204"
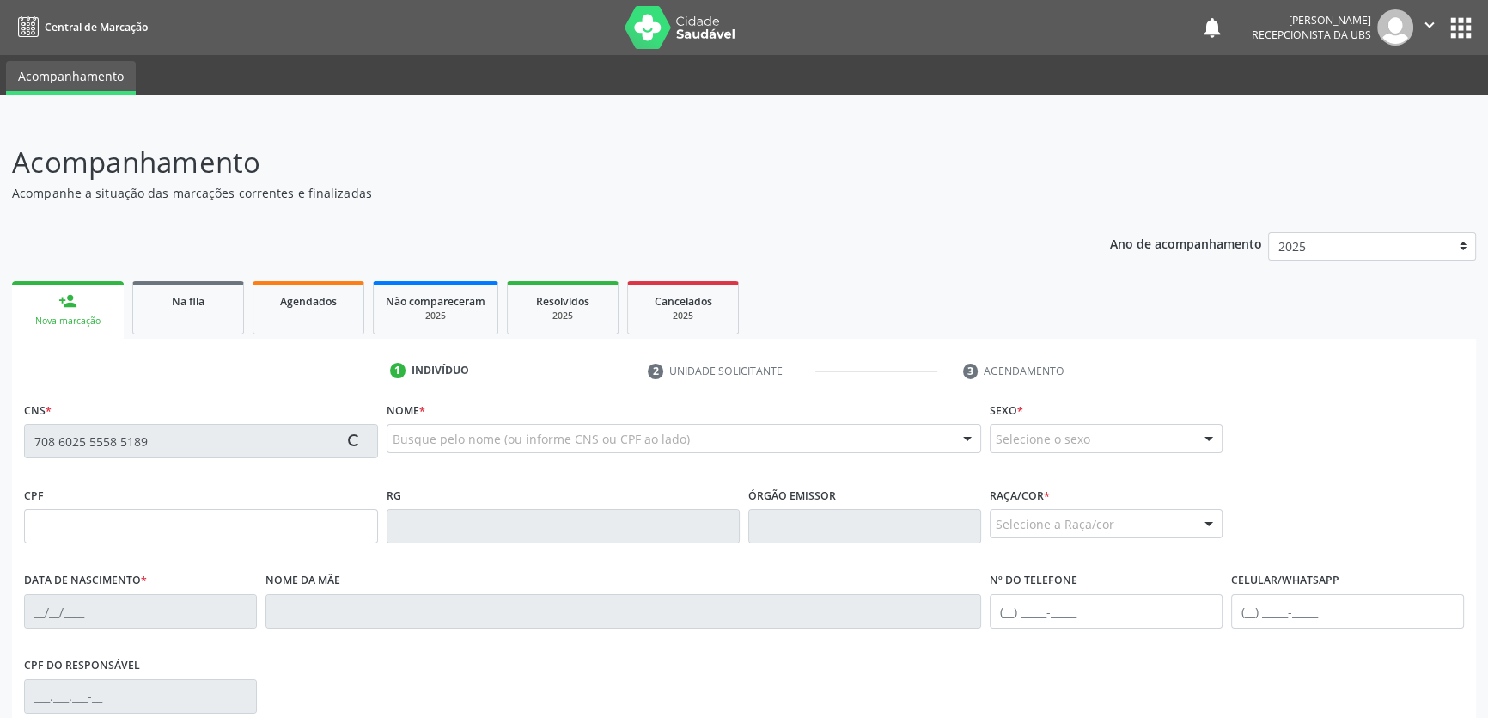
type input "S/N"
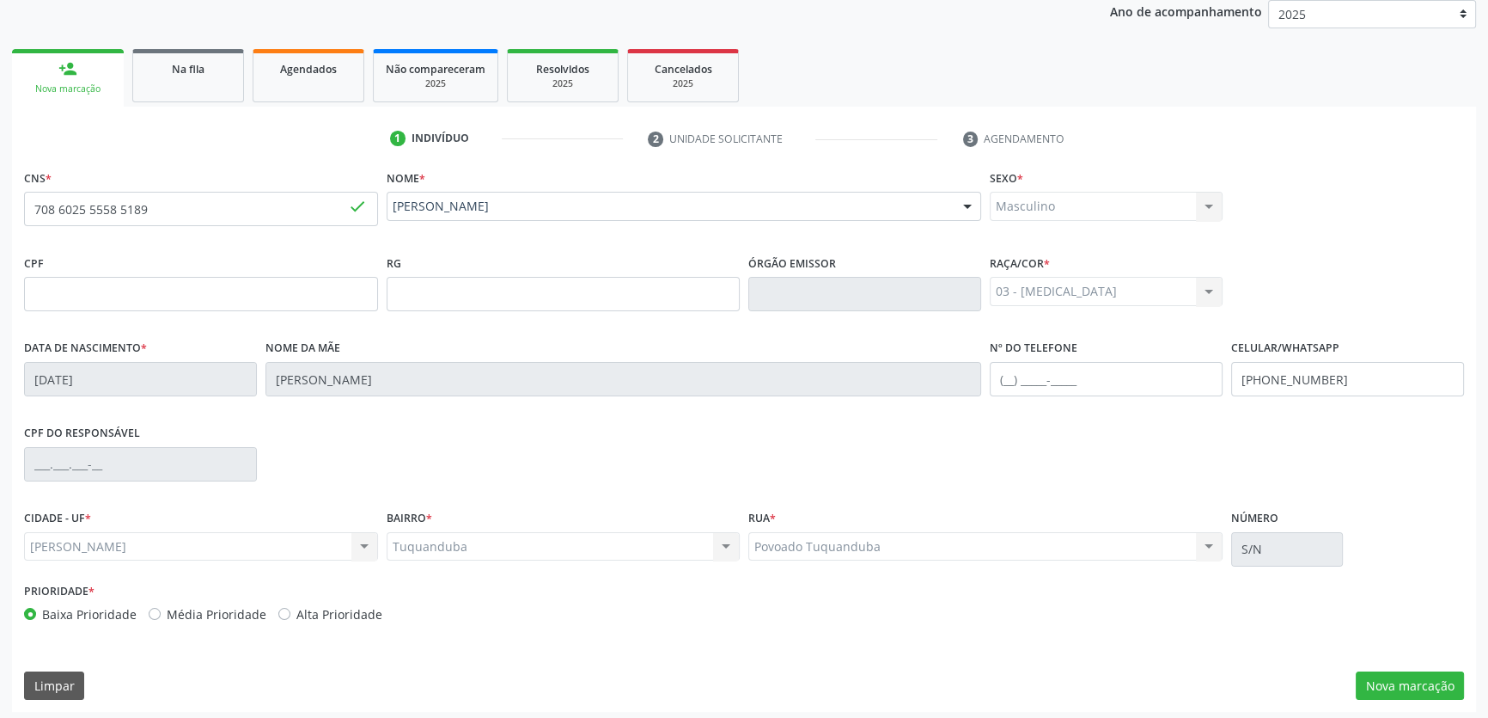
scroll to position [234, 0]
click at [1443, 679] on button "Nova marcação" at bounding box center [1410, 683] width 108 height 29
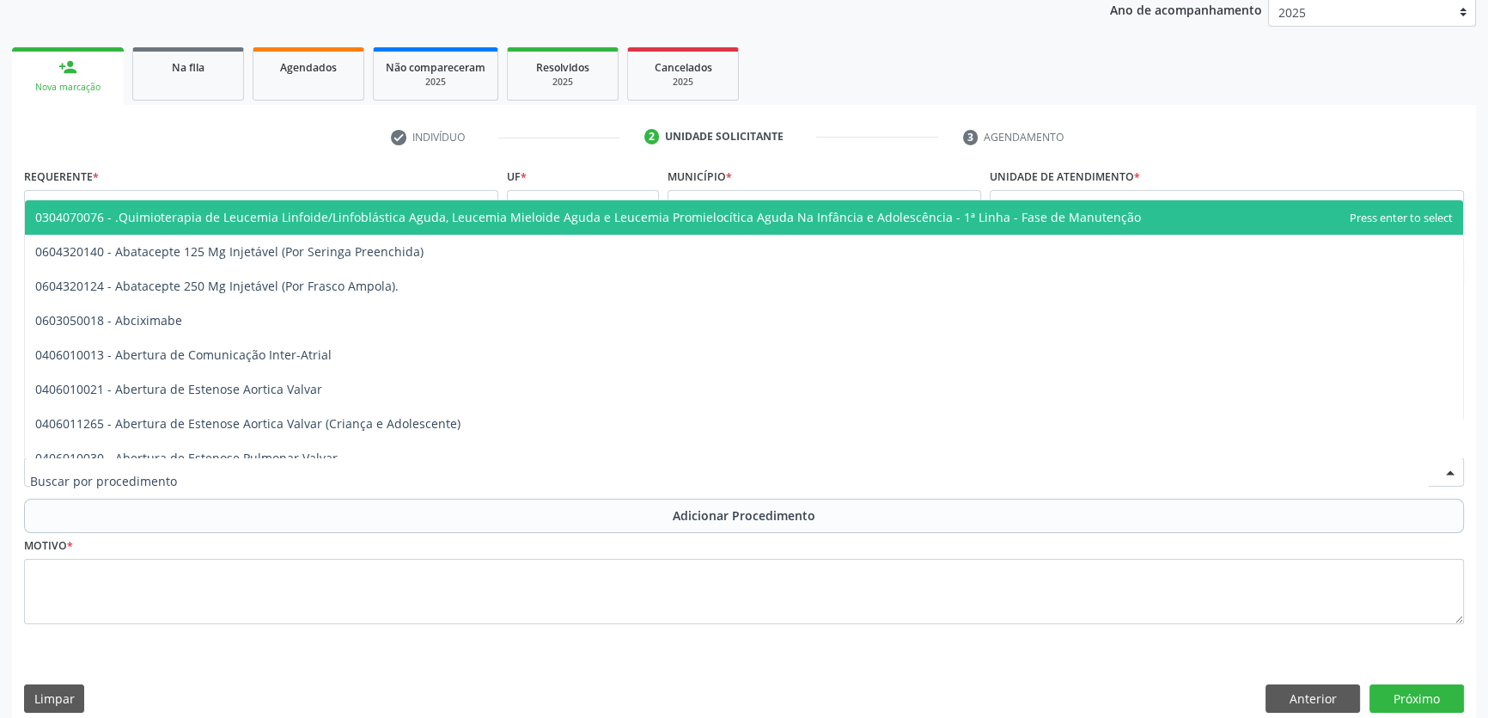
click at [417, 474] on div at bounding box center [744, 471] width 1440 height 29
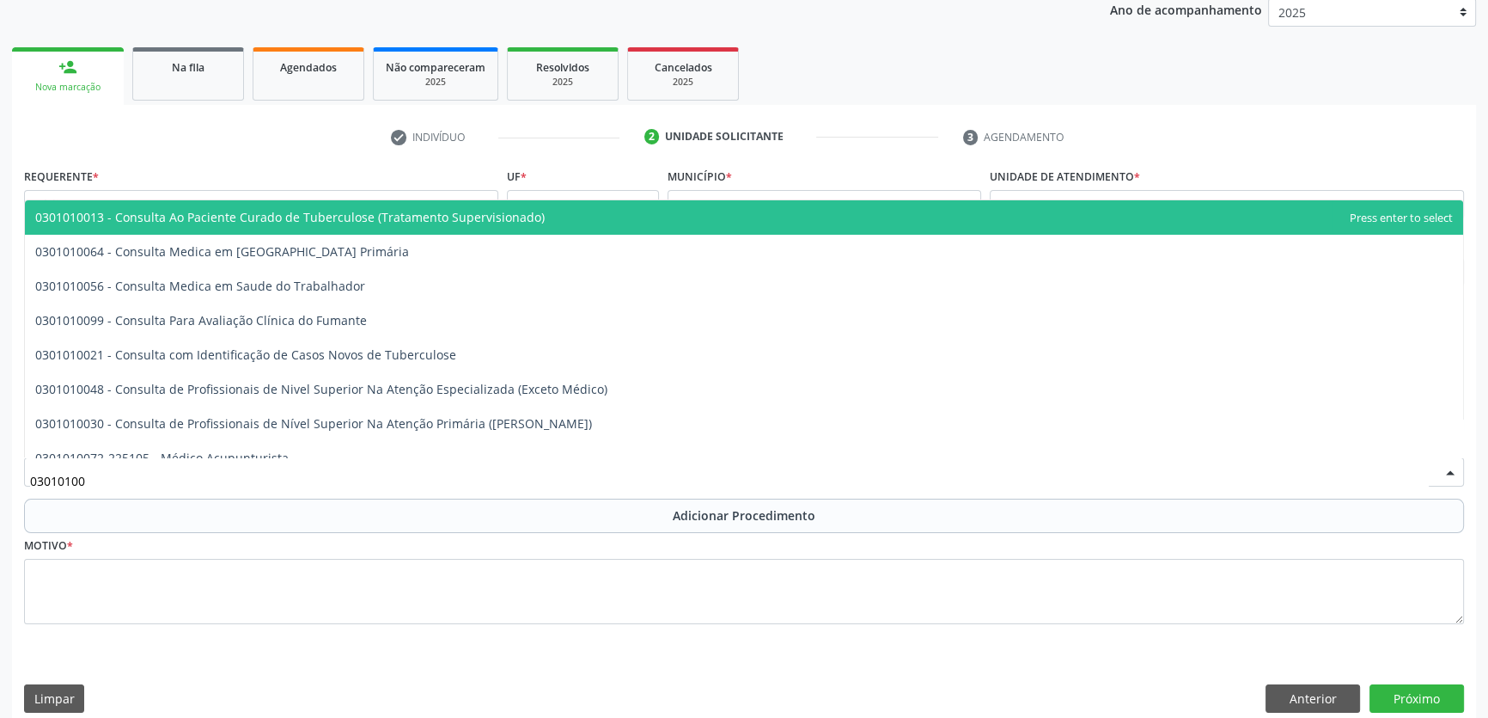
type input "030101004"
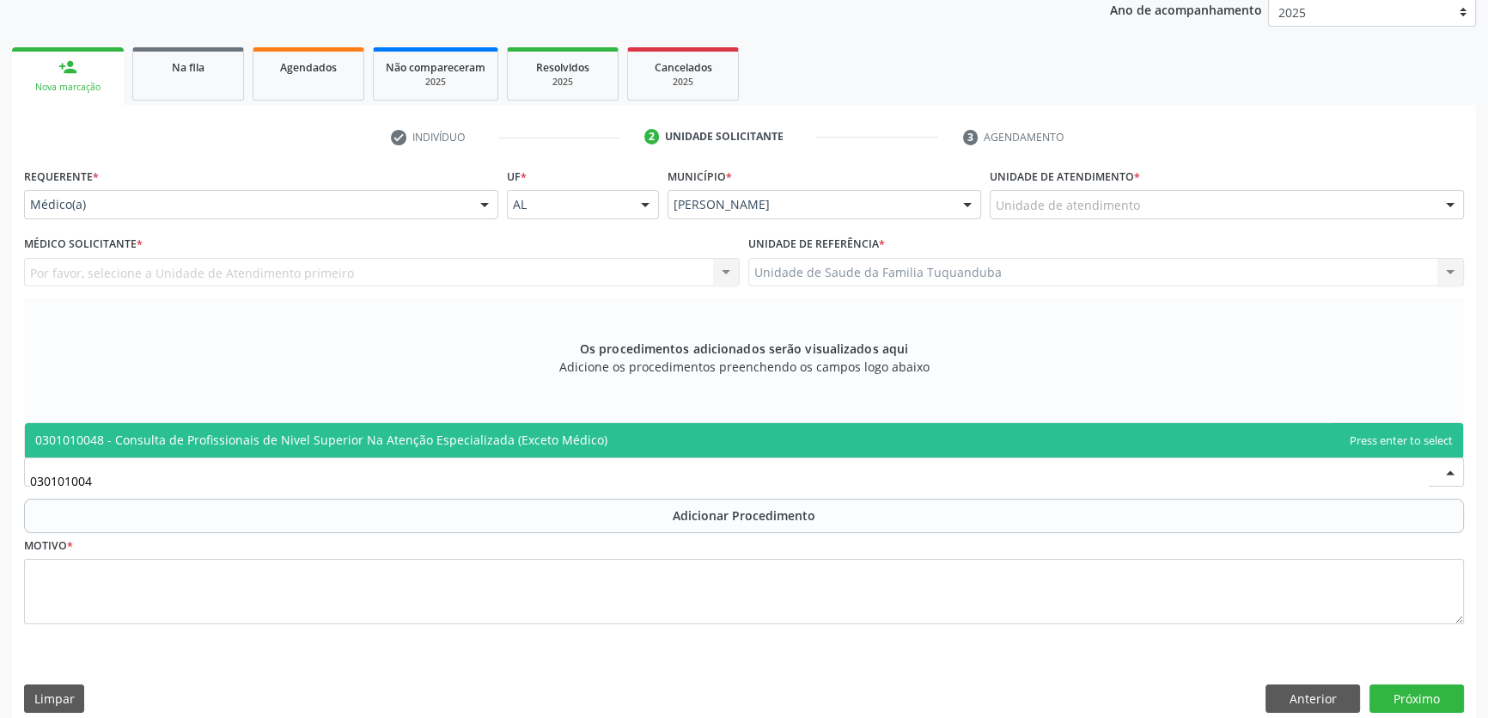
click at [493, 464] on input "030101004" at bounding box center [729, 480] width 1399 height 34
click at [496, 443] on span "0301010048 - Consulta de Profissionais de Nivel Superior Na Atenção Especializa…" at bounding box center [321, 439] width 572 height 16
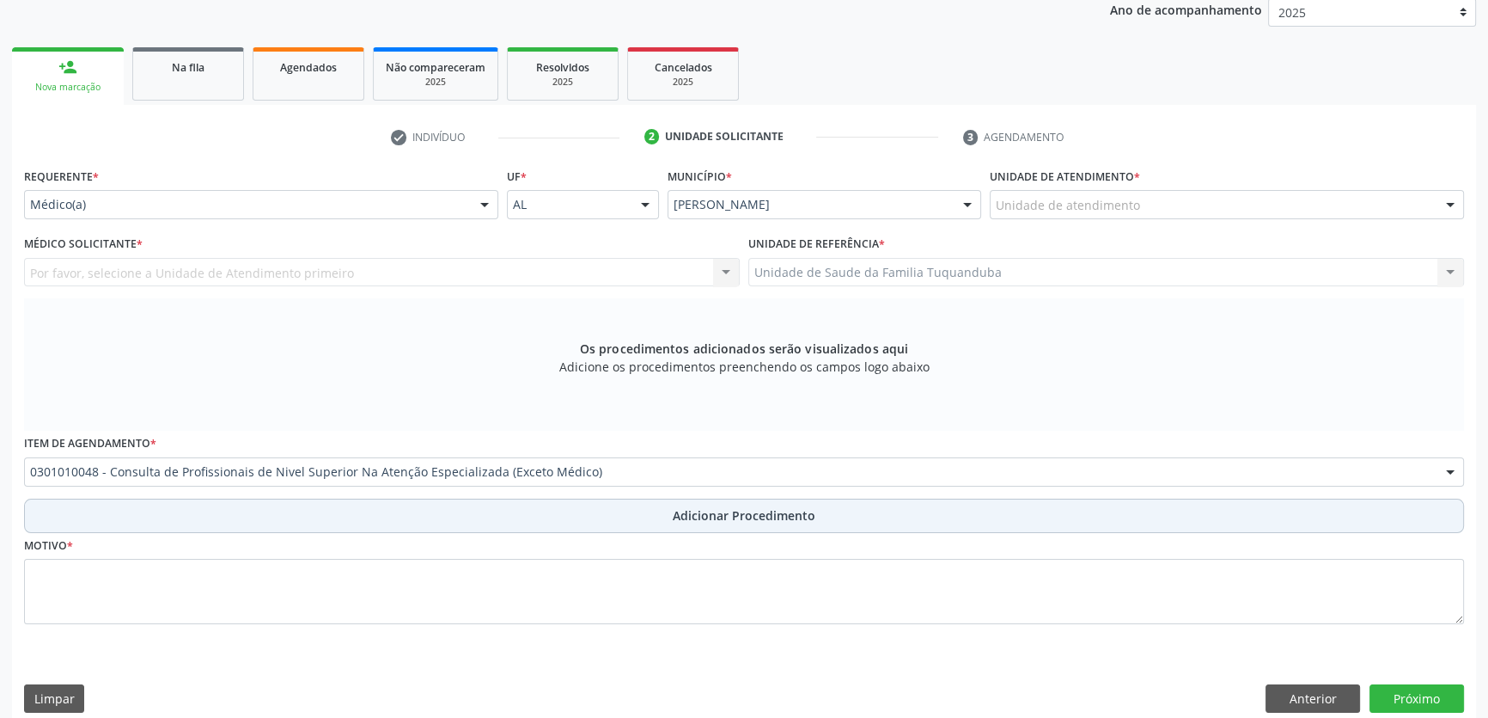
click at [437, 524] on button "Adicionar Procedimento" at bounding box center [744, 515] width 1440 height 34
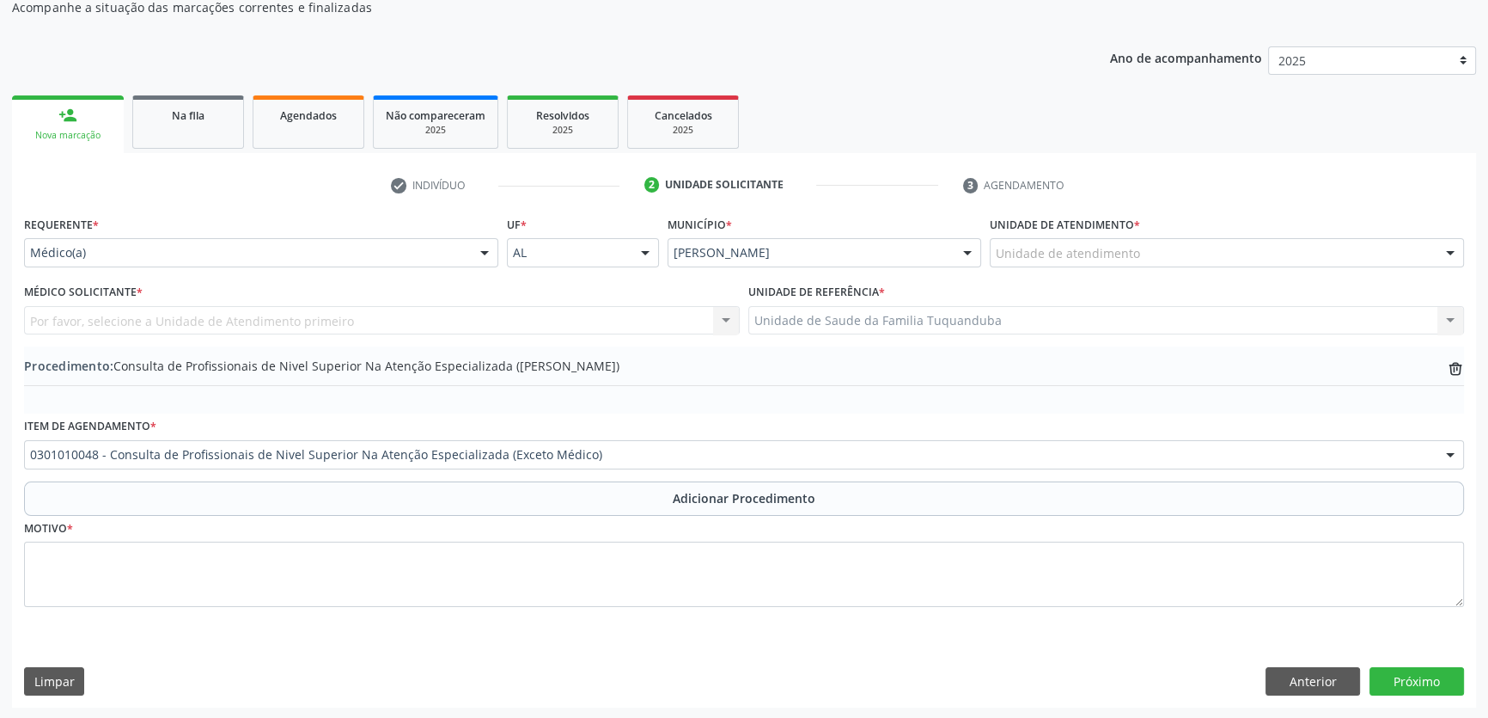
click at [437, 266] on div "Médico(a) Médico(a) Enfermeiro(a) Paciente Nenhum resultado encontrado para: " …" at bounding box center [261, 252] width 474 height 29
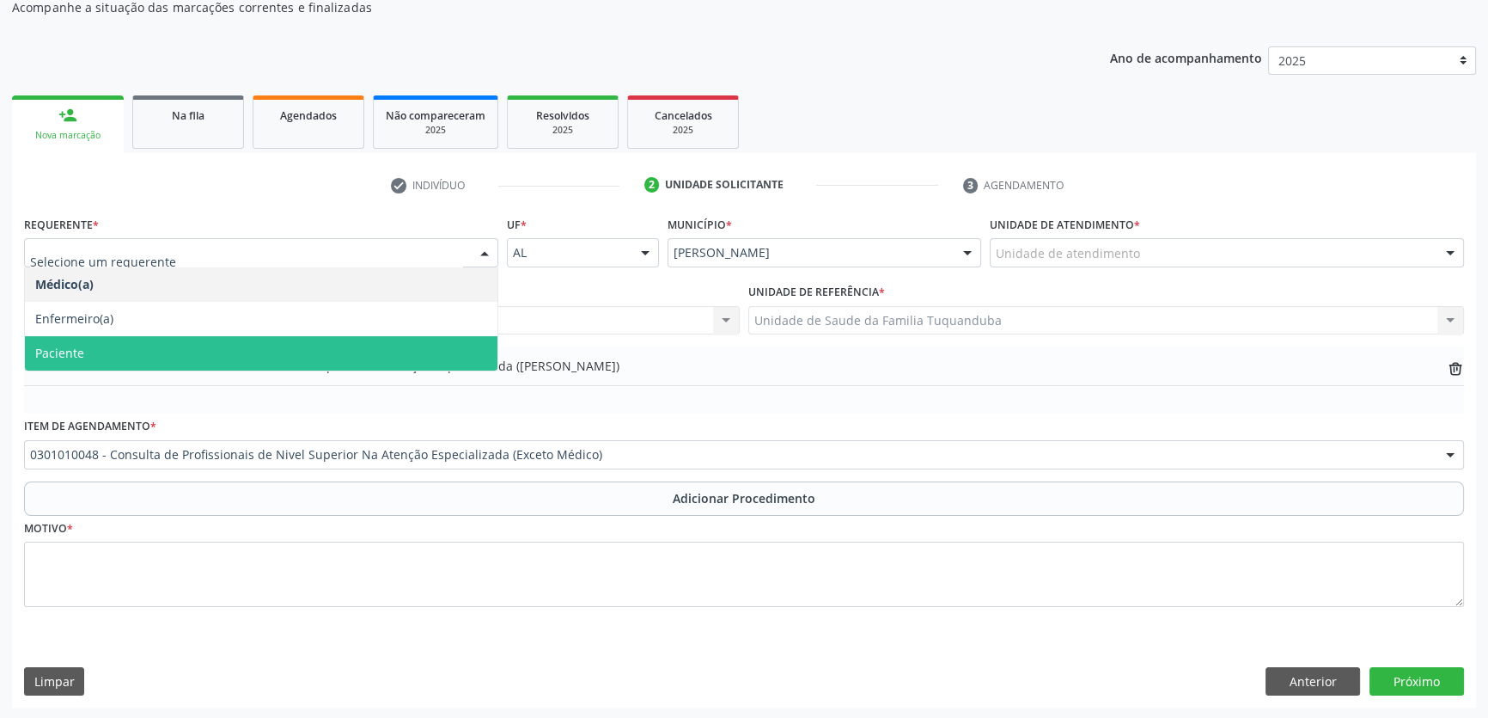
click at [369, 344] on span "Paciente" at bounding box center [261, 353] width 473 height 34
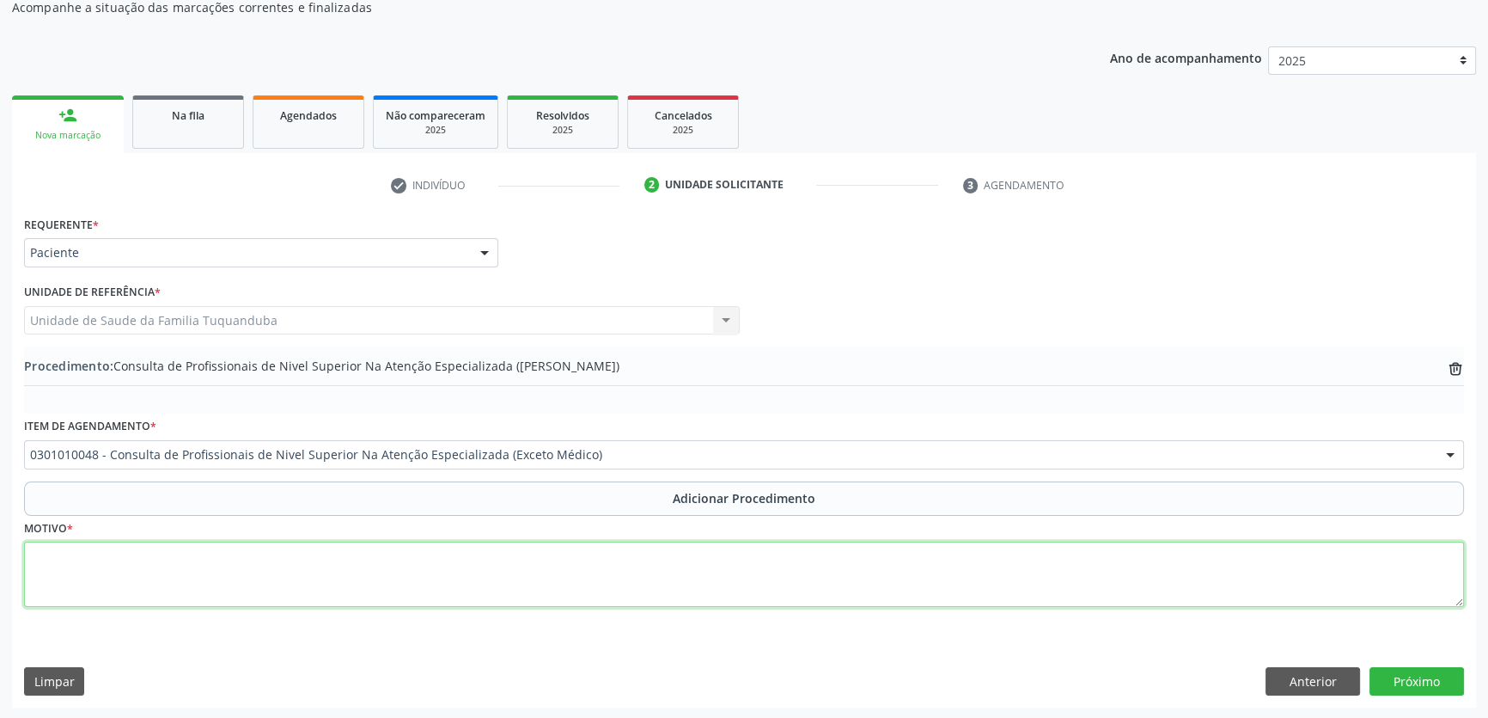
click at [426, 559] on textarea at bounding box center [744, 573] width 1440 height 65
type textarea "Fonoaudiólogo. Atraso no desenvolvimento da fala."
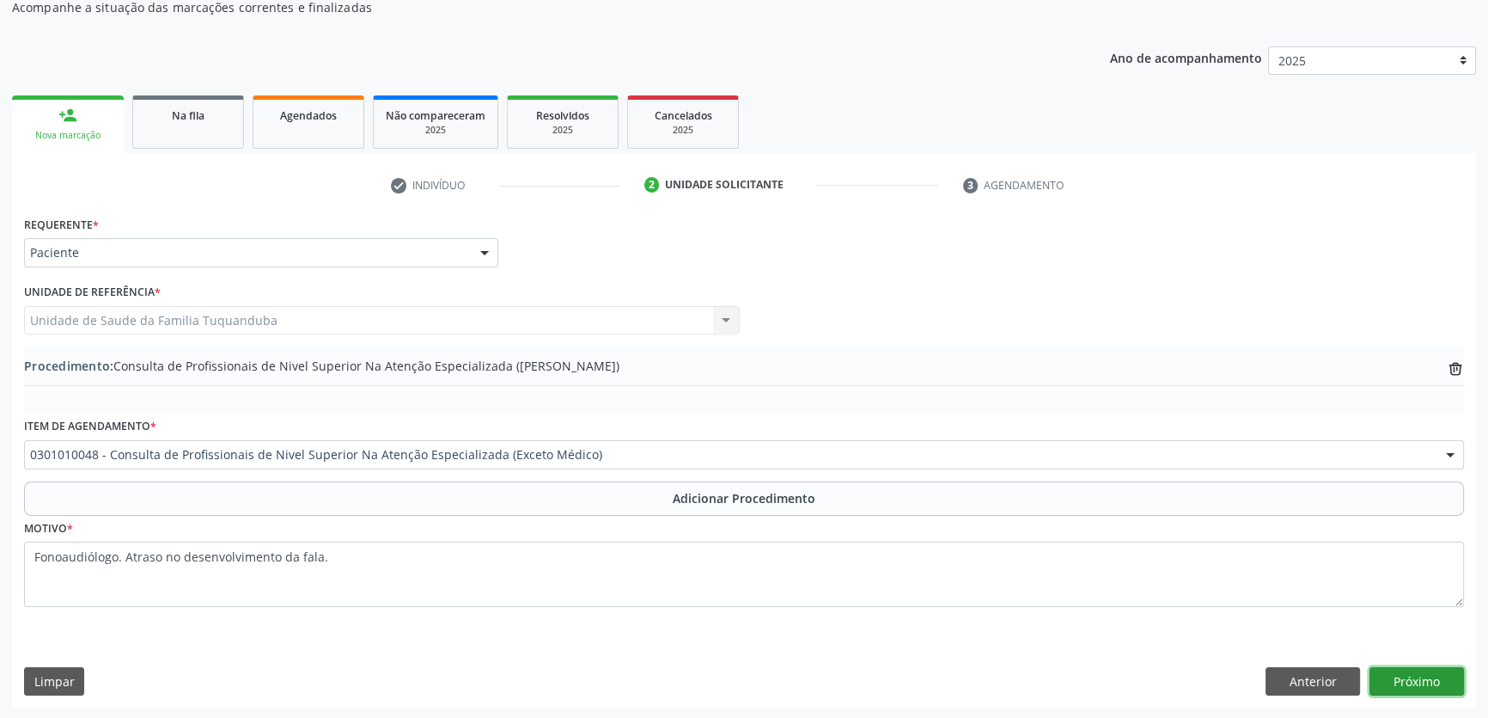
click at [1407, 679] on button "Próximo" at bounding box center [1417, 681] width 95 height 29
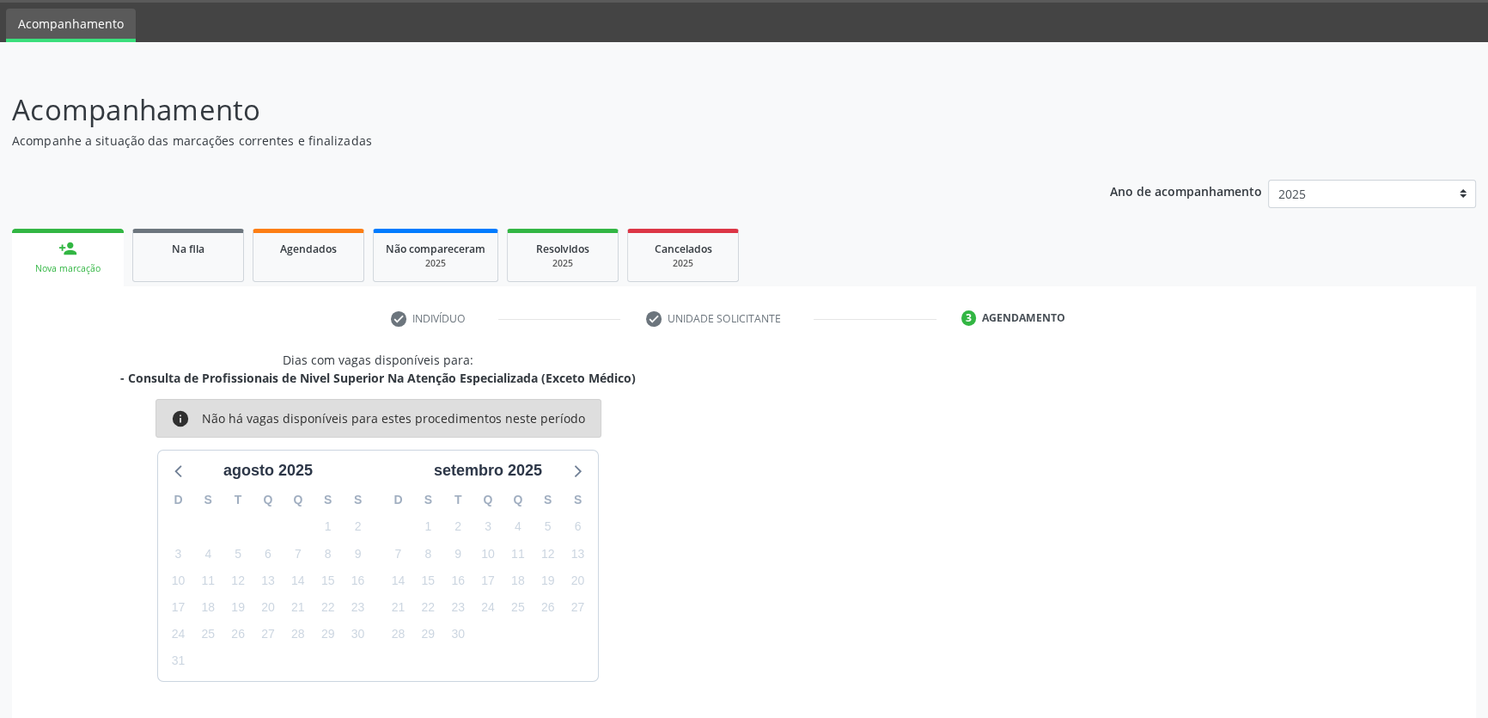
scroll to position [103, 0]
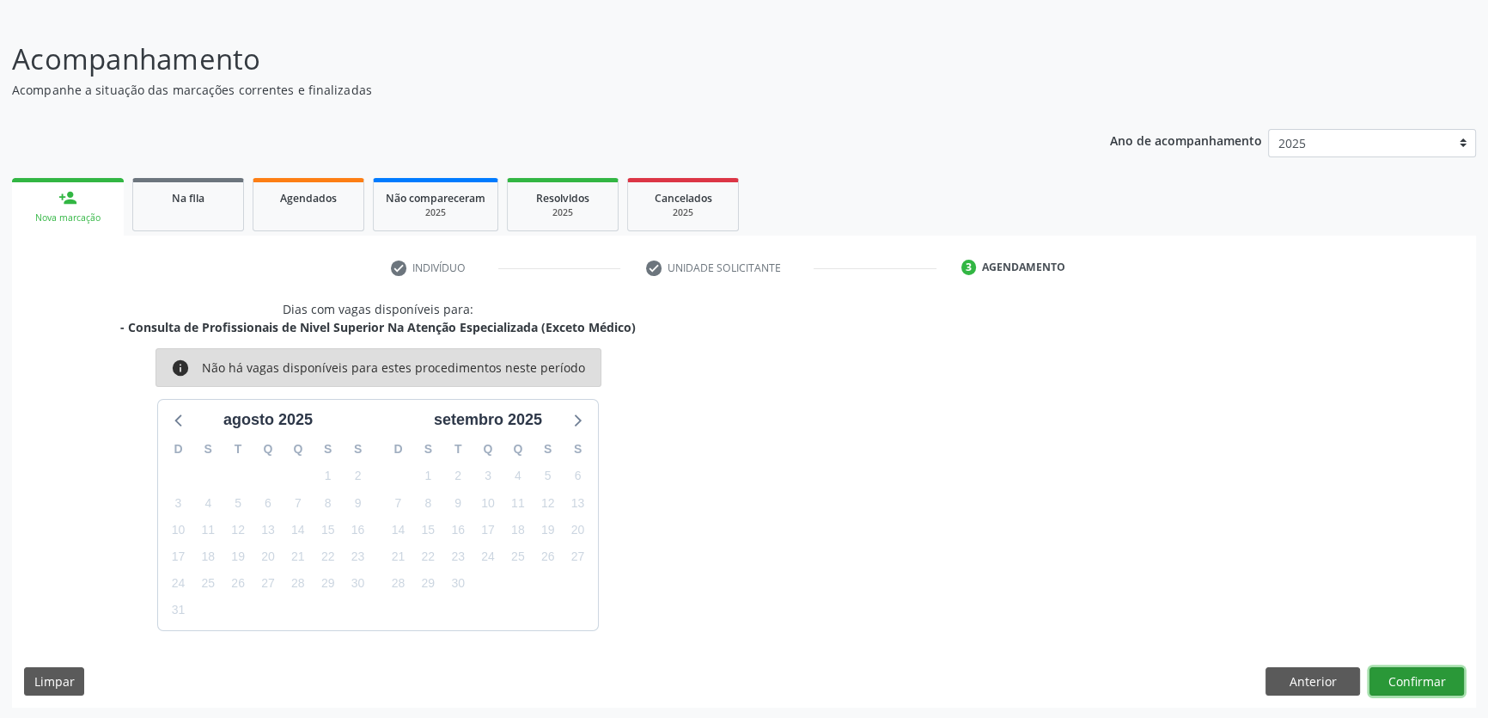
click at [1433, 681] on button "Confirmar" at bounding box center [1417, 681] width 95 height 29
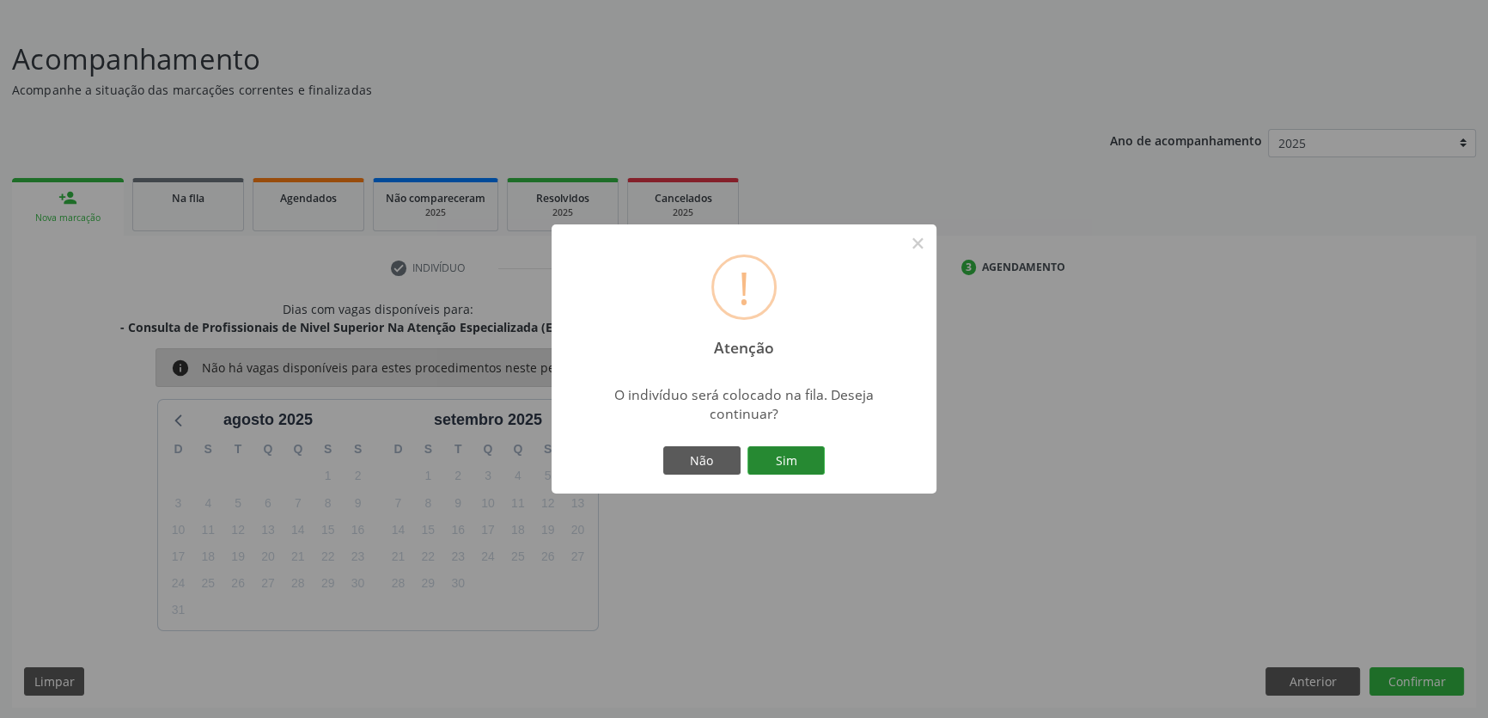
click at [796, 455] on button "Sim" at bounding box center [786, 460] width 77 height 29
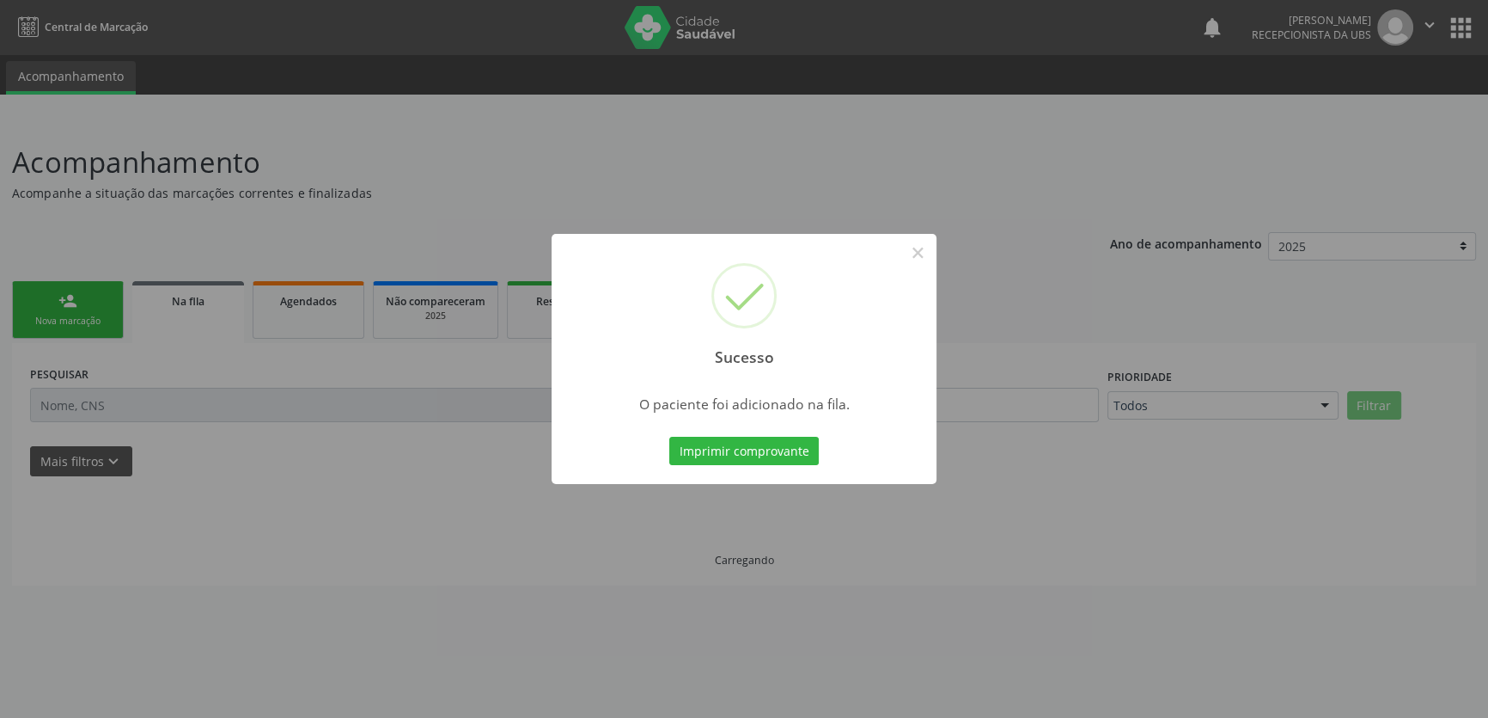
scroll to position [0, 0]
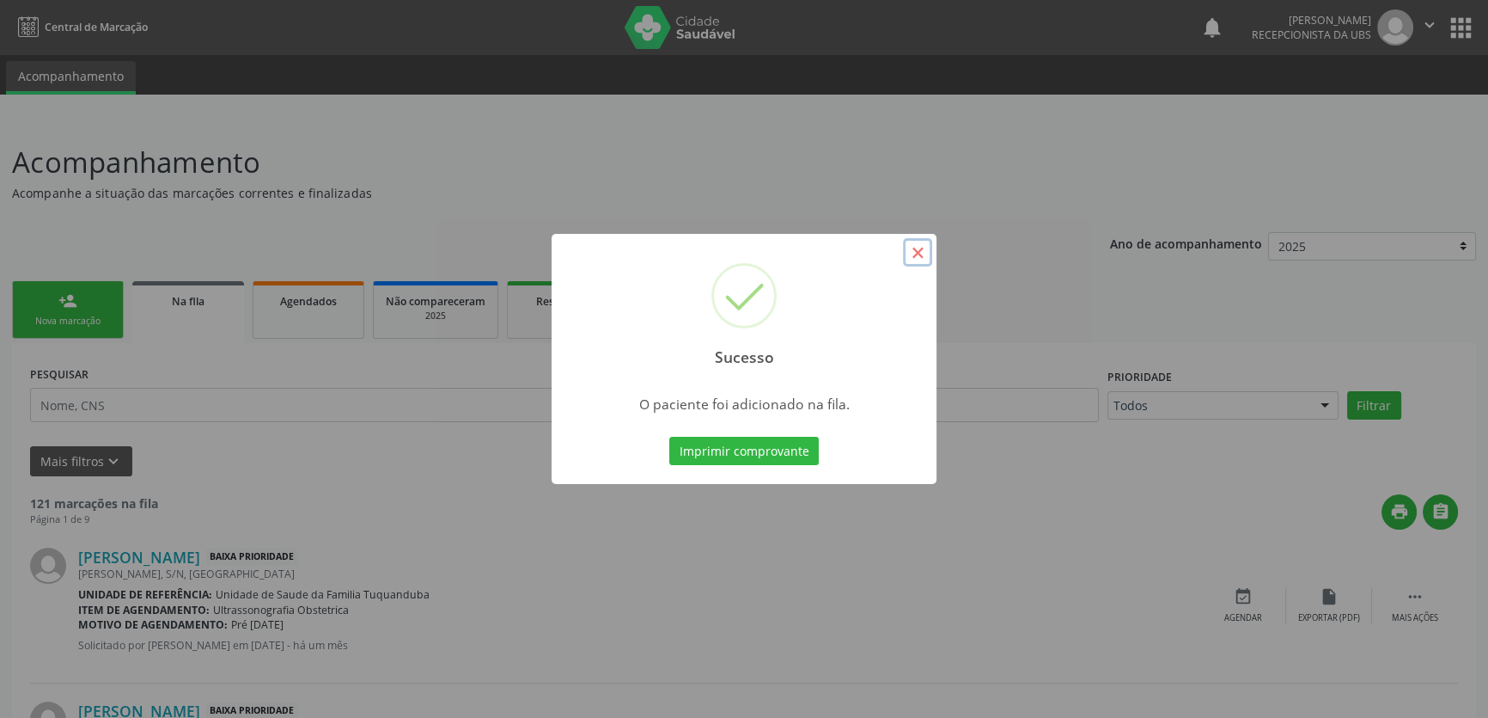
click at [923, 256] on button "×" at bounding box center [917, 252] width 29 height 29
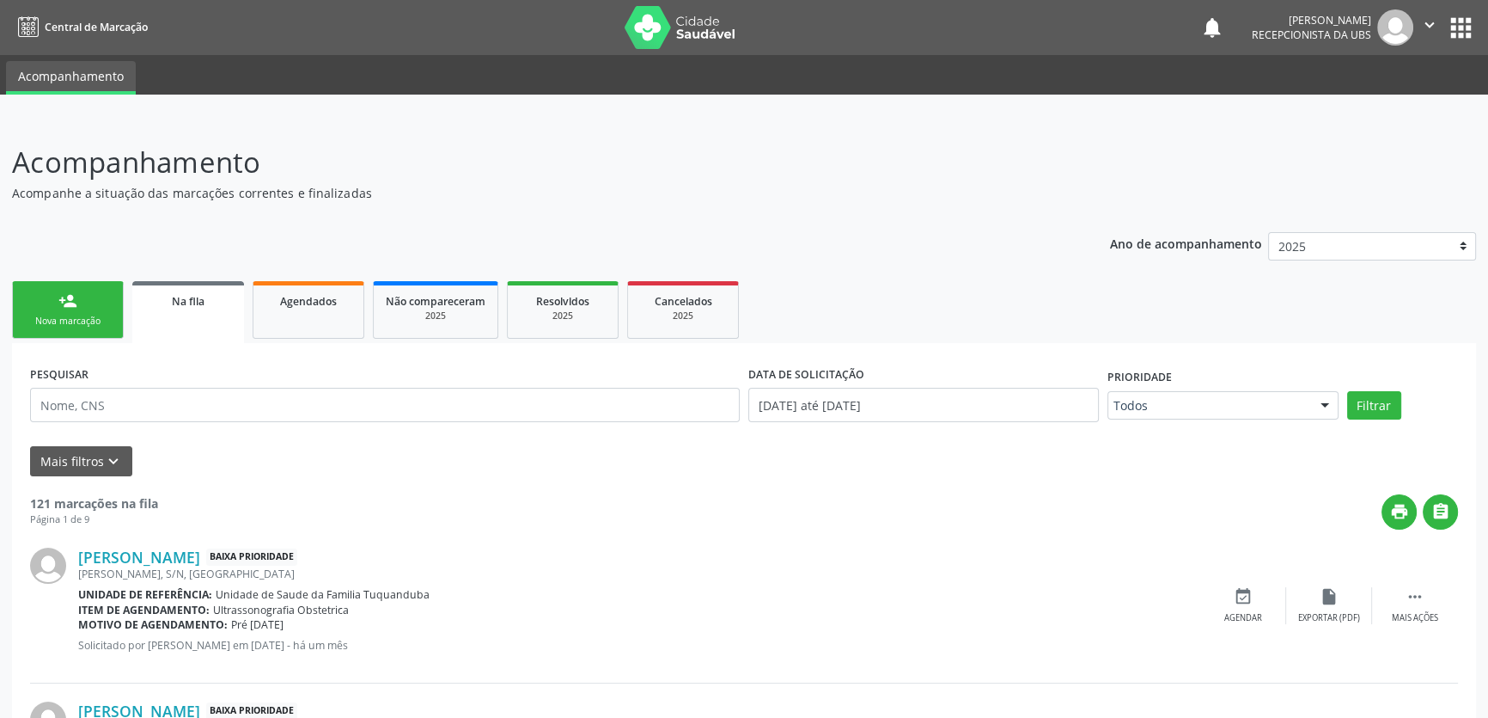
drag, startPoint x: 76, startPoint y: 334, endPoint x: 56, endPoint y: 296, distance: 43.1
click at [76, 333] on link "person_add Nova marcação" at bounding box center [68, 310] width 112 height 58
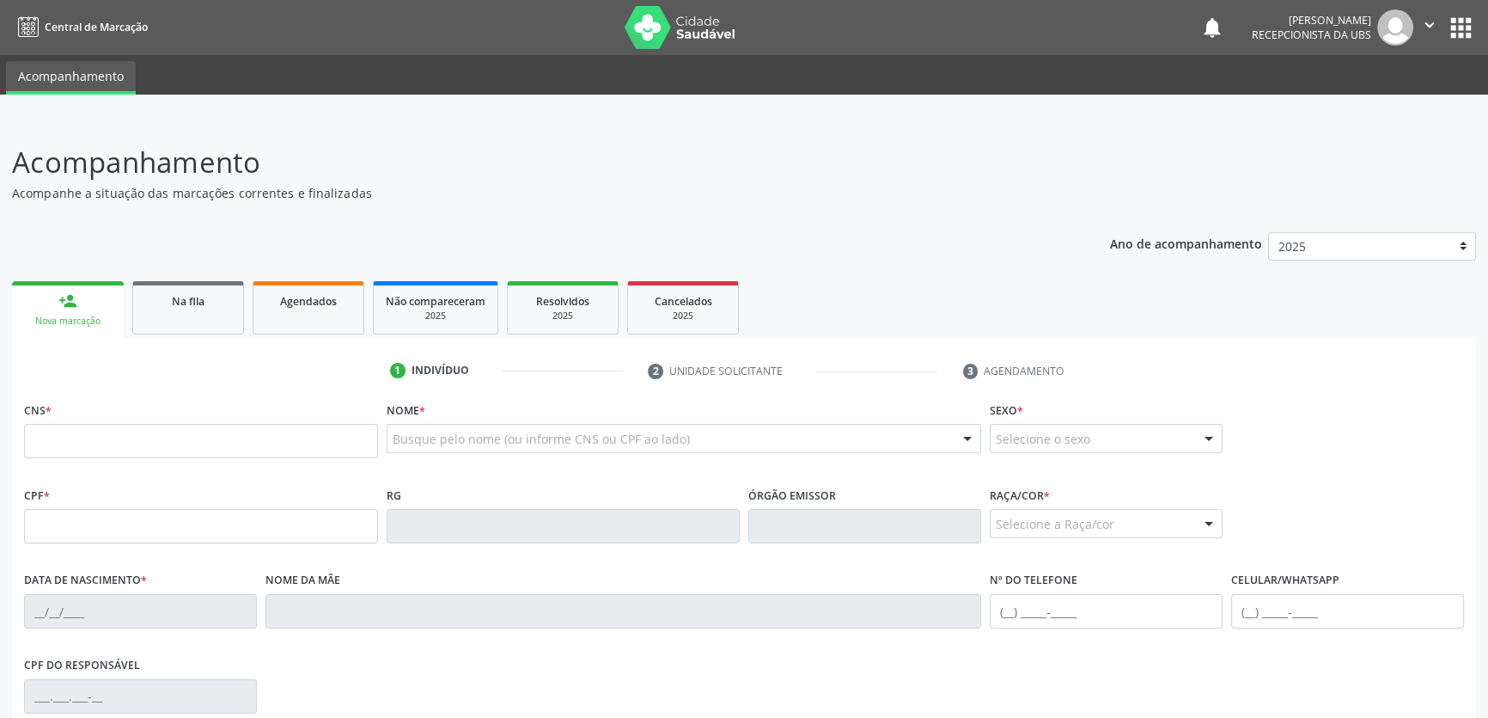
click at [51, 293] on link "person_add Nova marcação" at bounding box center [68, 310] width 112 height 58
click at [205, 438] on input "text" at bounding box center [201, 441] width 354 height 34
type input "703 2086 4250 7893"
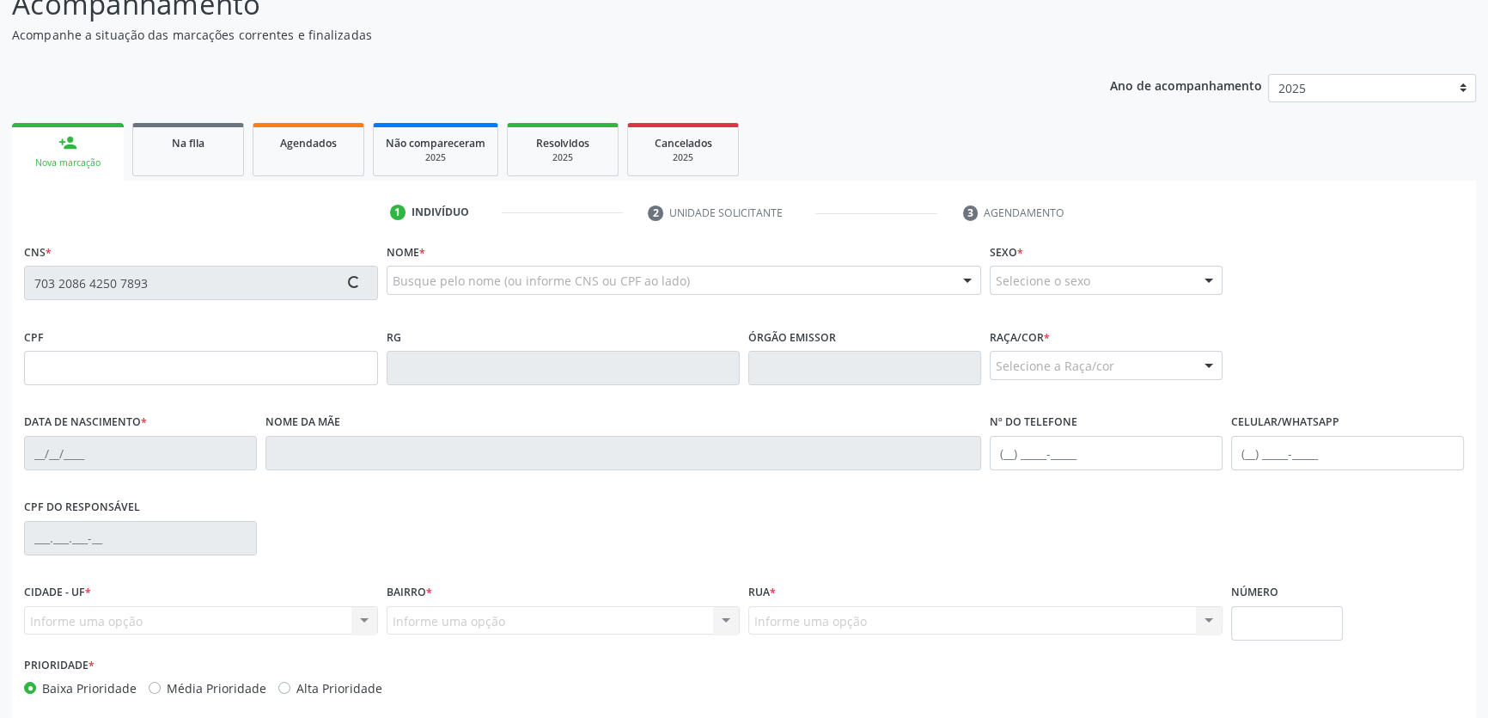
scroll to position [234, 0]
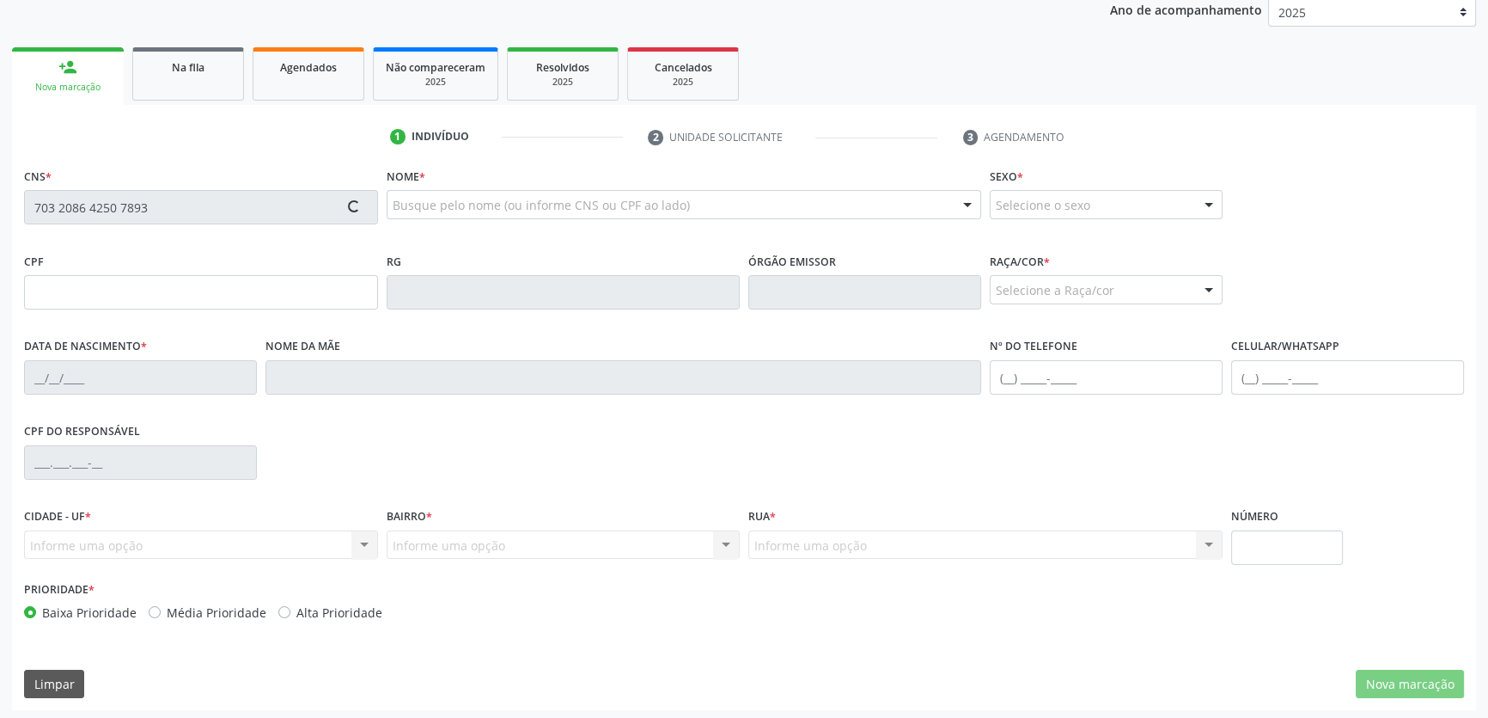
type input "163.843.344-53"
type input "[DATE]"
type input "[PERSON_NAME]"
type input "[PHONE_NUMBER]"
type input "S/N"
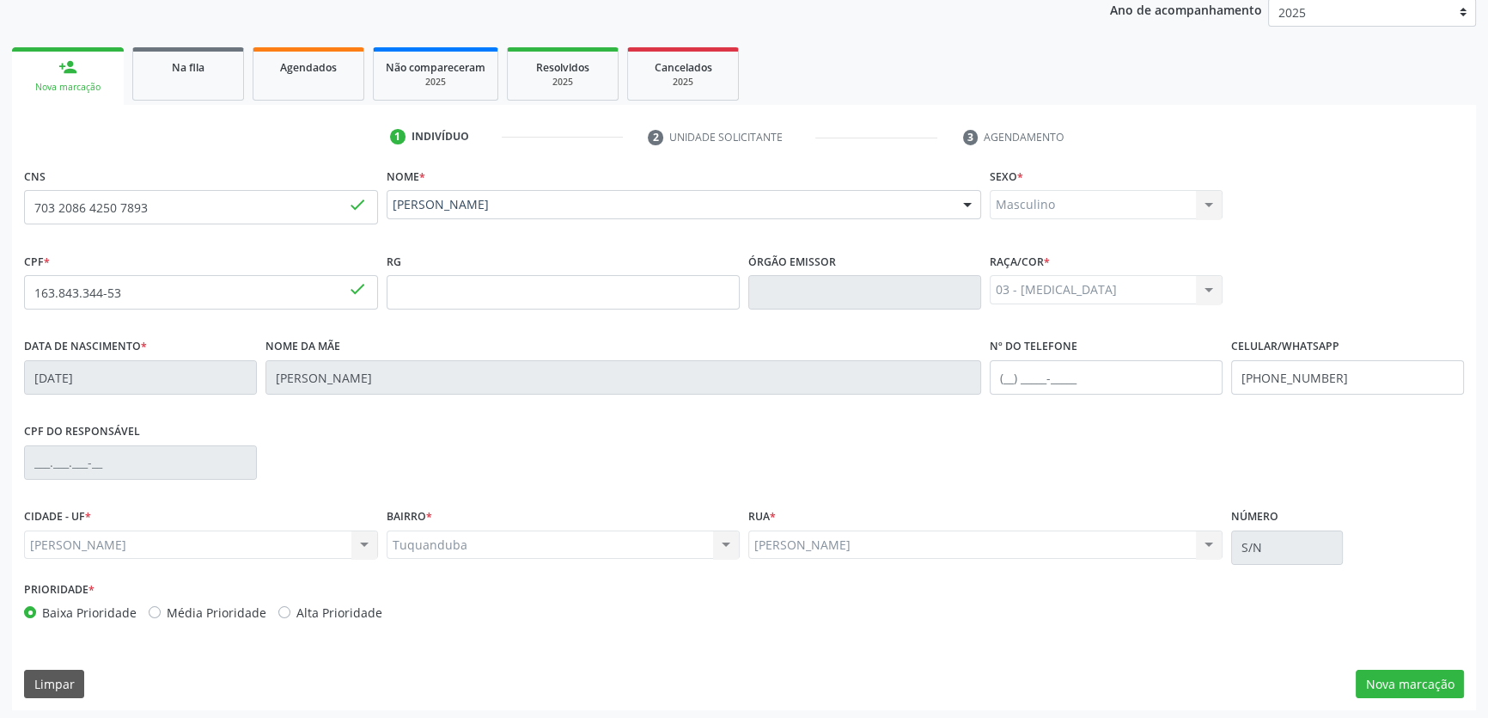
scroll to position [236, 0]
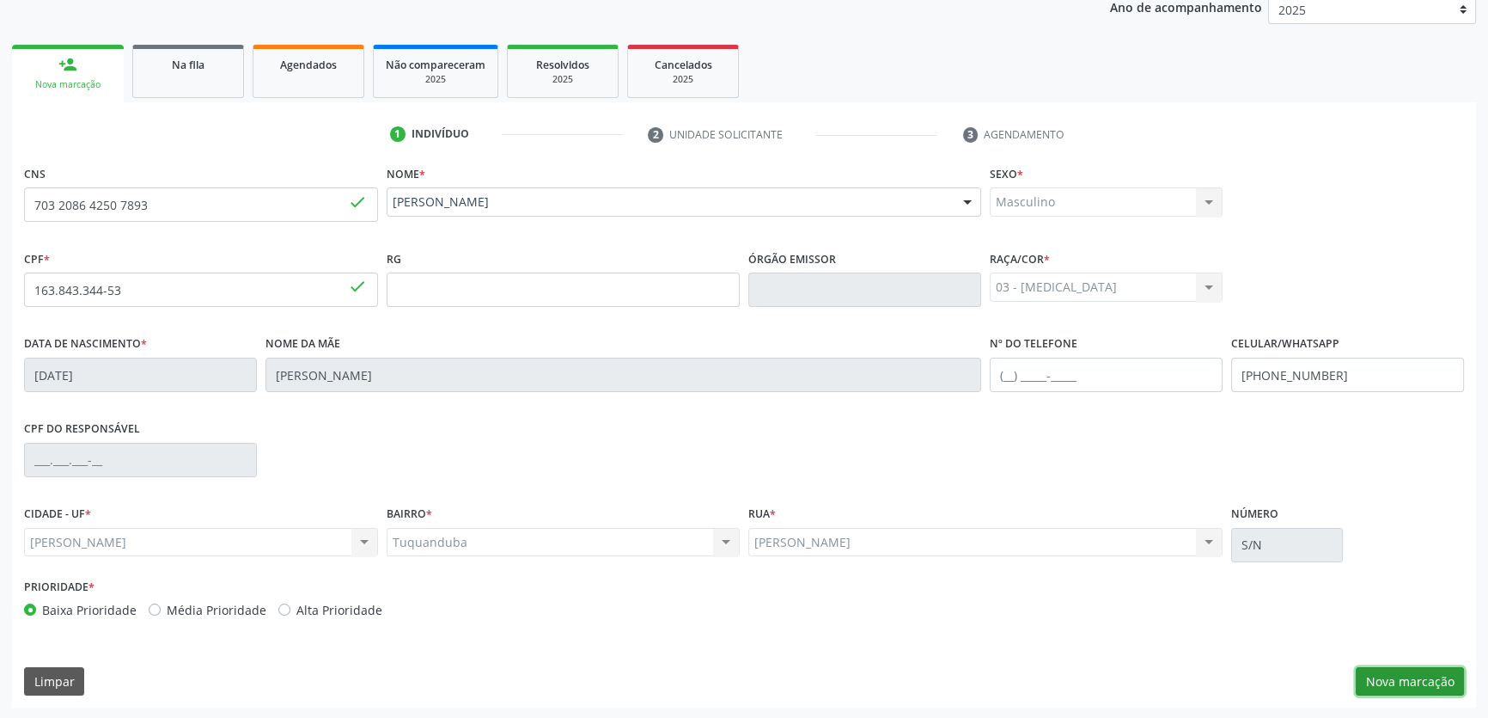
click at [1409, 684] on button "Nova marcação" at bounding box center [1410, 681] width 108 height 29
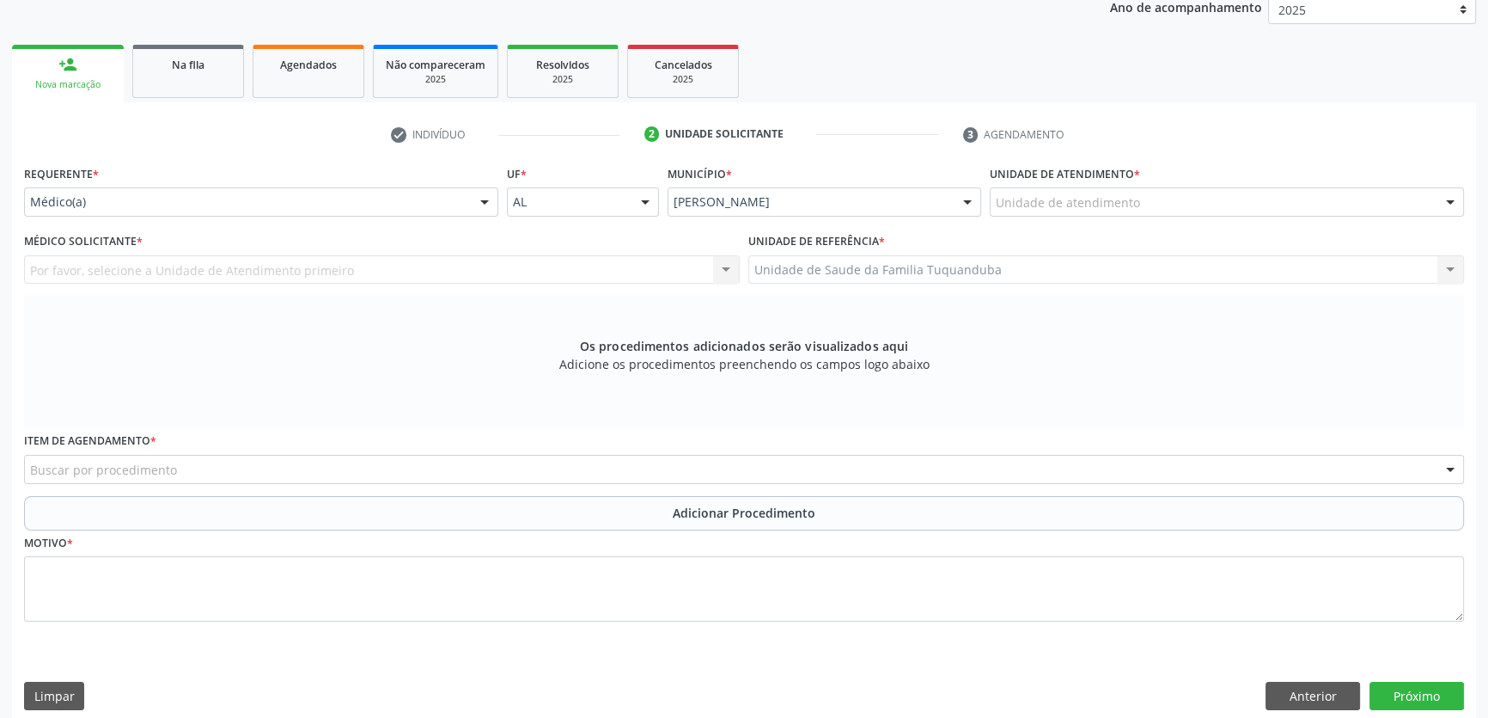
click at [266, 211] on div "Médico(a)" at bounding box center [261, 201] width 474 height 29
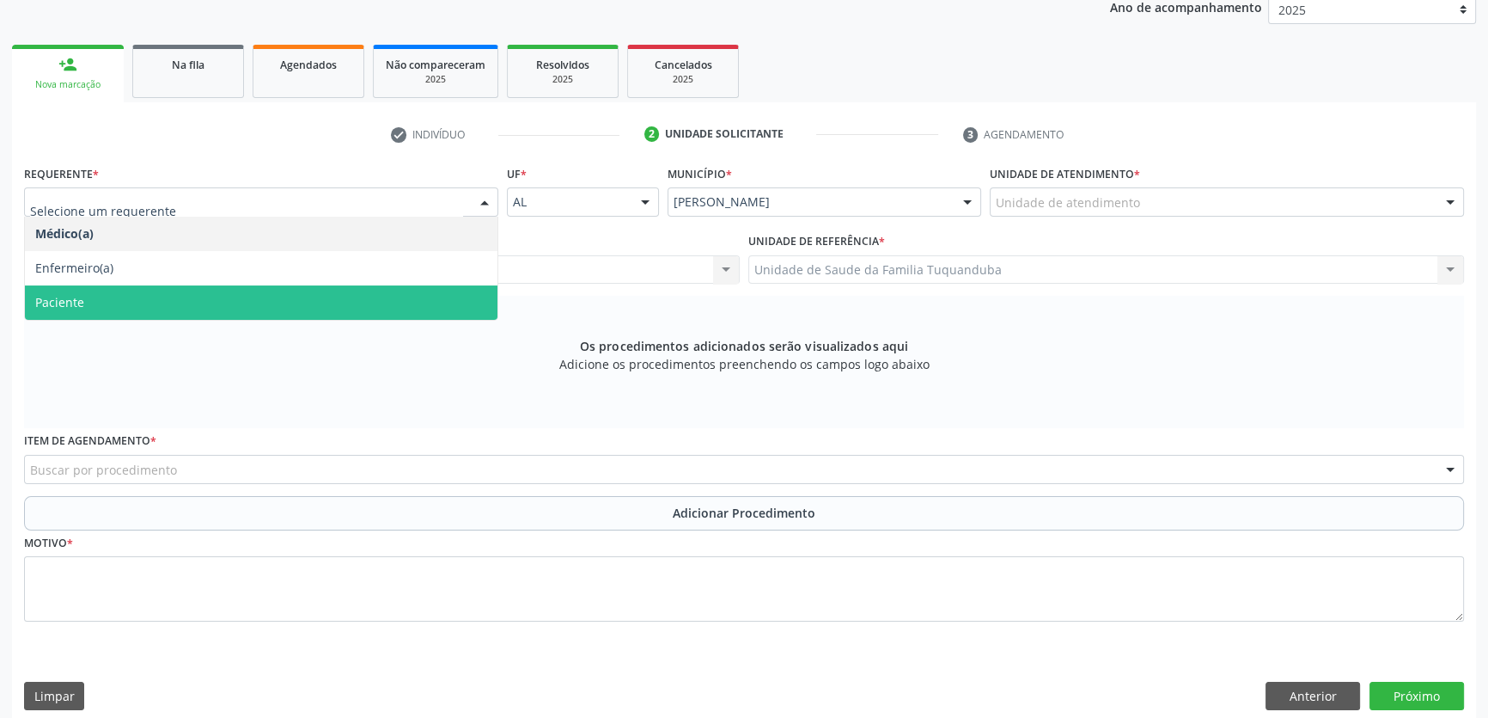
click at [258, 299] on span "Paciente" at bounding box center [261, 302] width 473 height 34
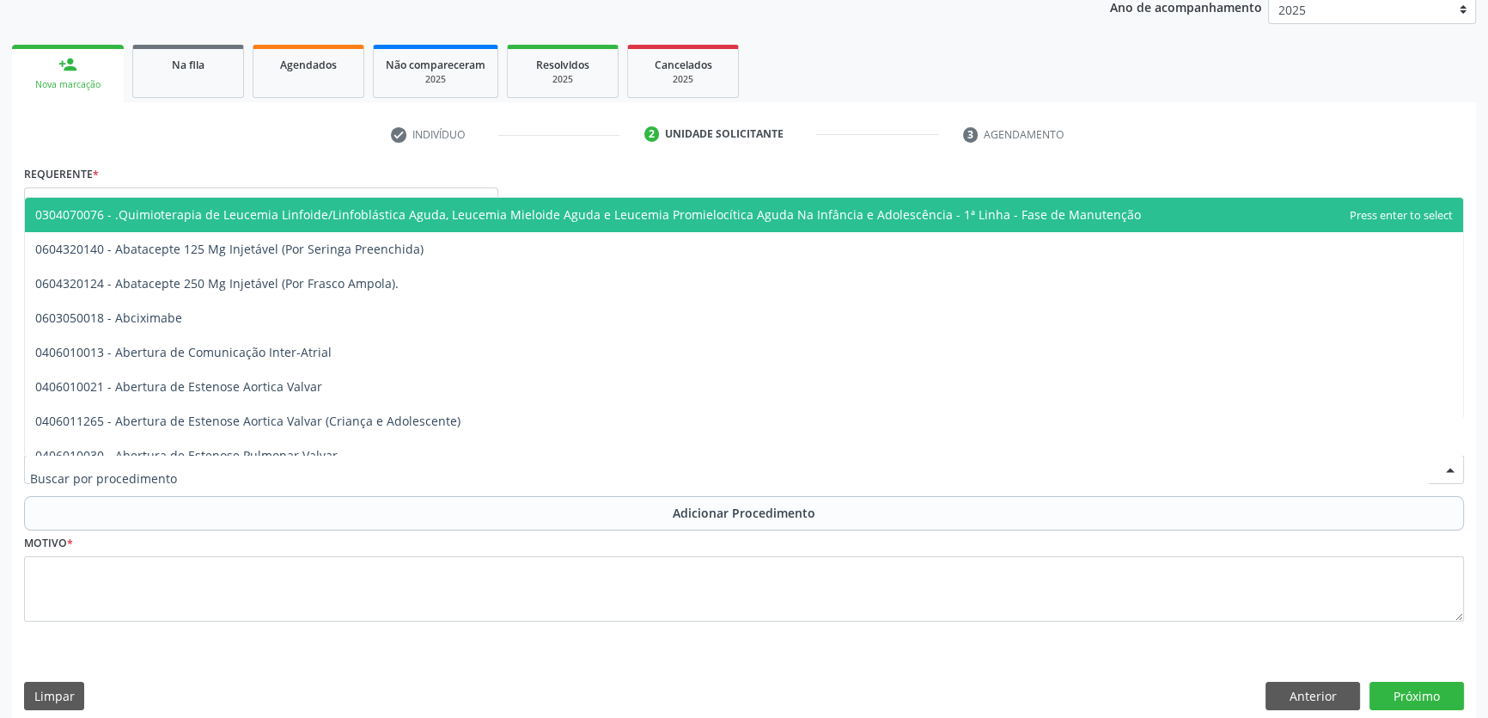
click at [356, 461] on div at bounding box center [744, 469] width 1440 height 29
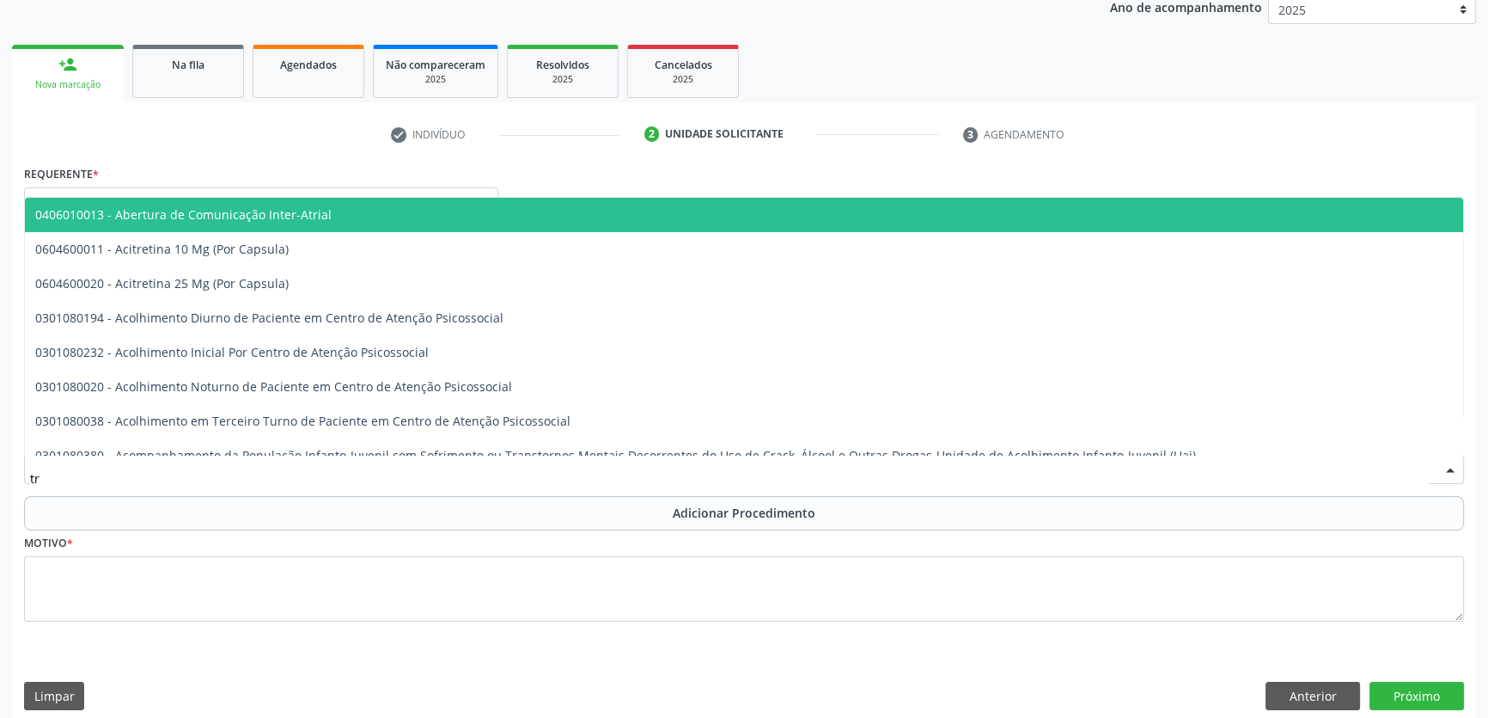
type input "t"
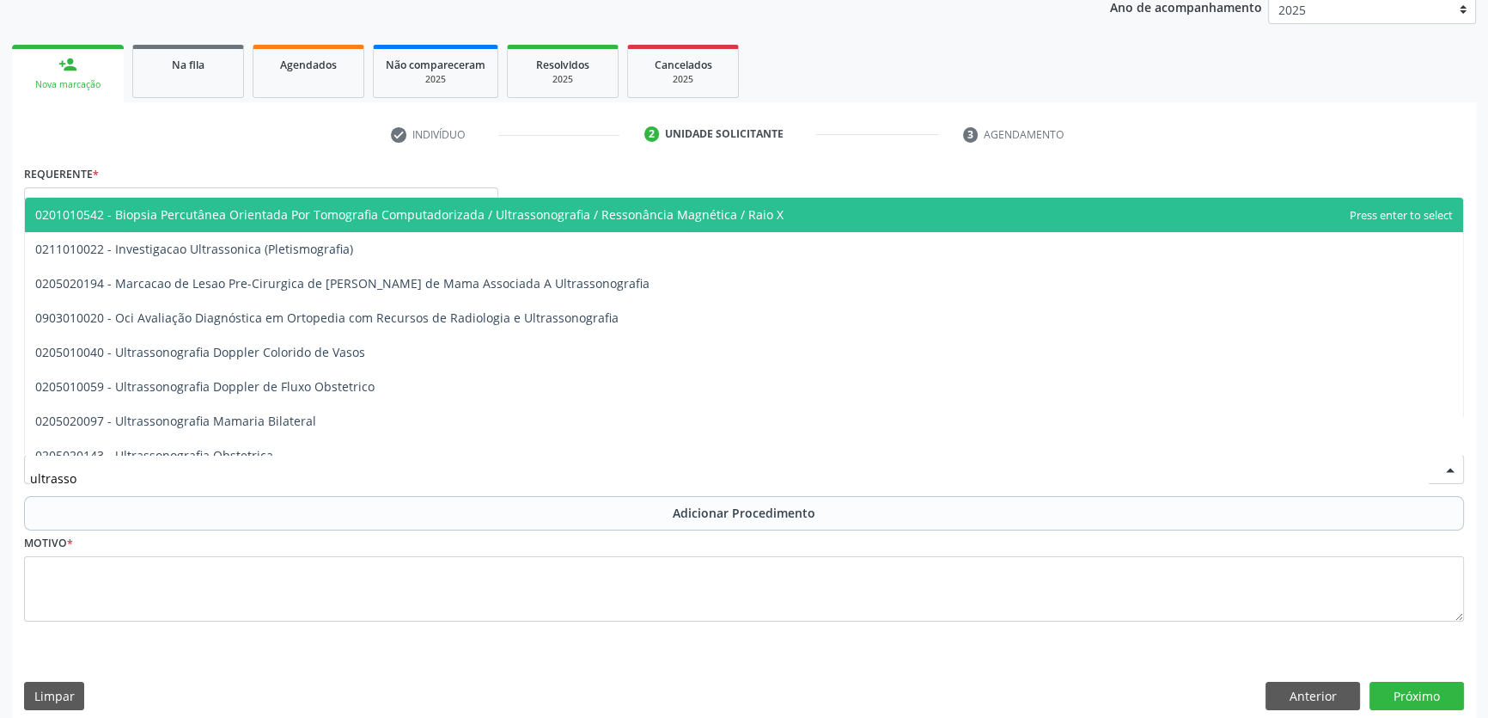
type input "ultrasson"
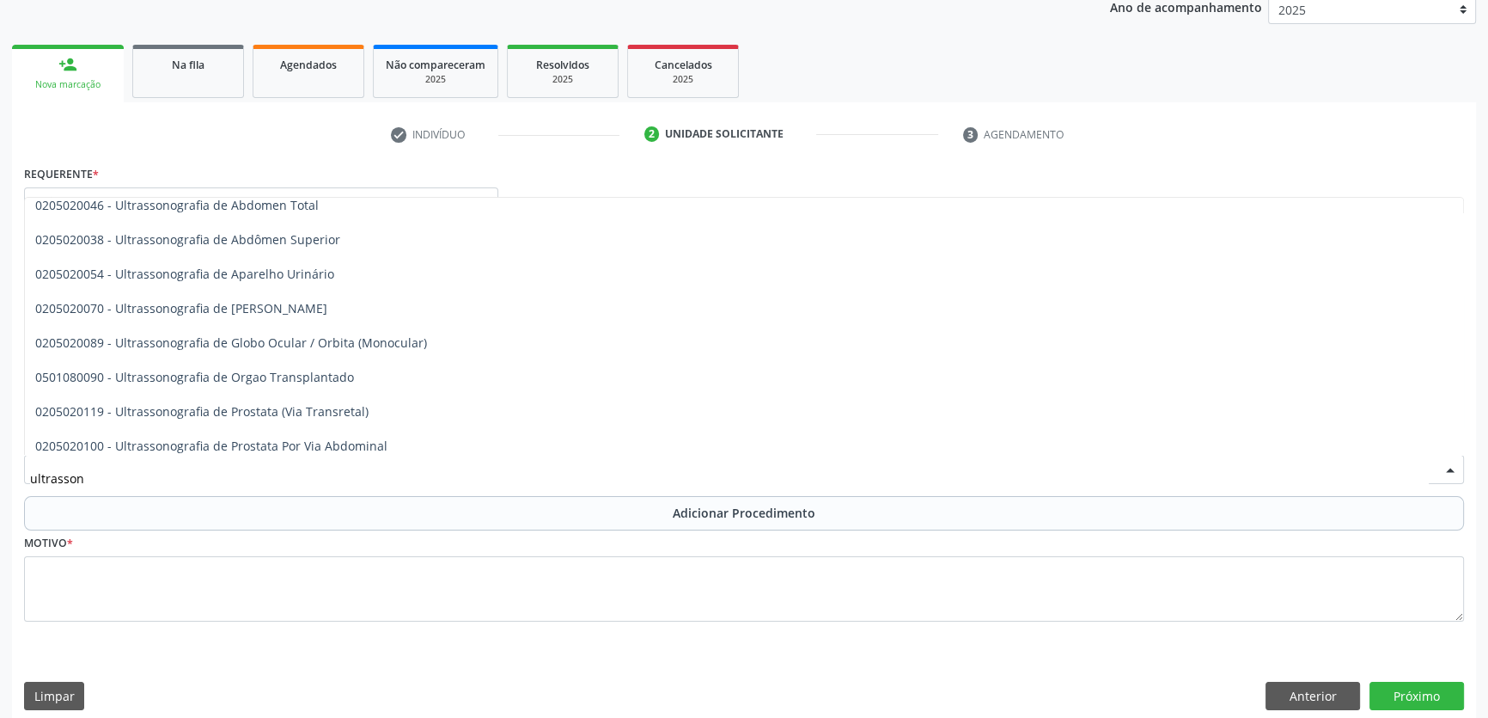
scroll to position [498, 0]
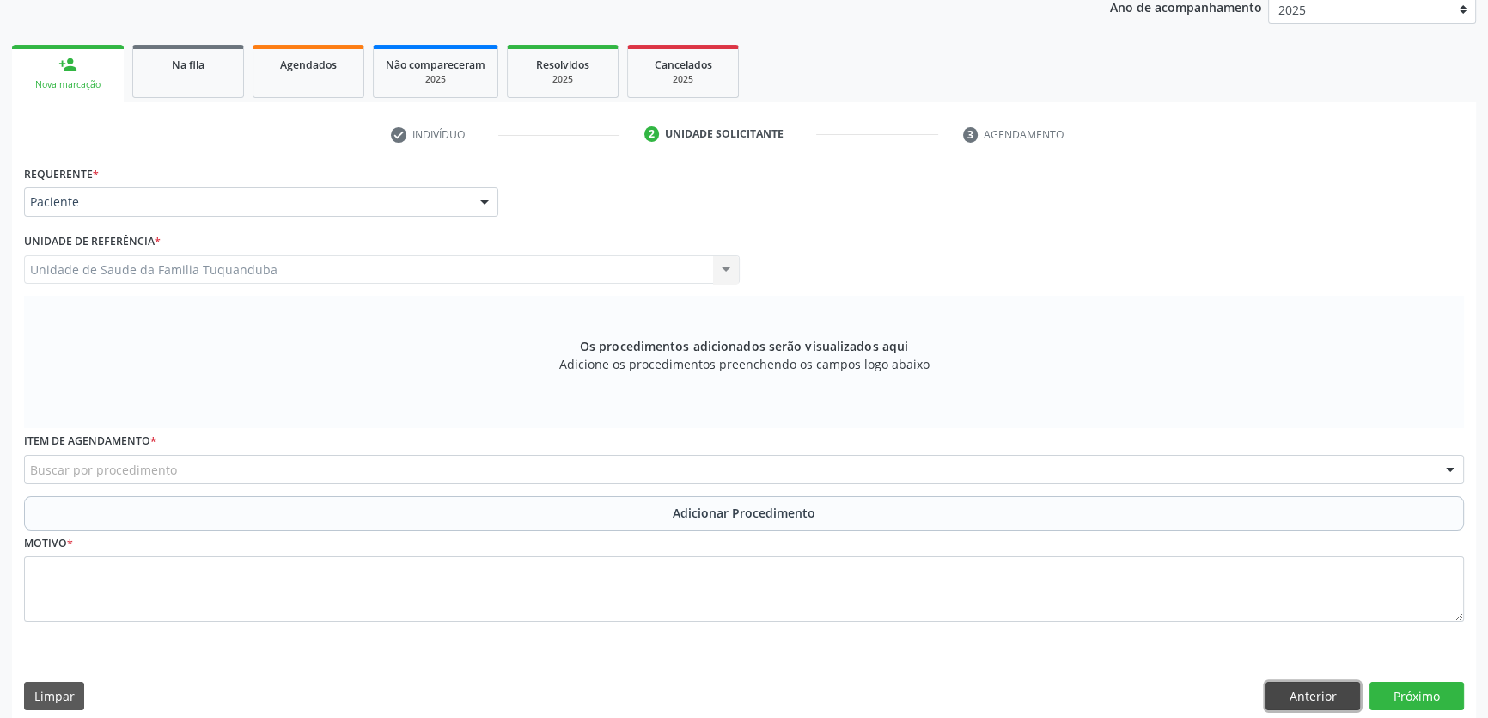
click at [1288, 701] on button "Anterior" at bounding box center [1313, 695] width 95 height 29
